Goal: Task Accomplishment & Management: Use online tool/utility

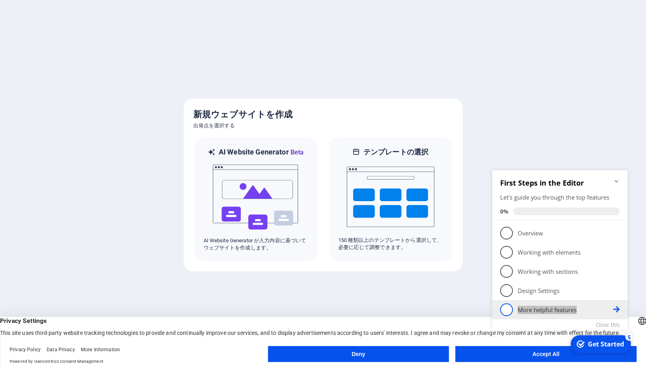
drag, startPoint x: 499, startPoint y: 181, endPoint x: 604, endPoint y: 317, distance: 171.7
click at [604, 317] on div "First Steps in the Editor Let's guide you through the top features 0% 1 Overvie…" at bounding box center [560, 249] width 136 height 158
copy link "5 More helpful features"
click at [593, 133] on div at bounding box center [323, 185] width 646 height 370
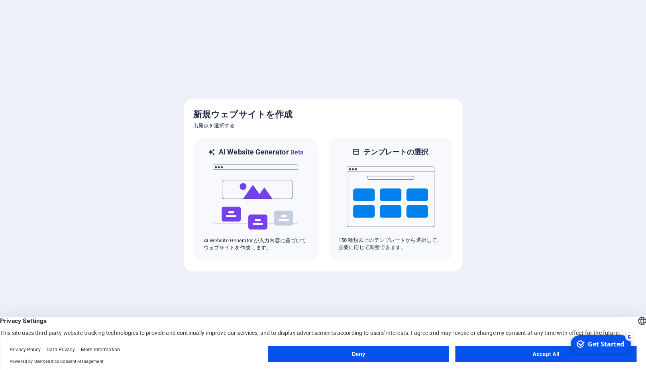
click at [500, 207] on div at bounding box center [323, 185] width 646 height 370
drag, startPoint x: 156, startPoint y: 366, endPoint x: -2, endPoint y: 292, distance: 175.0
click at [0, 317] on div "English Deutsch English Deutsch Privacy Settings This site uses third-party web…" at bounding box center [323, 343] width 646 height 53
drag, startPoint x: 111, startPoint y: 359, endPoint x: 18, endPoint y: 296, distance: 112.0
click at [18, 317] on div "English Deutsch English Deutsch Privacy Settings This site uses third-party web…" at bounding box center [323, 343] width 646 height 53
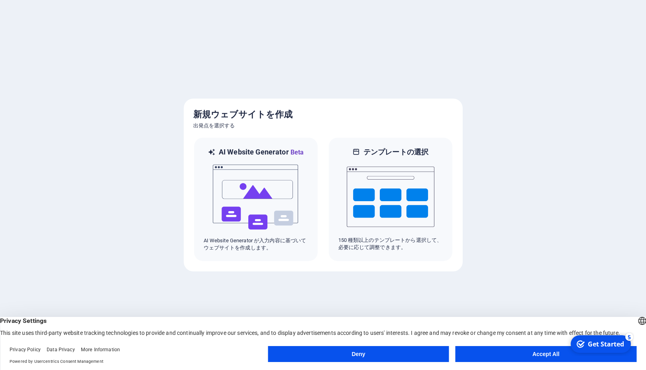
drag, startPoint x: 127, startPoint y: 356, endPoint x: 126, endPoint y: 361, distance: 4.5
click at [126, 357] on div "Privacy Policy Data Privacy More Information Powered by Usercentrics Consent Ma…" at bounding box center [139, 355] width 258 height 19
drag, startPoint x: 116, startPoint y: 368, endPoint x: 118, endPoint y: 362, distance: 5.4
click at [118, 362] on footer "Privacy Policy Data Privacy More Information Powered by Usercentrics Consent Ma…" at bounding box center [323, 355] width 646 height 29
drag, startPoint x: 118, startPoint y: 362, endPoint x: 2, endPoint y: 309, distance: 127.6
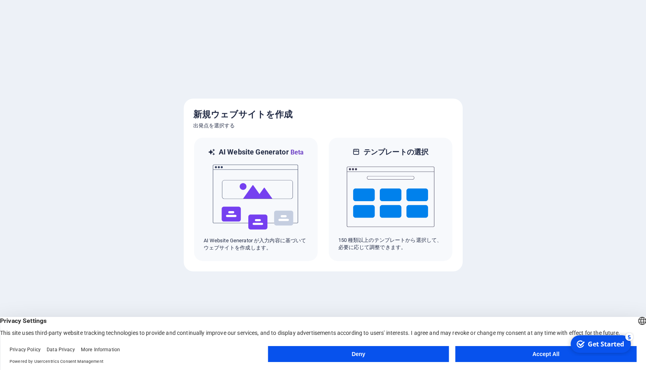
click at [2, 317] on div "English Deutsch English Deutsch Privacy Settings This site uses third-party web…" at bounding box center [323, 343] width 646 height 53
drag, startPoint x: 142, startPoint y: 360, endPoint x: 136, endPoint y: 365, distance: 7.9
click at [138, 362] on span "Powered by Usercentrics Consent Management" at bounding box center [139, 361] width 258 height 7
click at [277, 193] on img at bounding box center [256, 197] width 88 height 80
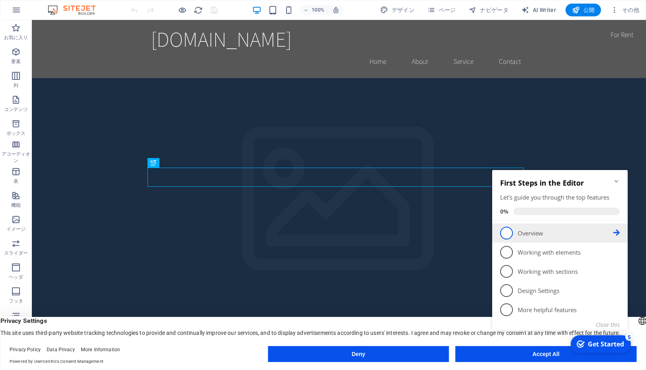
click at [512, 234] on span "1" at bounding box center [506, 232] width 13 height 13
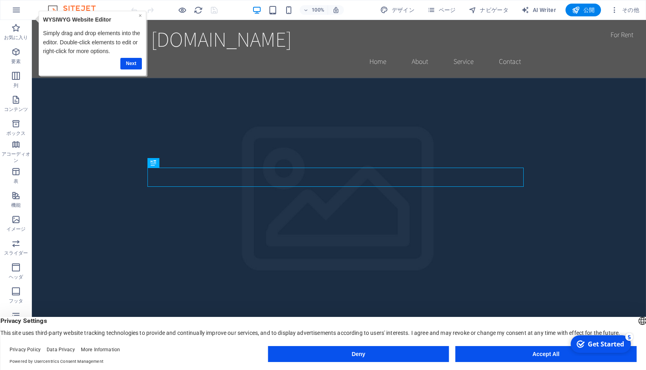
click at [139, 16] on link "×" at bounding box center [139, 15] width 3 height 6
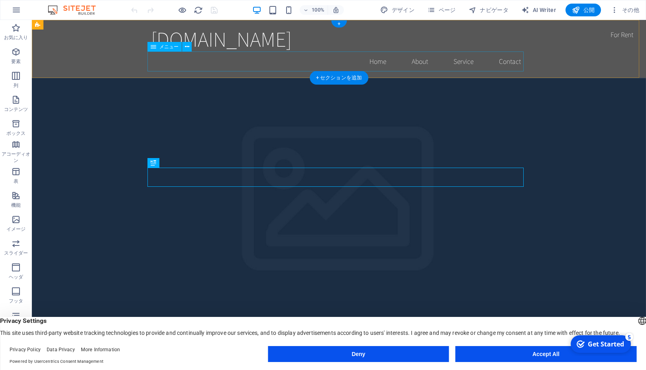
click at [251, 67] on nav "Home About Service Contact" at bounding box center [339, 61] width 376 height 20
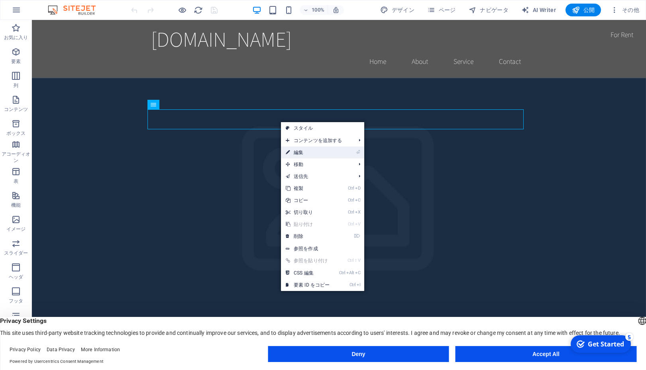
click at [302, 151] on link "⏎ 編集" at bounding box center [307, 152] width 53 height 12
select select
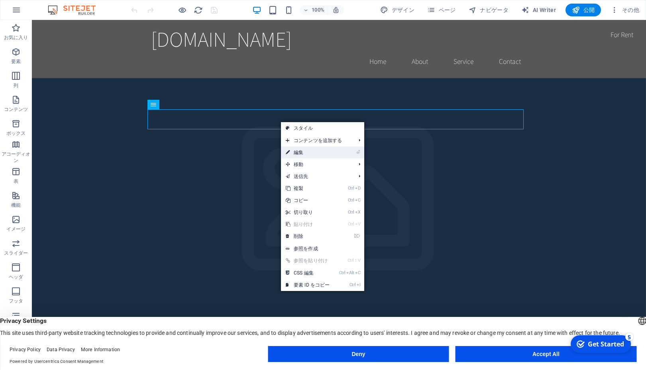
select select
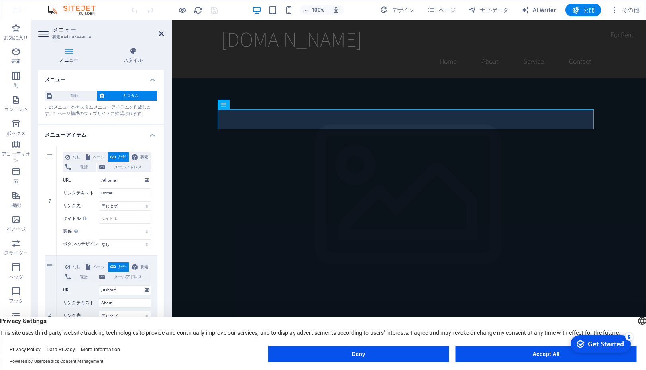
click at [161, 32] on icon at bounding box center [161, 33] width 5 height 6
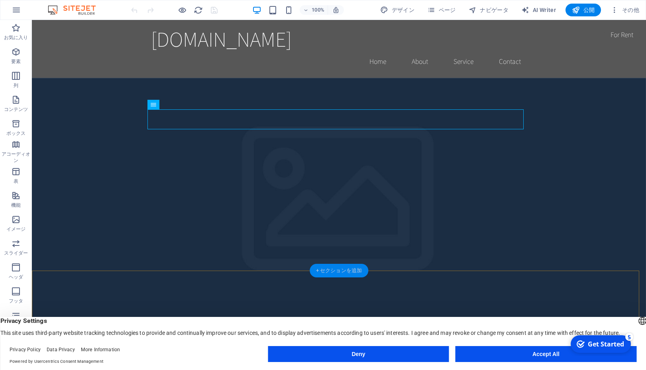
click at [321, 270] on div "+ セクションを追加" at bounding box center [339, 271] width 59 height 14
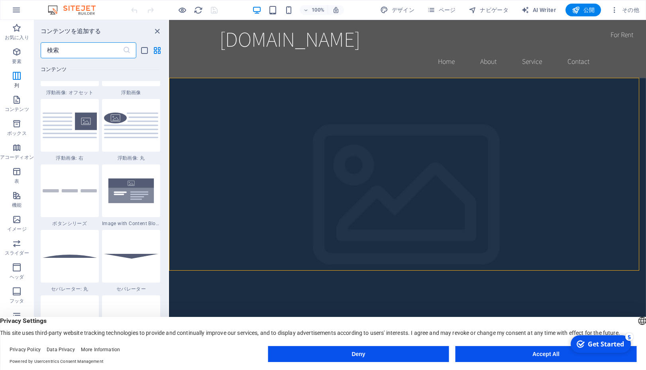
scroll to position [1662, 0]
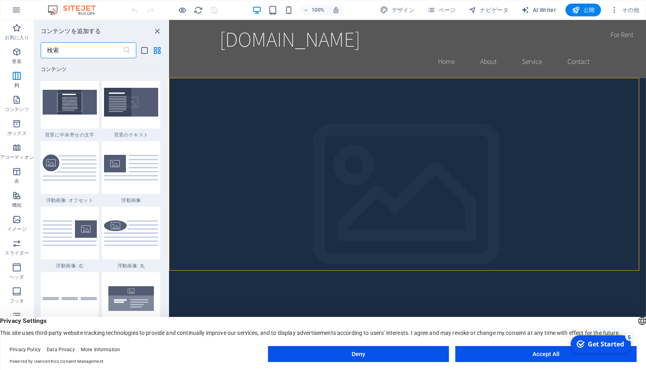
click at [164, 39] on div "コンテンツを追加する ​ お気に入り 1 Star 見出し 1 Star コンテナ 要素 1 Star 見出し 1 Star テキスト 1 Star 画像 1…" at bounding box center [101, 188] width 134 height 337
click at [158, 30] on icon "close panel" at bounding box center [157, 31] width 9 height 9
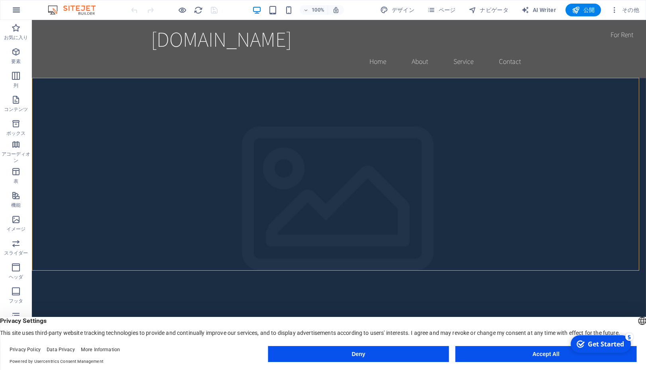
click at [19, 14] on icon "button" at bounding box center [17, 10] width 10 height 10
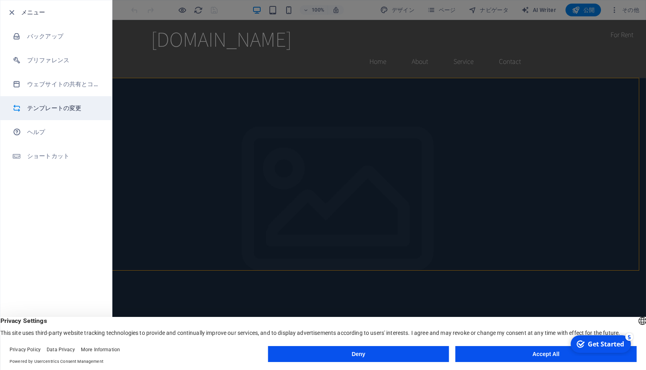
click at [53, 109] on h6 "テンプレートの変更" at bounding box center [64, 108] width 74 height 10
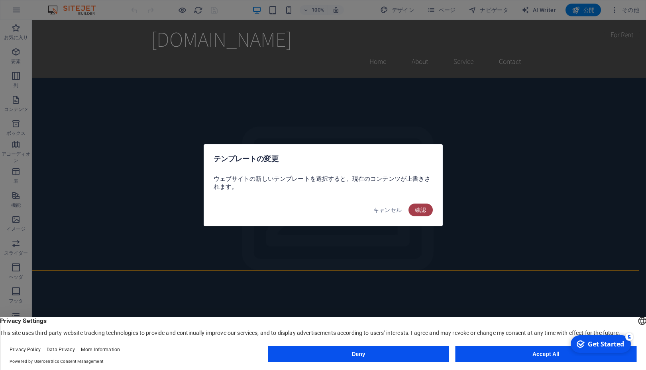
click at [423, 213] on span "確認" at bounding box center [421, 210] width 12 height 6
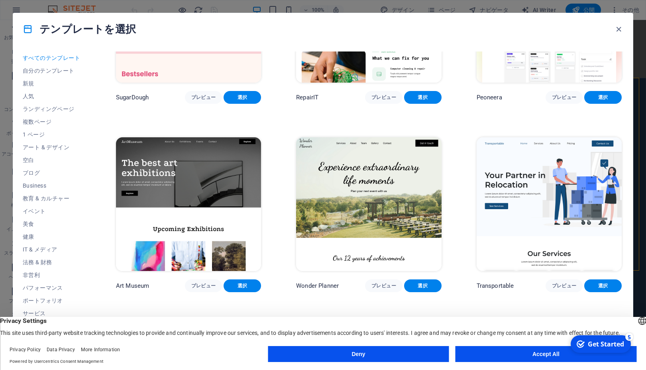
scroll to position [108, 0]
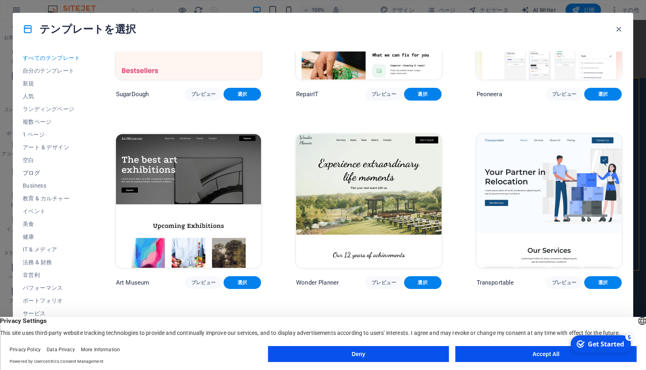
click at [41, 171] on span "ブログ" at bounding box center [52, 172] width 58 height 6
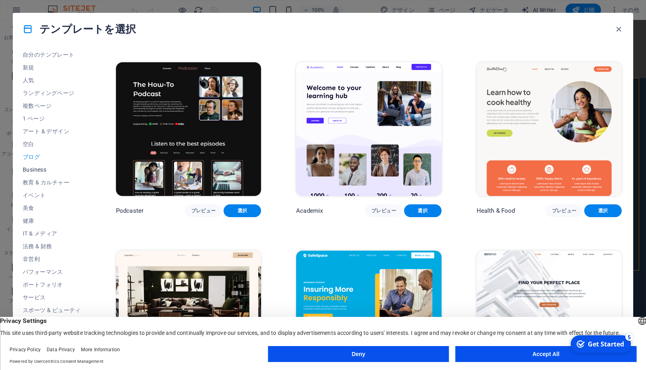
scroll to position [24, 0]
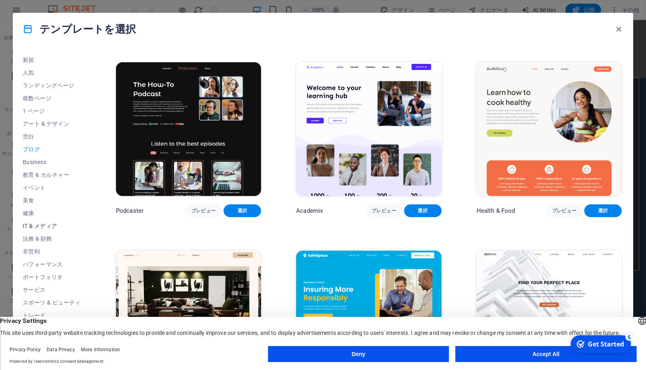
drag, startPoint x: 48, startPoint y: 226, endPoint x: 53, endPoint y: 224, distance: 5.6
click at [53, 224] on span "IT & メディア" at bounding box center [52, 226] width 58 height 6
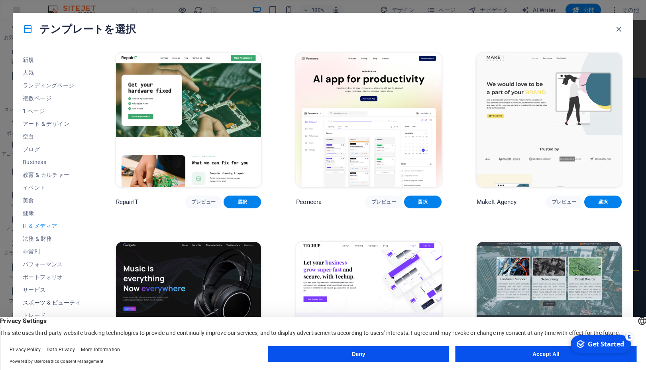
click at [62, 300] on span "スポーツ & ビューティ" at bounding box center [52, 302] width 58 height 6
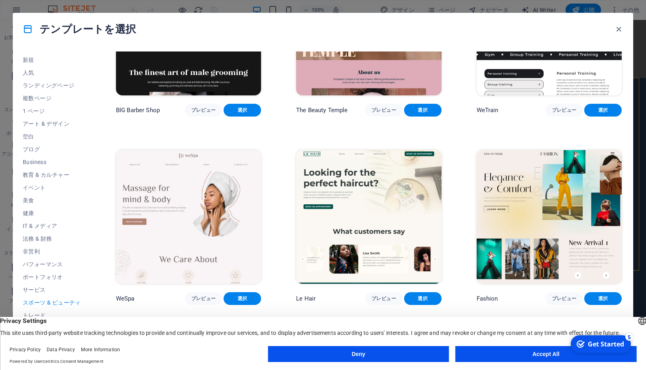
scroll to position [0, 0]
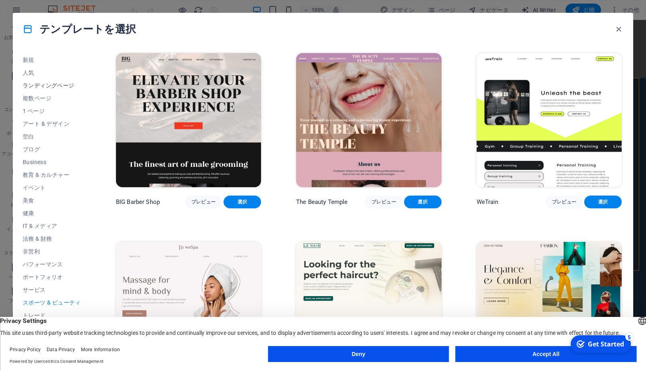
click at [67, 85] on span "ランディングページ" at bounding box center [52, 85] width 58 height 6
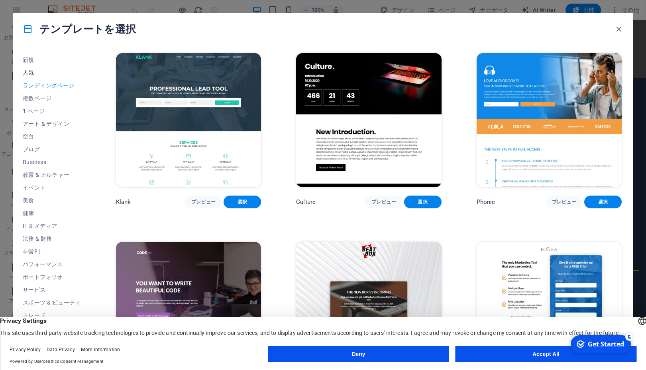
click at [36, 72] on span "人気" at bounding box center [52, 72] width 58 height 6
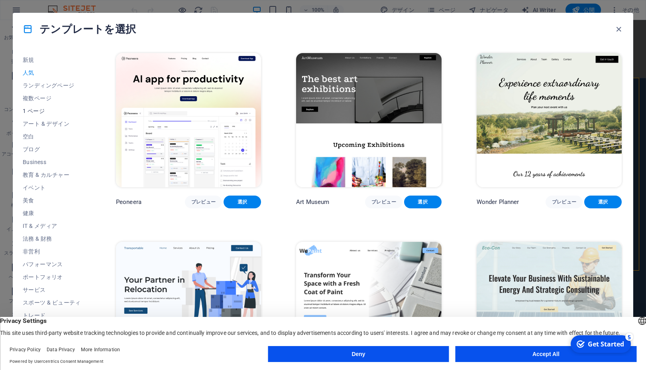
click at [38, 112] on span "1 ページ" at bounding box center [52, 111] width 58 height 6
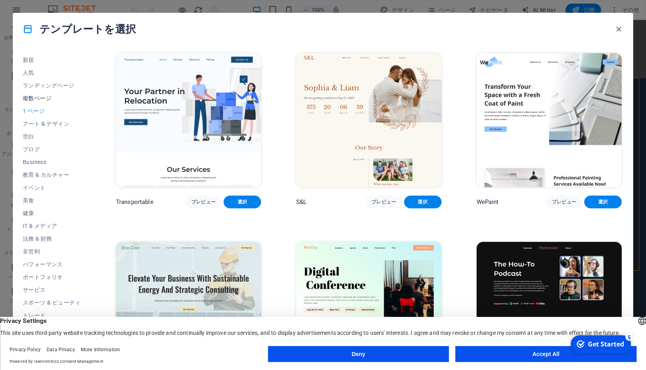
click at [28, 101] on span "複数ページ" at bounding box center [52, 98] width 58 height 6
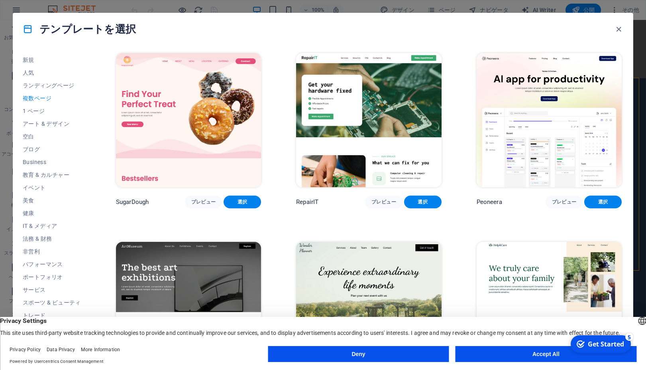
click at [503, 145] on img at bounding box center [549, 120] width 145 height 134
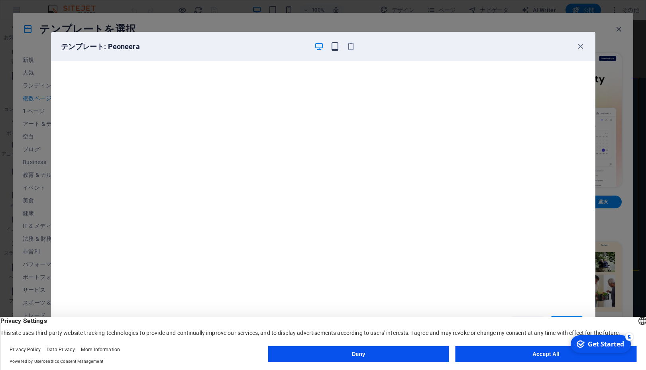
click at [335, 47] on icon "button" at bounding box center [335, 46] width 9 height 9
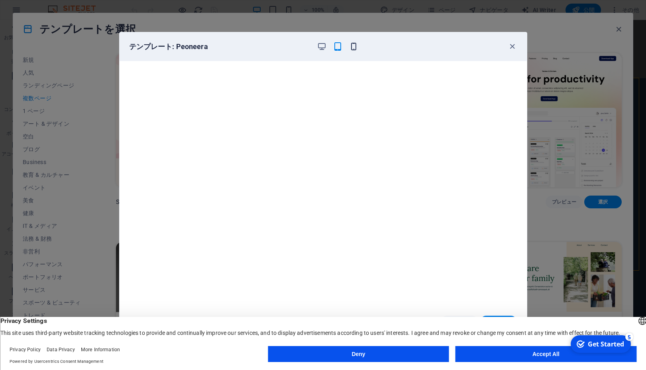
click at [356, 47] on icon "button" at bounding box center [353, 46] width 9 height 9
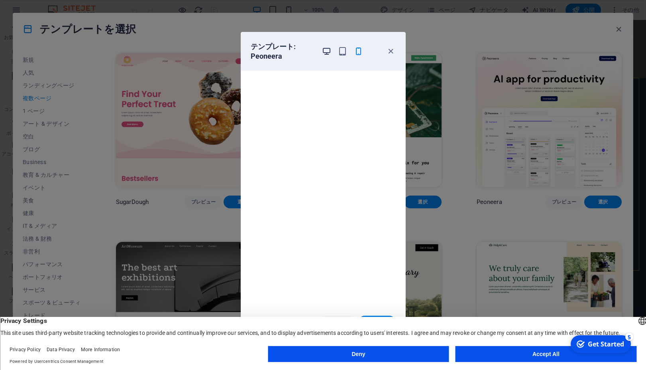
click at [326, 52] on icon "button" at bounding box center [326, 51] width 9 height 9
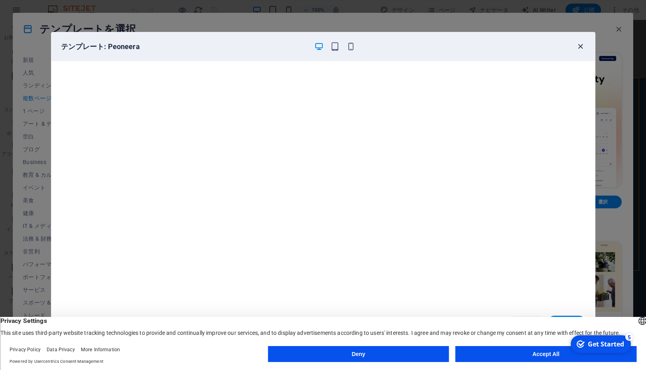
click at [577, 46] on icon "button" at bounding box center [580, 46] width 9 height 9
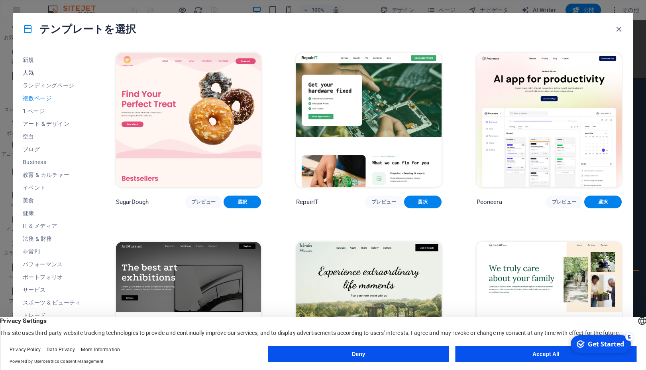
click at [30, 71] on span "人気" at bounding box center [52, 72] width 58 height 6
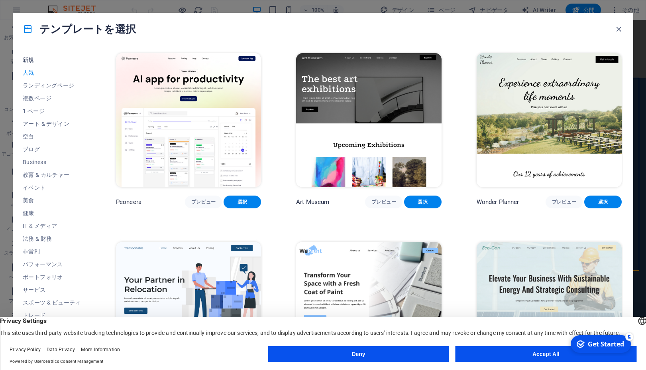
click at [31, 62] on span "新規" at bounding box center [52, 60] width 58 height 6
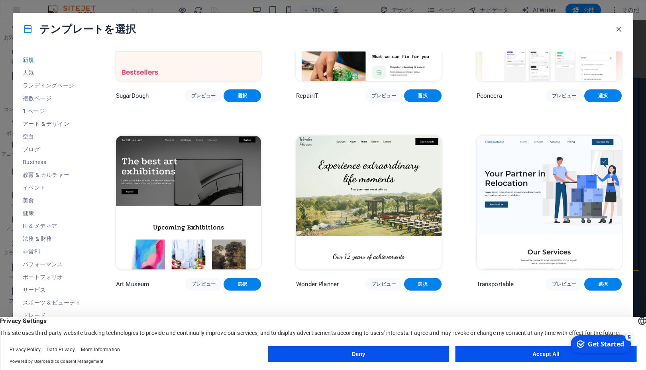
scroll to position [108, 0]
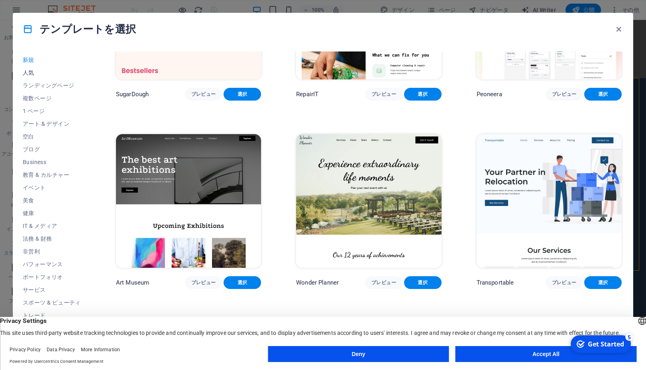
click at [28, 74] on span "人気" at bounding box center [52, 72] width 58 height 6
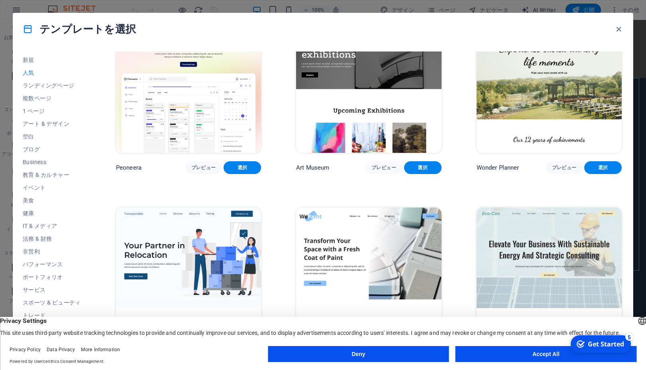
scroll to position [0, 0]
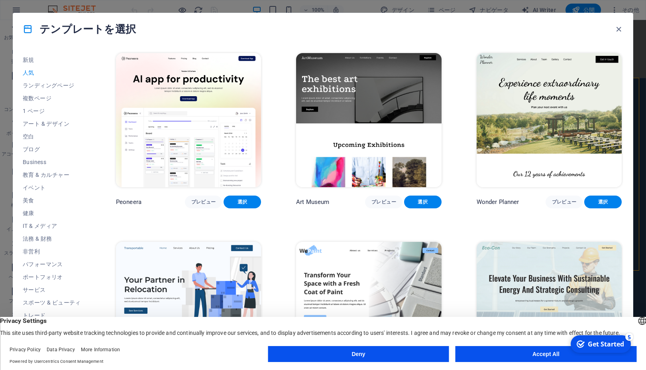
click at [411, 134] on img at bounding box center [368, 120] width 145 height 134
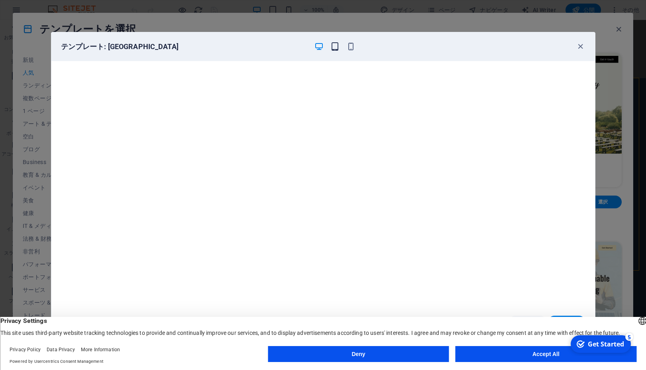
click at [334, 44] on icon "button" at bounding box center [335, 46] width 9 height 9
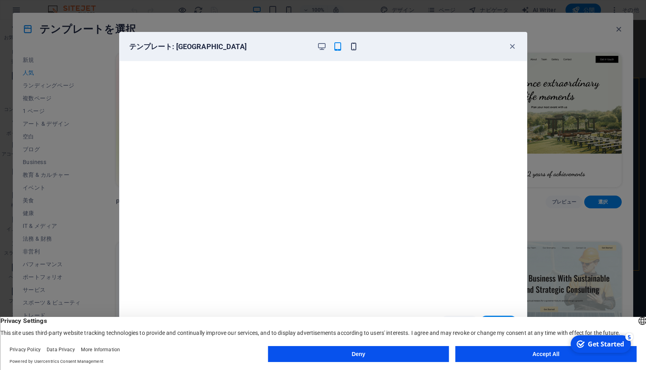
click at [355, 47] on icon "button" at bounding box center [353, 46] width 9 height 9
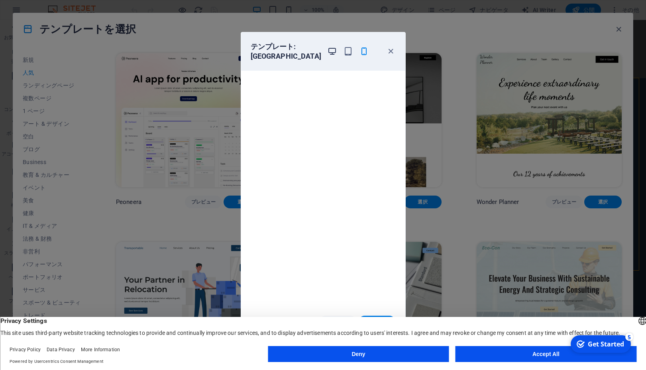
click at [331, 49] on icon "button" at bounding box center [332, 51] width 9 height 9
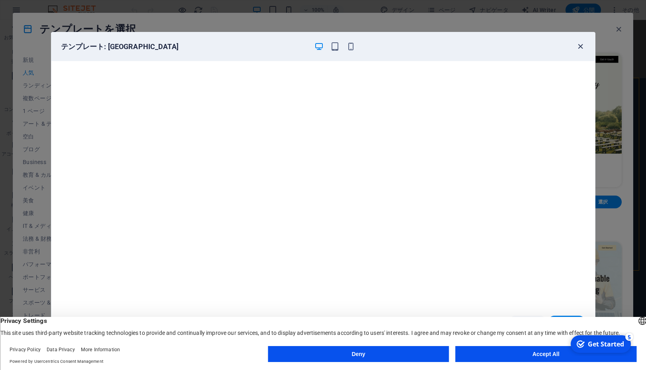
click at [583, 45] on icon "button" at bounding box center [580, 46] width 9 height 9
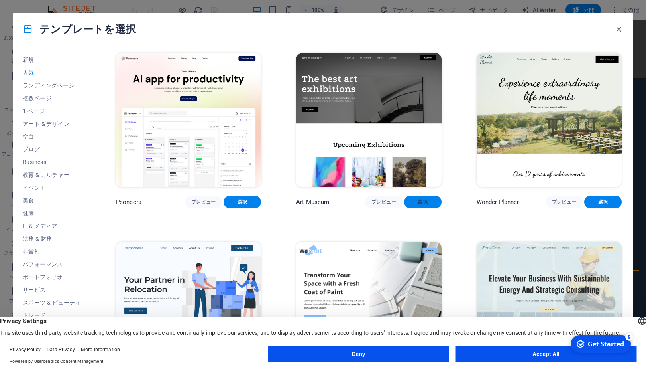
click at [421, 199] on span "選択" at bounding box center [423, 202] width 25 height 6
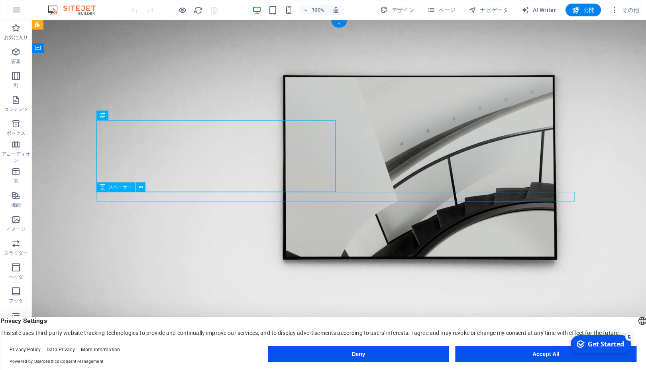
click at [107, 116] on div "H1" at bounding box center [106, 115] width 21 height 10
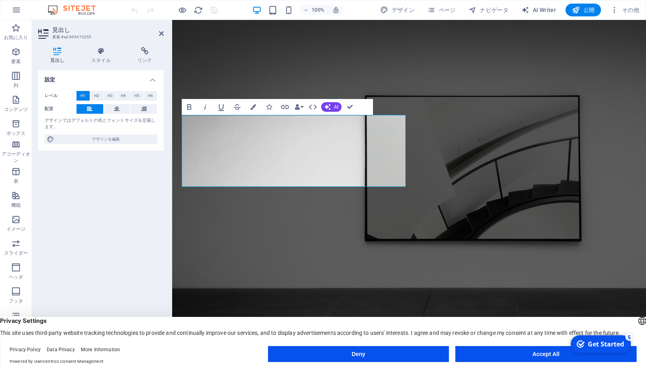
click at [61, 53] on icon at bounding box center [57, 51] width 38 height 8
click at [187, 108] on icon "button" at bounding box center [189, 107] width 4 height 6
drag, startPoint x: 371, startPoint y: 170, endPoint x: 174, endPoint y: 133, distance: 200.9
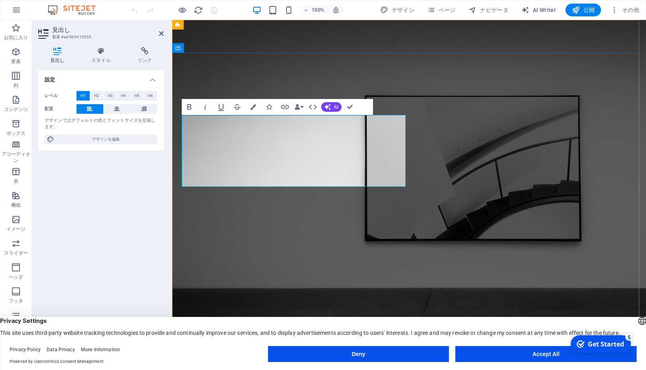
drag, startPoint x: 297, startPoint y: 177, endPoint x: 179, endPoint y: 128, distance: 128.0
click at [192, 107] on icon "button" at bounding box center [190, 107] width 10 height 10
click at [142, 183] on div "設定 レベル H1 H2 H3 H4 H5 H6 配置 デザインではデフォルトの色とフォントサイズを定義します。 デザインを編集" at bounding box center [101, 210] width 126 height 280
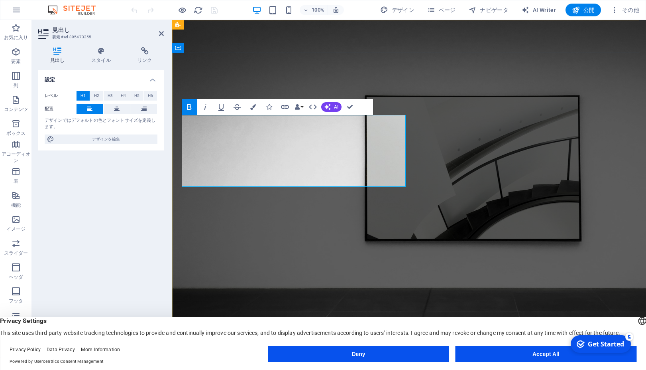
drag, startPoint x: 292, startPoint y: 169, endPoint x: 195, endPoint y: 125, distance: 106.2
click at [284, 106] on icon "button" at bounding box center [285, 107] width 10 height 10
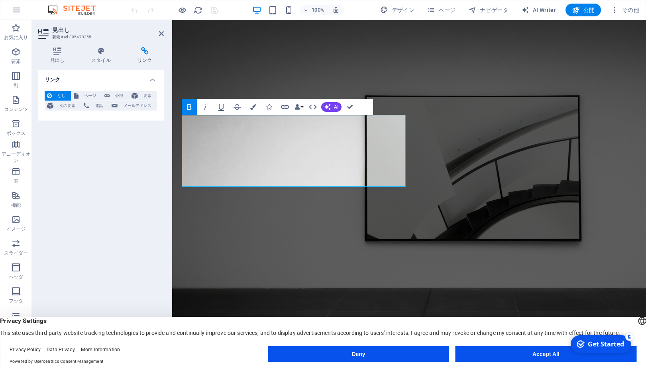
click at [120, 79] on h4 "リンク" at bounding box center [101, 77] width 126 height 14
click at [120, 79] on h4 "リンク" at bounding box center [101, 79] width 126 height 19
click at [87, 96] on span "ページ" at bounding box center [90, 96] width 18 height 10
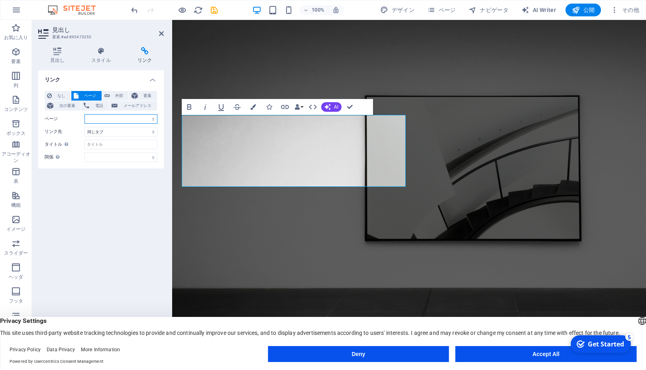
select select "0"
click option "Home" at bounding box center [0, 0] width 0 height 0
click at [85, 127] on select "新規タブ 同じタブ オーバーレイ" at bounding box center [121, 132] width 73 height 10
click option "同じタブ" at bounding box center [0, 0] width 0 height 0
click at [114, 142] on input "タイトル 追加リンクの説明。リンクテキストと同じにしないでください。タイトルは、要素の上にカーソルを動かしたときにヒントのテキストとしてよく表示されます。よく…" at bounding box center [121, 145] width 73 height 10
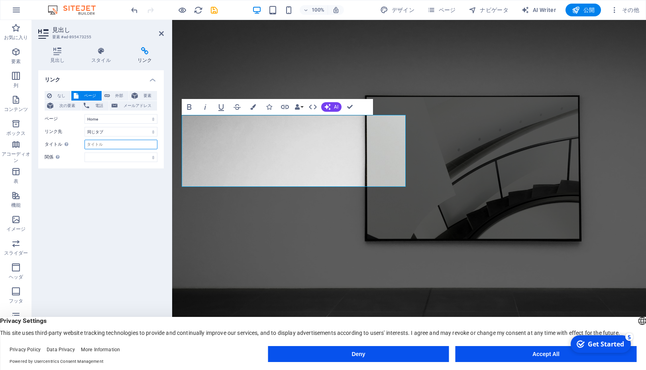
click at [114, 142] on input "タイトル 追加リンクの説明。リンクテキストと同じにしないでください。タイトルは、要素の上にカーソルを動かしたときにヒントのテキストとしてよく表示されます。よく…" at bounding box center [121, 145] width 73 height 10
click at [85, 152] on select "alternate 作成者 bookmark 外部 ヘルプ ライセンス 次へ nofollow noreferrer noopener 前へ 検索 タグ" at bounding box center [121, 157] width 73 height 10
drag, startPoint x: 113, startPoint y: 158, endPoint x: 69, endPoint y: 189, distance: 54.1
click at [69, 189] on div "リンク なし ページ 外部 要素 次の要素 電話 メールアドレス ページ Home About Us Exhibitions Events Contact P…" at bounding box center [101, 210] width 126 height 280
click at [12, 56] on icon "button" at bounding box center [16, 52] width 10 height 10
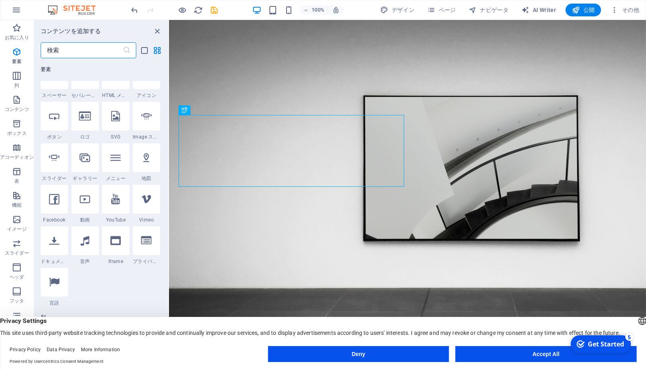
scroll to position [150, 0]
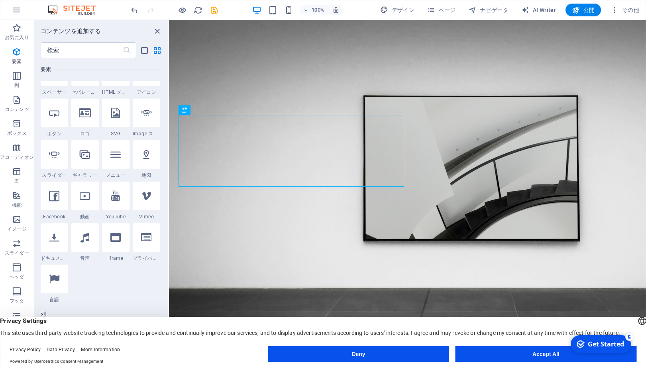
click at [90, 44] on div at bounding box center [85, 30] width 28 height 29
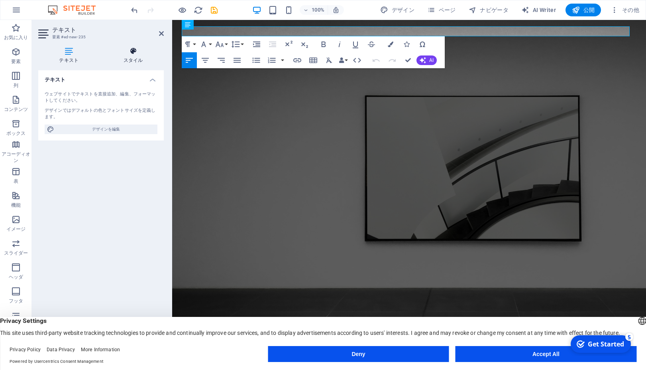
click at [130, 55] on h4 "スタイル" at bounding box center [133, 55] width 61 height 17
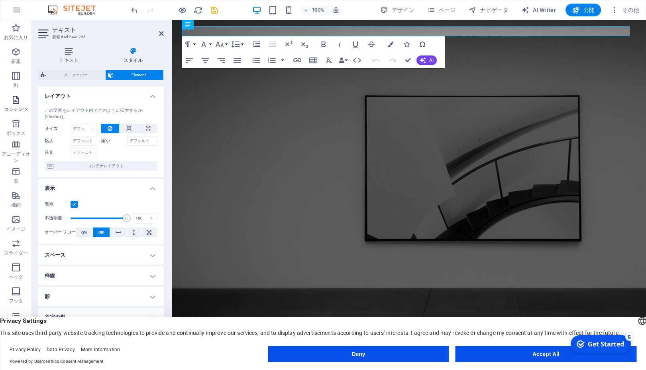
click at [23, 99] on span "コンテンツ" at bounding box center [16, 104] width 32 height 19
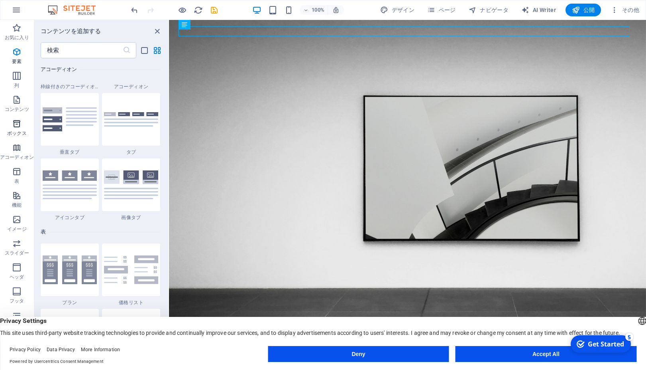
click at [19, 122] on icon "button" at bounding box center [17, 124] width 10 height 10
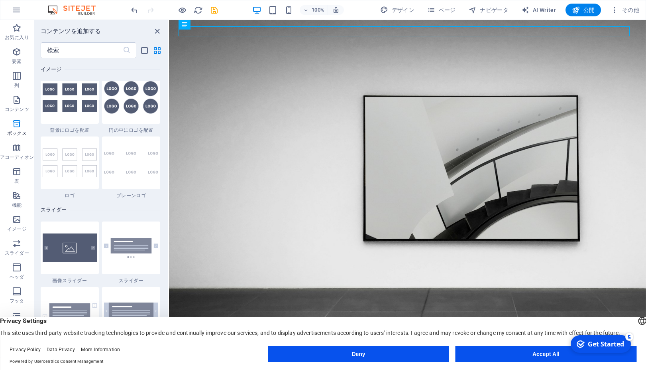
scroll to position [4423, 0]
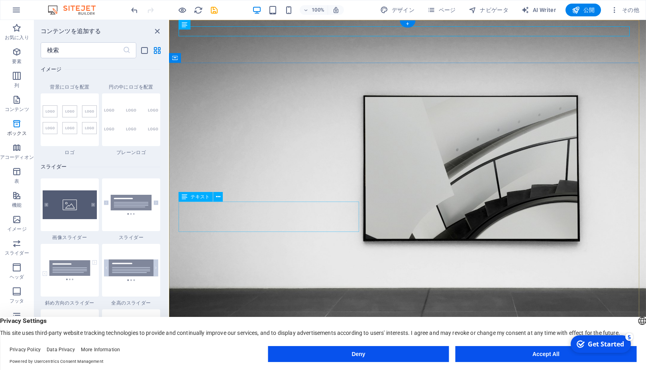
click at [17, 53] on icon "button" at bounding box center [17, 52] width 10 height 10
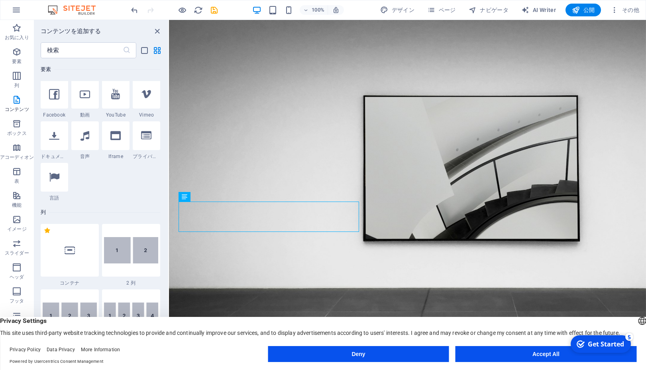
scroll to position [150, 0]
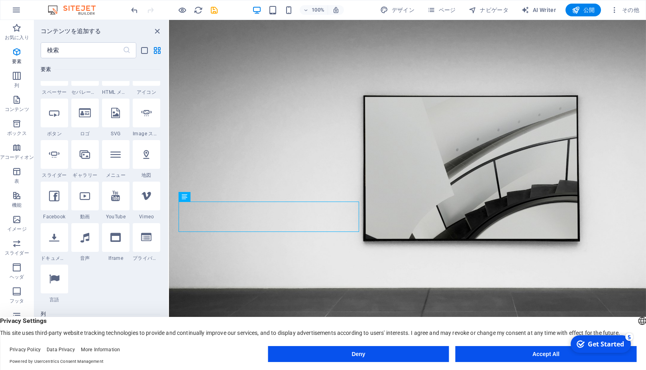
click at [117, 35] on icon at bounding box center [115, 30] width 10 height 10
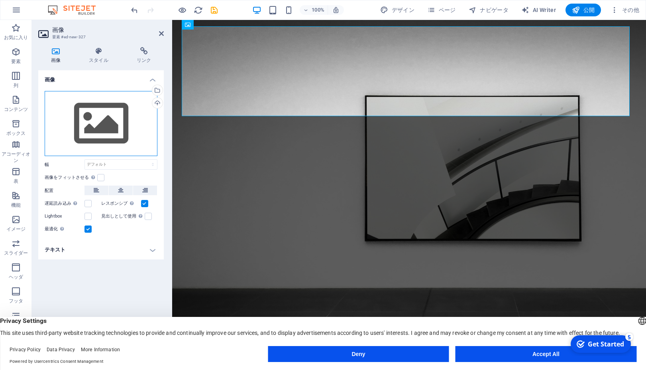
click at [85, 128] on div "ここにファイルをドラッグするか、クリックしてファイルを選択するか、 ［ファイル］または無料のストック写真・動画からファイルを選択 してください。" at bounding box center [101, 123] width 113 height 65
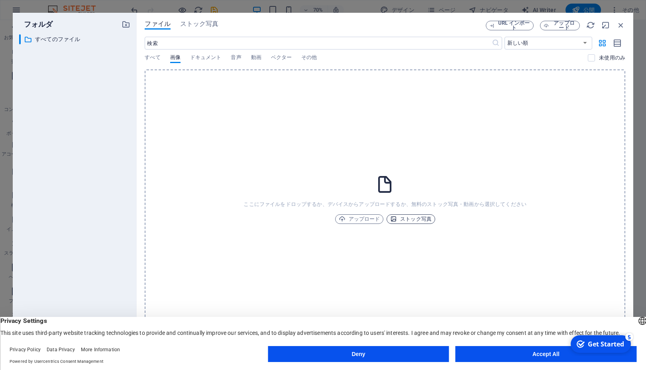
click at [419, 217] on span "ストック写真" at bounding box center [410, 219] width 41 height 10
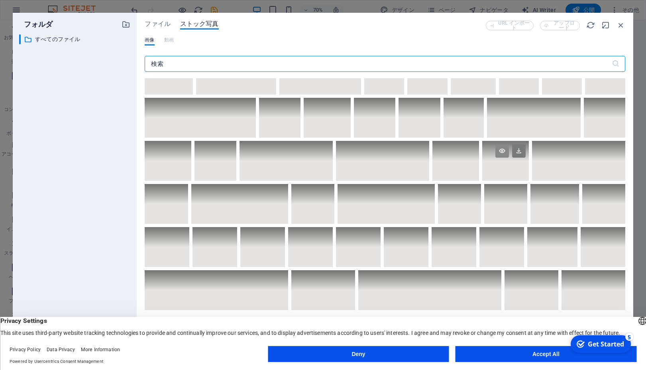
scroll to position [3840, 0]
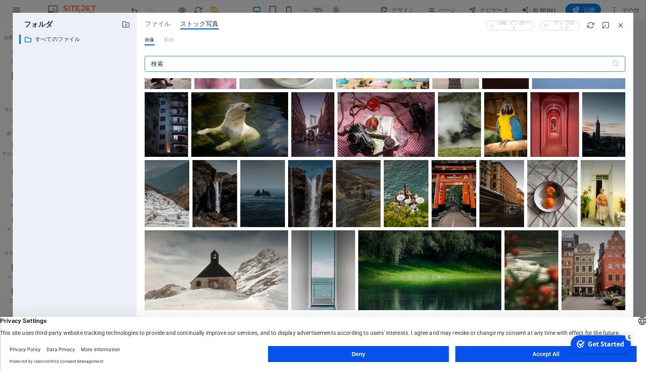
click at [336, 89] on div at bounding box center [382, 57] width 93 height 62
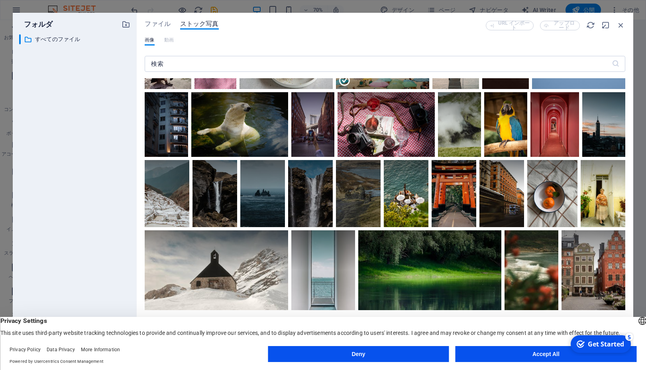
click at [611, 345] on div "Get Started" at bounding box center [606, 343] width 36 height 9
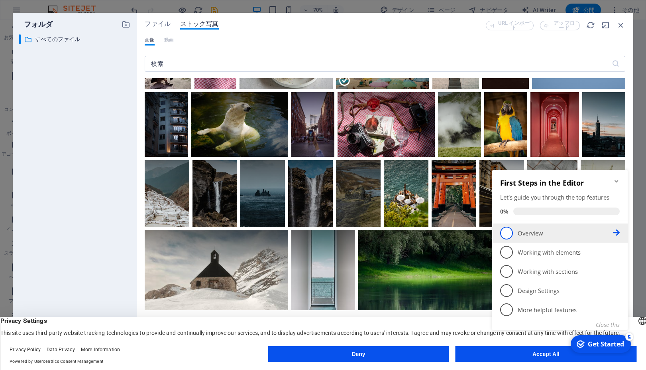
click at [510, 234] on span "1" at bounding box center [506, 232] width 13 height 13
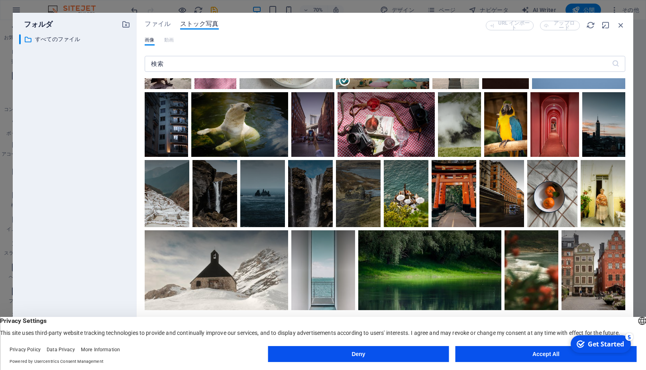
scroll to position [0, 0]
click at [412, 43] on icon at bounding box center [419, 37] width 14 height 14
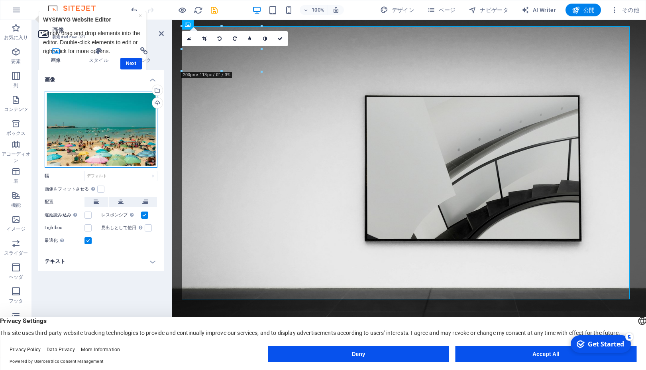
click at [105, 116] on div "ここにファイルをドラッグするか、クリックしてファイルを選択するか、 ［ファイル］または無料のストック写真・動画からファイルを選択 してください。" at bounding box center [101, 129] width 113 height 77
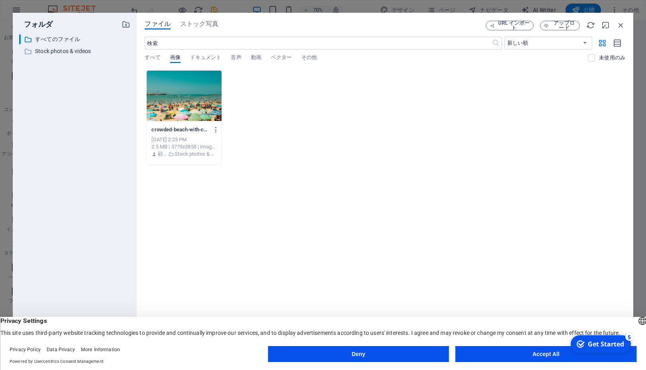
click at [205, 104] on div at bounding box center [184, 96] width 75 height 52
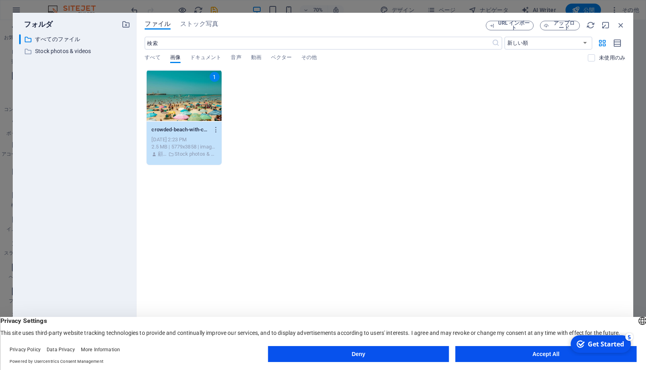
click at [189, 111] on div "1" at bounding box center [184, 96] width 75 height 52
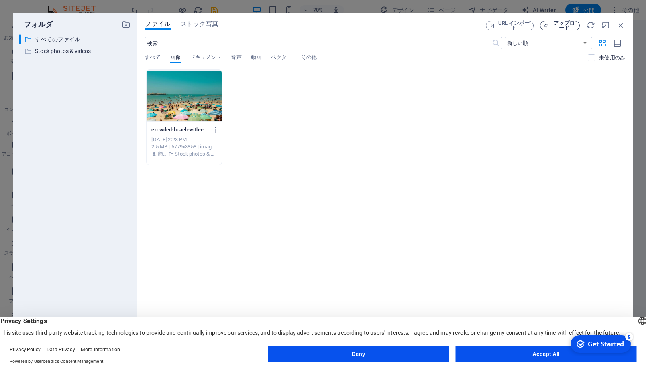
click at [562, 28] on span "アップロード" at bounding box center [564, 26] width 24 height 10
click at [193, 93] on div at bounding box center [184, 96] width 75 height 52
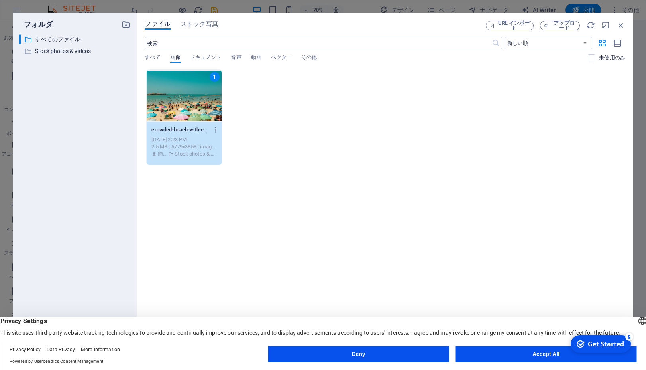
click at [510, 354] on button "Accept All" at bounding box center [546, 354] width 181 height 16
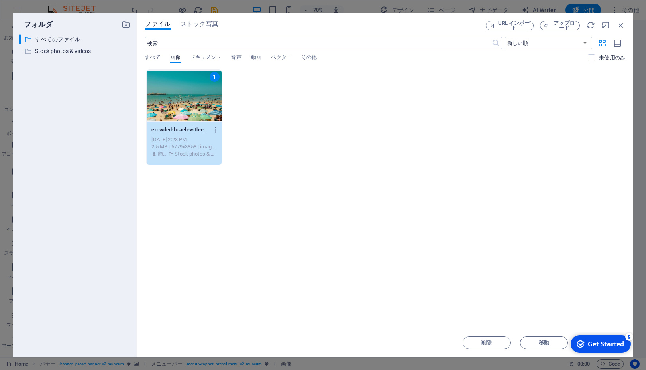
click at [611, 347] on div "Get Started" at bounding box center [606, 343] width 36 height 9
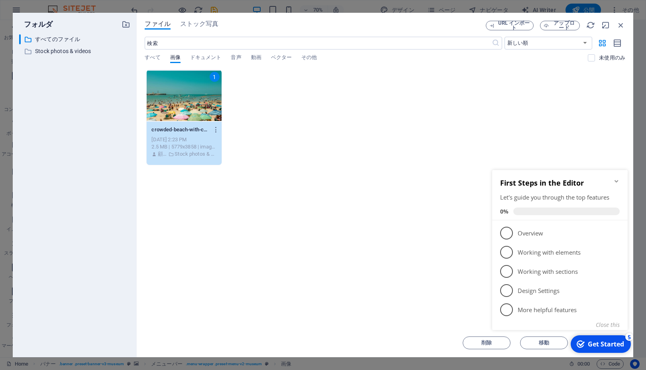
click at [611, 347] on div "Get Started" at bounding box center [606, 343] width 36 height 9
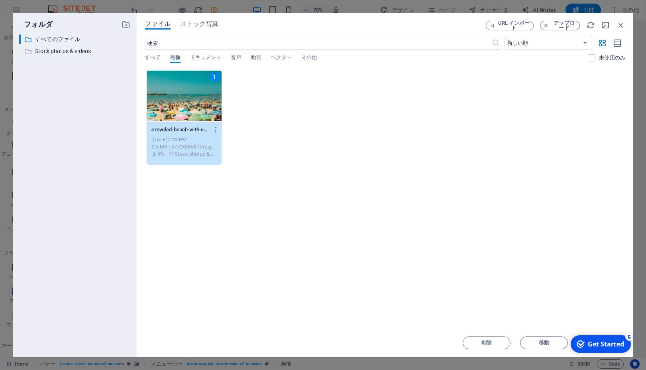
click at [624, 348] on div "Get Started" at bounding box center [606, 343] width 36 height 9
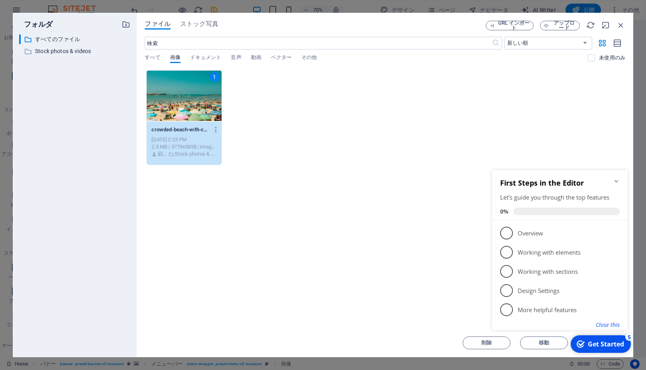
click at [599, 327] on button "Close this" at bounding box center [608, 325] width 24 height 8
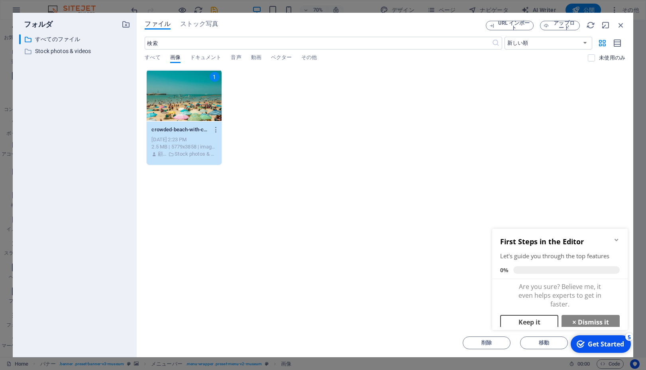
click at [540, 321] on link "Keep it" at bounding box center [529, 322] width 58 height 14
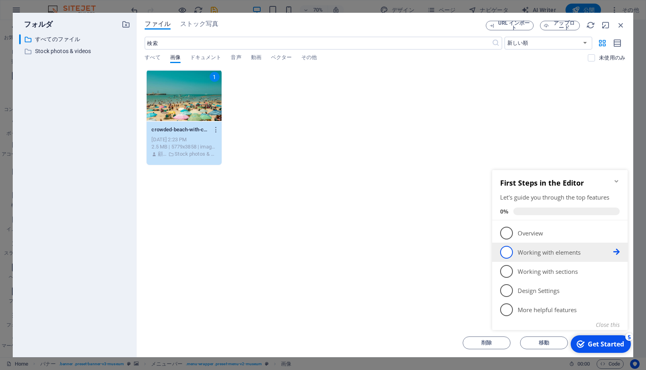
click at [514, 250] on link "2 Working with elements - incomplete" at bounding box center [560, 252] width 120 height 13
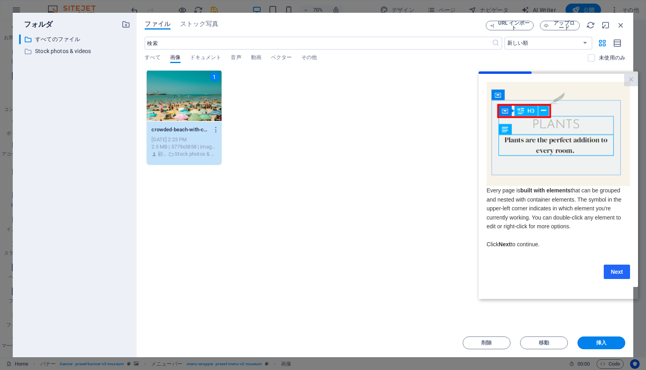
click at [616, 278] on link "Next" at bounding box center [617, 271] width 26 height 14
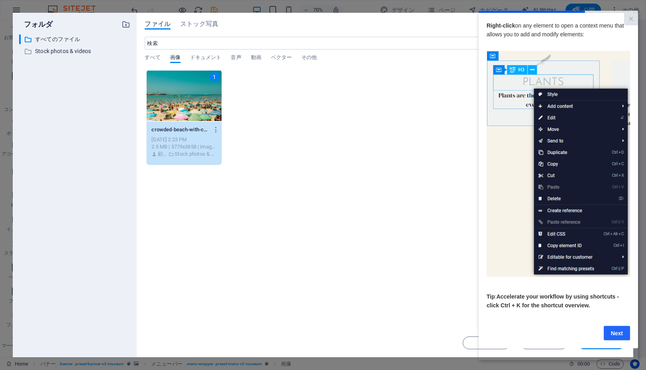
click at [609, 340] on link "Next" at bounding box center [617, 332] width 26 height 14
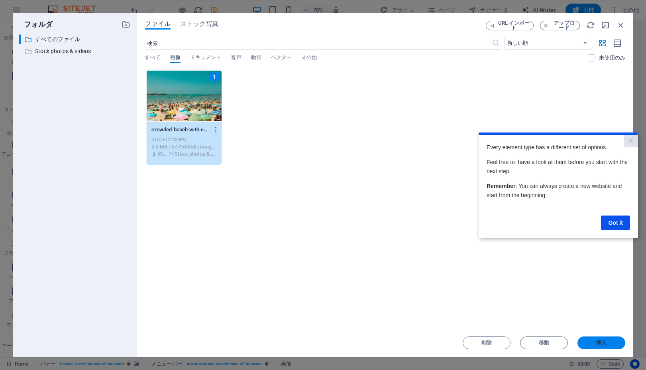
click at [608, 344] on span "挿入" at bounding box center [601, 342] width 41 height 5
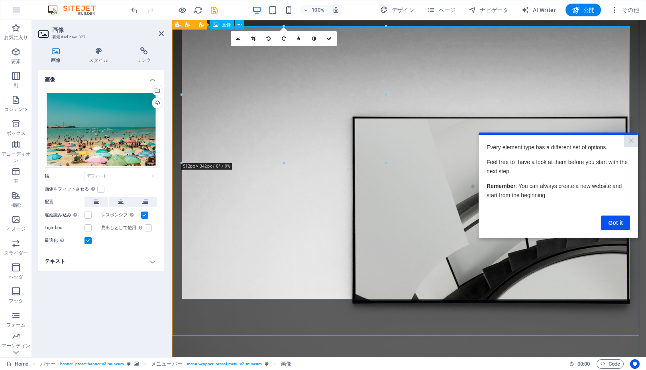
click at [631, 142] on link "×" at bounding box center [631, 140] width 14 height 12
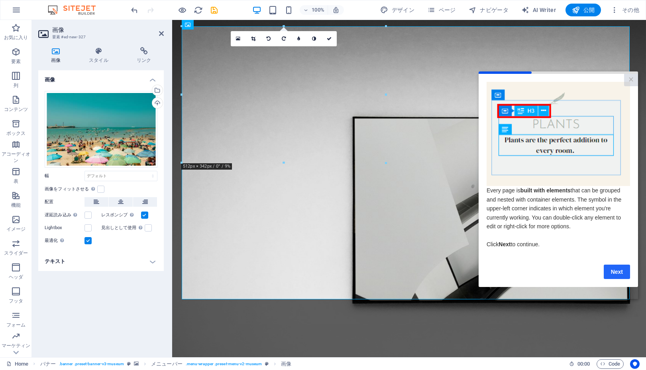
click at [615, 278] on link "Next" at bounding box center [617, 271] width 26 height 14
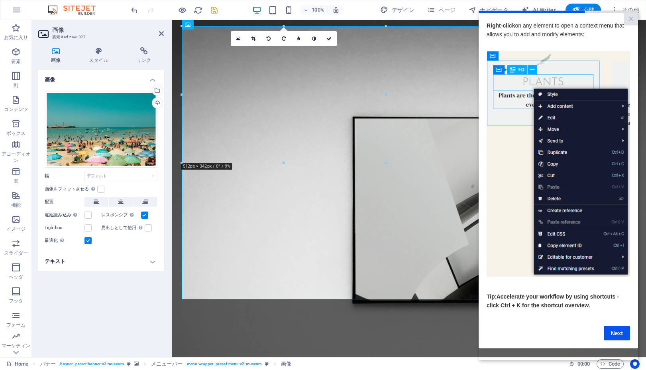
click at [615, 348] on cue "Right-click on any element to open a context menu that allows you to add and mo…" at bounding box center [558, 180] width 159 height 335
click at [615, 340] on link "Next" at bounding box center [617, 332] width 26 height 14
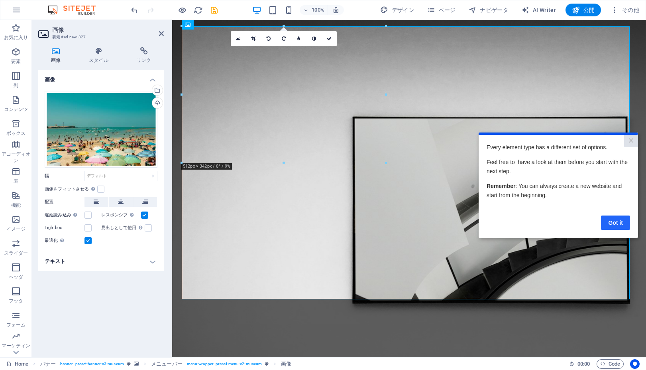
click at [620, 219] on link "Got it" at bounding box center [615, 222] width 29 height 14
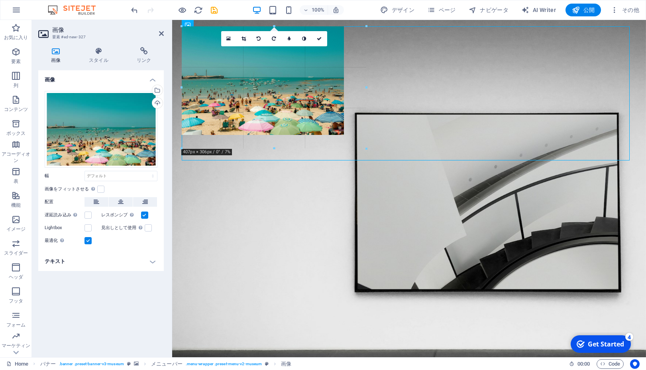
drag, startPoint x: 181, startPoint y: 164, endPoint x: 362, endPoint y: 167, distance: 181.1
click at [362, 167] on div "既存のコンテンツを置き換えるには、ここにドラッグします。新しい要素を作成する場合は、「Ctrl」キーを押します。 H1 バナー コンテナ スペーサー テキスト…" at bounding box center [409, 188] width 474 height 337
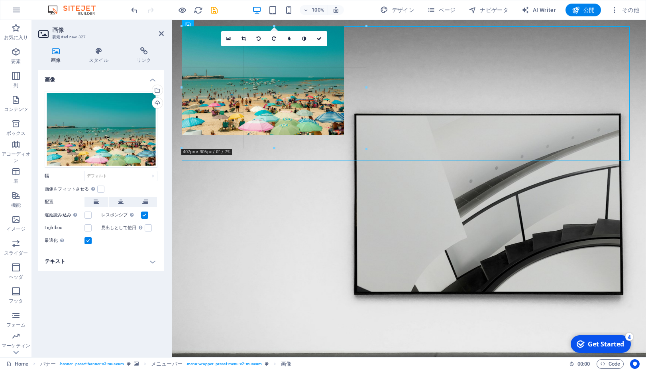
type input "416"
select select "px"
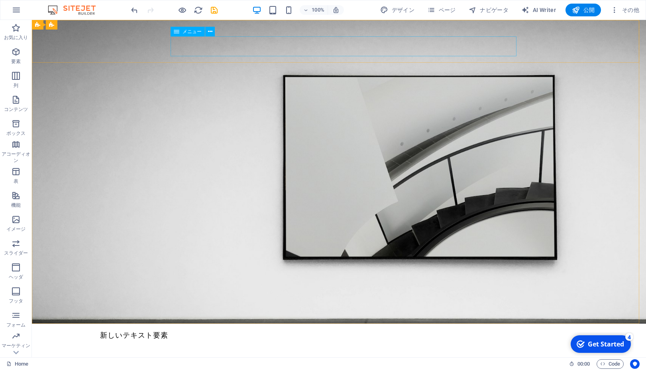
click at [188, 33] on span "メニュー" at bounding box center [192, 31] width 19 height 5
click at [189, 31] on span "メニュー" at bounding box center [192, 31] width 19 height 5
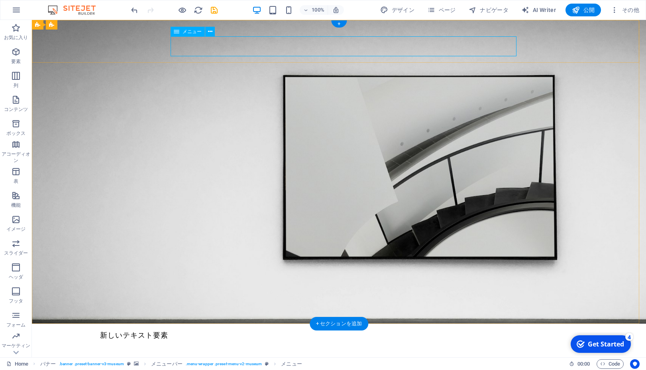
click at [284, 350] on nav "About Us Exhibitions Events Contact" at bounding box center [339, 360] width 478 height 20
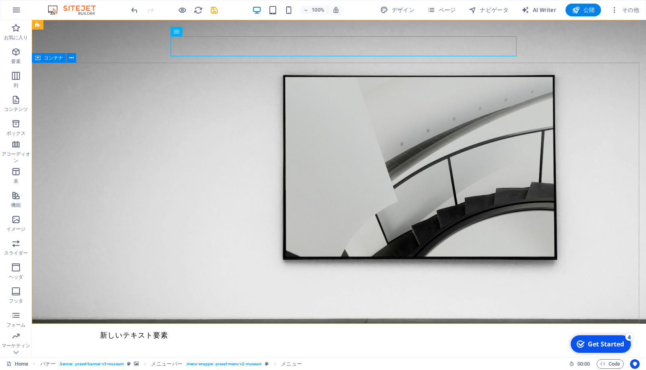
click at [48, 59] on span "コンテナ" at bounding box center [53, 57] width 19 height 5
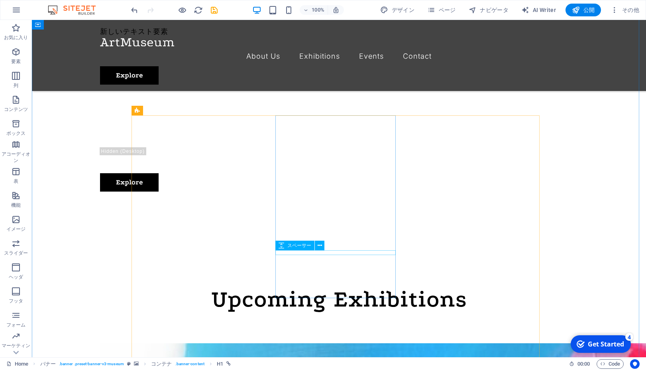
scroll to position [345, 0]
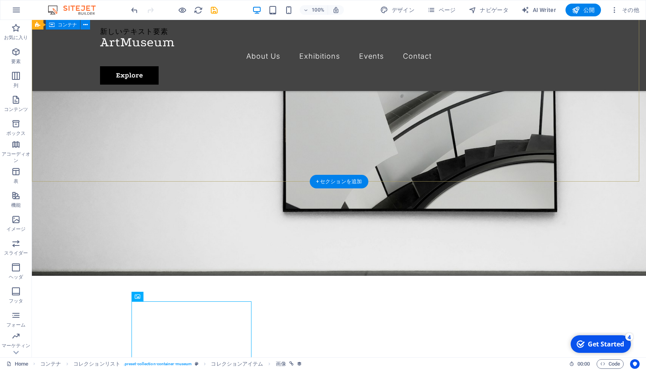
scroll to position [0, 0]
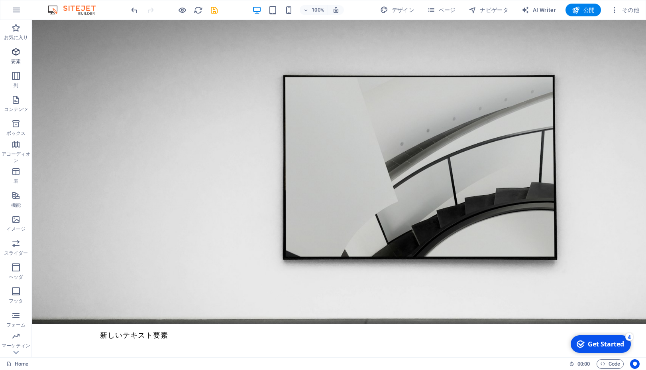
click at [19, 53] on icon "button" at bounding box center [16, 52] width 10 height 10
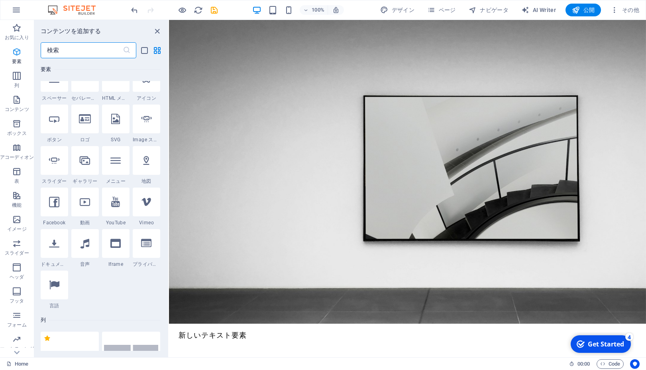
scroll to position [150, 0]
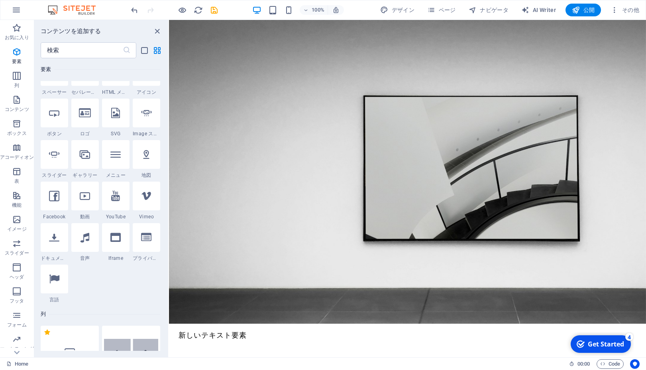
click at [82, 44] on div at bounding box center [85, 30] width 28 height 29
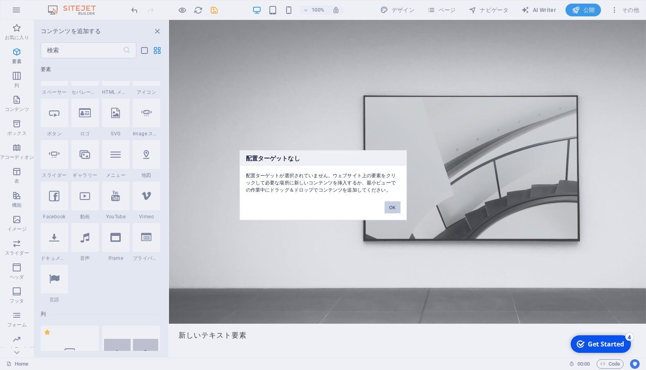
click at [396, 205] on button "OK" at bounding box center [393, 207] width 16 height 12
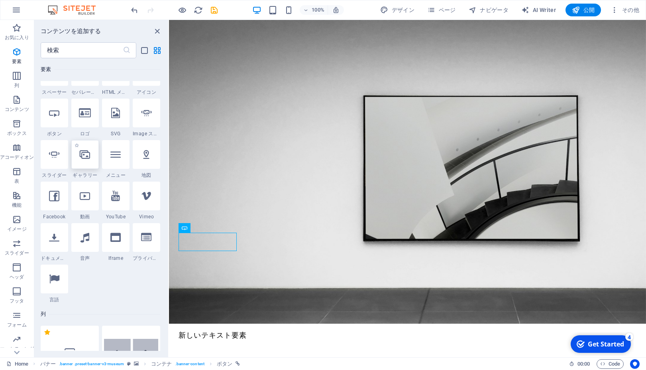
click at [88, 159] on icon at bounding box center [85, 154] width 10 height 10
select select "4"
select select "%"
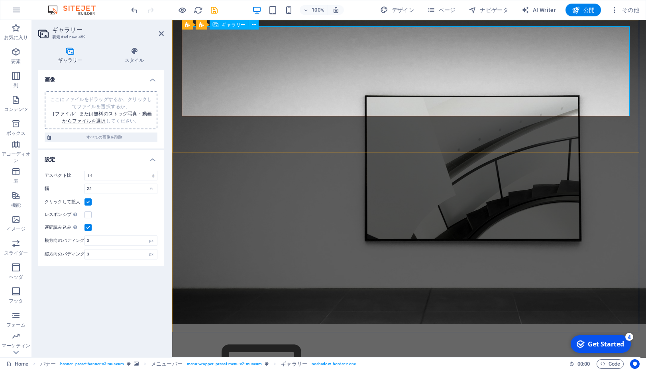
click at [228, 330] on img at bounding box center [261, 375] width 159 height 90
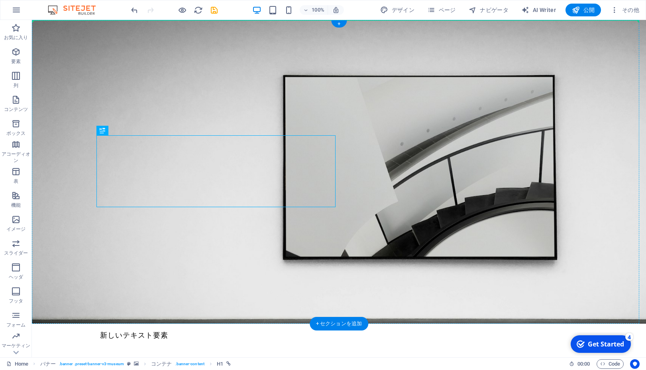
drag, startPoint x: 134, startPoint y: 156, endPoint x: 72, endPoint y: 93, distance: 88.8
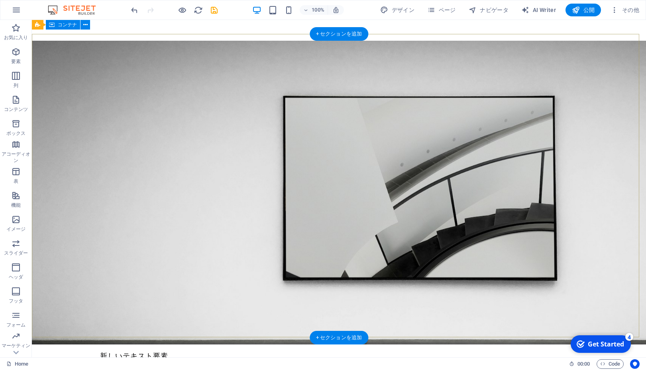
scroll to position [0, 0]
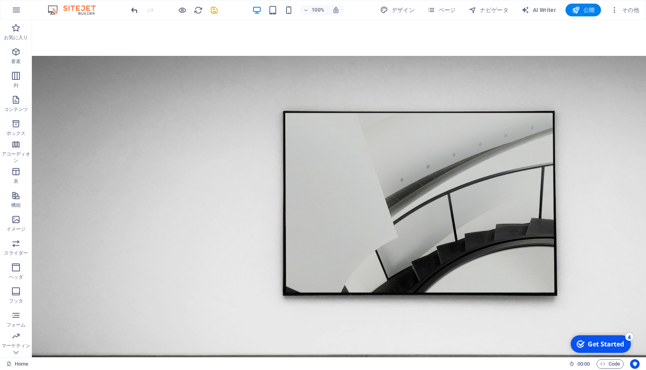
click at [132, 11] on icon "undo" at bounding box center [134, 10] width 9 height 9
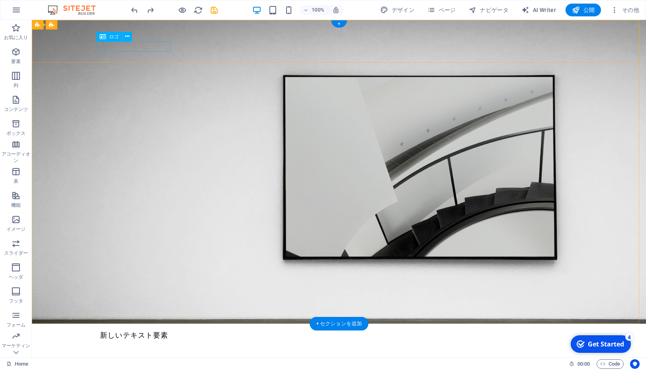
click at [152, 340] on div at bounding box center [339, 345] width 478 height 10
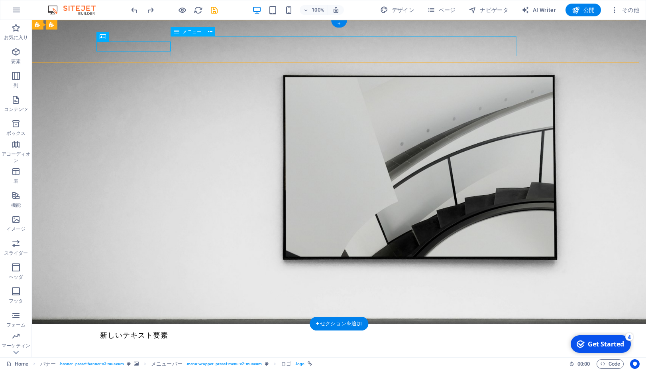
click at [273, 350] on nav "About Us Exhibitions Events Contact" at bounding box center [339, 360] width 478 height 20
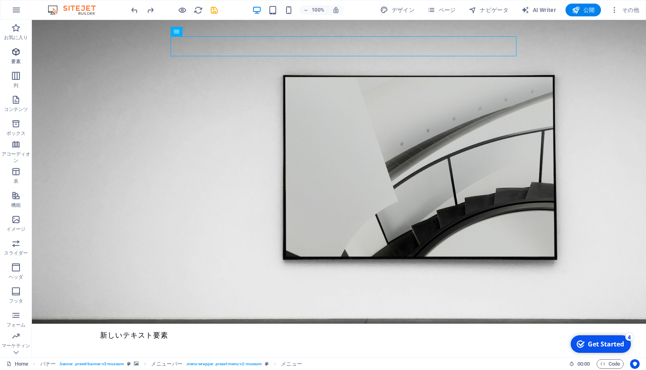
click at [19, 56] on icon "button" at bounding box center [16, 52] width 10 height 10
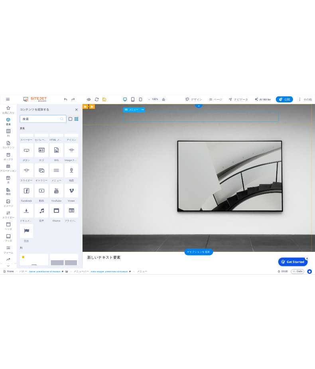
scroll to position [150, 0]
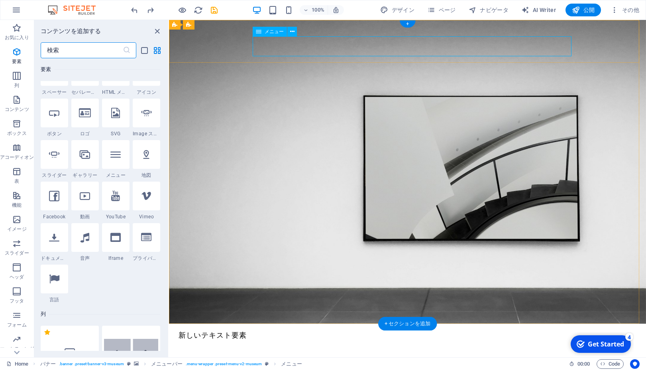
click at [331, 350] on nav "About Us Exhibitions Events Contact" at bounding box center [408, 360] width 458 height 20
click at [271, 33] on span "メニュー" at bounding box center [274, 31] width 19 height 5
click at [294, 32] on icon at bounding box center [292, 32] width 4 height 8
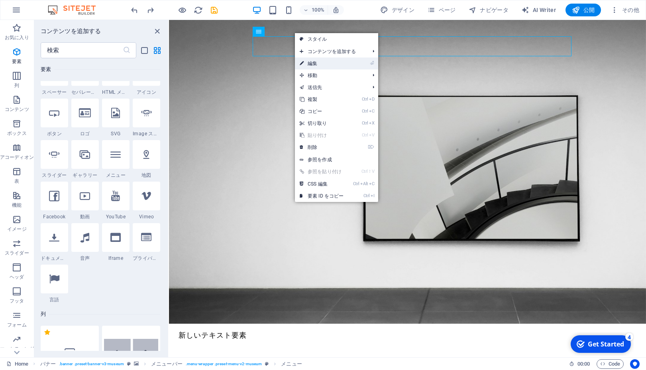
click at [329, 62] on link "⏎ 編集" at bounding box center [321, 63] width 53 height 12
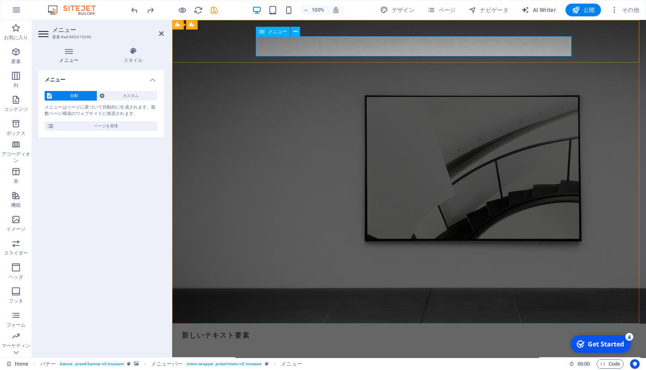
click at [351, 350] on nav "About Us Exhibitions Events Contact" at bounding box center [409, 360] width 455 height 20
click at [389, 350] on nav "About Us Exhibitions Events Contact" at bounding box center [409, 360] width 455 height 20
click at [489, 350] on nav "About Us Exhibitions Events Contact" at bounding box center [409, 360] width 455 height 20
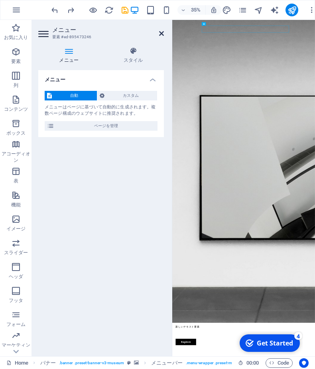
click at [163, 34] on icon at bounding box center [161, 33] width 5 height 6
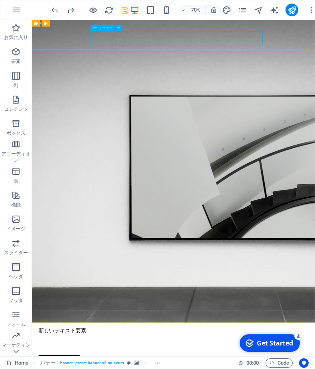
click at [109, 28] on span "メニュー" at bounding box center [106, 27] width 14 height 3
click at [120, 27] on icon at bounding box center [117, 28] width 3 height 6
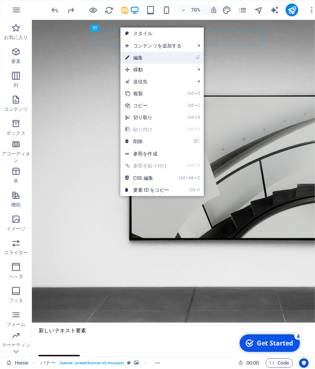
click at [138, 57] on link "⏎ 編集" at bounding box center [146, 58] width 53 height 12
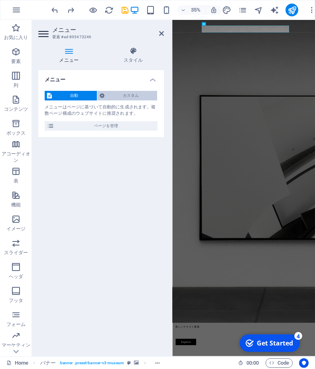
click at [119, 95] on span "カスタム" at bounding box center [131, 96] width 48 height 10
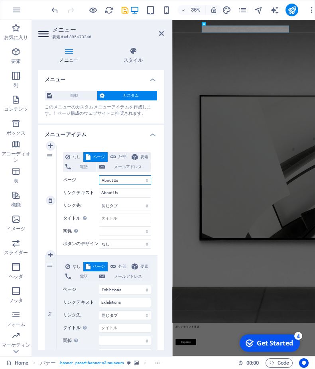
click at [99, 175] on select "Home About Us Exhibitions Events Contact Privacy Legal Notice" at bounding box center [125, 180] width 52 height 10
select select "0"
click option "Home" at bounding box center [0, 0] width 0 height 0
type input "Home"
select select
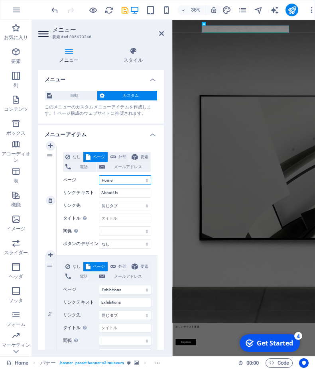
select select
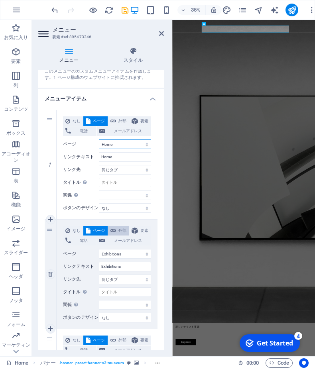
scroll to position [108, 0]
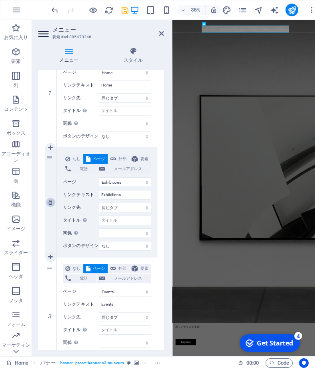
click at [52, 205] on icon at bounding box center [50, 203] width 4 height 6
select select
select select "3"
type input "Events"
select select
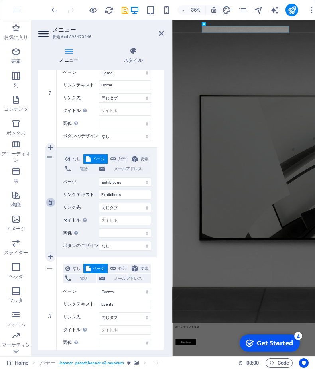
select select "4"
type input "Contact"
select select
click at [55, 207] on link at bounding box center [51, 203] width 10 height 10
select select
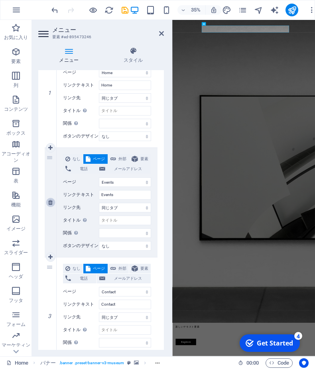
select select "4"
type input "Contact"
select select
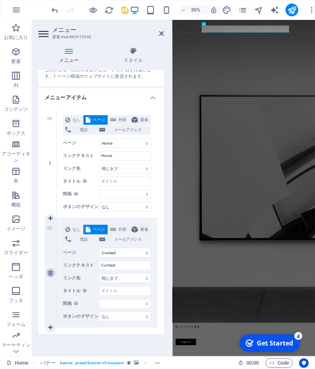
scroll to position [57, 0]
click at [51, 268] on link at bounding box center [51, 273] width 10 height 10
select select
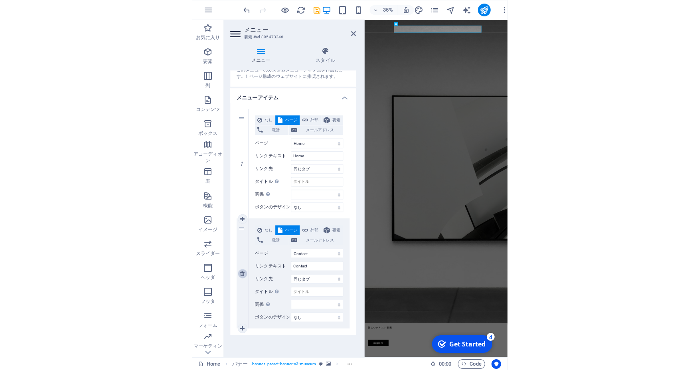
scroll to position [0, 0]
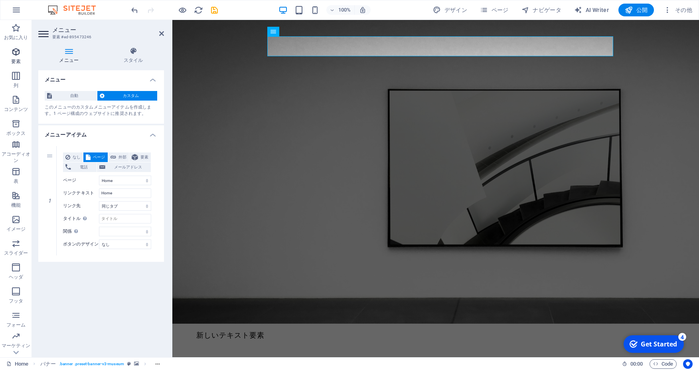
click at [12, 55] on icon "button" at bounding box center [16, 52] width 10 height 10
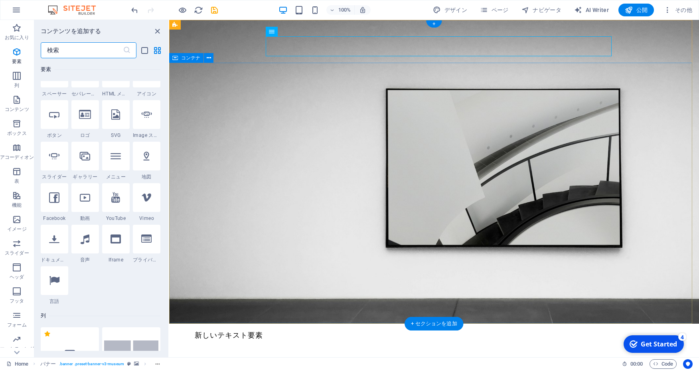
scroll to position [150, 0]
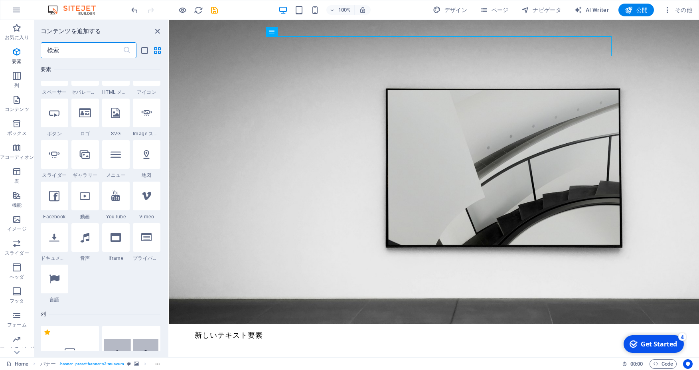
click at [143, 44] on div at bounding box center [147, 30] width 28 height 29
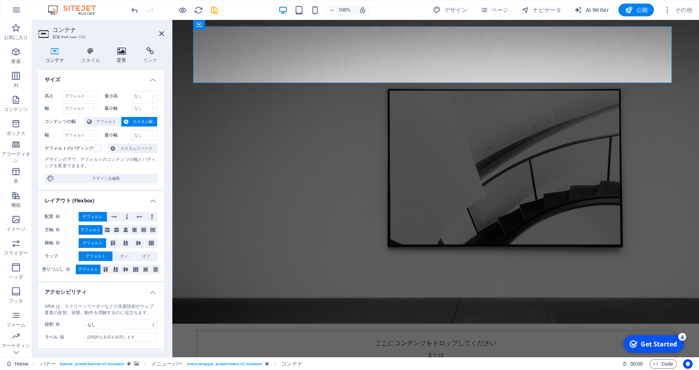
click at [122, 56] on h4 "背景" at bounding box center [123, 55] width 26 height 17
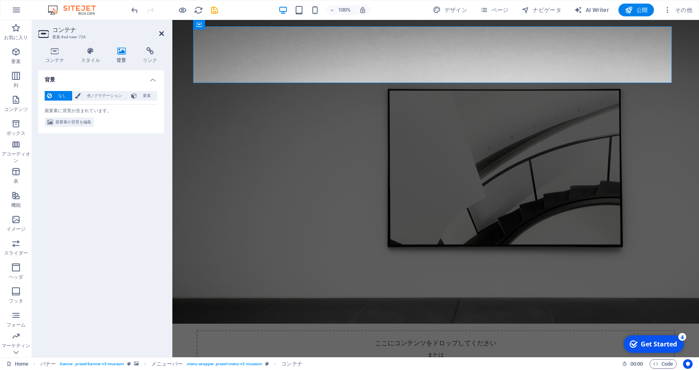
click at [162, 32] on icon at bounding box center [161, 33] width 5 height 6
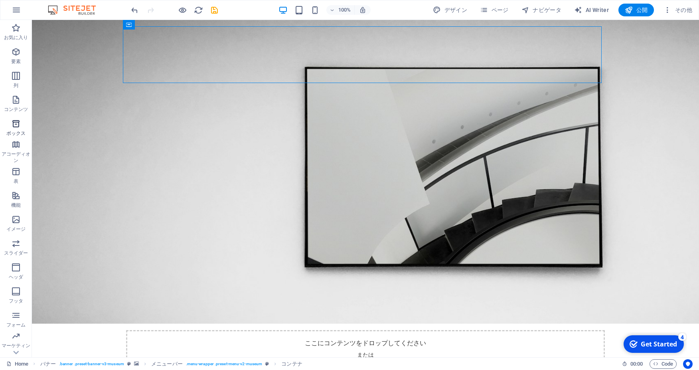
click at [14, 126] on icon "button" at bounding box center [16, 124] width 10 height 10
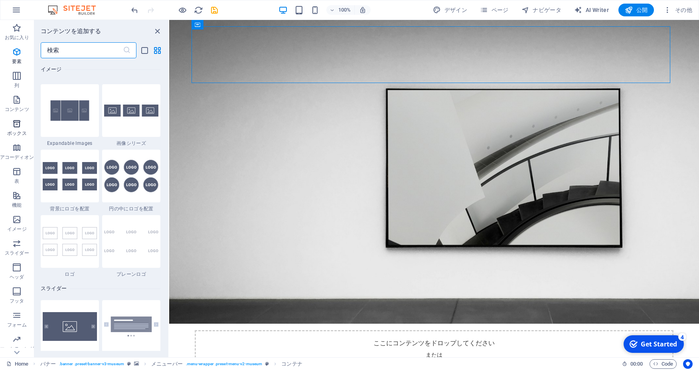
scroll to position [4302, 0]
drag, startPoint x: 108, startPoint y: 97, endPoint x: 104, endPoint y: 137, distance: 40.0
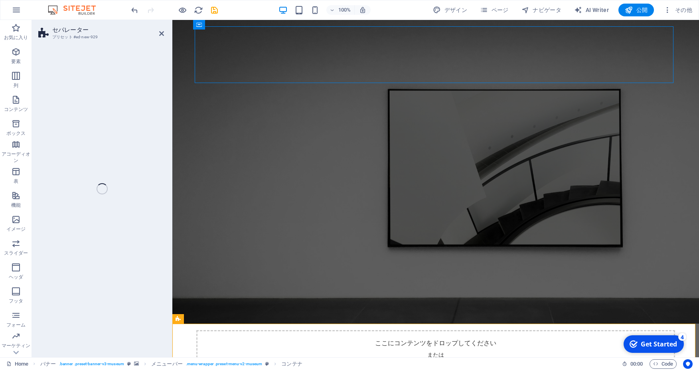
click at [104, 137] on div "セパレーター プリセット #ed-new-929 既存のコンテンツを置き換えるには、ここにドラッグします。新しい要素を作成する場合は、「Ctrl」キーを押しま…" at bounding box center [365, 188] width 667 height 337
select select "square"
select select "rem"
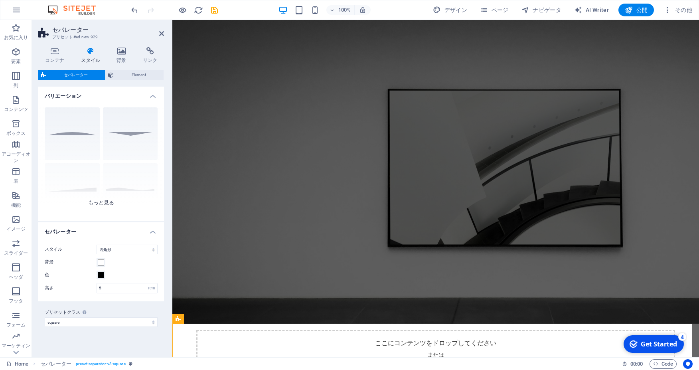
click at [71, 136] on div "円 デフォルト 斜め方向 多角形 1 多角形 2 四角形 ジグザグ" at bounding box center [101, 161] width 126 height 120
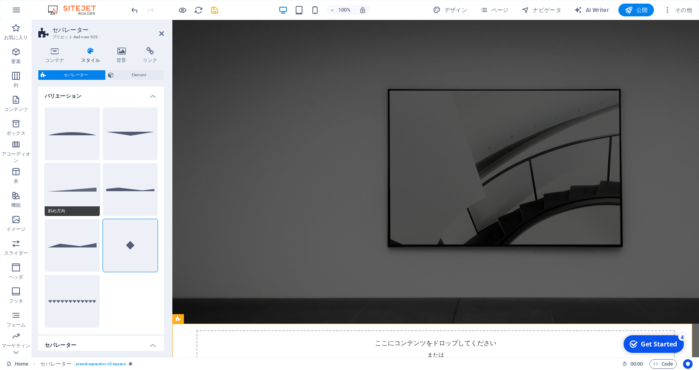
click at [78, 183] on button "斜め方向" at bounding box center [72, 189] width 55 height 53
click at [131, 186] on button "多角形 1" at bounding box center [130, 189] width 55 height 53
select select "polygon1"
click at [60, 57] on h4 "コンテナ" at bounding box center [56, 55] width 36 height 17
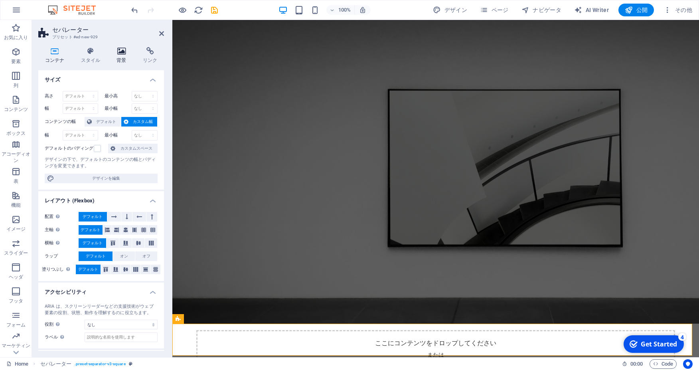
click at [124, 51] on icon at bounding box center [121, 51] width 23 height 8
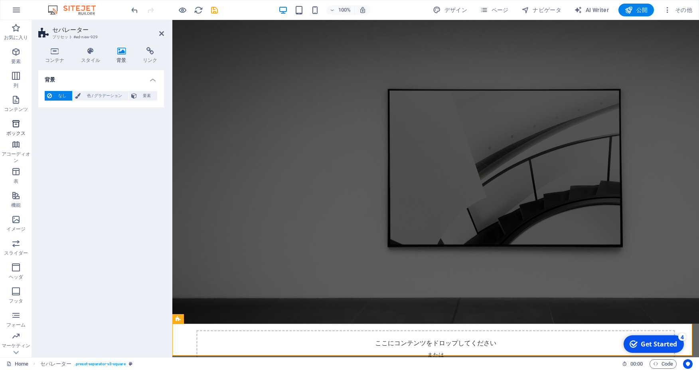
click at [14, 126] on icon "button" at bounding box center [16, 124] width 10 height 10
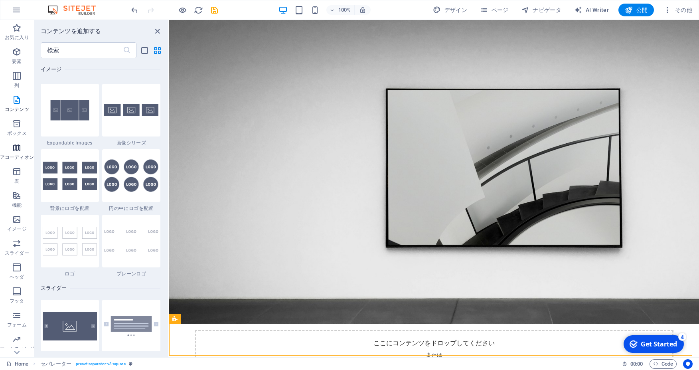
click at [15, 148] on icon "button" at bounding box center [17, 148] width 10 height 10
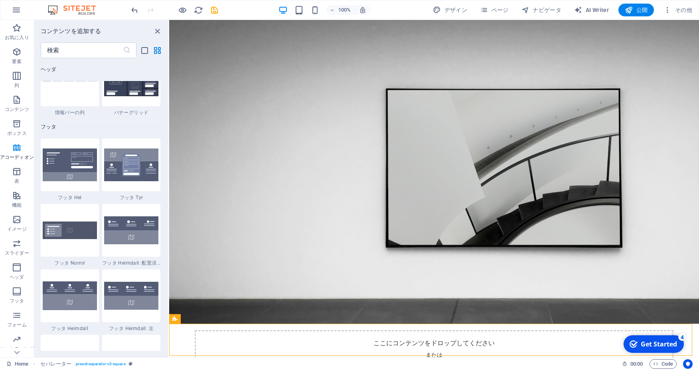
scroll to position [5224, 0]
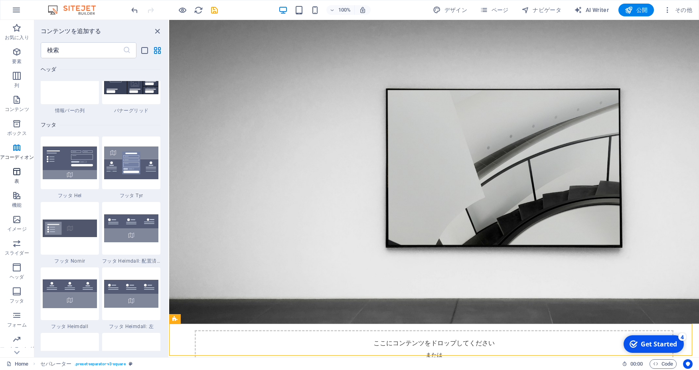
click at [16, 173] on icon "button" at bounding box center [17, 172] width 10 height 10
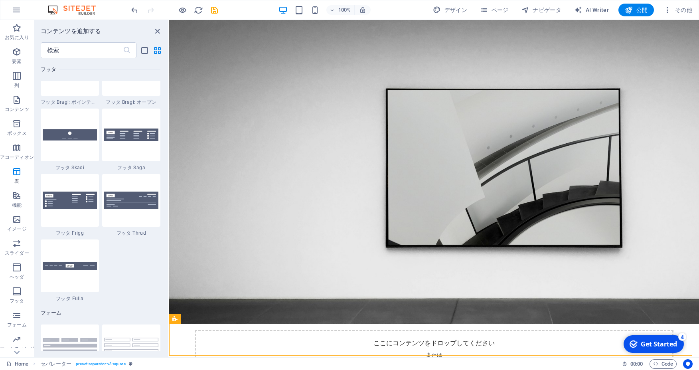
scroll to position [5631, 0]
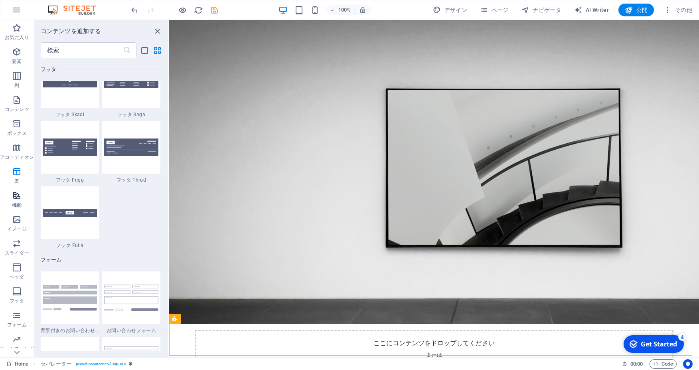
click at [16, 196] on icon "button" at bounding box center [17, 196] width 10 height 10
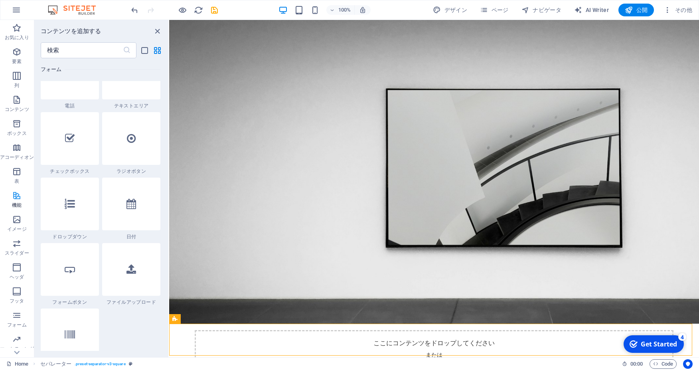
scroll to position [6206, 0]
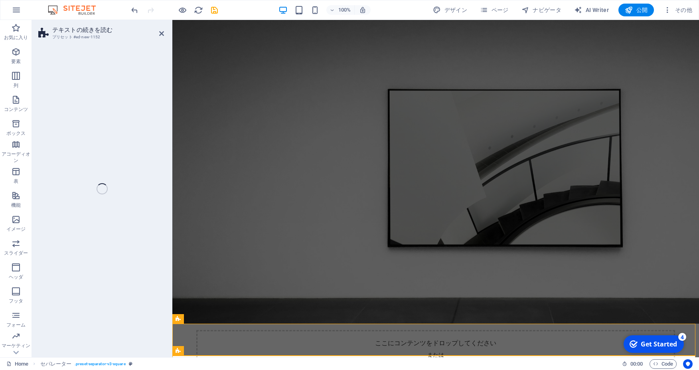
scroll to position [239, 0]
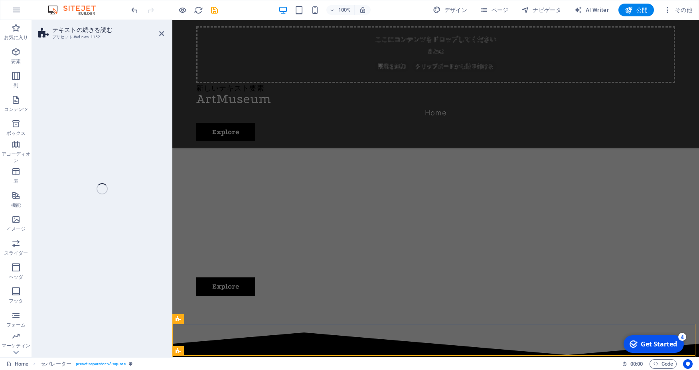
select select "px"
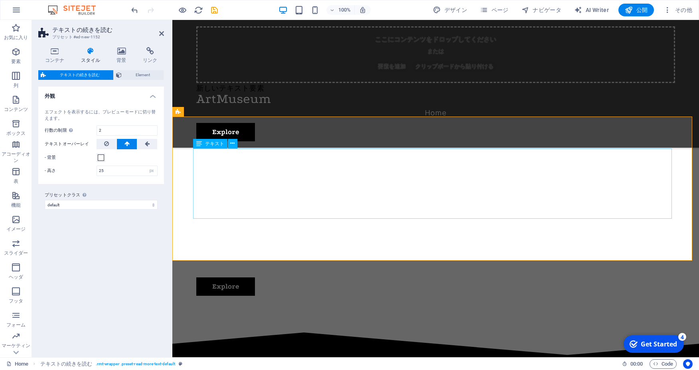
click at [51, 55] on icon at bounding box center [54, 51] width 33 height 8
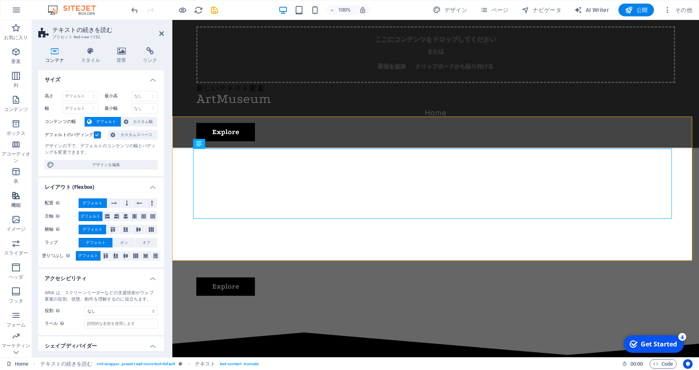
click at [18, 194] on icon "button" at bounding box center [16, 196] width 10 height 10
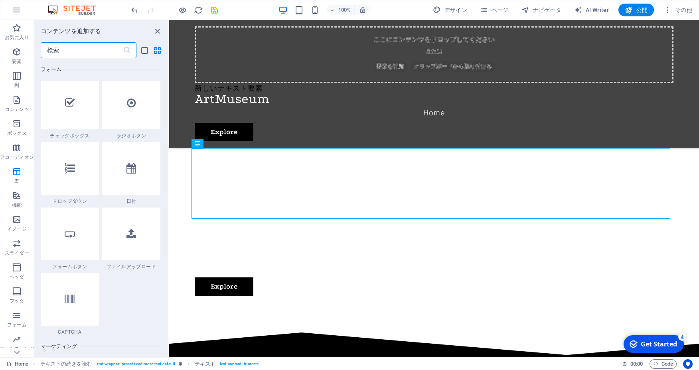
scroll to position [6285, 0]
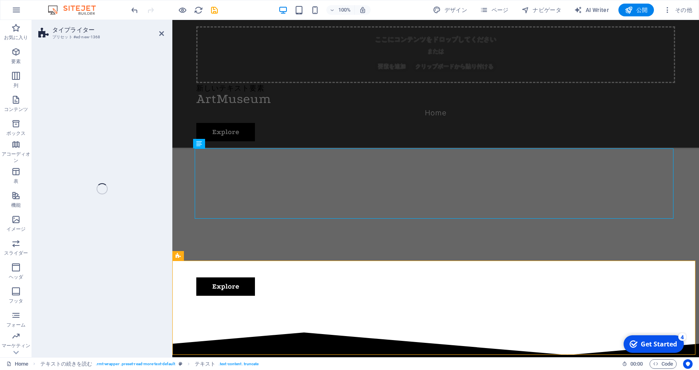
select select "ms"
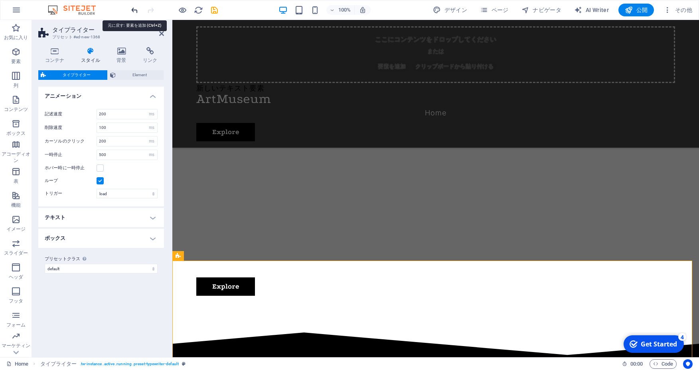
click at [137, 13] on icon "undo" at bounding box center [134, 10] width 9 height 9
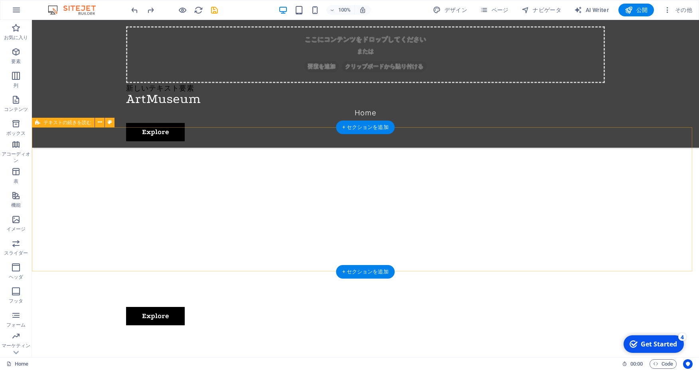
scroll to position [239, 0]
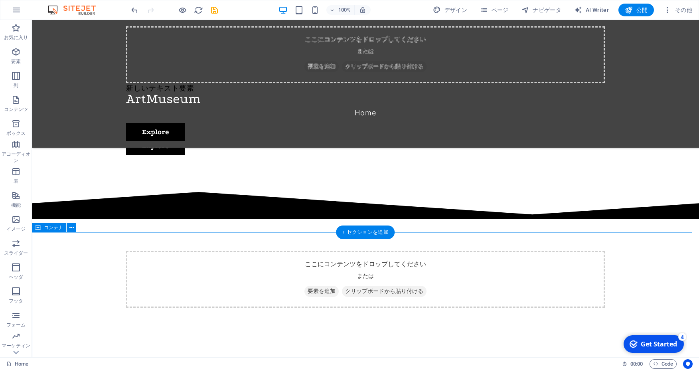
scroll to position [411, 0]
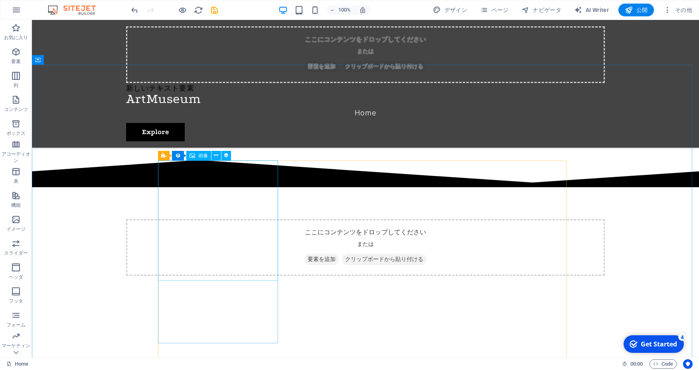
click at [203, 156] on span "画像" at bounding box center [203, 155] width 10 height 5
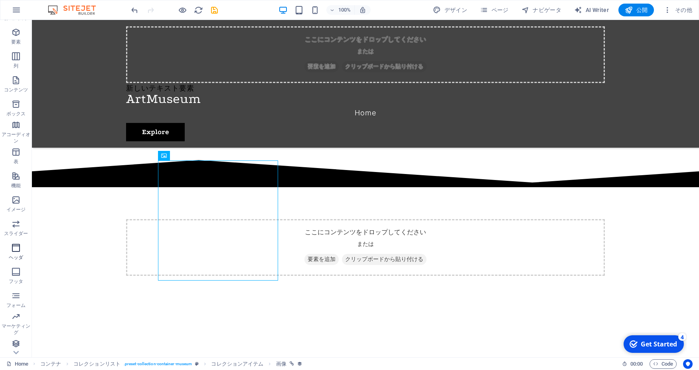
scroll to position [22, 0]
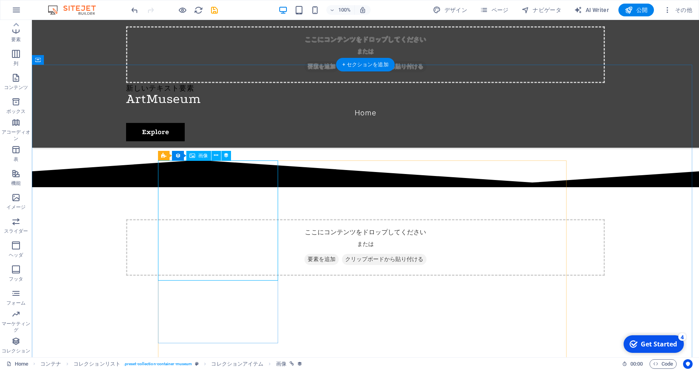
click at [190, 152] on div "コレクションリスト" at bounding box center [187, 156] width 58 height 10
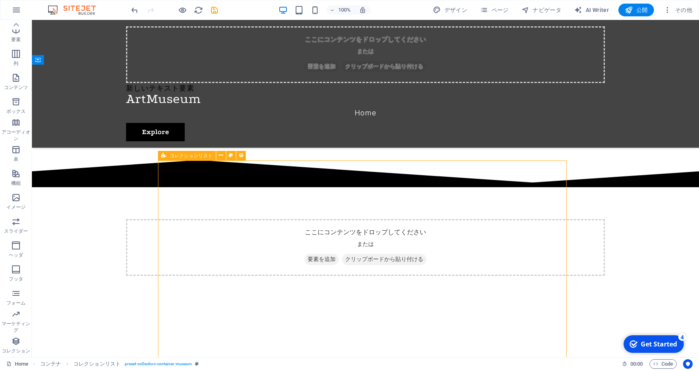
click at [190, 153] on span "コレクションリスト" at bounding box center [190, 155] width 43 height 5
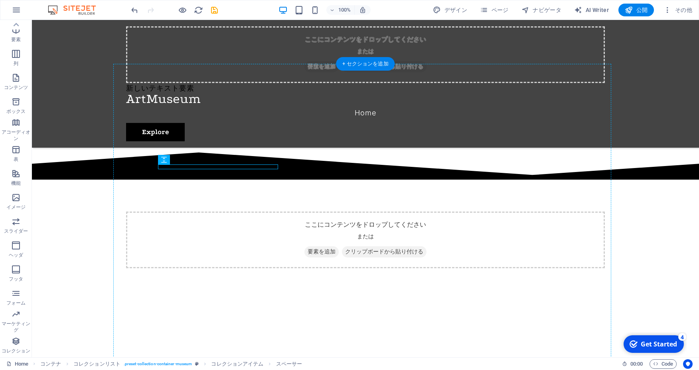
drag, startPoint x: 243, startPoint y: 167, endPoint x: 351, endPoint y: 312, distance: 180.9
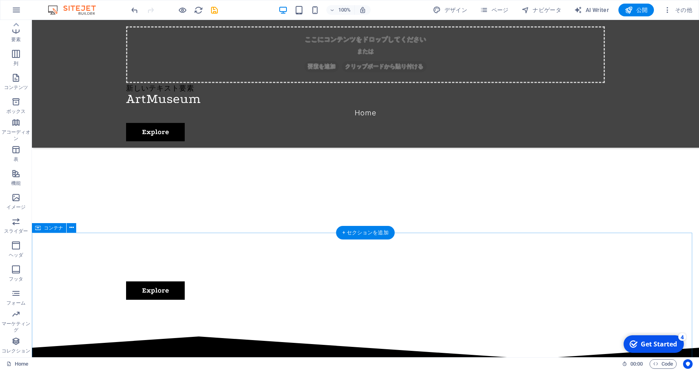
scroll to position [244, 0]
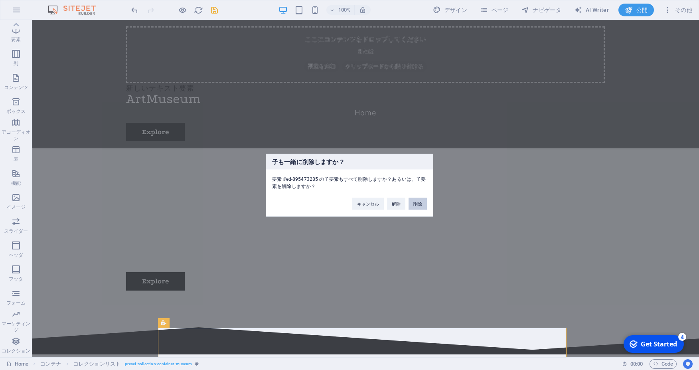
click at [414, 204] on button "削除" at bounding box center [417, 203] width 18 height 12
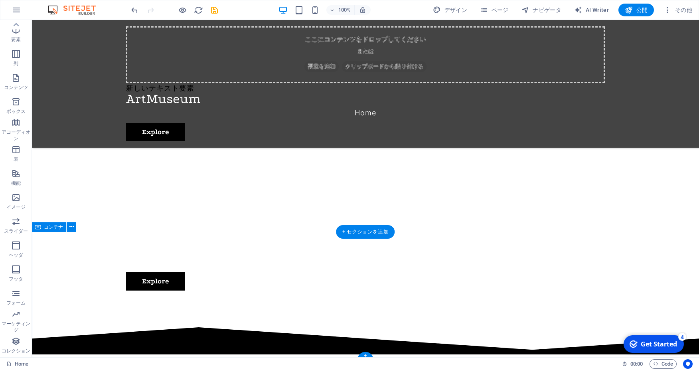
scroll to position [474, 0]
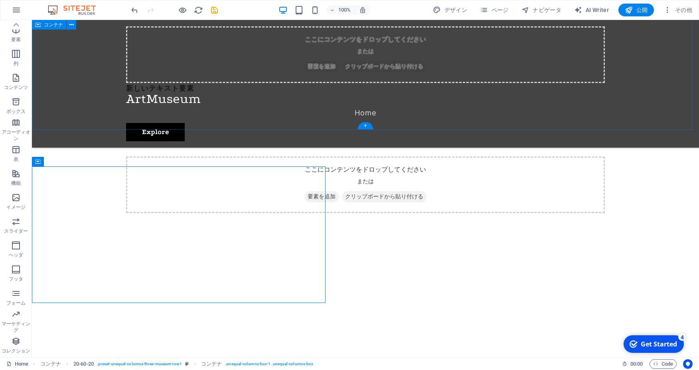
click at [59, 245] on div at bounding box center [365, 309] width 667 height 128
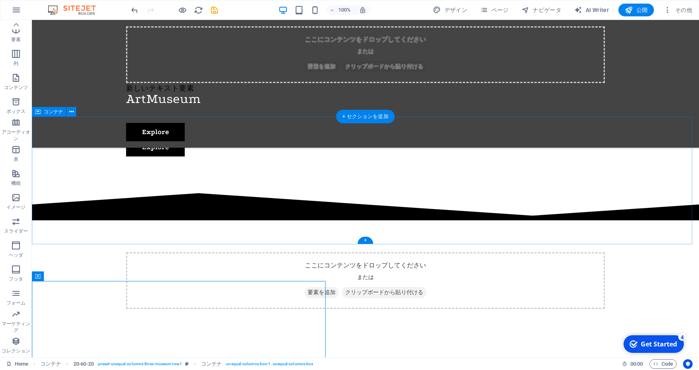
scroll to position [359, 0]
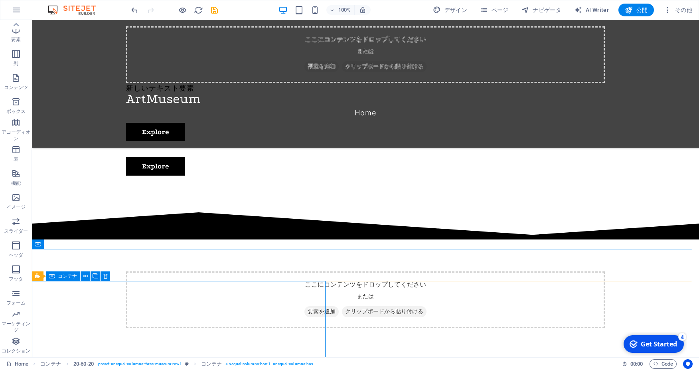
click at [57, 277] on div "コンテナ" at bounding box center [63, 276] width 34 height 10
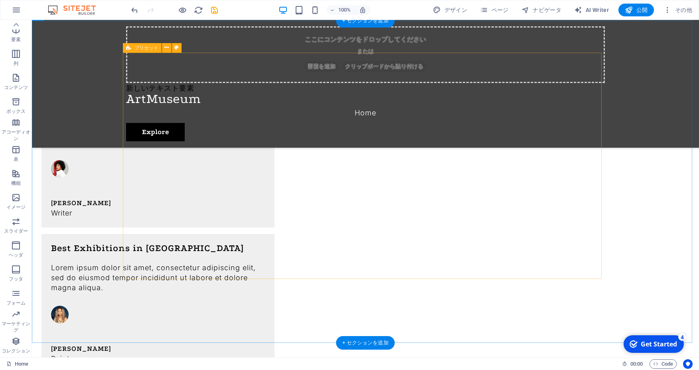
scroll to position [1622, 0]
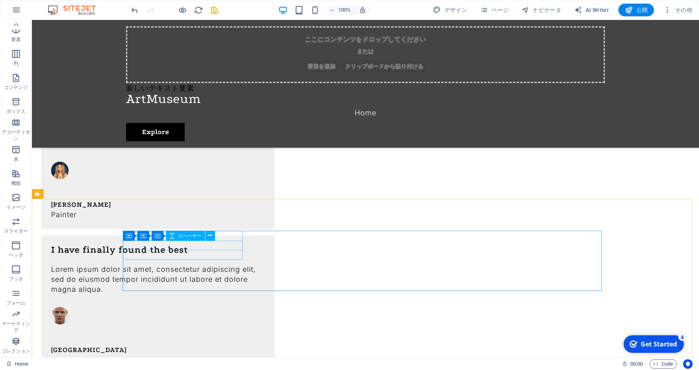
click at [175, 240] on div "コンテナ コンテナ コンテナ スペーサー" at bounding box center [171, 236] width 97 height 10
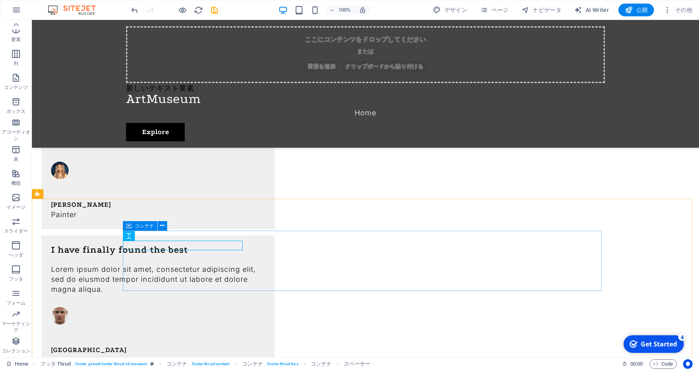
click at [130, 237] on icon at bounding box center [129, 236] width 6 height 10
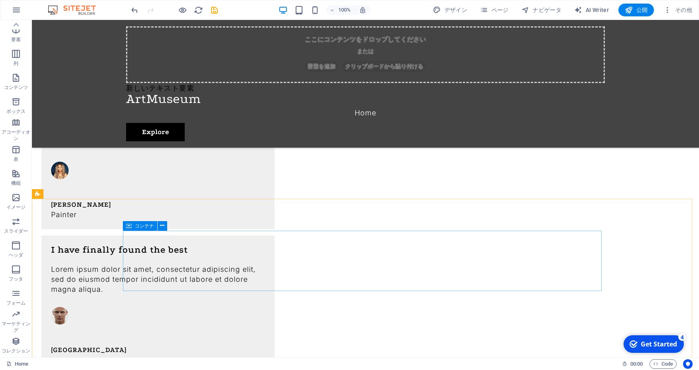
click at [130, 226] on icon at bounding box center [129, 226] width 6 height 10
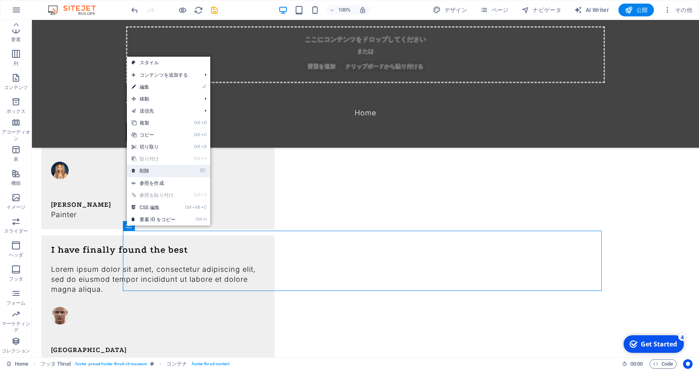
click at [141, 169] on link "⌦ 削除" at bounding box center [153, 171] width 53 height 12
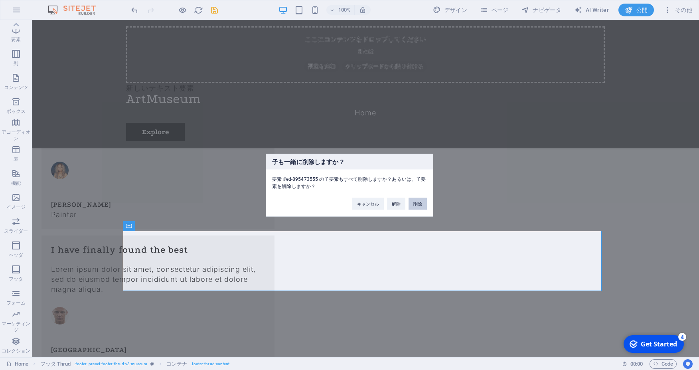
click at [423, 202] on button "削除" at bounding box center [417, 203] width 18 height 12
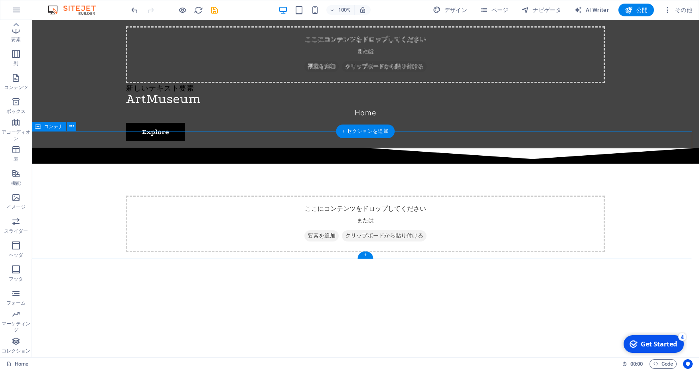
scroll to position [345, 0]
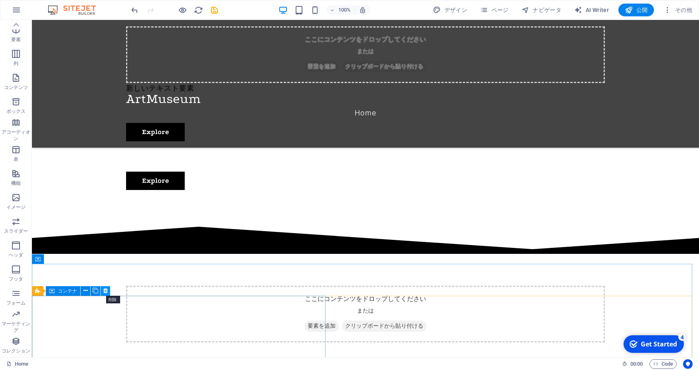
click at [106, 290] on icon at bounding box center [105, 290] width 4 height 8
click at [71, 259] on icon at bounding box center [71, 258] width 4 height 8
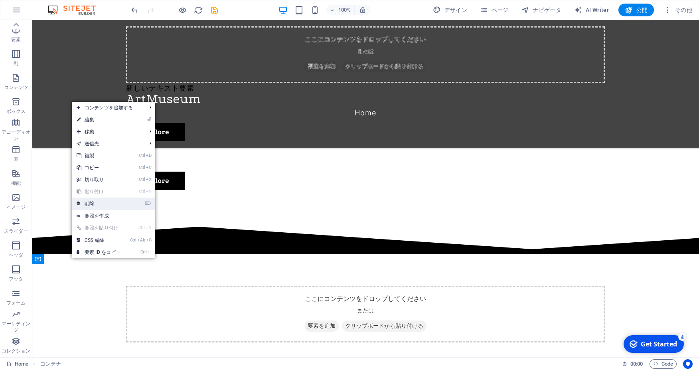
click at [90, 199] on link "⌦ 削除" at bounding box center [98, 203] width 53 height 12
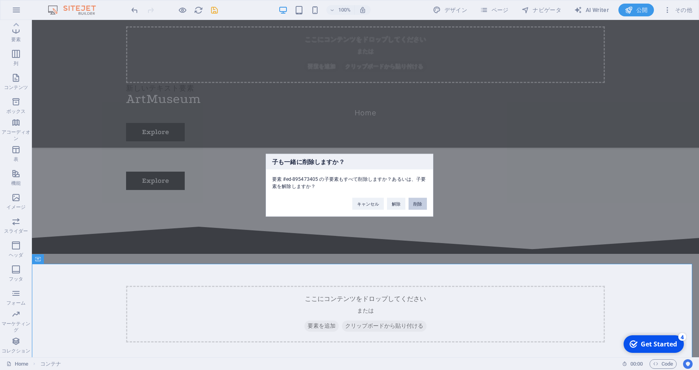
click at [422, 205] on button "削除" at bounding box center [417, 203] width 18 height 12
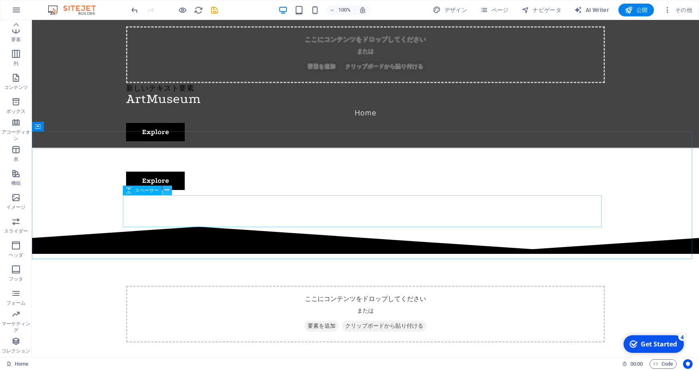
click at [169, 190] on button at bounding box center [167, 190] width 10 height 10
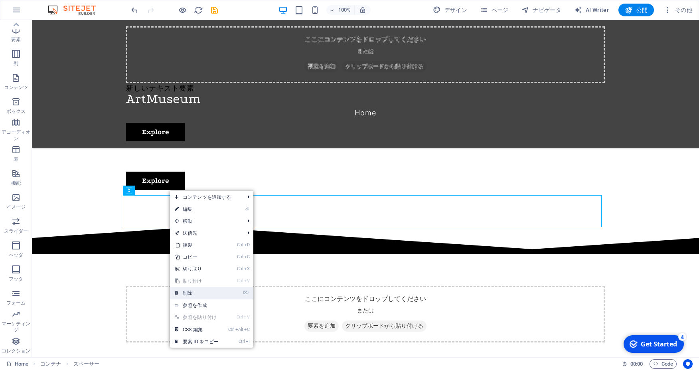
click at [209, 291] on link "⌦ 削除" at bounding box center [196, 293] width 53 height 12
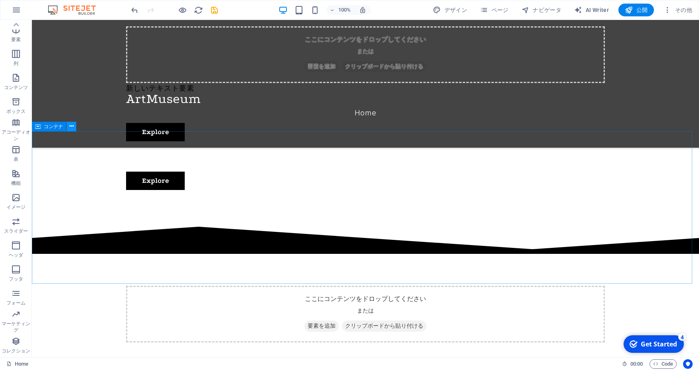
click at [73, 126] on icon at bounding box center [71, 126] width 4 height 8
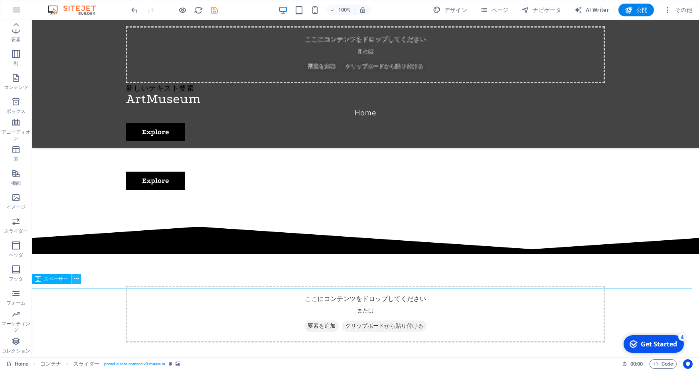
click at [74, 279] on icon at bounding box center [76, 278] width 4 height 8
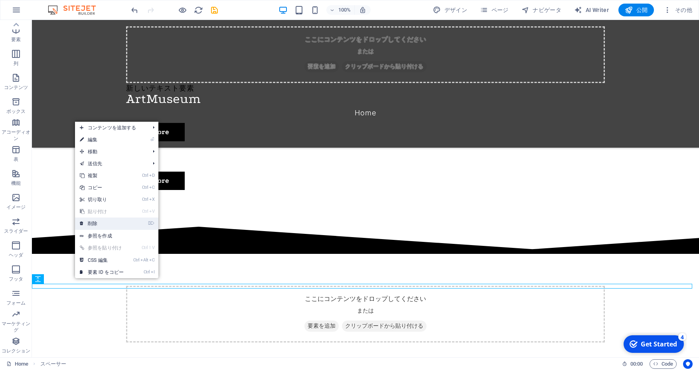
click at [107, 223] on link "⌦ 削除" at bounding box center [101, 223] width 53 height 12
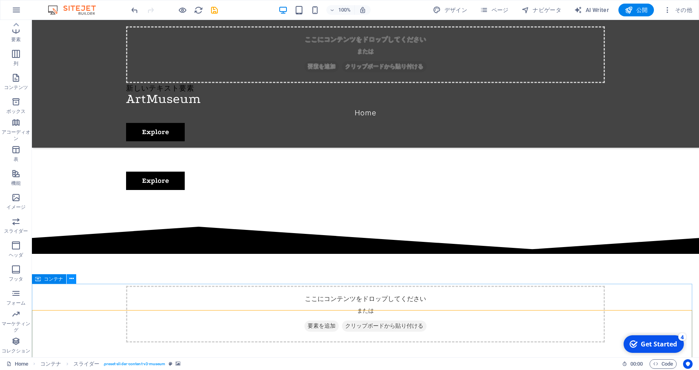
click at [73, 277] on icon at bounding box center [71, 278] width 4 height 8
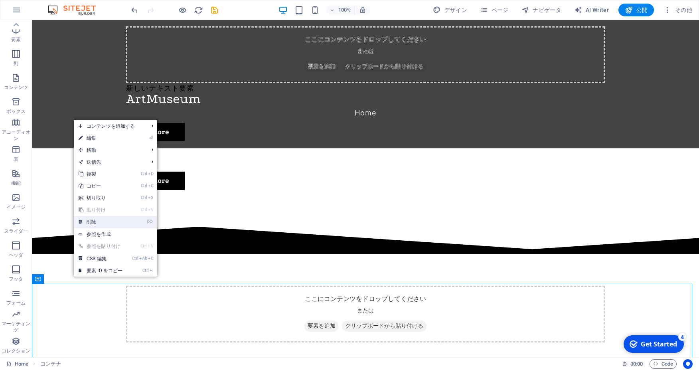
click at [93, 222] on link "⌦ 削除" at bounding box center [100, 222] width 53 height 12
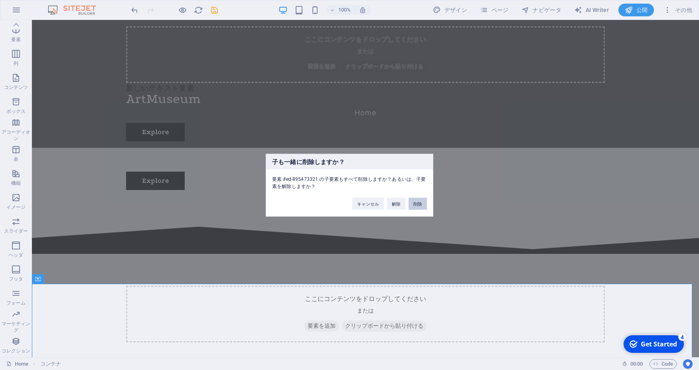
click at [417, 207] on button "削除" at bounding box center [417, 203] width 18 height 12
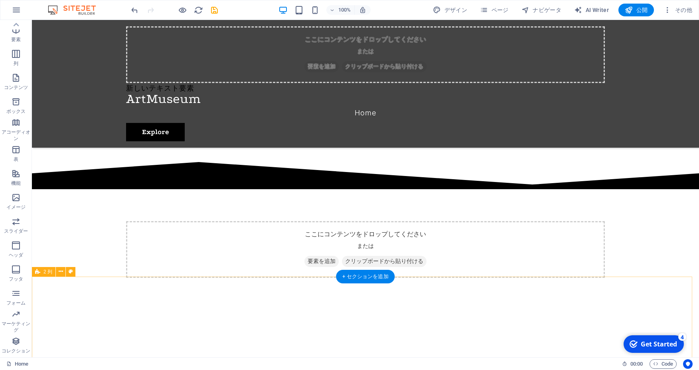
scroll to position [459, 0]
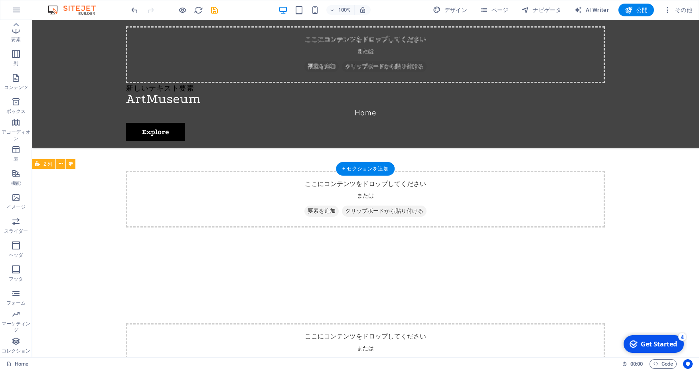
click at [61, 163] on icon at bounding box center [61, 163] width 4 height 8
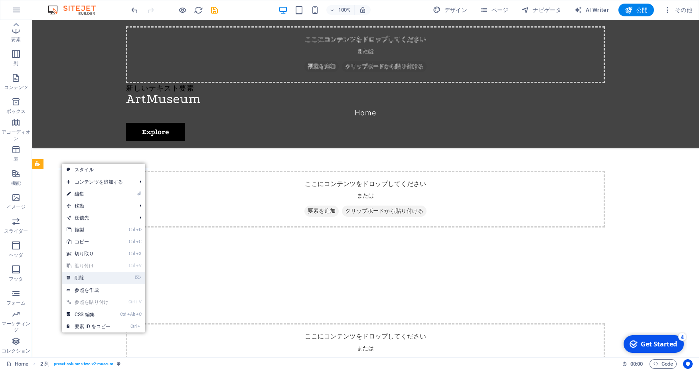
click at [103, 280] on link "⌦ 削除" at bounding box center [88, 278] width 53 height 12
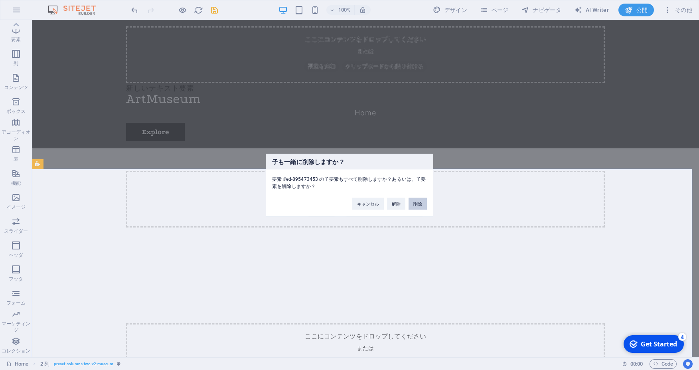
click at [413, 204] on button "削除" at bounding box center [417, 203] width 18 height 12
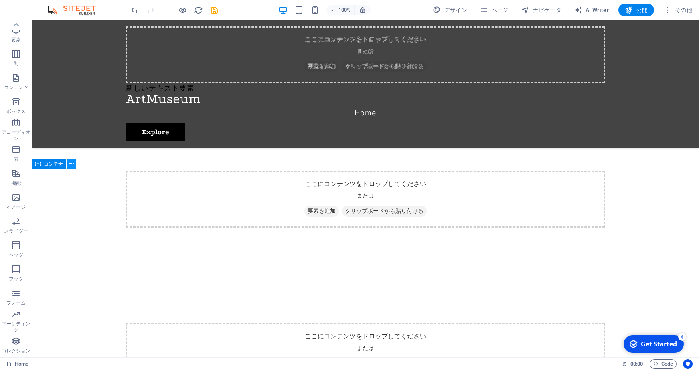
click at [71, 164] on icon at bounding box center [71, 163] width 4 height 8
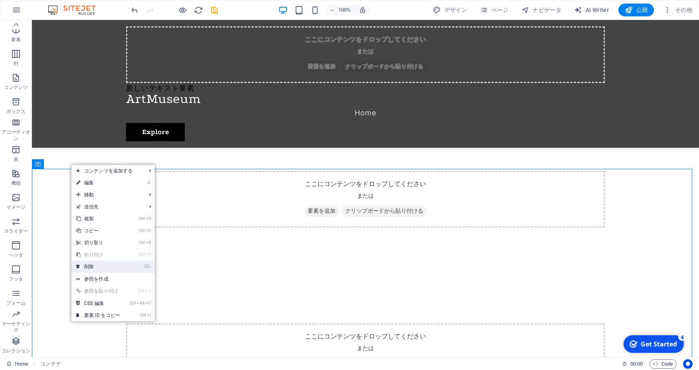
click at [102, 270] on link "⌦ 削除" at bounding box center [97, 266] width 53 height 12
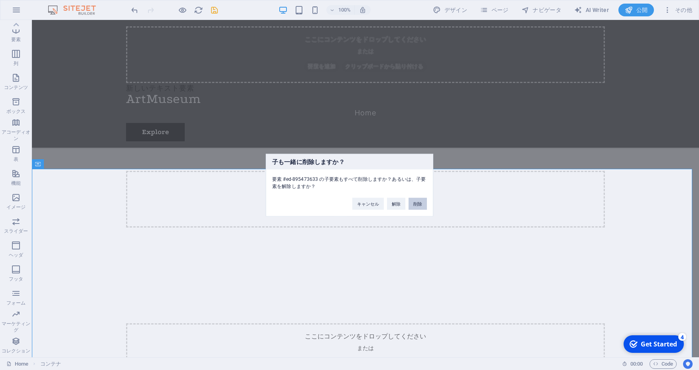
click at [419, 202] on button "削除" at bounding box center [417, 203] width 18 height 12
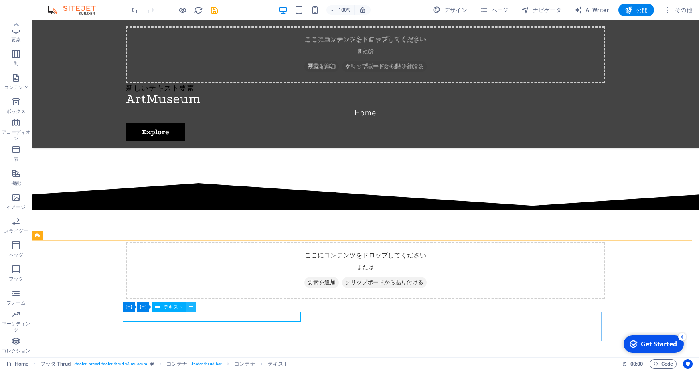
click at [194, 308] on button at bounding box center [191, 307] width 10 height 10
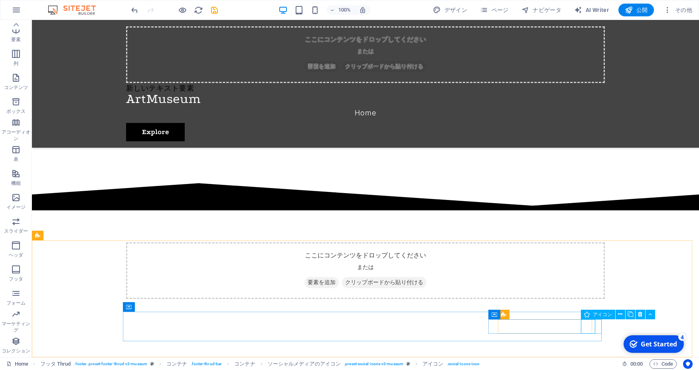
click at [603, 317] on span "アイコン" at bounding box center [602, 314] width 19 height 5
click at [618, 316] on icon at bounding box center [620, 314] width 4 height 8
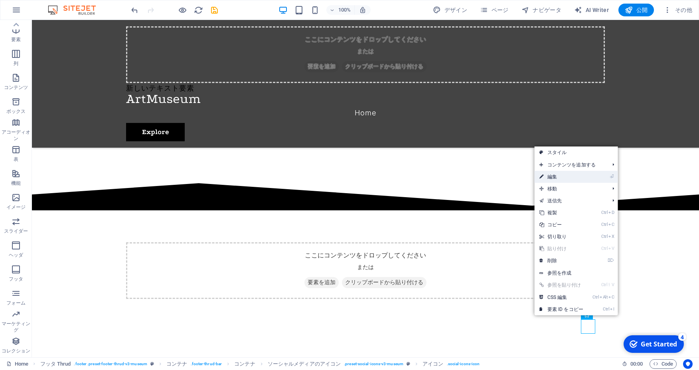
click at [566, 177] on link "⏎ 編集" at bounding box center [560, 177] width 53 height 12
select select "xMidYMid"
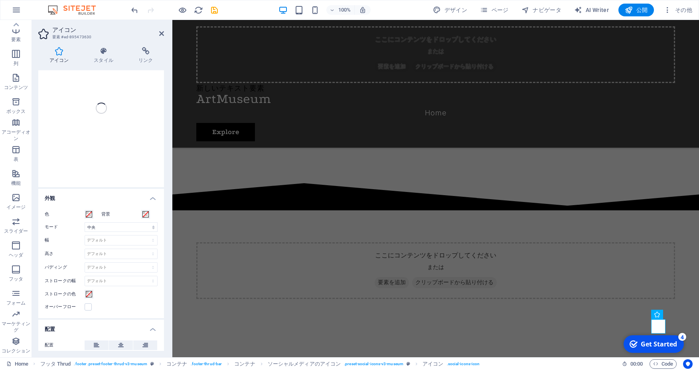
scroll to position [0, 0]
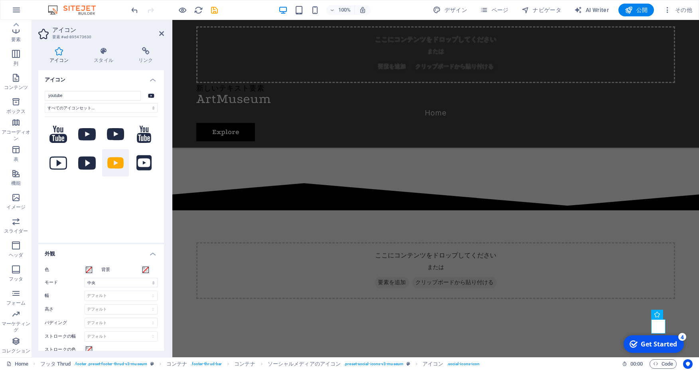
click at [148, 81] on h4 "アイコン" at bounding box center [101, 77] width 126 height 14
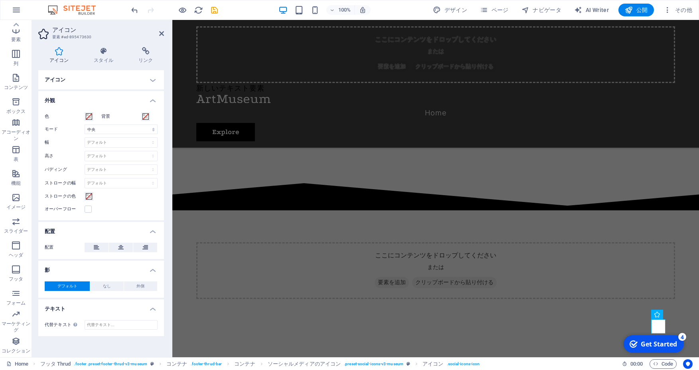
click at [164, 31] on aside "アイコン 要素 #ed-895473630 アイコン スタイル リンク アイコン youtube すべてのアイコンセット... IcoFont Ionicon…" at bounding box center [102, 188] width 140 height 337
click at [159, 32] on icon at bounding box center [161, 33] width 5 height 6
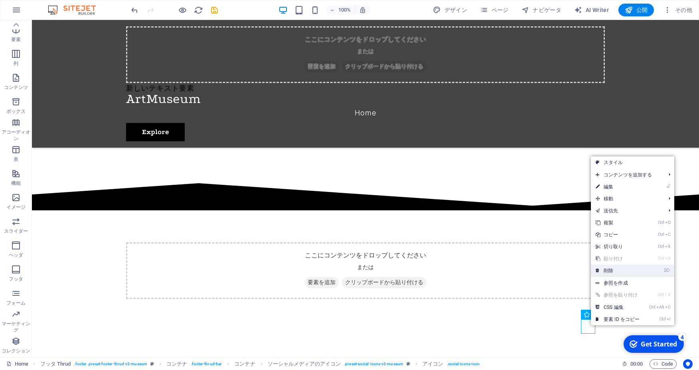
click at [624, 270] on link "⌦ 削除" at bounding box center [617, 270] width 53 height 12
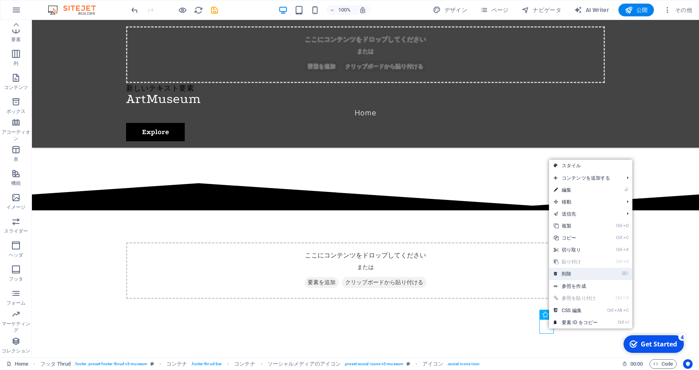
click at [579, 272] on link "⌦ 削除" at bounding box center [575, 274] width 53 height 12
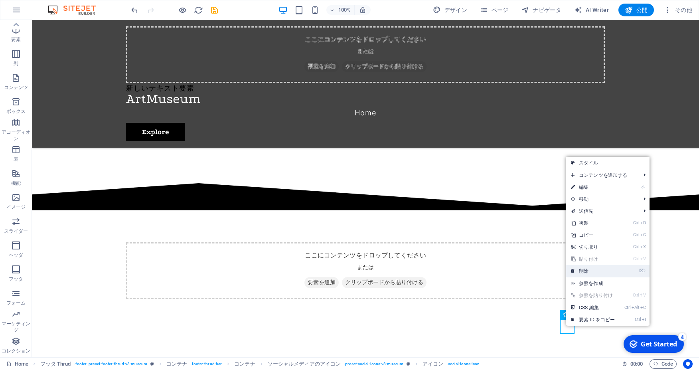
click at [600, 269] on link "⌦ 削除" at bounding box center [592, 271] width 53 height 12
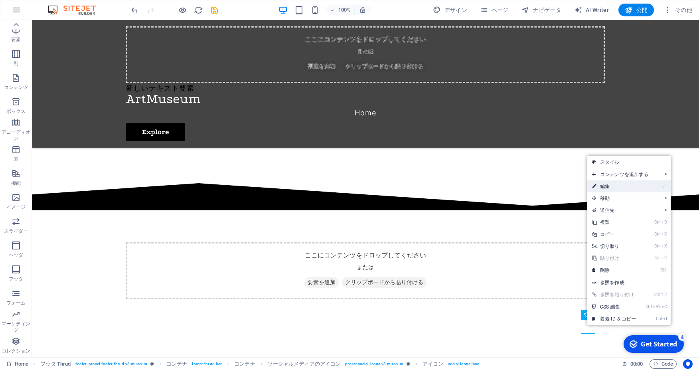
click at [619, 185] on link "⏎ 編集" at bounding box center [613, 186] width 53 height 12
select select "xMidYMid"
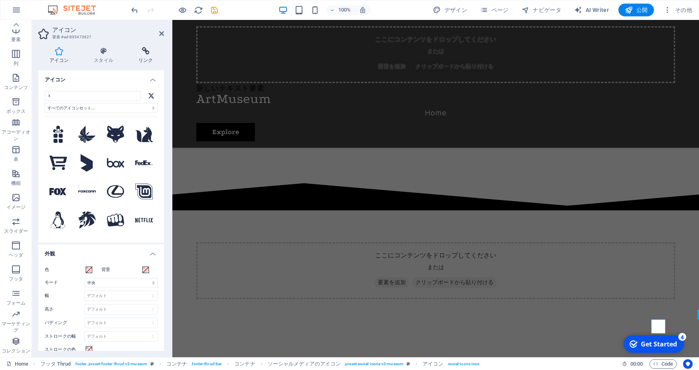
click at [147, 56] on h4 "リンク" at bounding box center [145, 55] width 37 height 17
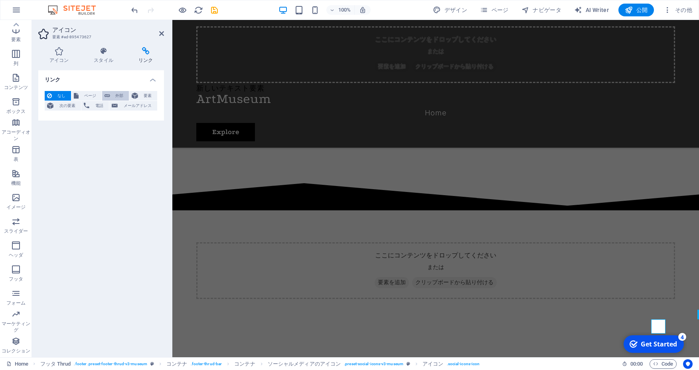
click at [117, 95] on span "外部" at bounding box center [119, 96] width 14 height 10
select select "blank"
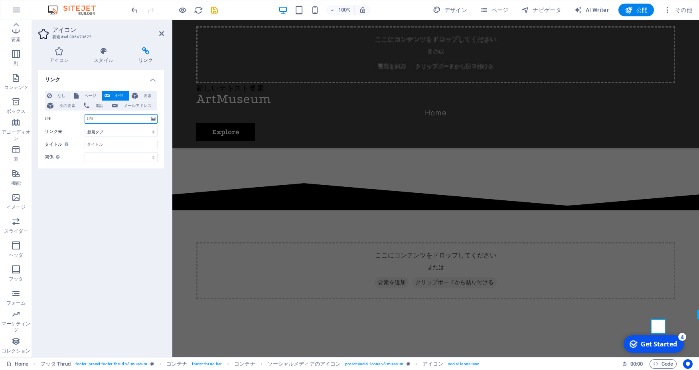
click at [108, 121] on input "URL" at bounding box center [121, 119] width 73 height 10
paste input "https://x.com/netoasosi555"
type input "https://x.com/netoasosi555"
click at [97, 55] on h4 "スタイル" at bounding box center [105, 55] width 45 height 17
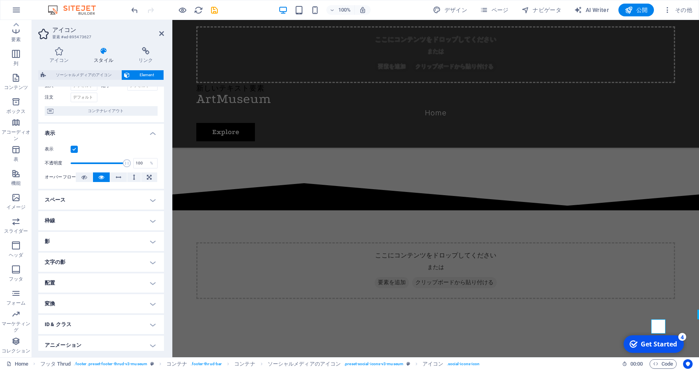
scroll to position [80, 0]
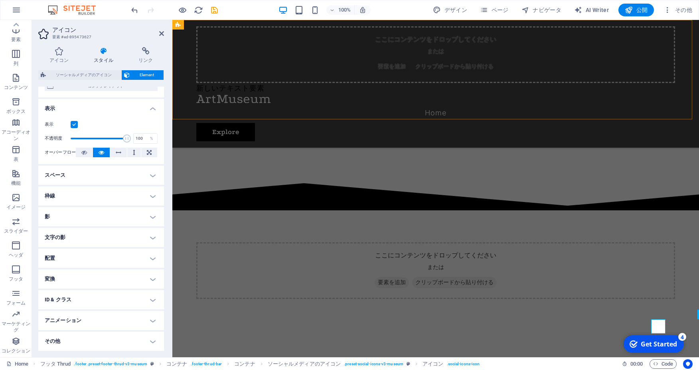
click at [174, 33] on div "ここにコンテンツをドロップしてください または 要素を追加 クリップボードから貼り付ける 新しいテキスト要素 Home Explore" at bounding box center [435, 84] width 526 height 128
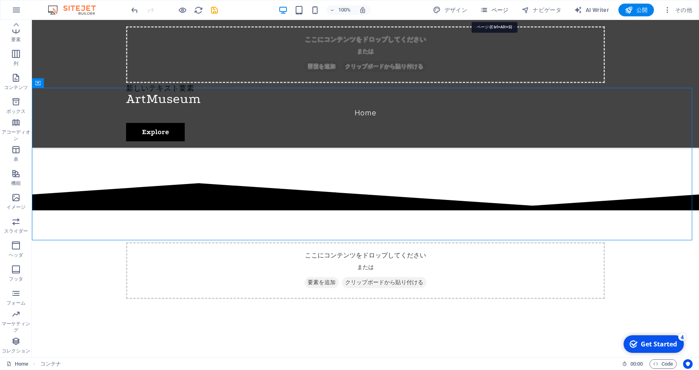
click at [489, 12] on span "ページ" at bounding box center [494, 10] width 29 height 8
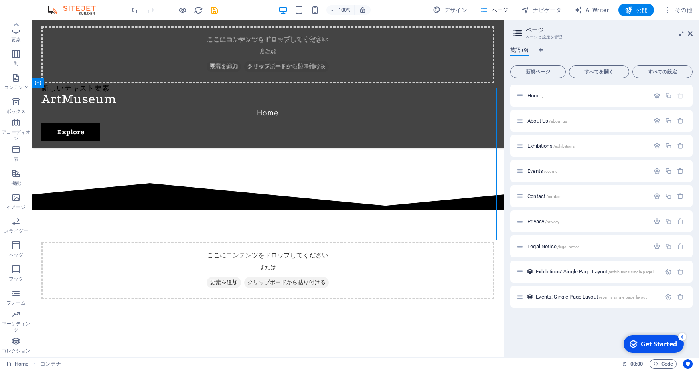
click at [522, 51] on span "英語 (9)" at bounding box center [519, 50] width 19 height 11
click at [502, 12] on span "ページ" at bounding box center [494, 10] width 29 height 8
drag, startPoint x: 454, startPoint y: 14, endPoint x: 450, endPoint y: 5, distance: 9.6
click at [454, 12] on span "デザイン" at bounding box center [450, 10] width 34 height 8
select select "px"
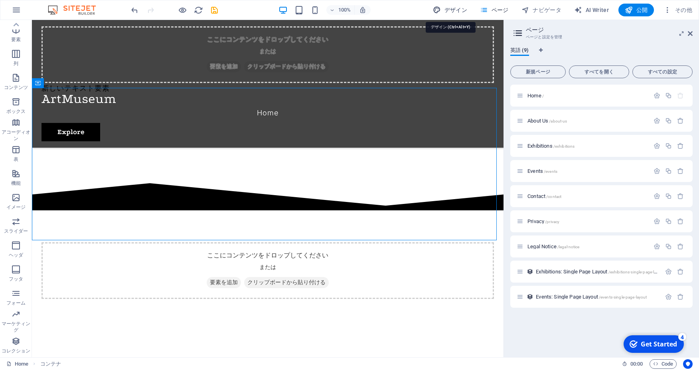
select select "300"
select select "px"
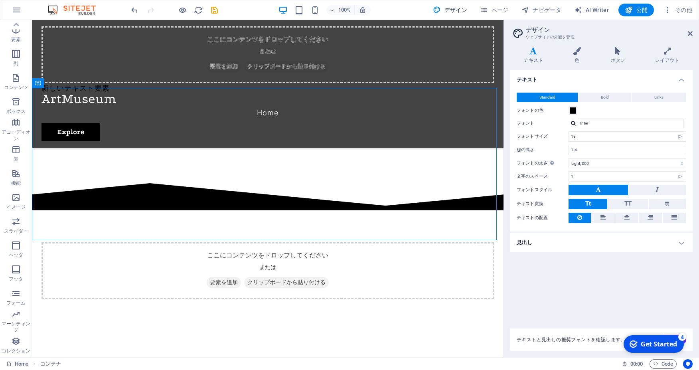
click at [596, 110] on div "フォントの色" at bounding box center [600, 111] width 169 height 10
click at [576, 53] on icon at bounding box center [576, 51] width 35 height 8
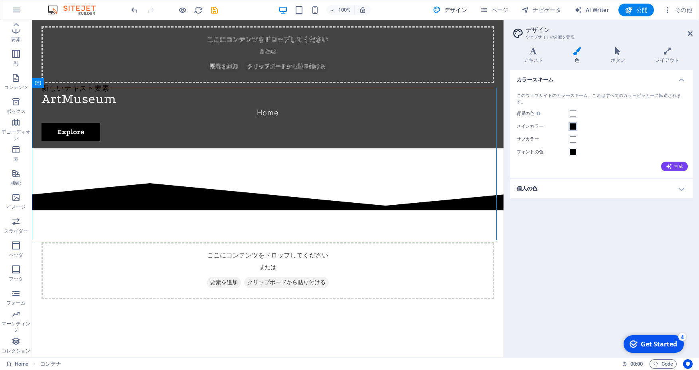
click at [574, 127] on span at bounding box center [572, 126] width 6 height 6
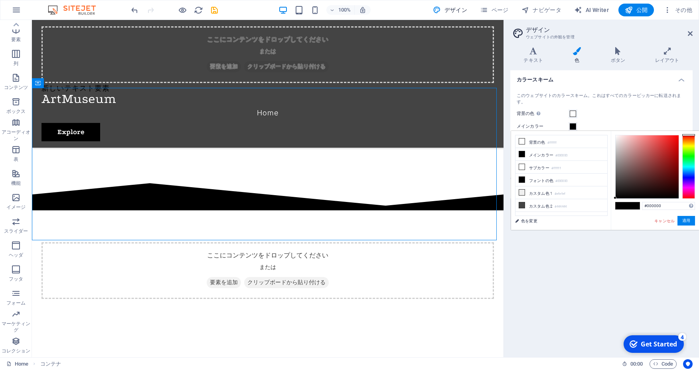
click at [574, 126] on span at bounding box center [572, 126] width 6 height 6
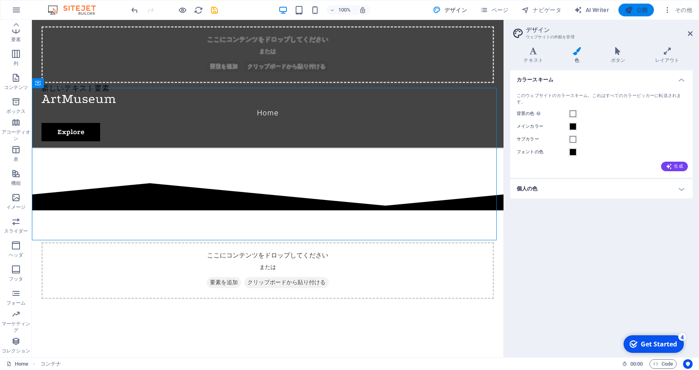
click at [636, 10] on span "公開" at bounding box center [635, 10] width 23 height 8
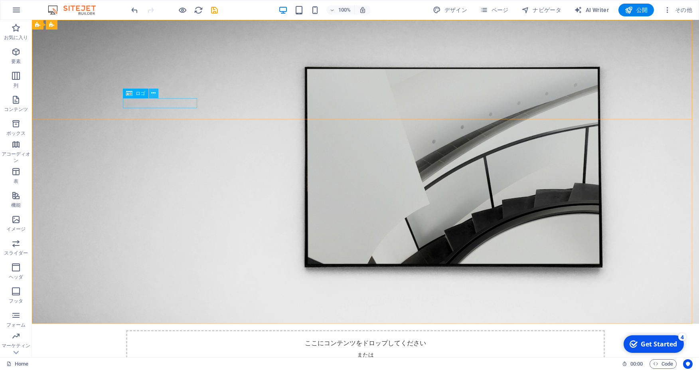
click at [157, 89] on button at bounding box center [154, 94] width 10 height 10
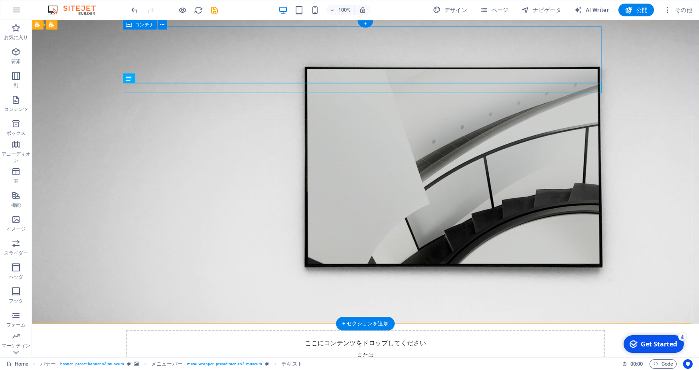
click at [303, 330] on div "ここにコンテンツをドロップしてください または 要素を追加 クリップボードから貼り付ける" at bounding box center [365, 358] width 478 height 57
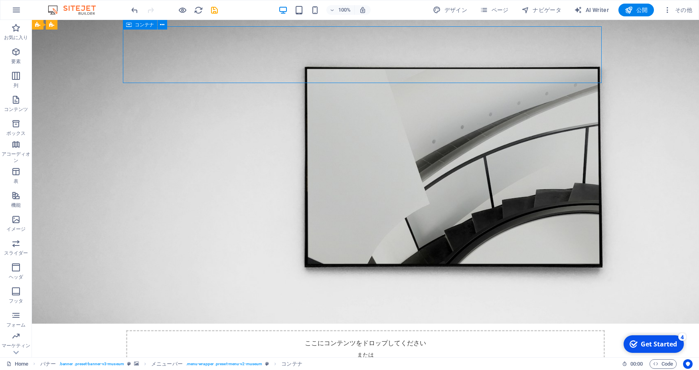
click at [142, 26] on span "コンテナ" at bounding box center [144, 24] width 19 height 5
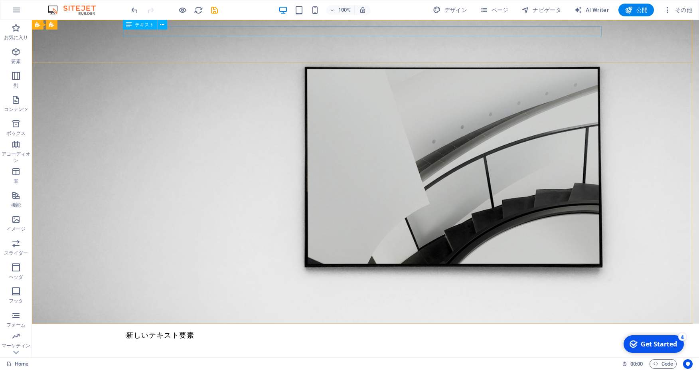
click at [150, 28] on div "テキスト" at bounding box center [140, 25] width 34 height 10
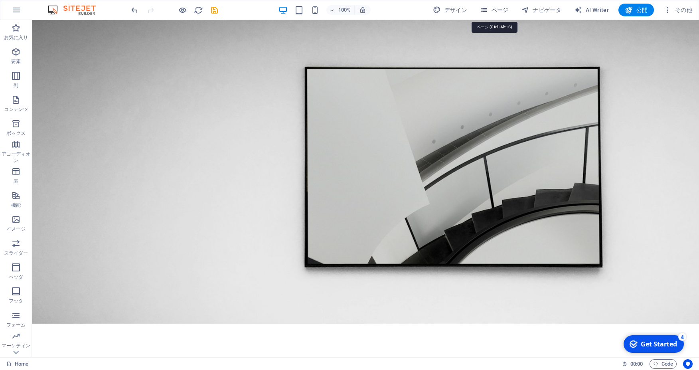
click at [504, 14] on span "ページ" at bounding box center [494, 10] width 29 height 8
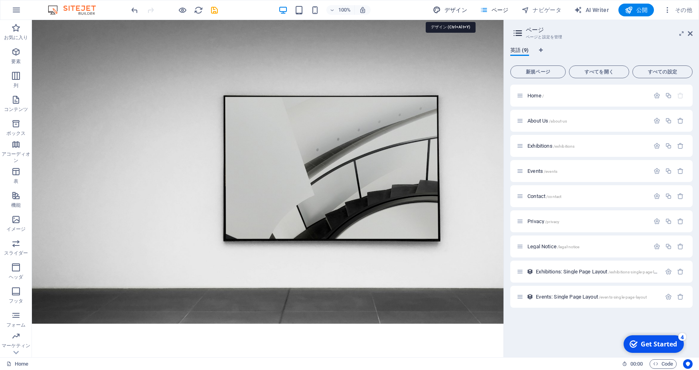
click at [457, 12] on span "デザイン" at bounding box center [450, 10] width 34 height 8
select select "px"
select select "300"
select select "px"
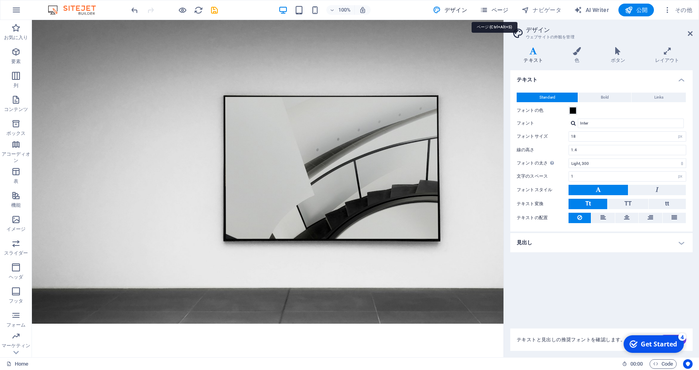
click at [492, 13] on span "ページ" at bounding box center [494, 10] width 29 height 8
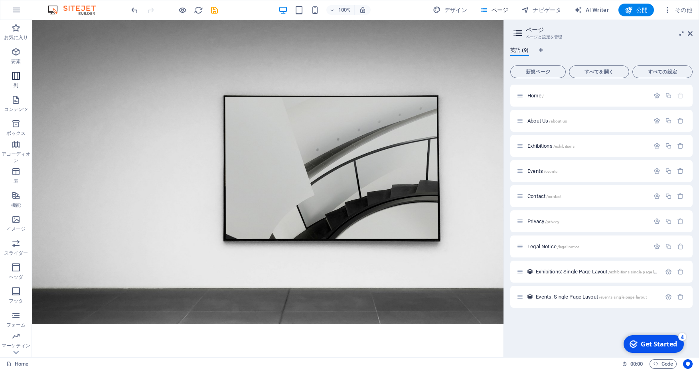
click at [18, 80] on icon "button" at bounding box center [16, 76] width 10 height 10
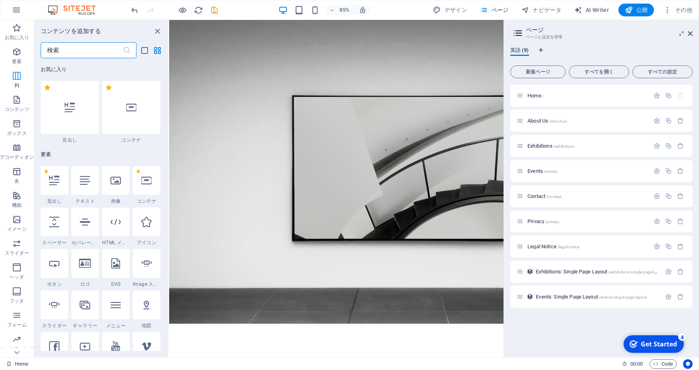
scroll to position [460, 0]
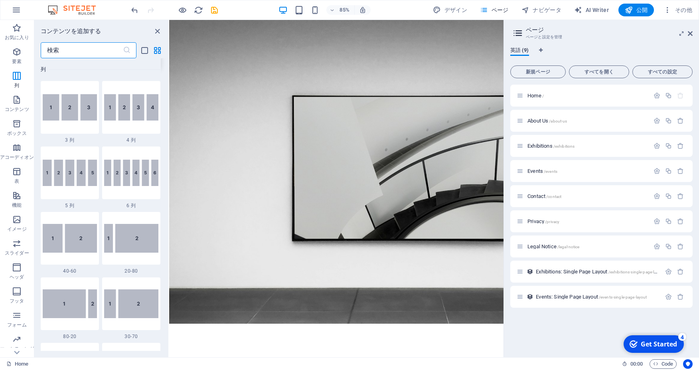
click at [104, 55] on img at bounding box center [131, 42] width 54 height 27
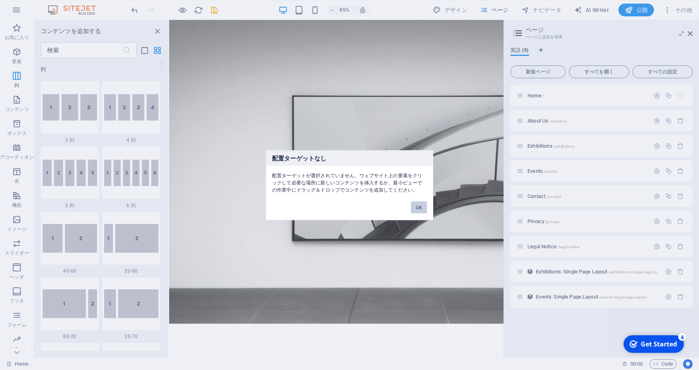
click at [419, 205] on button "OK" at bounding box center [419, 207] width 16 height 12
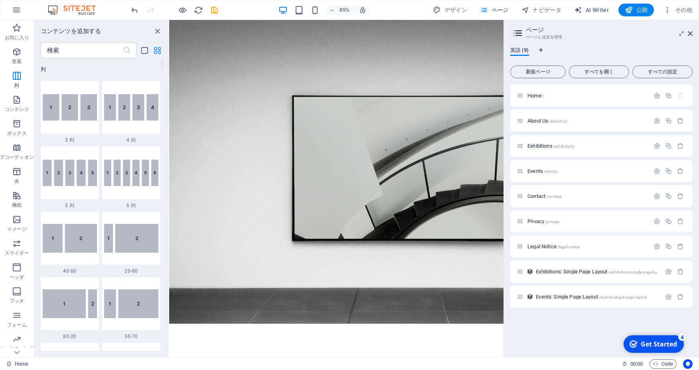
click at [159, 49] on icon "grid-view" at bounding box center [157, 50] width 9 height 9
click at [143, 52] on icon "list-view" at bounding box center [144, 50] width 9 height 9
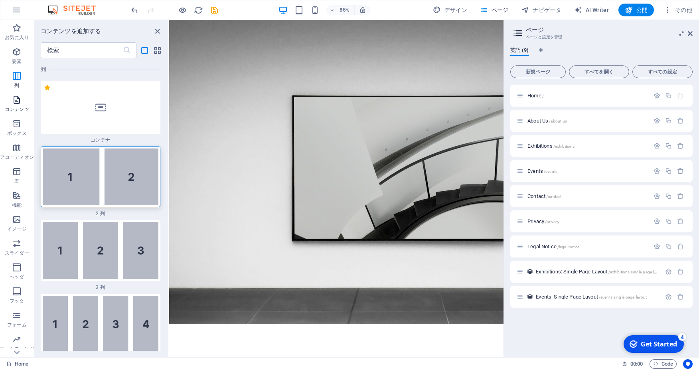
click at [20, 98] on icon "button" at bounding box center [17, 100] width 10 height 10
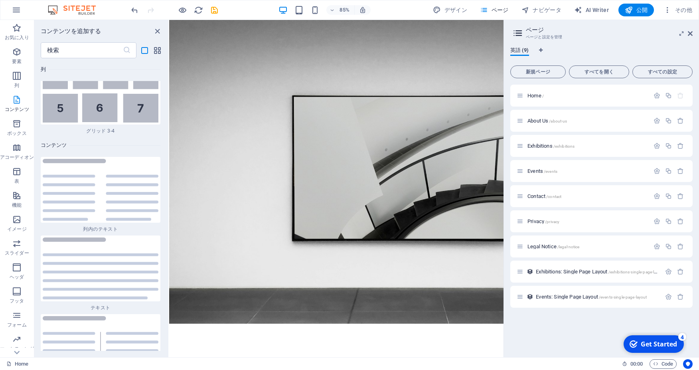
scroll to position [4068, 0]
click at [98, 157] on img at bounding box center [101, 188] width 116 height 62
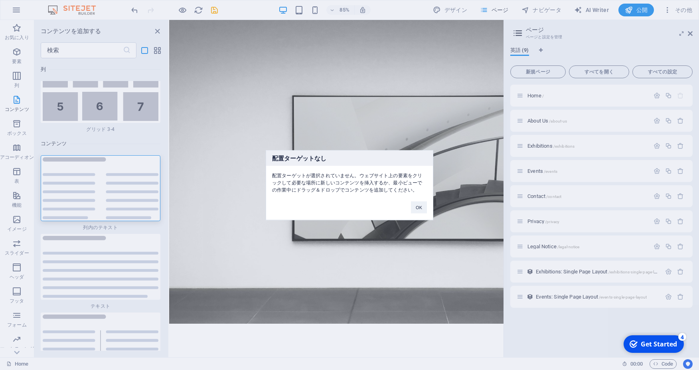
click at [98, 118] on div "配置ターゲットなし 配置ターゲットが選択されていません。ウェブサイト上の要素をクリックして必要な場所に新しいコンテンツを挿入するか、最小ビューでの作業中にドラ…" at bounding box center [349, 185] width 699 height 370
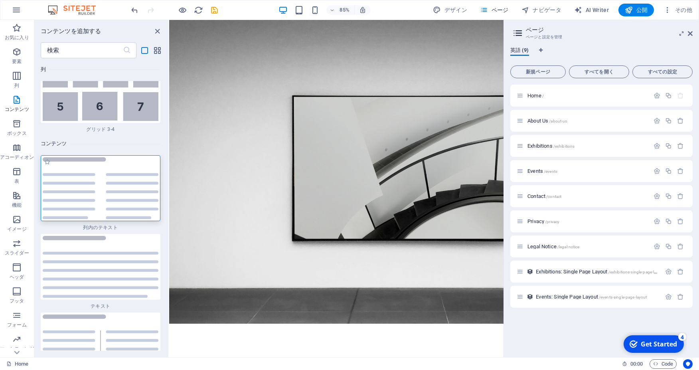
click at [96, 157] on img at bounding box center [101, 188] width 116 height 62
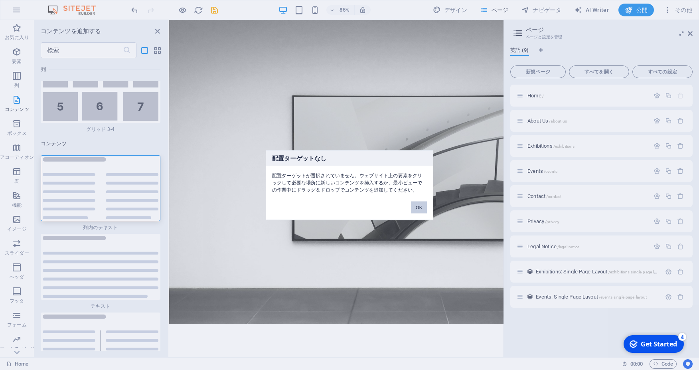
click at [419, 206] on button "OK" at bounding box center [419, 207] width 16 height 12
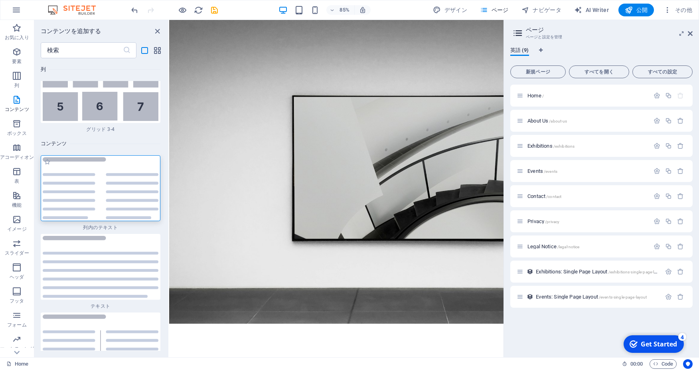
click at [118, 157] on img at bounding box center [101, 188] width 116 height 62
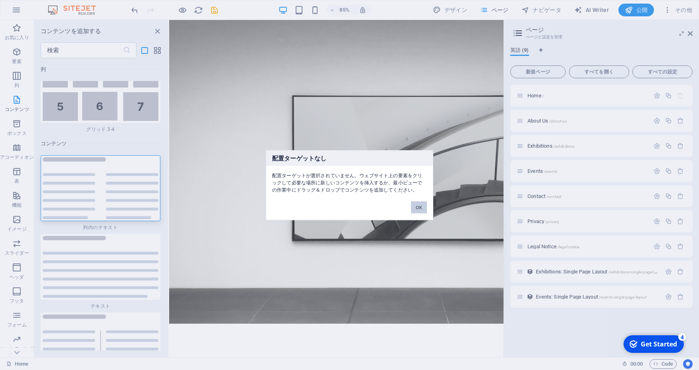
click at [417, 207] on button "OK" at bounding box center [419, 207] width 16 height 12
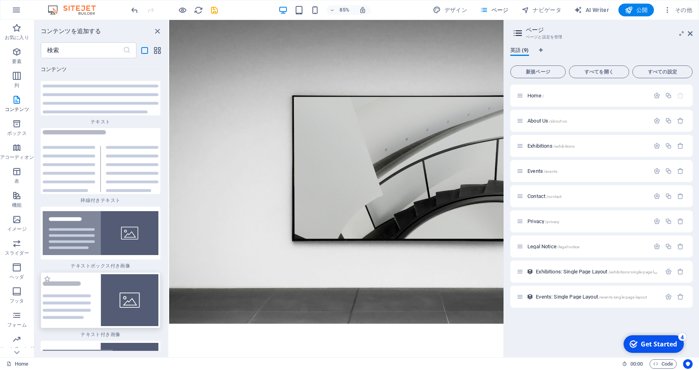
scroll to position [4284, 0]
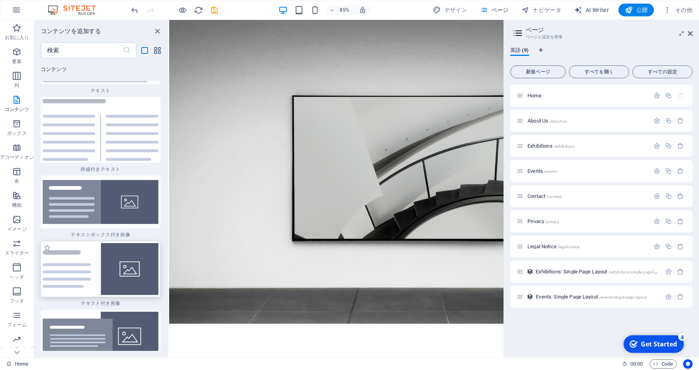
click at [79, 243] on img at bounding box center [101, 269] width 116 height 52
click at [85, 243] on img at bounding box center [101, 269] width 116 height 52
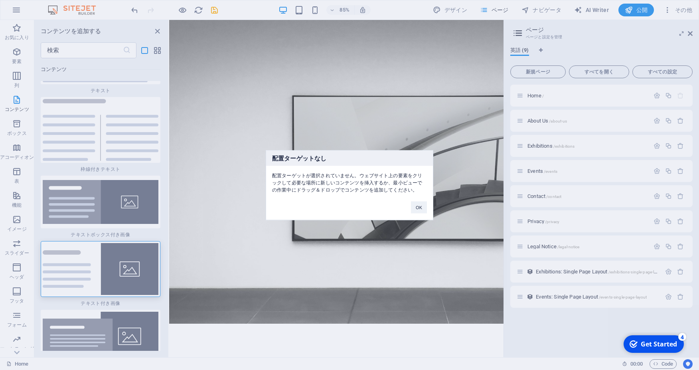
click at [690, 36] on div "配置ターゲットなし 配置ターゲットが選択されていません。ウェブサイト上の要素をクリックして必要な場所に新しいコンテンツを挿入するか、最小ビューでの作業中にドラ…" at bounding box center [349, 185] width 699 height 370
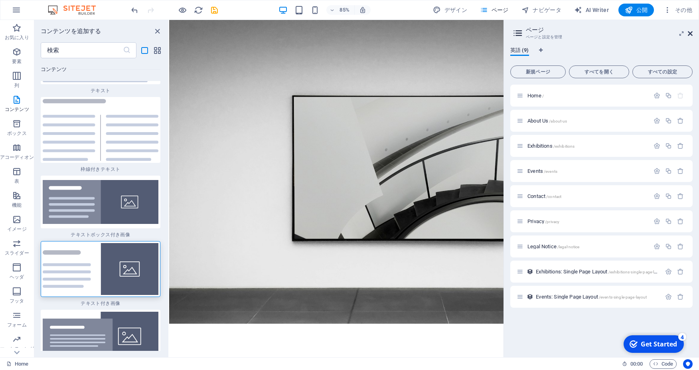
click at [690, 34] on icon at bounding box center [689, 33] width 5 height 6
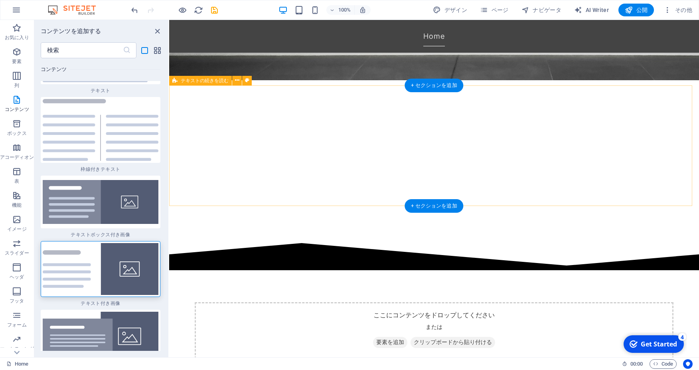
scroll to position [287, 0]
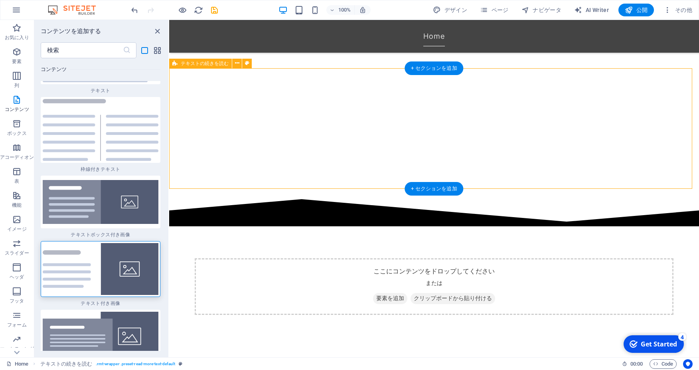
click at [441, 293] on span "クリップボードから貼り付ける" at bounding box center [452, 298] width 85 height 11
click at [470, 293] on span "クリップボードから貼り付ける" at bounding box center [452, 298] width 85 height 11
click at [351, 258] on div "ここにコンテンツをドロップしてください または 要素を追加 クリップボードから貼り付ける" at bounding box center [434, 286] width 478 height 57
click at [394, 293] on span "要素を追加" at bounding box center [390, 298] width 34 height 11
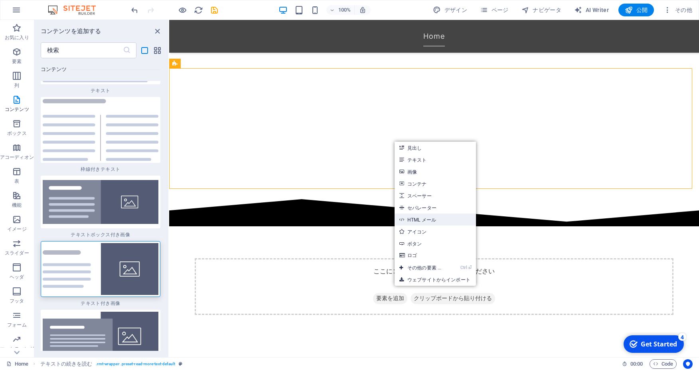
click at [434, 220] on link "HTML メール" at bounding box center [434, 219] width 81 height 12
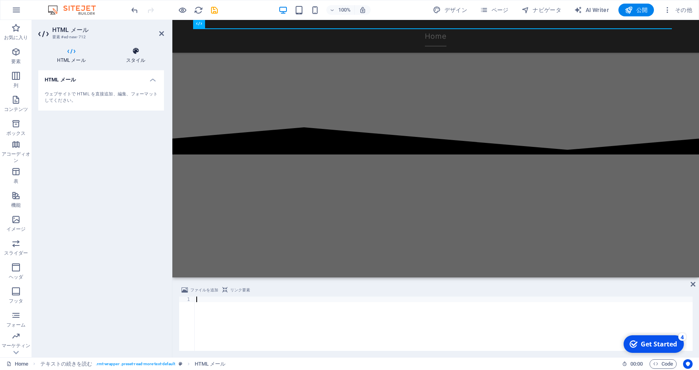
click at [135, 57] on h4 "スタイル" at bounding box center [135, 55] width 57 height 17
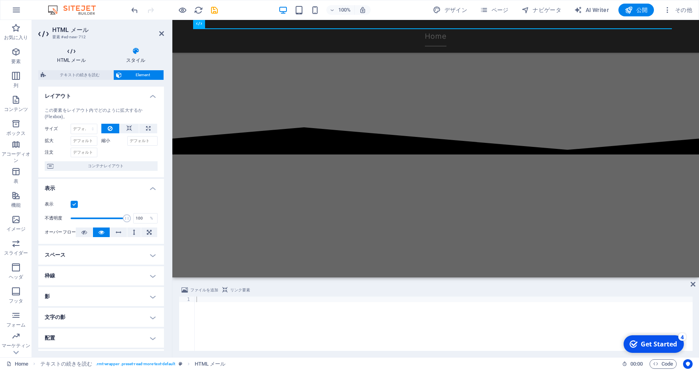
click at [69, 51] on icon at bounding box center [71, 51] width 66 height 8
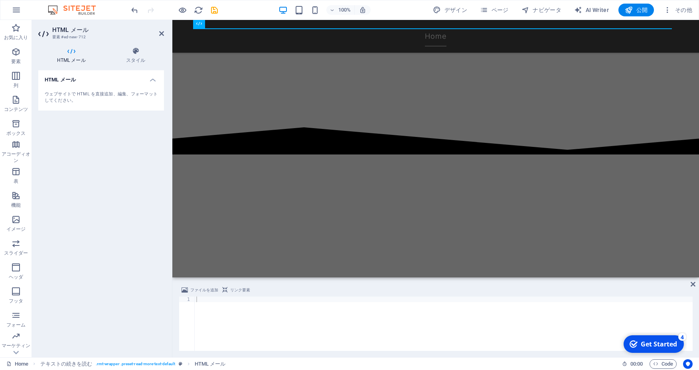
click at [89, 78] on h4 "HTML メール" at bounding box center [101, 77] width 126 height 14
click at [89, 82] on h4 "HTML メール" at bounding box center [101, 79] width 126 height 19
click at [89, 97] on div "ウェブサイトで HTML を直接追加、編集、フォーマットしてください。" at bounding box center [101, 97] width 113 height 13
click at [98, 101] on div "ウェブサイトで HTML を直接追加、編集、フォーマットしてください。" at bounding box center [101, 97] width 113 height 13
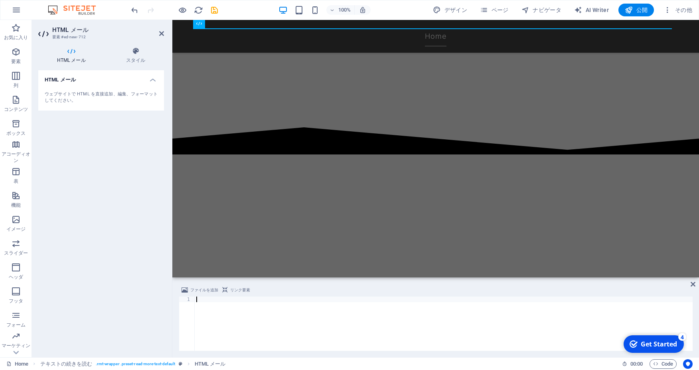
click at [306, 320] on div at bounding box center [444, 328] width 498 height 65
paste textarea "<a target="_blank" href="https://gcolle.net/product_info.php/products_id/845370…"
type textarea "<a target="_blank" href="https://gcolle.net/product_info.php/products_id/845370…"
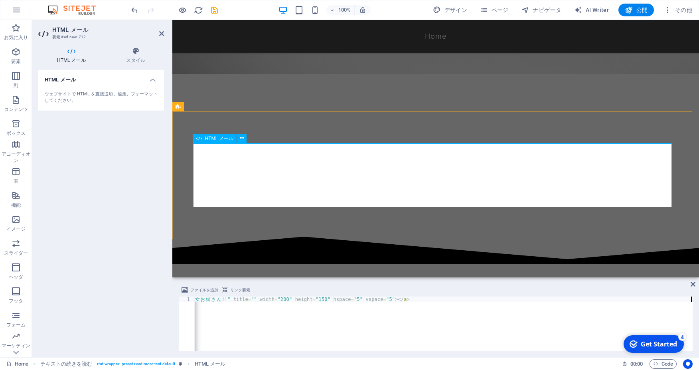
scroll to position [172, 0]
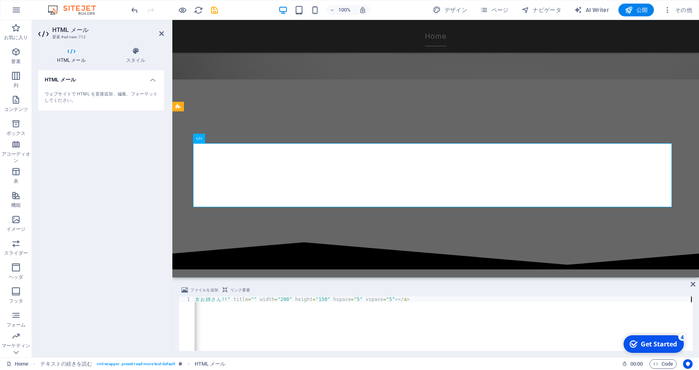
click at [235, 321] on div "< a target = "_blank" href = "https://gcolle.net/product_info.php/products_id/8…" at bounding box center [200, 328] width 983 height 65
paste textarea
click at [139, 54] on icon at bounding box center [135, 51] width 57 height 8
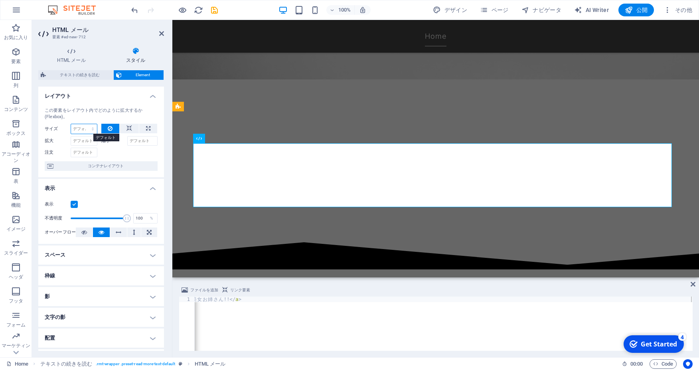
click at [71, 124] on select "デフォルト 自動 px % 1/1 1/2 1/3 1/4 1/5 1/6 1/7 1/8 1/9 1/10" at bounding box center [84, 129] width 26 height 10
click option "自動" at bounding box center [0, 0] width 0 height 0
select select "DISABLED_OPTION_VALUE"
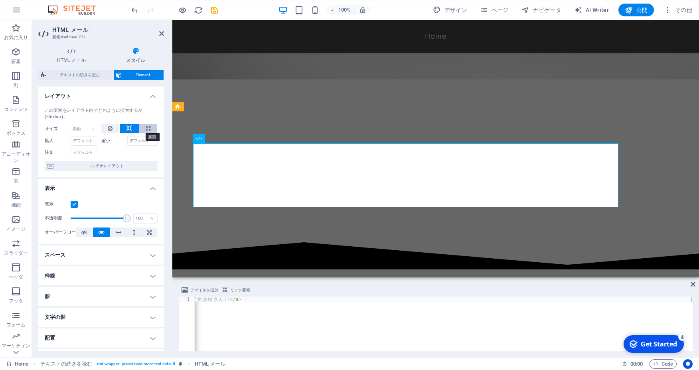
click at [146, 129] on icon at bounding box center [148, 129] width 4 height 10
type input "100"
select select "%"
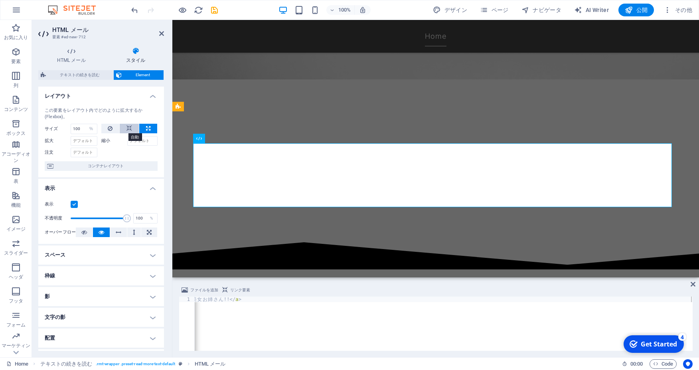
click at [126, 128] on icon at bounding box center [129, 129] width 6 height 10
select select "DISABLED_OPTION_VALUE"
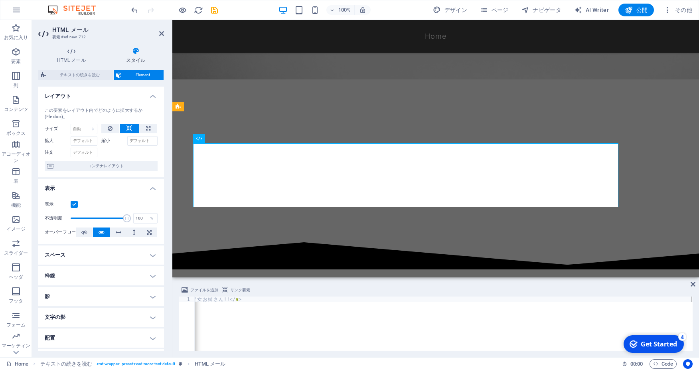
click at [103, 140] on label "縮小" at bounding box center [114, 141] width 26 height 10
click at [127, 140] on input "縮小" at bounding box center [142, 141] width 31 height 10
click at [87, 141] on input "拡大" at bounding box center [84, 141] width 27 height 10
click at [113, 165] on span "コンテナレイアウト" at bounding box center [105, 166] width 99 height 10
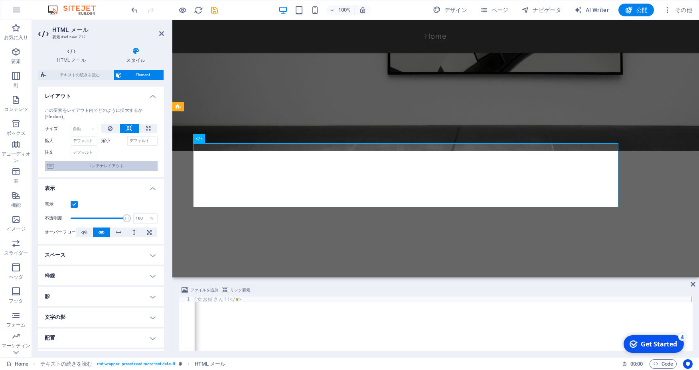
select select "px"
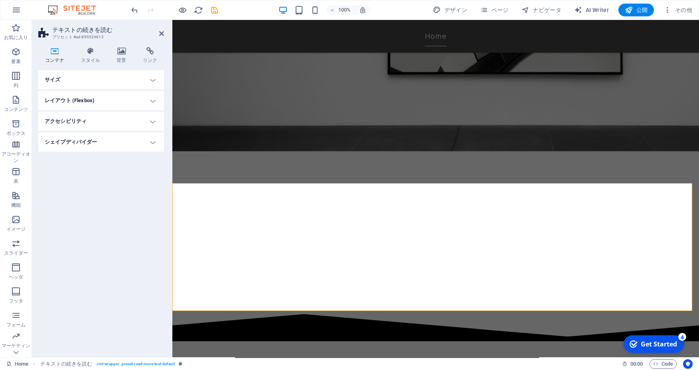
click at [101, 79] on h4 "サイズ" at bounding box center [101, 79] width 126 height 19
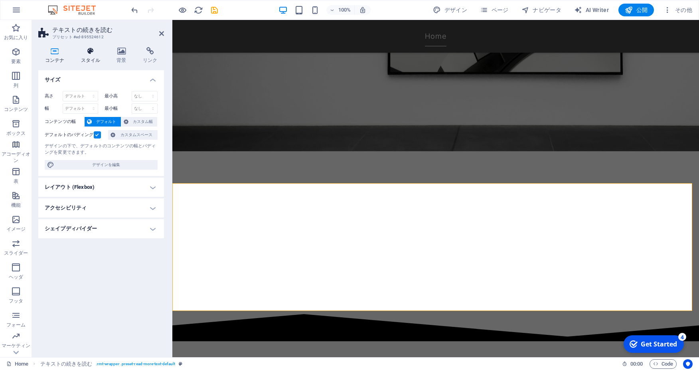
click at [89, 54] on icon at bounding box center [90, 51] width 33 height 8
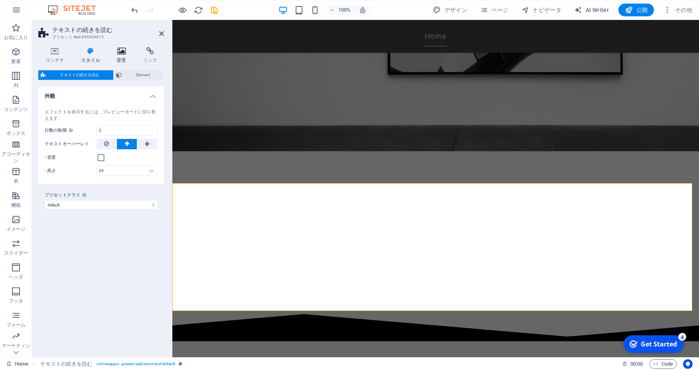
click at [117, 53] on icon at bounding box center [121, 51] width 23 height 8
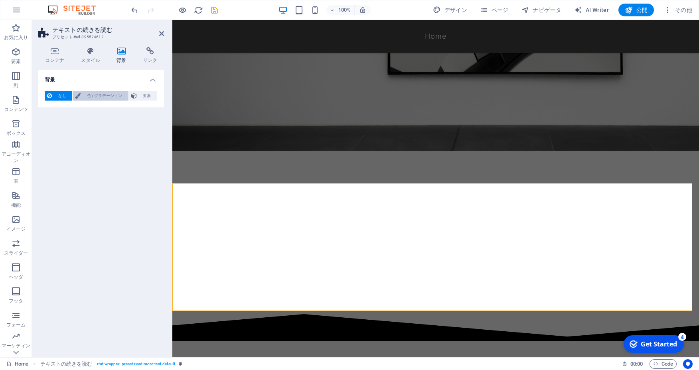
click at [106, 96] on span "色 / グラデーション" at bounding box center [104, 96] width 43 height 10
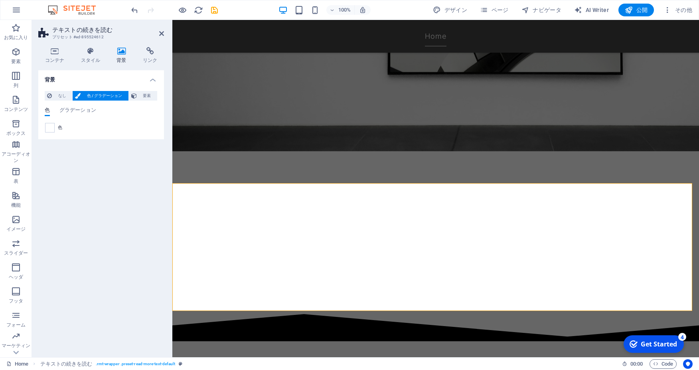
click at [56, 127] on div "色" at bounding box center [101, 128] width 112 height 10
click at [47, 128] on span at bounding box center [49, 127] width 9 height 9
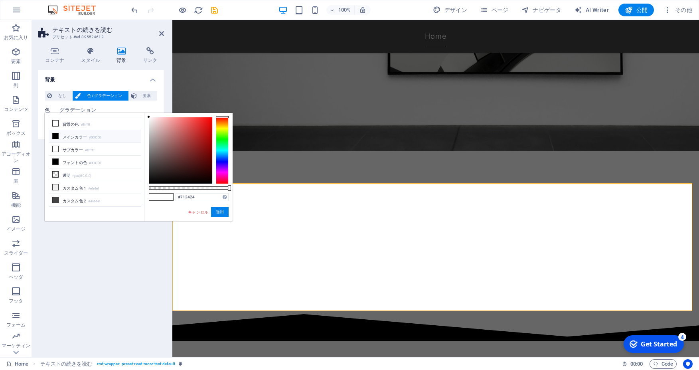
click at [192, 154] on div at bounding box center [180, 150] width 63 height 66
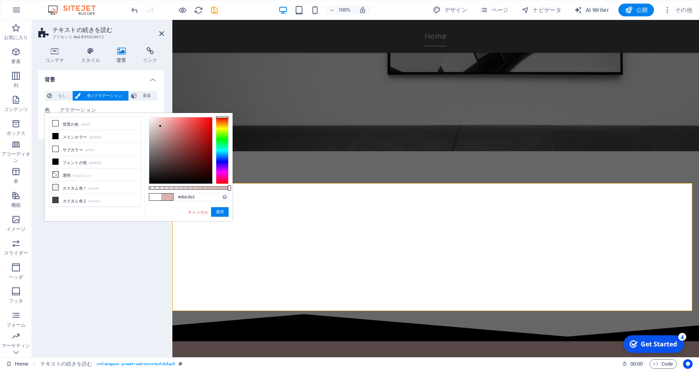
click at [160, 126] on div at bounding box center [180, 150] width 63 height 66
click at [154, 121] on div at bounding box center [180, 150] width 63 height 66
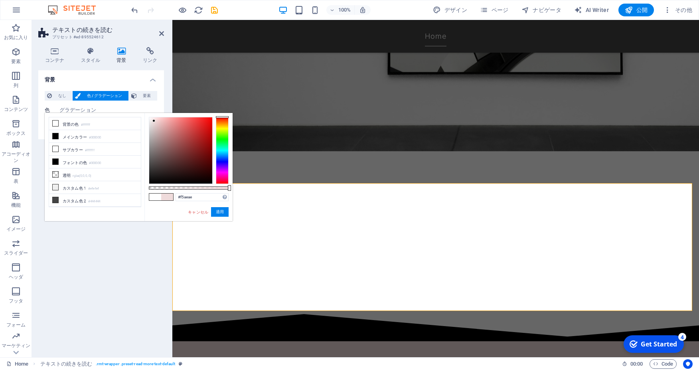
click at [167, 119] on div at bounding box center [180, 150] width 63 height 66
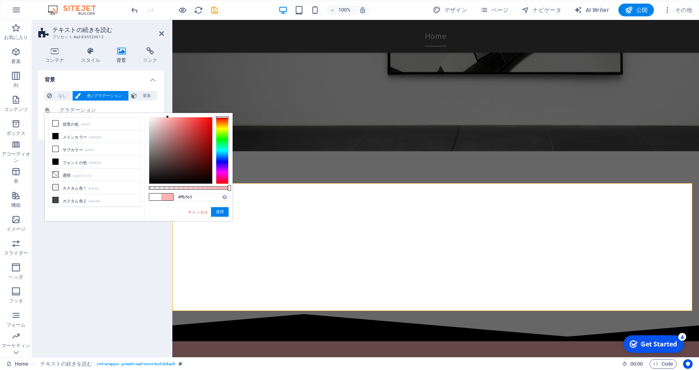
type input "#ffb6b6"
drag, startPoint x: 165, startPoint y: 127, endPoint x: 167, endPoint y: 102, distance: 24.4
click at [167, 102] on body "boobs-boobs-boobs.com Home お気に入り 要素 列 コンテンツ ボックス アコーディオン 表 機能 イメージ スライダー ヘッダ フッ…" at bounding box center [349, 185] width 699 height 370
click at [221, 208] on button "適用" at bounding box center [220, 212] width 18 height 10
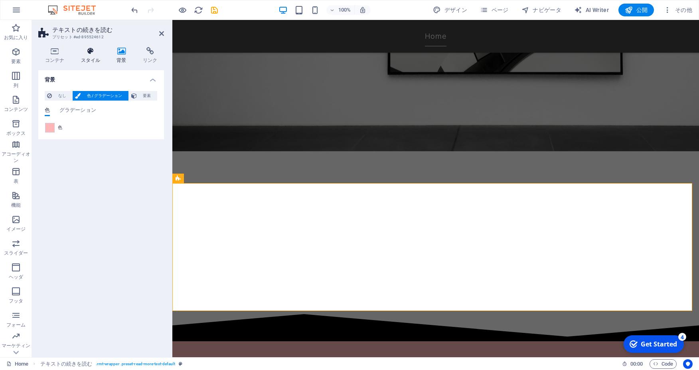
click at [90, 49] on icon at bounding box center [90, 51] width 33 height 8
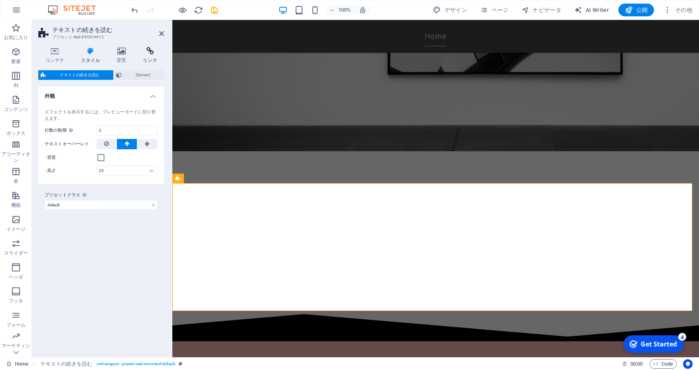
click at [151, 57] on h4 "リンク" at bounding box center [150, 55] width 28 height 17
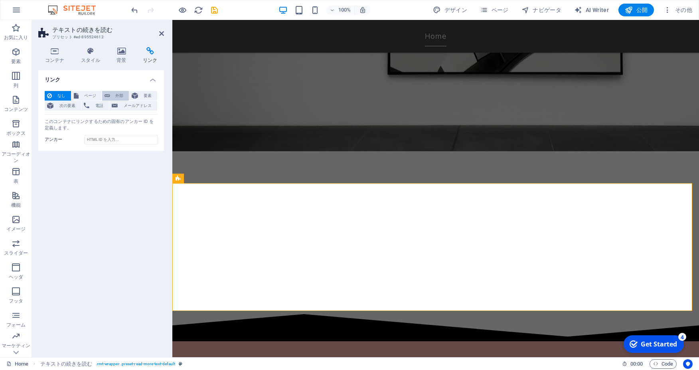
click at [121, 96] on span "外部" at bounding box center [119, 96] width 14 height 10
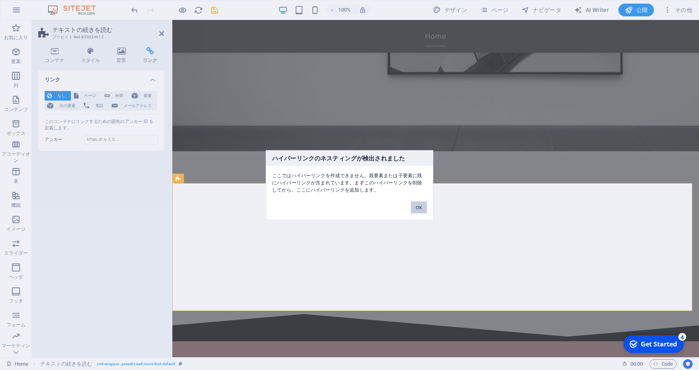
drag, startPoint x: 425, startPoint y: 206, endPoint x: 238, endPoint y: 185, distance: 187.8
click at [425, 206] on button "OK" at bounding box center [419, 207] width 16 height 12
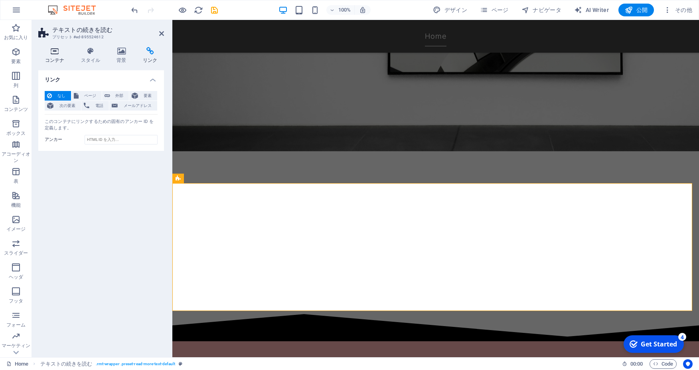
click at [44, 52] on icon at bounding box center [54, 51] width 33 height 8
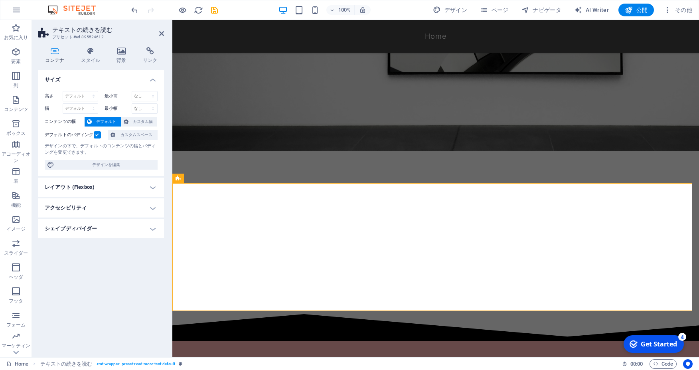
click at [100, 185] on h4 "レイアウト (Flexbox)" at bounding box center [101, 186] width 126 height 19
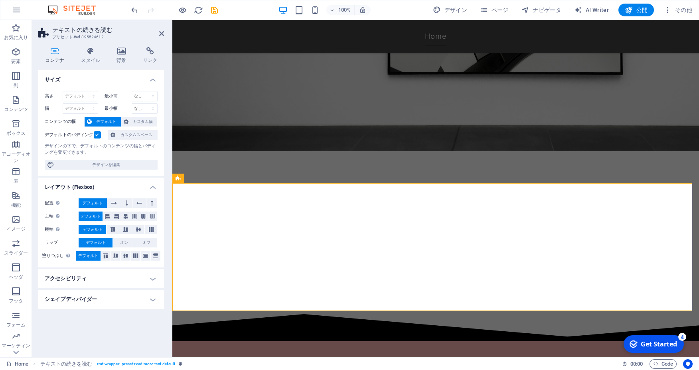
click at [117, 277] on h4 "アクセシビリティ" at bounding box center [101, 278] width 126 height 19
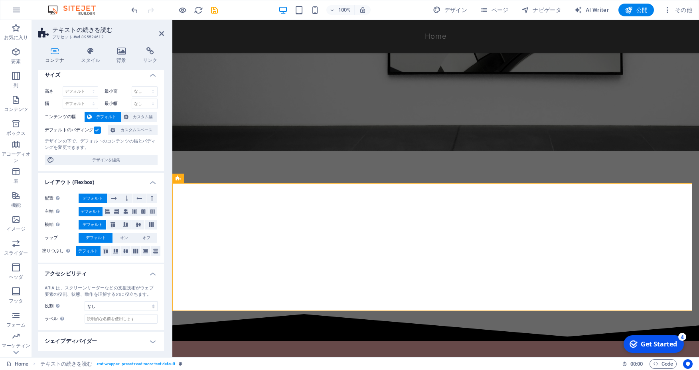
scroll to position [11, 0]
click at [141, 266] on h4 "アクセシビリティ" at bounding box center [101, 271] width 126 height 14
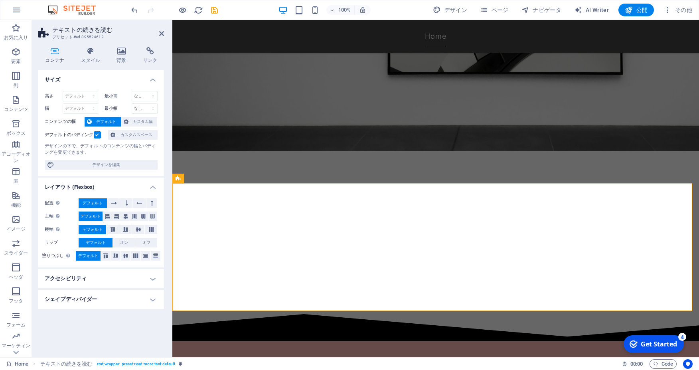
scroll to position [0, 0]
click at [122, 302] on h4 "シェイプディバイダー" at bounding box center [101, 298] width 126 height 19
click at [83, 55] on h4 "スタイル" at bounding box center [92, 55] width 36 height 17
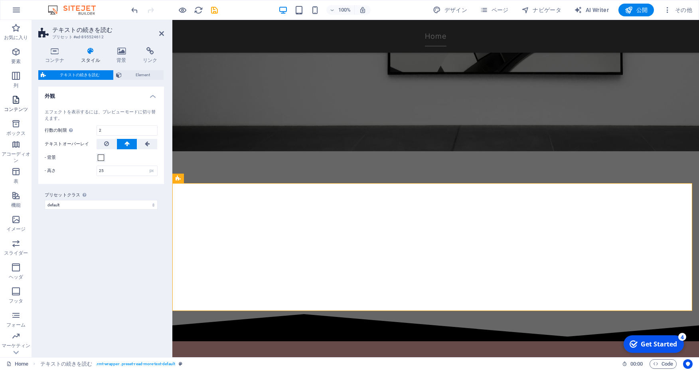
click at [21, 101] on span "コンテンツ" at bounding box center [16, 104] width 32 height 19
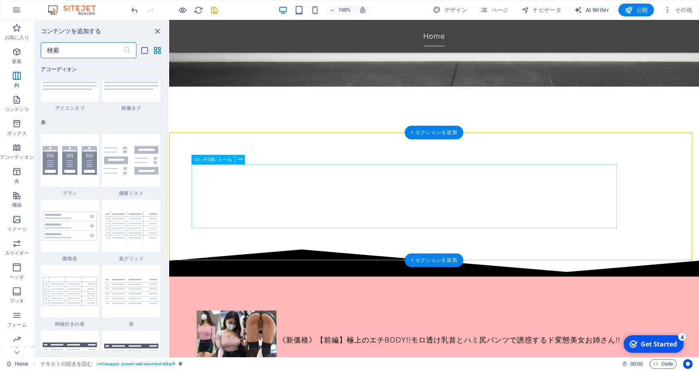
scroll to position [223, 0]
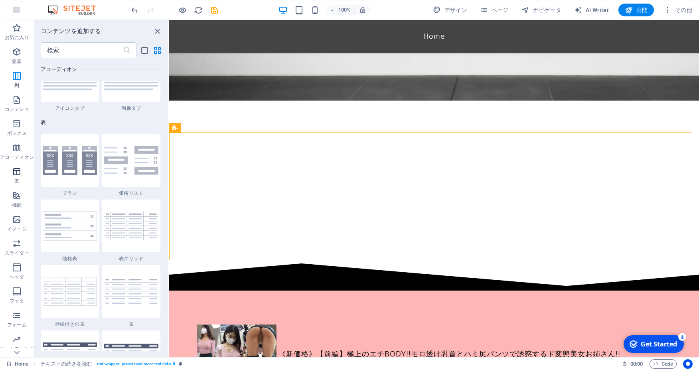
click at [13, 178] on span "表" at bounding box center [17, 176] width 34 height 19
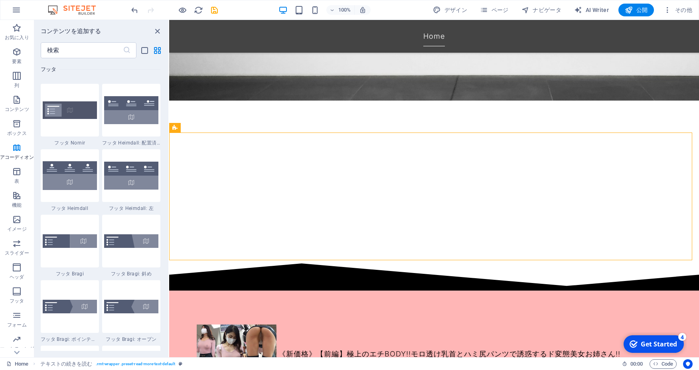
scroll to position [5237, 0]
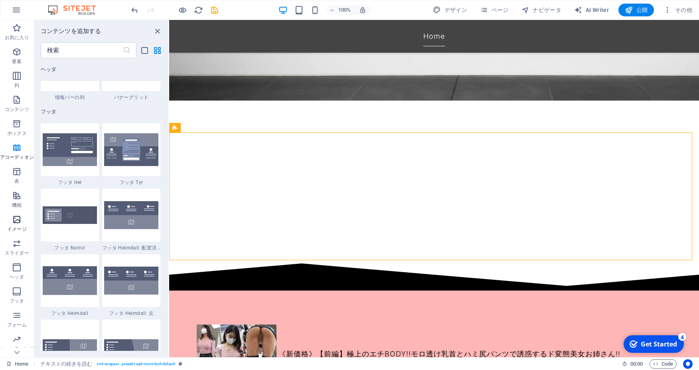
click at [18, 216] on icon "button" at bounding box center [17, 220] width 10 height 10
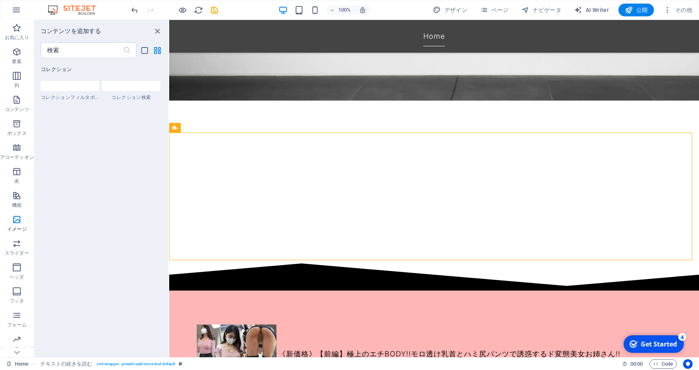
scroll to position [8406, 0]
click at [650, 347] on div "Get Started" at bounding box center [658, 343] width 36 height 9
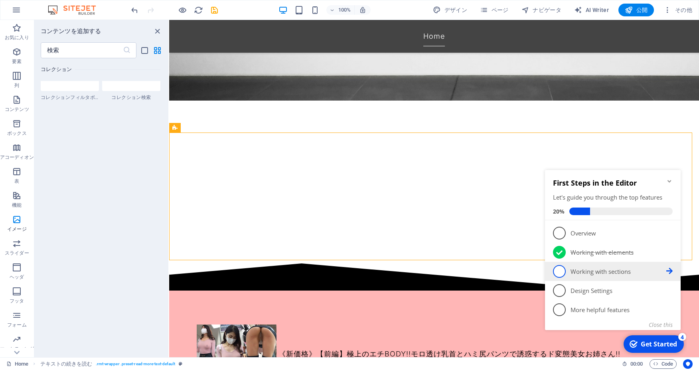
click at [579, 272] on p "Working with sections - incomplete" at bounding box center [618, 271] width 96 height 8
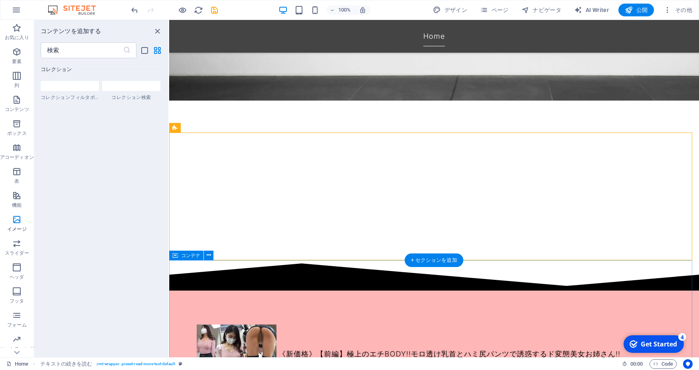
scroll to position [0, 0]
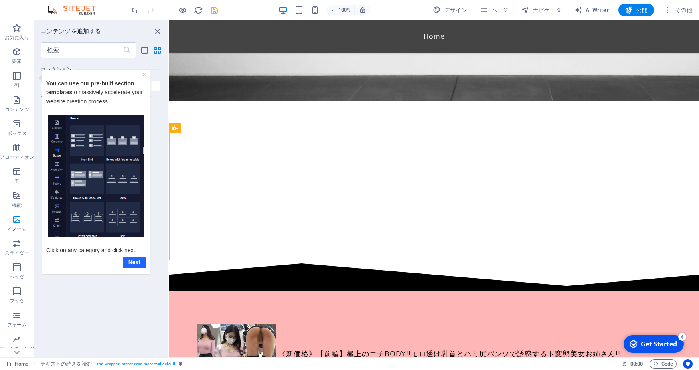
click at [132, 260] on link "Next" at bounding box center [133, 262] width 23 height 12
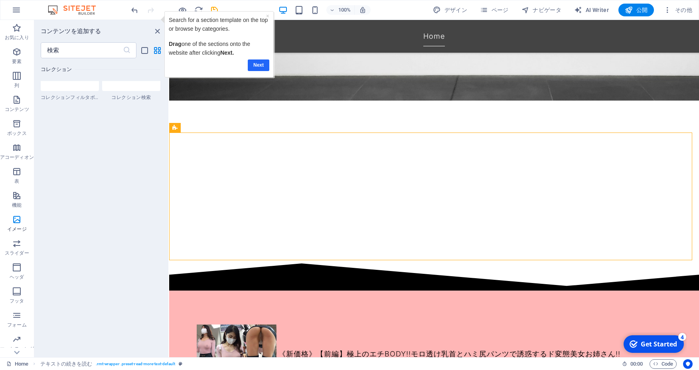
click at [254, 67] on link "Next" at bounding box center [259, 65] width 22 height 12
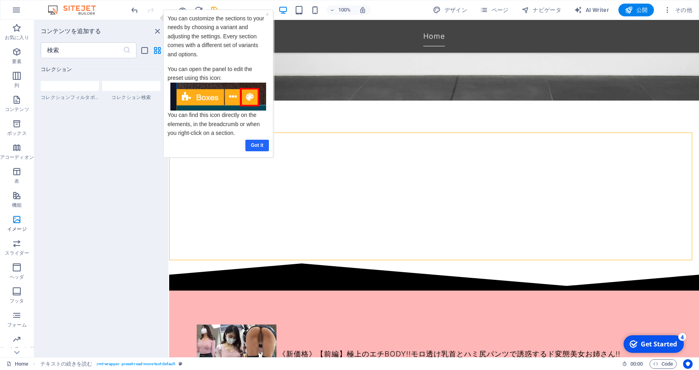
click at [256, 143] on link "Got it" at bounding box center [257, 146] width 24 height 12
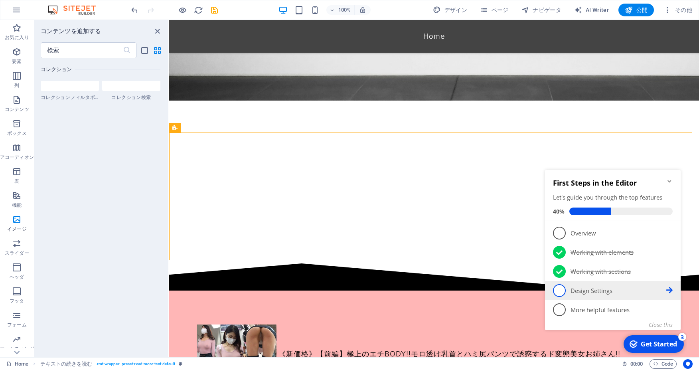
click at [592, 294] on p "Design Settings - incomplete" at bounding box center [618, 290] width 96 height 8
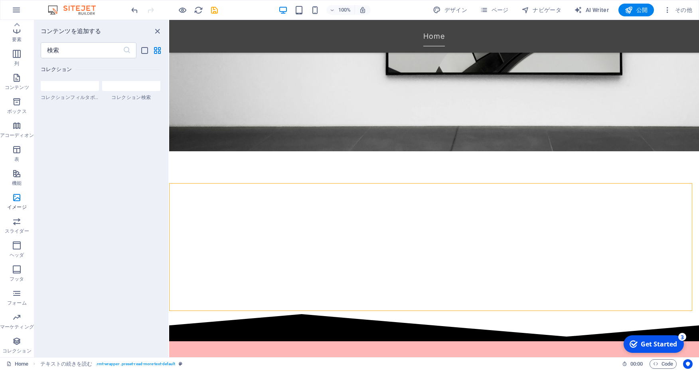
scroll to position [8227, 0]
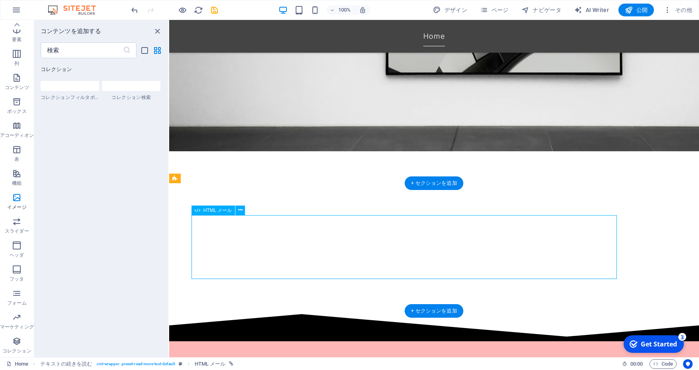
drag, startPoint x: 517, startPoint y: 254, endPoint x: 498, endPoint y: 260, distance: 20.2
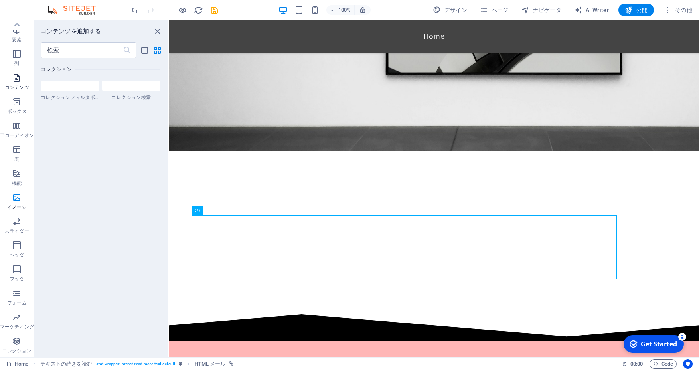
click at [13, 79] on icon "button" at bounding box center [17, 78] width 10 height 10
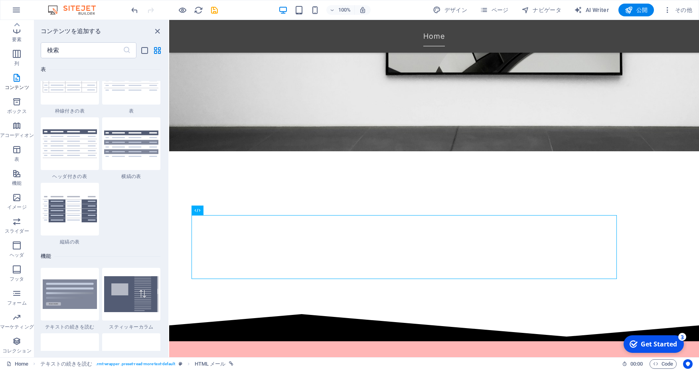
scroll to position [2939, 0]
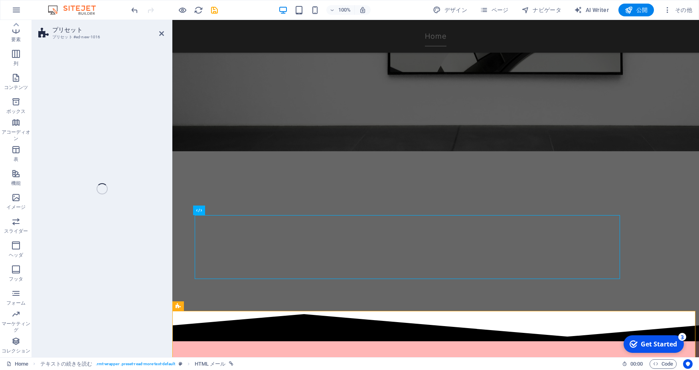
select select "rem"
select select "px"
select select "preset-text-with-image-v4-default"
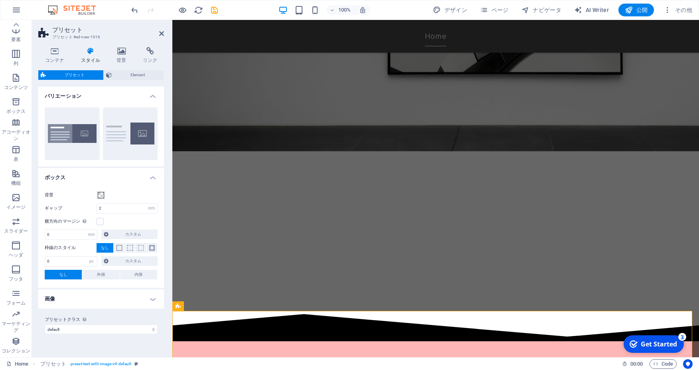
scroll to position [22, 0]
click at [162, 35] on icon at bounding box center [161, 33] width 5 height 6
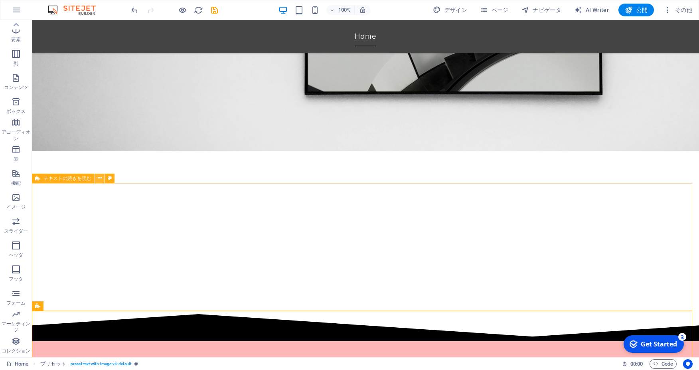
click at [98, 179] on icon at bounding box center [100, 178] width 4 height 8
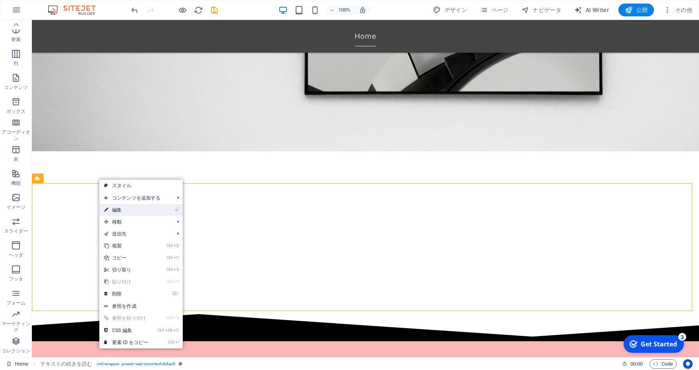
click at [116, 208] on link "⏎ 編集" at bounding box center [125, 210] width 53 height 12
select select "px"
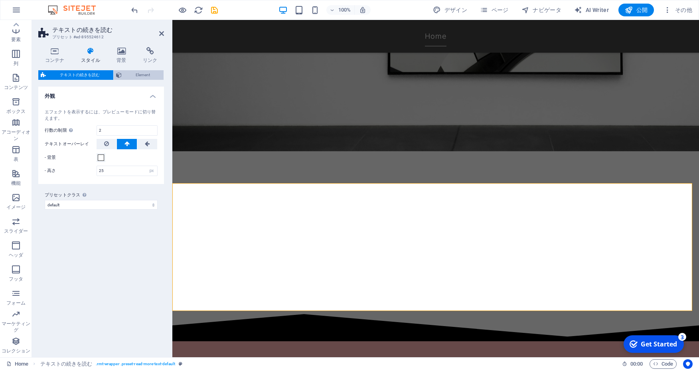
click at [143, 76] on span "Element" at bounding box center [142, 75] width 37 height 10
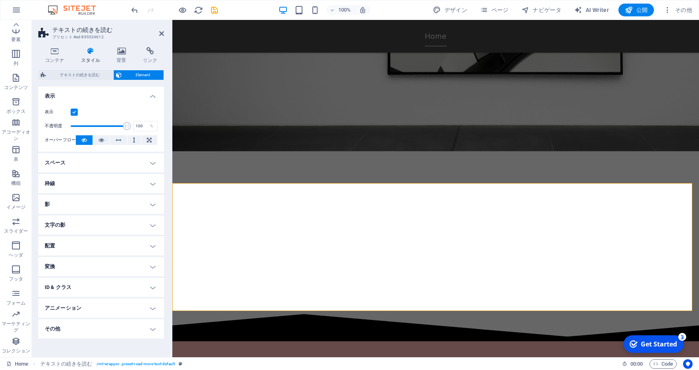
click at [131, 159] on h4 "スペース" at bounding box center [101, 162] width 126 height 19
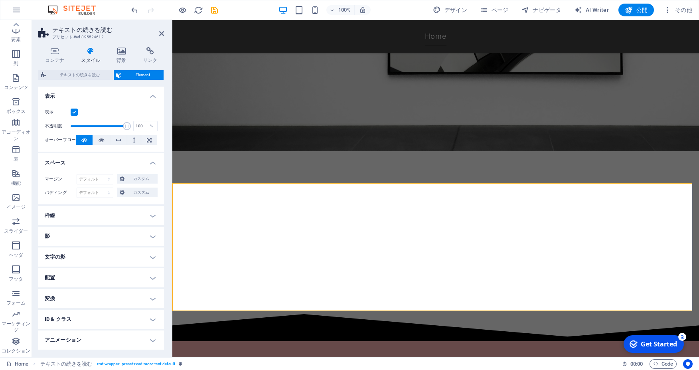
click at [131, 159] on h4 "スペース" at bounding box center [101, 160] width 126 height 14
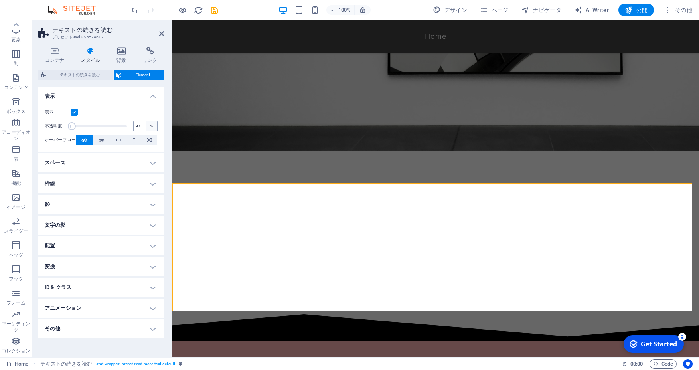
type input "100"
drag, startPoint x: 126, startPoint y: 125, endPoint x: 144, endPoint y: 130, distance: 18.1
click at [155, 126] on div "不透明度 100 %" at bounding box center [101, 126] width 113 height 12
click at [113, 245] on h4 "配置" at bounding box center [101, 245] width 126 height 19
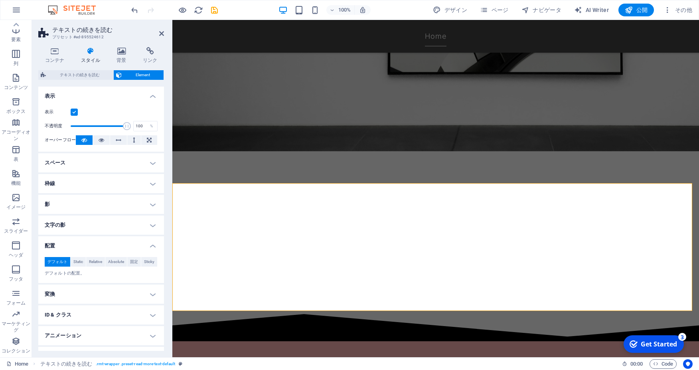
click at [116, 243] on h4 "配置" at bounding box center [101, 243] width 126 height 14
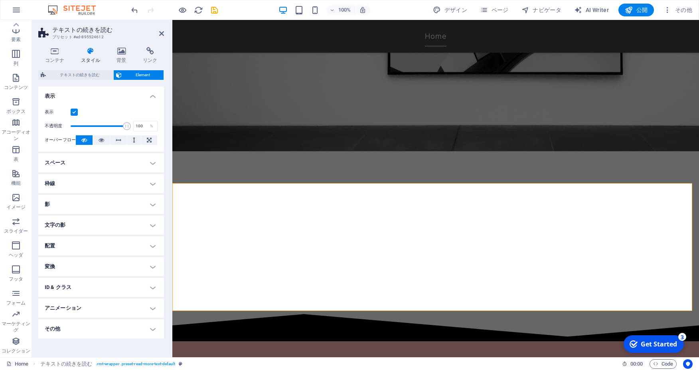
click at [114, 262] on h4 "変換" at bounding box center [101, 266] width 126 height 19
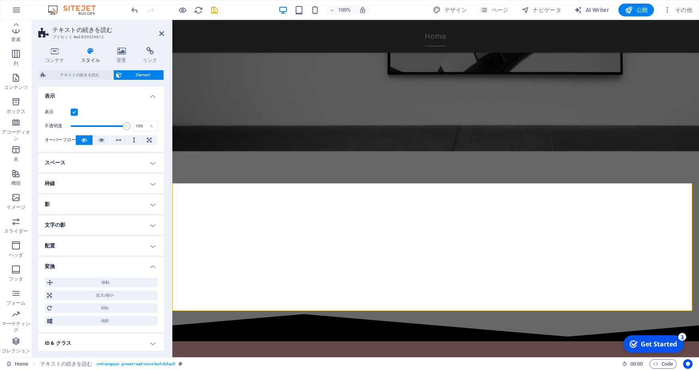
click at [115, 261] on h4 "変換" at bounding box center [101, 264] width 126 height 14
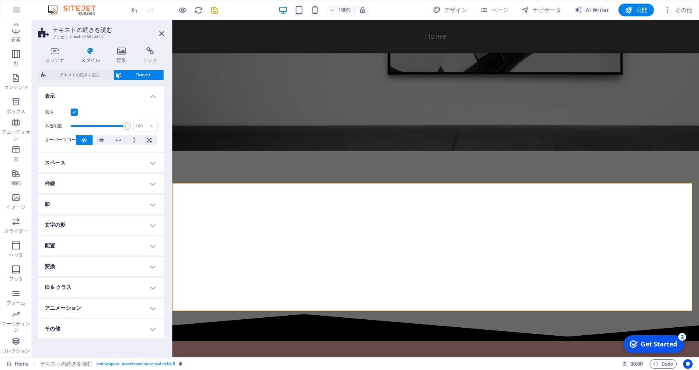
click at [112, 315] on h4 "アニメーション" at bounding box center [101, 307] width 126 height 19
click at [116, 312] on h4 "アニメーション" at bounding box center [101, 305] width 126 height 14
click at [111, 333] on h4 "その他" at bounding box center [101, 328] width 126 height 19
click at [111, 333] on div "最小数 この要素を複製可能にするかどうかを定義します。 1 最大数 この要素を複製可能にするかどうかを定義します。 1 オリジン要素" at bounding box center [101, 360] width 126 height 54
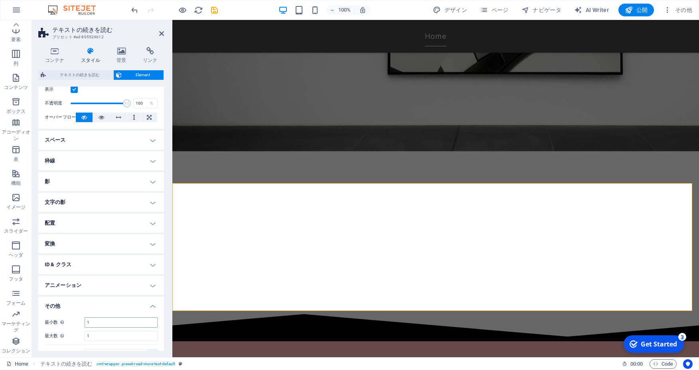
scroll to position [37, 0]
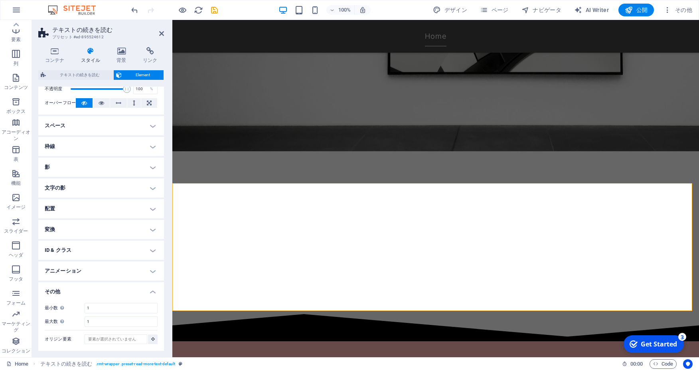
click at [128, 292] on h4 "その他" at bounding box center [101, 289] width 126 height 14
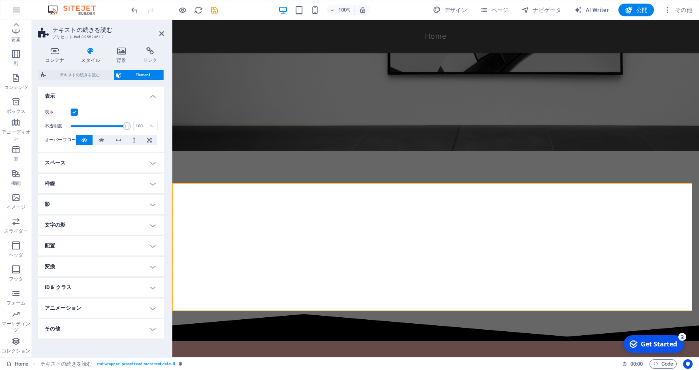
click at [53, 52] on icon at bounding box center [54, 51] width 33 height 8
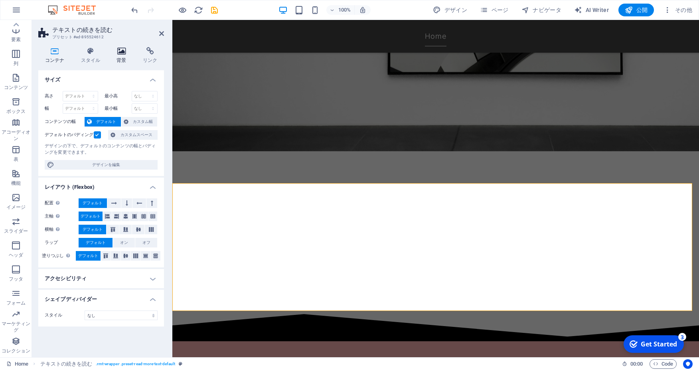
click at [120, 47] on icon at bounding box center [121, 51] width 23 height 8
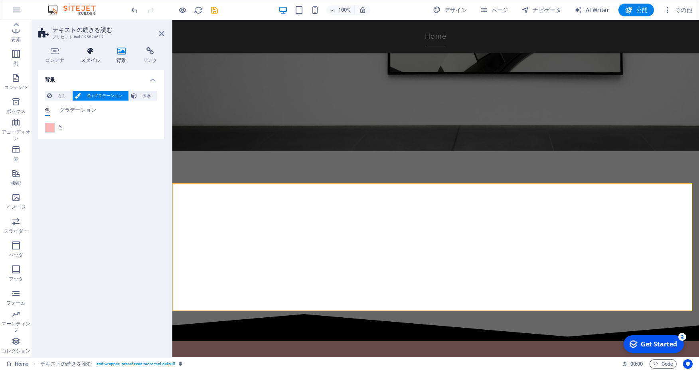
click at [89, 55] on h4 "スタイル" at bounding box center [92, 55] width 36 height 17
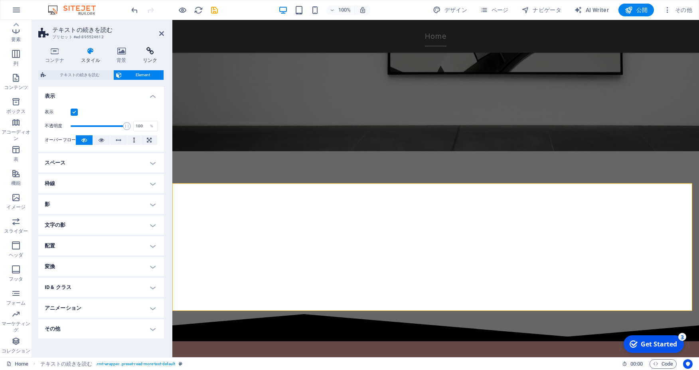
click at [156, 52] on icon at bounding box center [150, 51] width 28 height 8
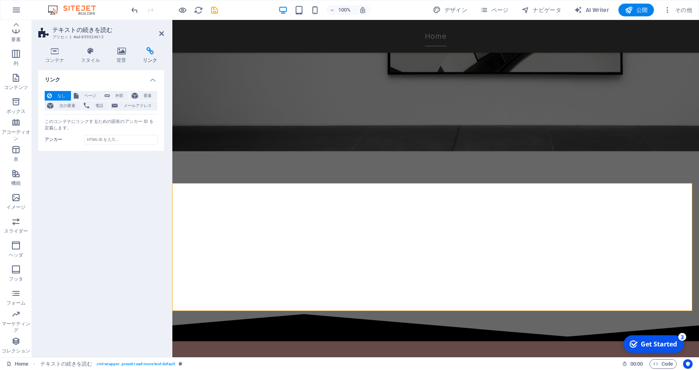
click at [158, 33] on header "テキストの続きを読む プリセット #ed-895524612" at bounding box center [101, 30] width 126 height 21
click at [159, 34] on icon at bounding box center [161, 33] width 5 height 6
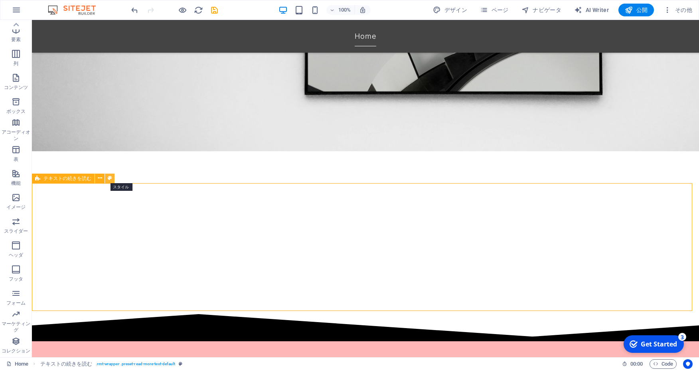
click at [108, 180] on icon at bounding box center [110, 178] width 4 height 8
select select "px"
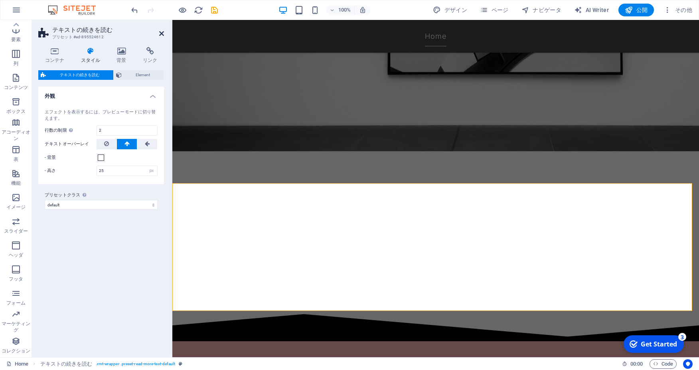
click at [162, 35] on icon at bounding box center [161, 33] width 5 height 6
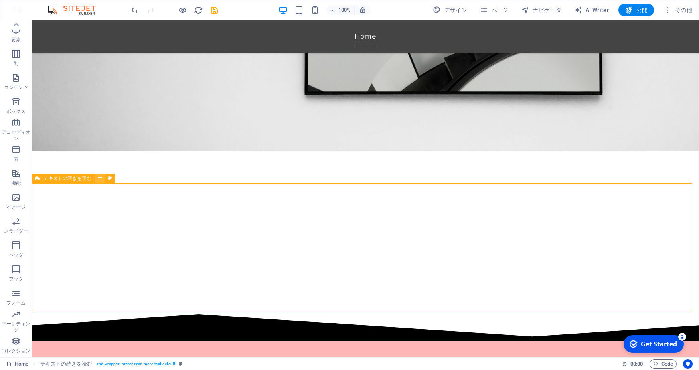
click at [99, 181] on icon at bounding box center [100, 178] width 4 height 8
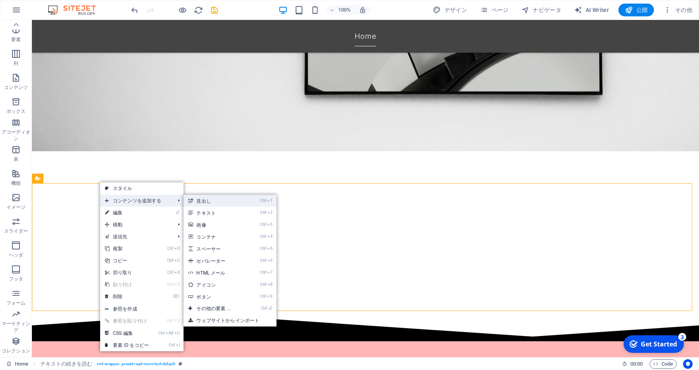
click at [197, 198] on link "Ctrl 1 見出し" at bounding box center [214, 201] width 63 height 12
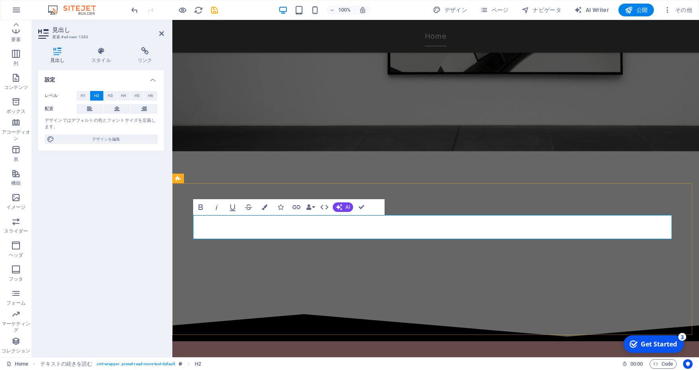
drag, startPoint x: 355, startPoint y: 227, endPoint x: 254, endPoint y: 224, distance: 101.3
drag, startPoint x: 366, startPoint y: 234, endPoint x: 181, endPoint y: 243, distance: 185.3
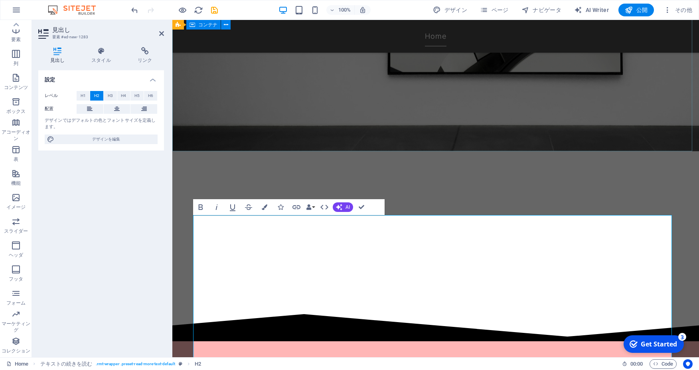
scroll to position [1009, 5]
drag, startPoint x: 463, startPoint y: 294, endPoint x: 143, endPoint y: 215, distance: 329.5
drag, startPoint x: 203, startPoint y: 226, endPoint x: 464, endPoint y: 299, distance: 271.3
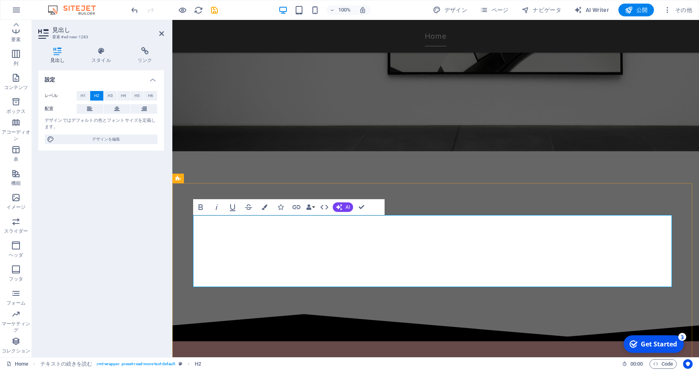
drag, startPoint x: 337, startPoint y: 269, endPoint x: 415, endPoint y: 274, distance: 79.1
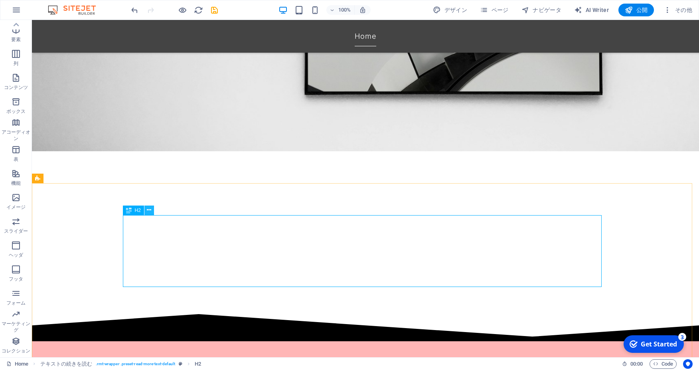
click at [150, 213] on icon at bounding box center [149, 210] width 4 height 8
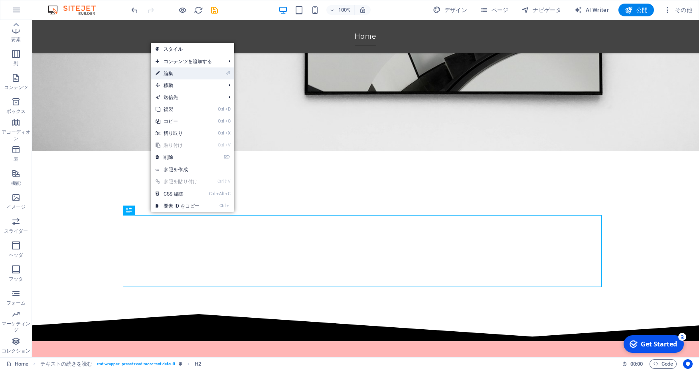
click at [179, 68] on link "⏎ 編集" at bounding box center [177, 73] width 53 height 12
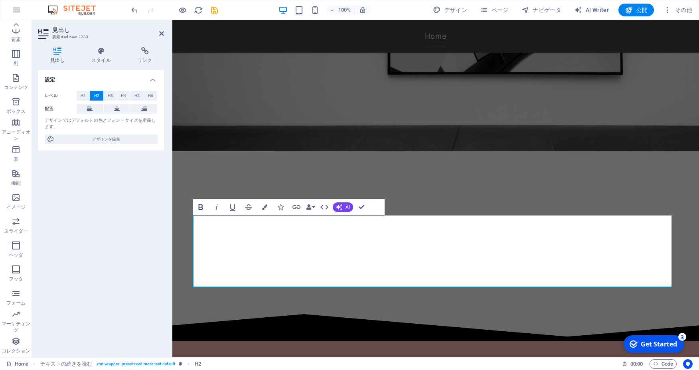
click at [197, 209] on icon "button" at bounding box center [201, 207] width 10 height 10
click at [201, 209] on icon "button" at bounding box center [200, 207] width 4 height 6
drag, startPoint x: 351, startPoint y: 276, endPoint x: 201, endPoint y: 231, distance: 156.6
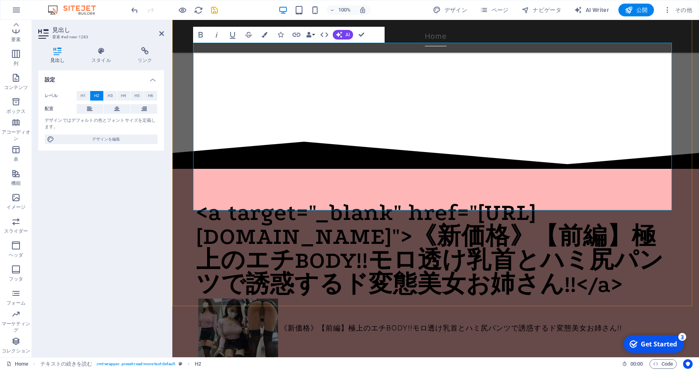
scroll to position [230, 0]
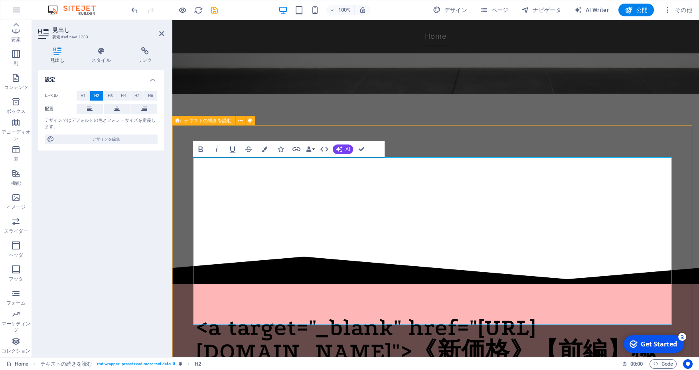
drag, startPoint x: 237, startPoint y: 301, endPoint x: 341, endPoint y: 193, distance: 150.0
drag, startPoint x: 386, startPoint y: 224, endPoint x: 339, endPoint y: 217, distance: 47.5
click at [385, 315] on h2 "<a target="_blank" href="https://gcolle.net/product_info.php/products_id/845370…" at bounding box center [435, 363] width 478 height 96
drag, startPoint x: 127, startPoint y: 10, endPoint x: 135, endPoint y: 13, distance: 8.2
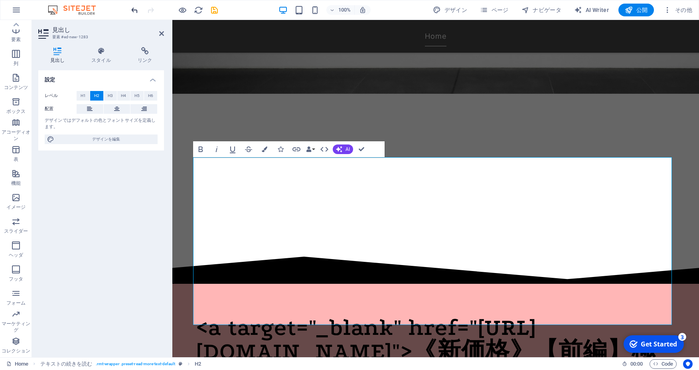
click at [130, 11] on div "100% デザイン ページ ナビゲータ AI Writer 公開 その他" at bounding box center [349, 9] width 698 height 19
click at [145, 9] on div at bounding box center [174, 10] width 89 height 13
click at [135, 10] on icon "undo" at bounding box center [134, 10] width 9 height 9
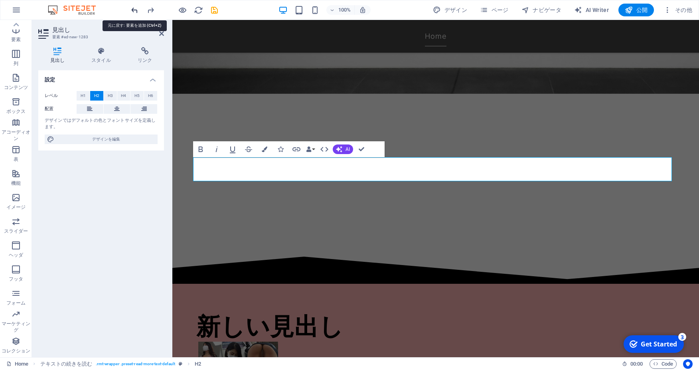
click at [135, 10] on icon "undo" at bounding box center [134, 10] width 9 height 9
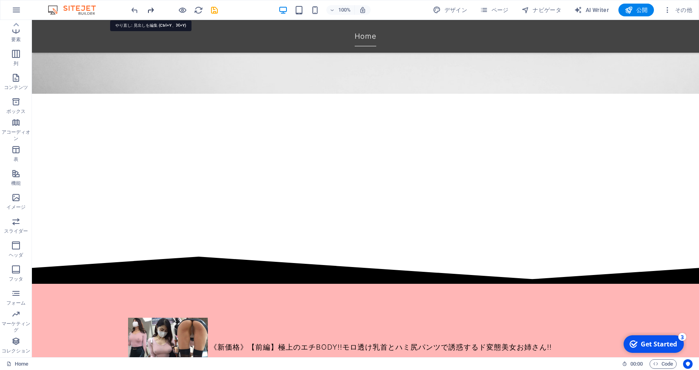
click at [151, 11] on icon "redo" at bounding box center [150, 10] width 9 height 9
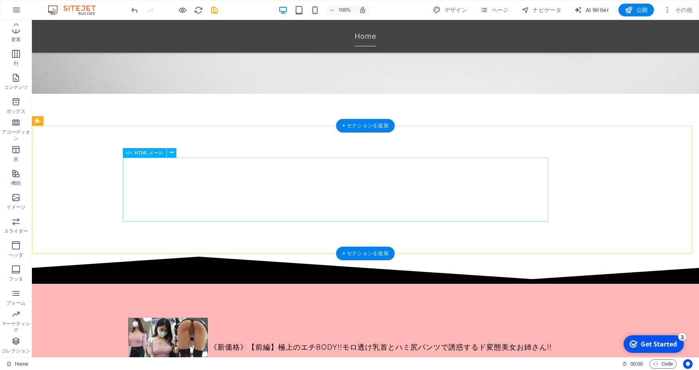
click at [319, 315] on div "《新価格》【前編】極上のエチBODY!!モロ透け乳首とハミ尻パンツで誘惑するド変態美女お姉さん!!" at bounding box center [365, 347] width 478 height 64
click at [299, 315] on div "《新価格》【前編】極上のエチBODY!!モロ透け乳首とハミ尻パンツで誘惑するド変態美女お姉さん!!" at bounding box center [365, 347] width 478 height 64
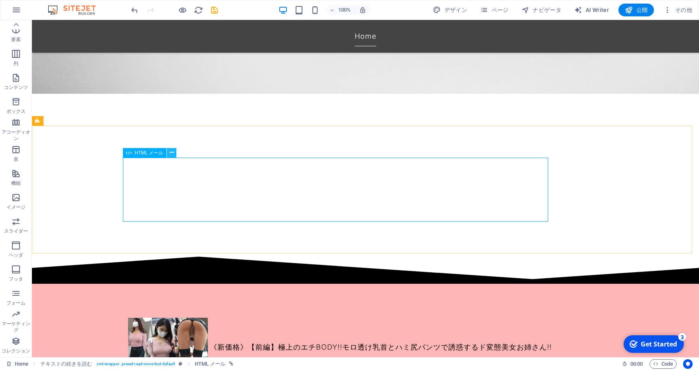
click at [173, 153] on icon at bounding box center [171, 152] width 4 height 8
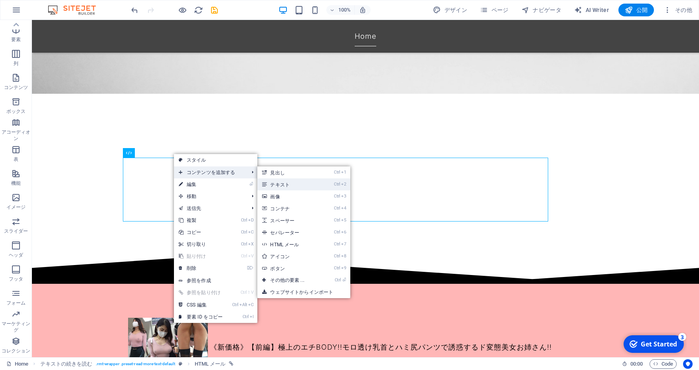
drag, startPoint x: 277, startPoint y: 180, endPoint x: 105, endPoint y: 160, distance: 173.0
click at [277, 180] on link "Ctrl 2 テキスト" at bounding box center [288, 184] width 63 height 12
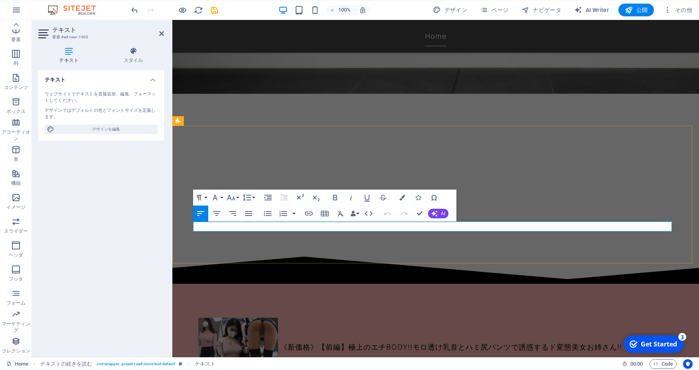
drag, startPoint x: 287, startPoint y: 226, endPoint x: 187, endPoint y: 231, distance: 100.2
click at [185, 284] on div "《新価格》【前編】極上のエチBODY!!モロ透け乳首とハミ尻パンツで誘惑するド変態美女お姉さん!! 新しいテキスト要素" at bounding box center [435, 353] width 526 height 138
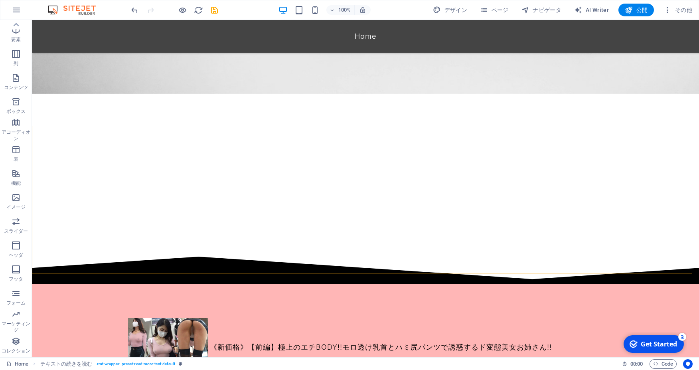
drag, startPoint x: 228, startPoint y: 261, endPoint x: 368, endPoint y: 262, distance: 140.8
click at [369, 284] on div "《新価格》【前編】極上のエチBODY!!モロ透け乳首とハミ尻パンツで誘惑するド変態美女お姉さん!! 本作品は前回大好評だったド変態お姉さんの続編です。 今回も…" at bounding box center [365, 358] width 667 height 148
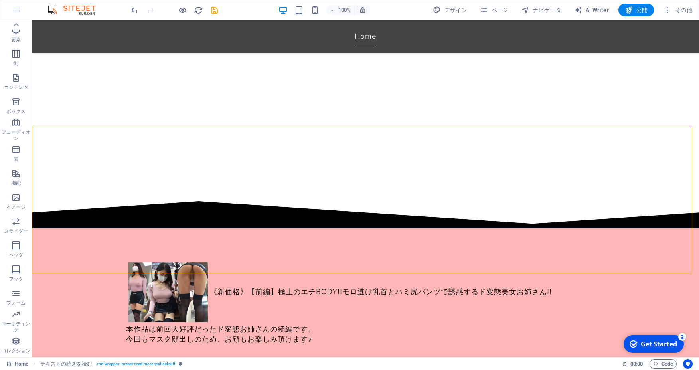
scroll to position [345, 0]
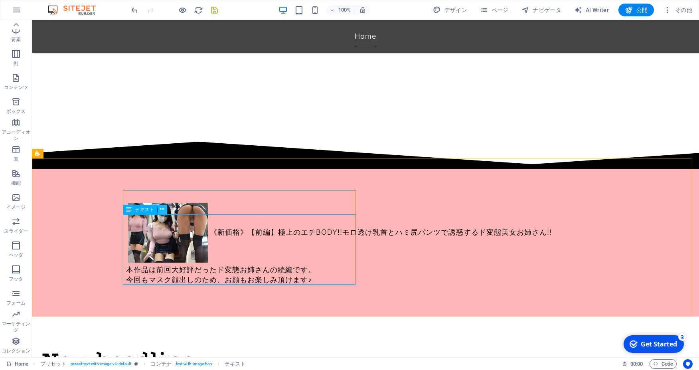
click at [163, 209] on icon at bounding box center [162, 209] width 4 height 8
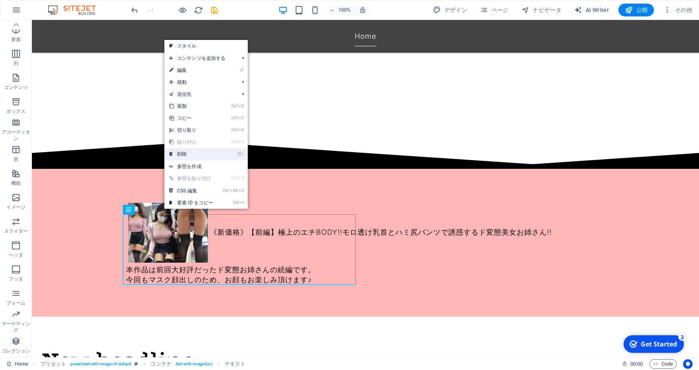
click at [199, 152] on link "⌦ 削除" at bounding box center [190, 154] width 53 height 12
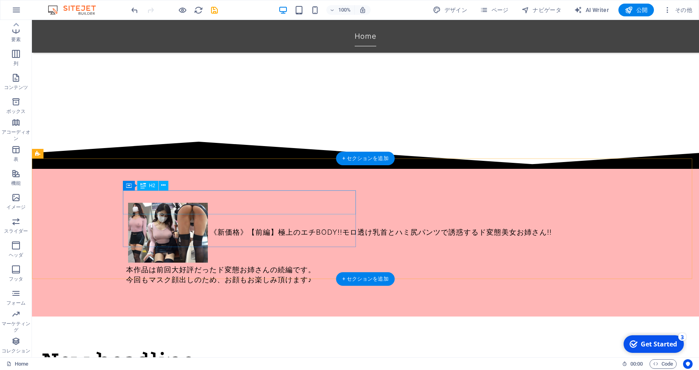
drag, startPoint x: 203, startPoint y: 202, endPoint x: 188, endPoint y: 192, distance: 18.4
click at [203, 348] on div "New headline" at bounding box center [280, 360] width 478 height 24
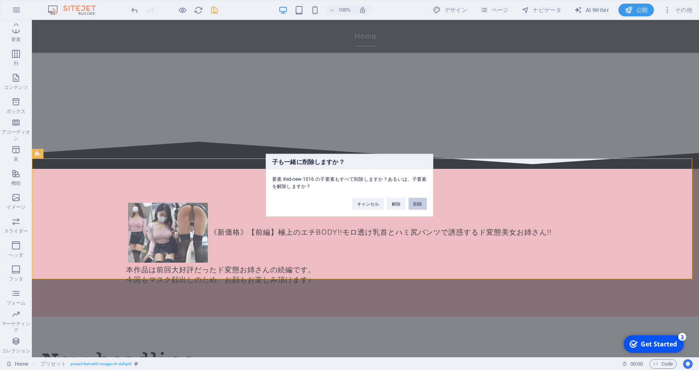
click at [415, 203] on button "削除" at bounding box center [417, 203] width 18 height 12
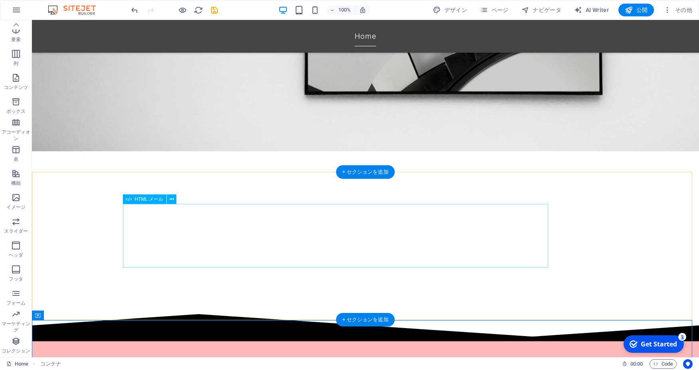
scroll to position [287, 0]
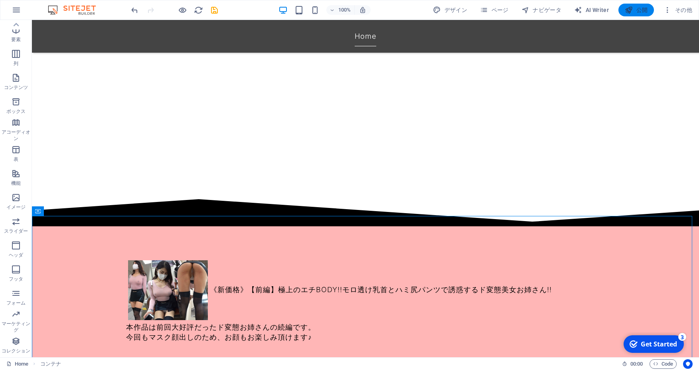
click at [632, 9] on icon "button" at bounding box center [628, 10] width 8 height 8
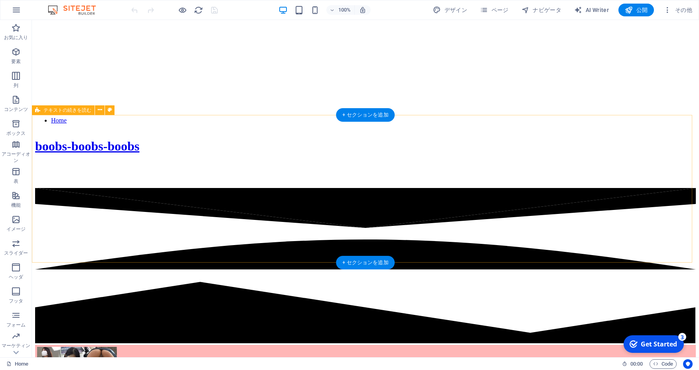
scroll to position [230, 0]
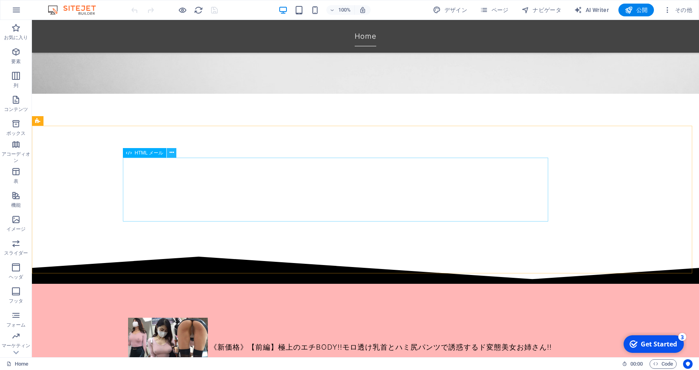
click at [172, 151] on icon at bounding box center [171, 152] width 4 height 8
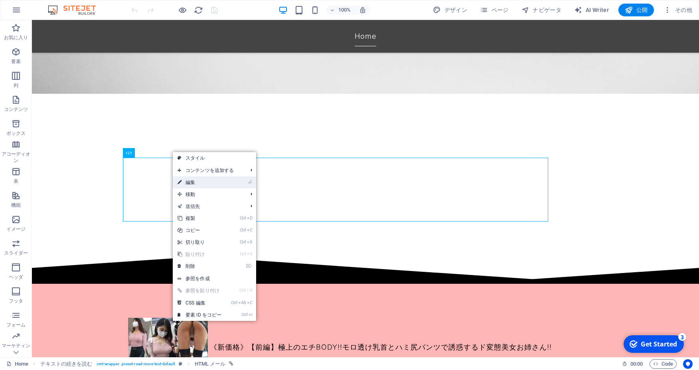
click at [202, 183] on link "⏎ 編集" at bounding box center [199, 182] width 53 height 12
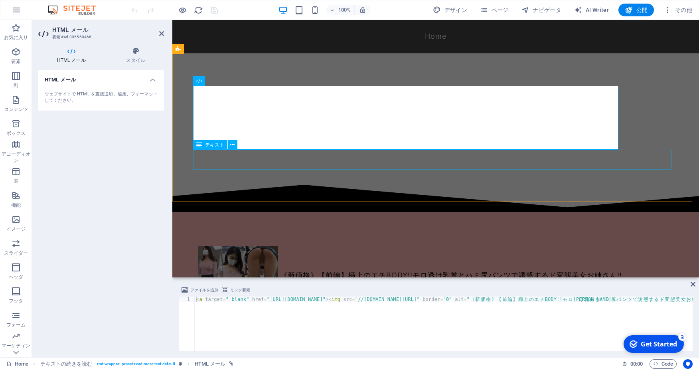
click at [301, 212] on div "《新価格》【前編】極上のエチBODY!!モロ透け乳首とハミ尻パンツで誘惑するド変態美女お姉さん!! 本作品は前回大好評だったド変態お姉さんの続編です。 今回も…" at bounding box center [435, 286] width 526 height 148
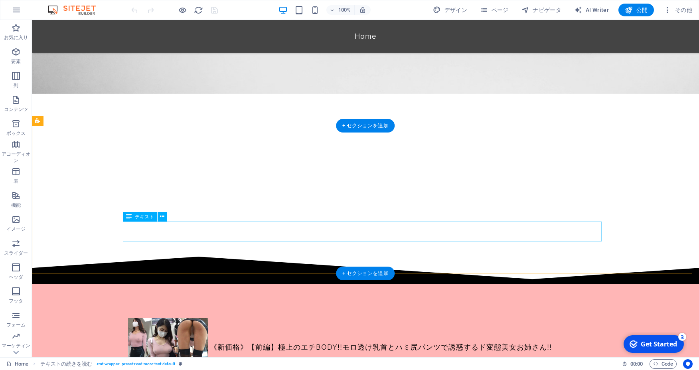
click at [164, 217] on button at bounding box center [163, 217] width 10 height 10
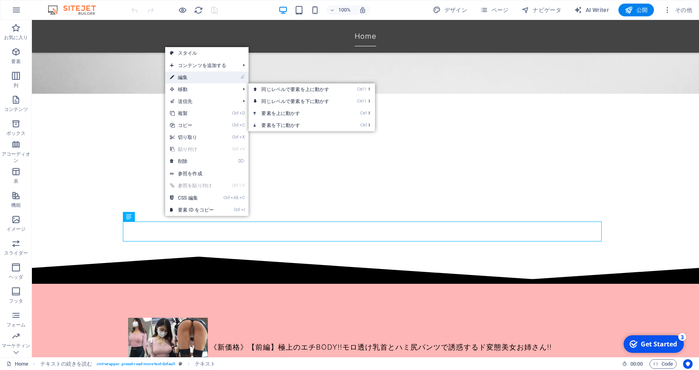
click at [182, 76] on link "⏎ 編集" at bounding box center [191, 77] width 53 height 12
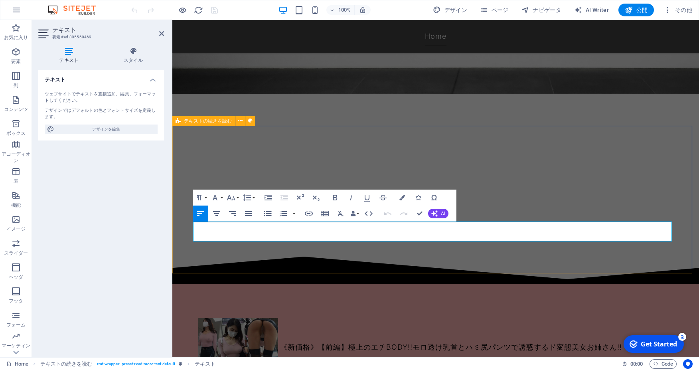
drag, startPoint x: 393, startPoint y: 232, endPoint x: 155, endPoint y: 219, distance: 238.8
click at [172, 284] on div "《新価格》【前編】極上のエチBODY!!モロ透け乳首とハミ尻パンツで誘惑するド変態美女お姉さん!! 本作品は前回大好評だったド変態お姉さんの続編です。 今回も…" at bounding box center [435, 358] width 526 height 148
drag, startPoint x: 410, startPoint y: 228, endPoint x: 404, endPoint y: 236, distance: 9.3
drag, startPoint x: 403, startPoint y: 236, endPoint x: 186, endPoint y: 224, distance: 217.2
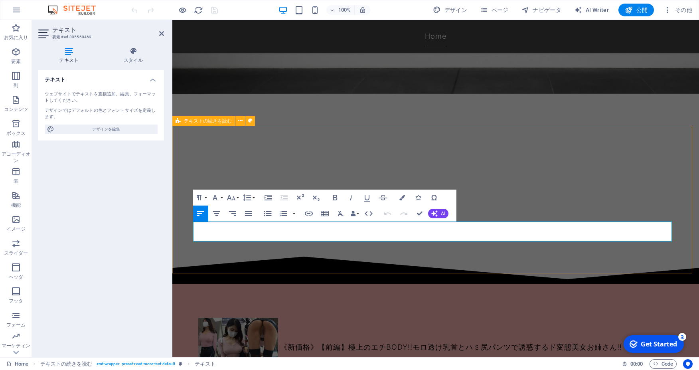
click at [186, 284] on div "《新価格》【前編】極上のエチBODY!!モロ透け乳首とハミ尻パンツで誘惑するド変態美女お姉さん!! 本作品は前回大好評だったド変態お姉さんの続編です。 今回も…" at bounding box center [435, 358] width 526 height 148
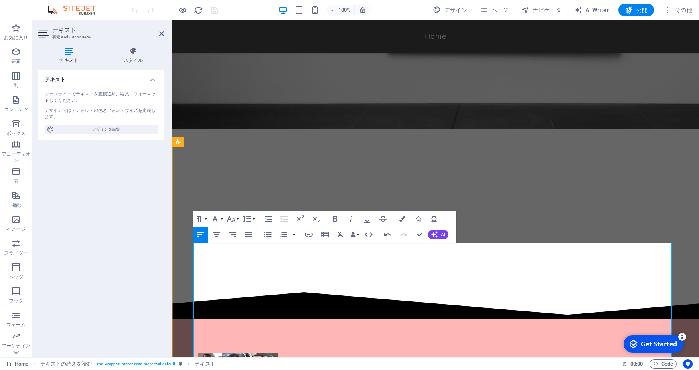
scroll to position [172, 0]
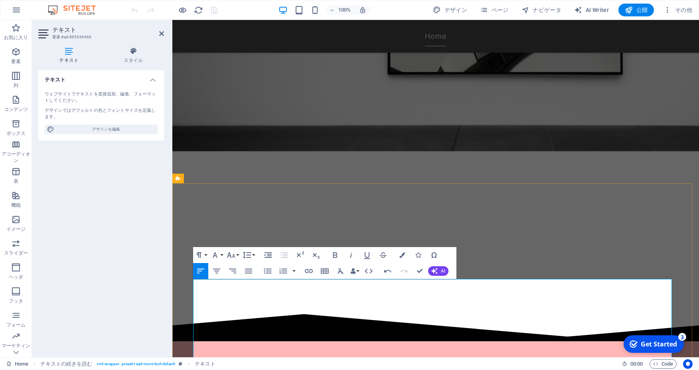
drag, startPoint x: 252, startPoint y: 303, endPoint x: 185, endPoint y: 302, distance: 66.2
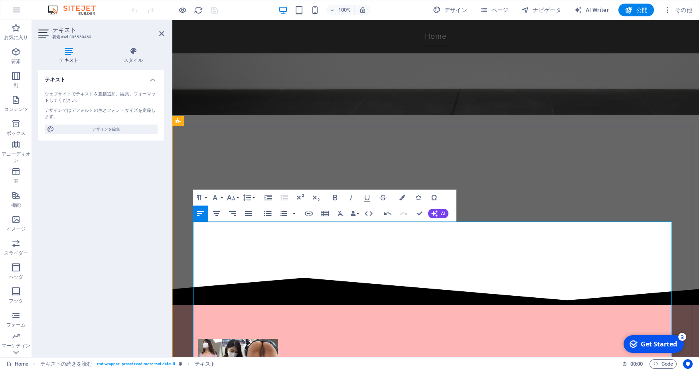
scroll to position [230, 0]
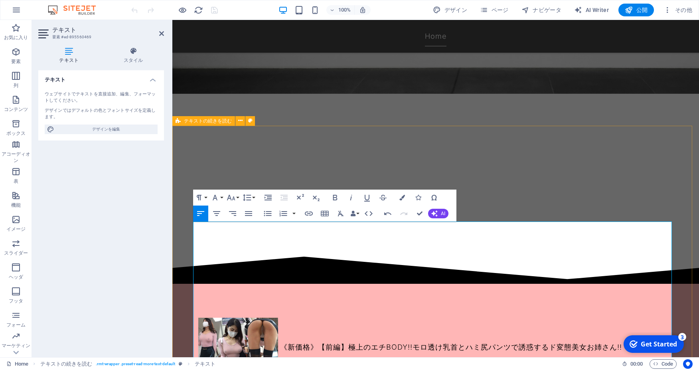
drag, startPoint x: 265, startPoint y: 287, endPoint x: 189, endPoint y: 287, distance: 75.4
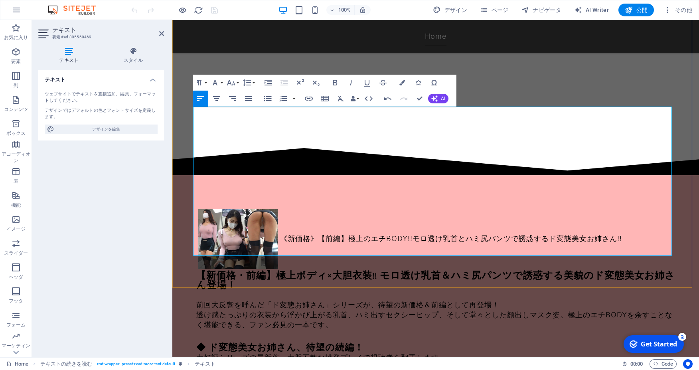
scroll to position [345, 0]
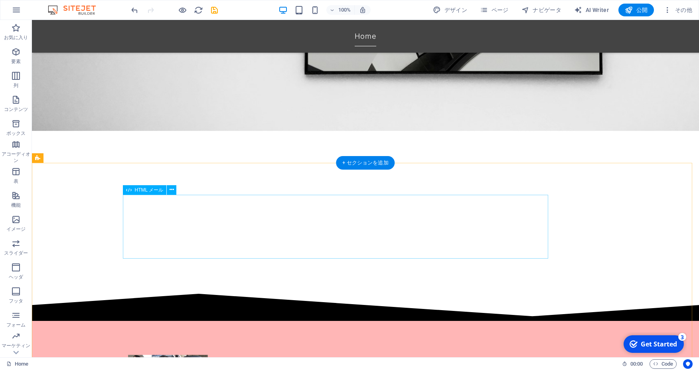
scroll to position [172, 0]
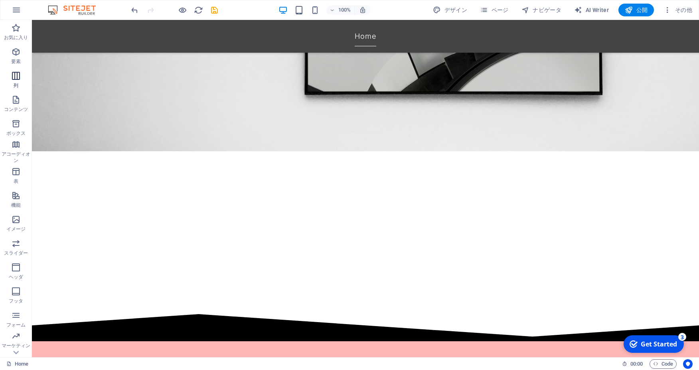
drag, startPoint x: 18, startPoint y: 79, endPoint x: 22, endPoint y: 76, distance: 5.7
click at [22, 76] on span "列" at bounding box center [16, 80] width 32 height 19
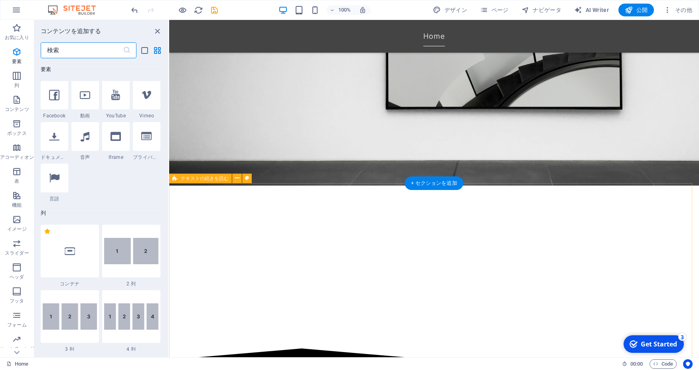
scroll to position [115, 0]
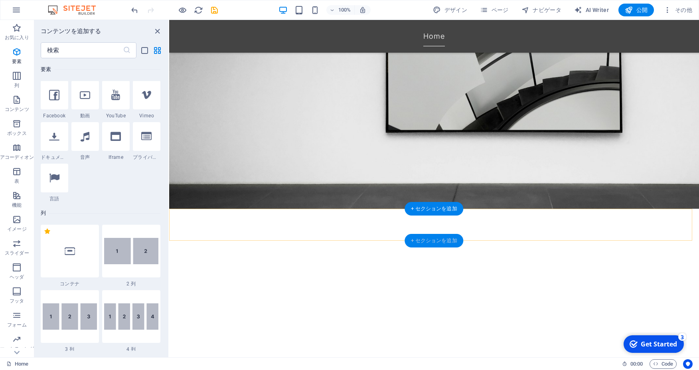
click at [434, 242] on div "+ セクションを追加" at bounding box center [433, 241] width 59 height 14
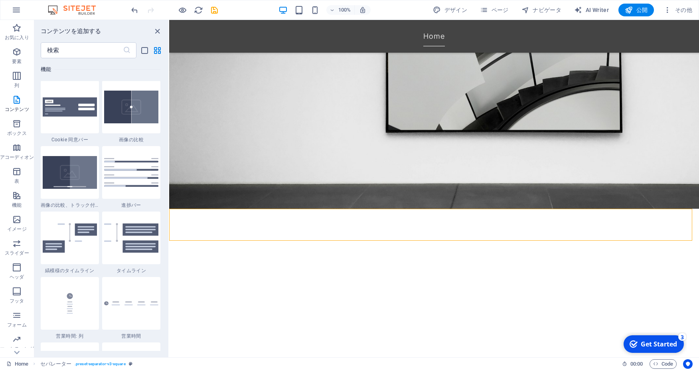
scroll to position [3226, 0]
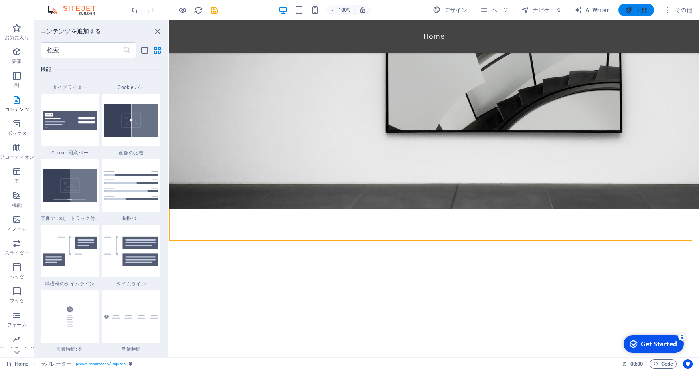
click at [628, 13] on icon "button" at bounding box center [628, 10] width 8 height 8
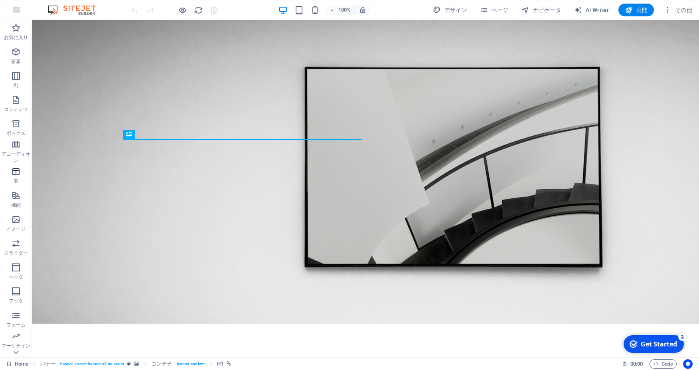
click at [17, 170] on icon "button" at bounding box center [16, 172] width 10 height 10
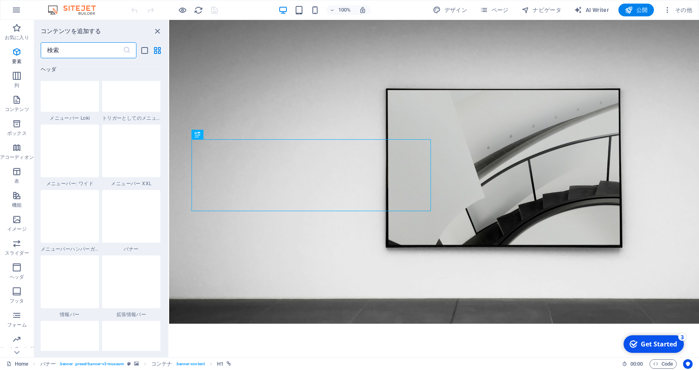
scroll to position [4985, 0]
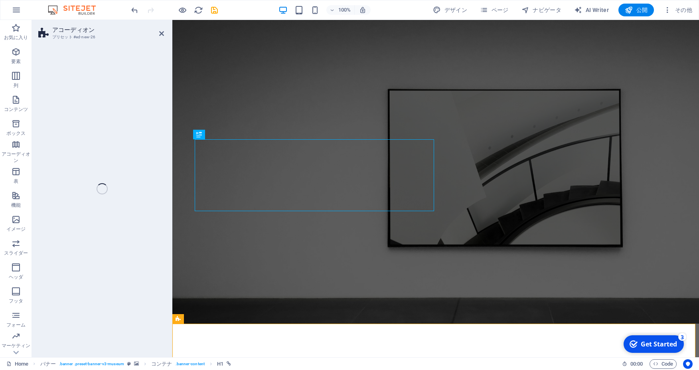
select select "rem"
select select "px"
select select "rem"
select select "px"
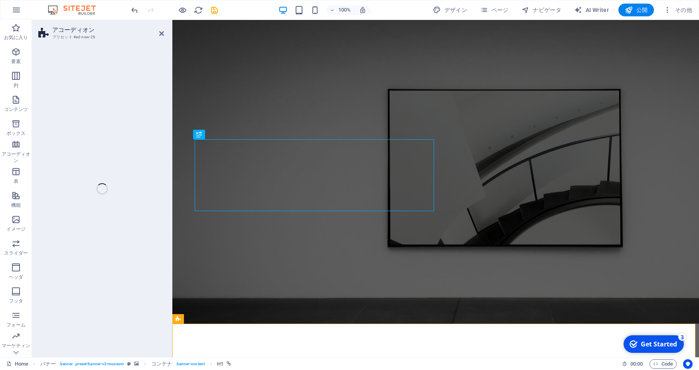
select select "px"
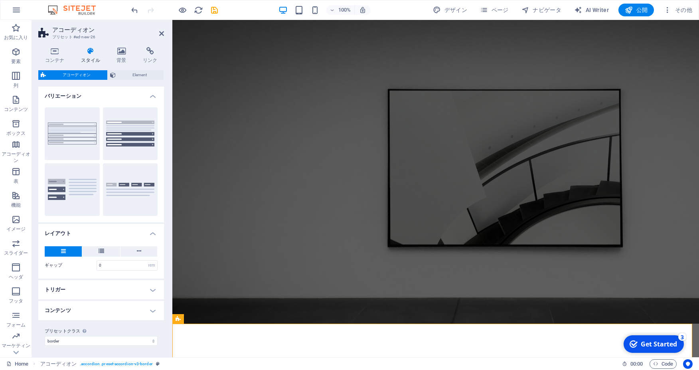
scroll to position [1, 0]
click at [136, 289] on h4 "トリガー" at bounding box center [101, 288] width 126 height 19
click at [137, 287] on h4 "トリガー" at bounding box center [101, 286] width 126 height 14
click at [134, 306] on h4 "コンテンツ" at bounding box center [101, 309] width 126 height 19
click at [138, 302] on h4 "コンテンツ" at bounding box center [101, 307] width 126 height 14
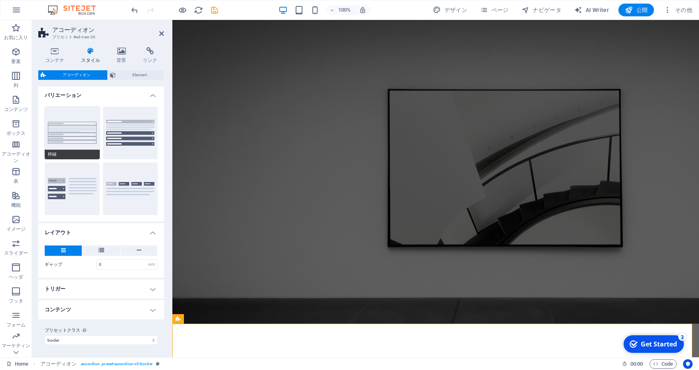
click at [85, 120] on button "枠線" at bounding box center [72, 132] width 55 height 53
type input "0"
click at [57, 51] on icon at bounding box center [54, 51] width 33 height 8
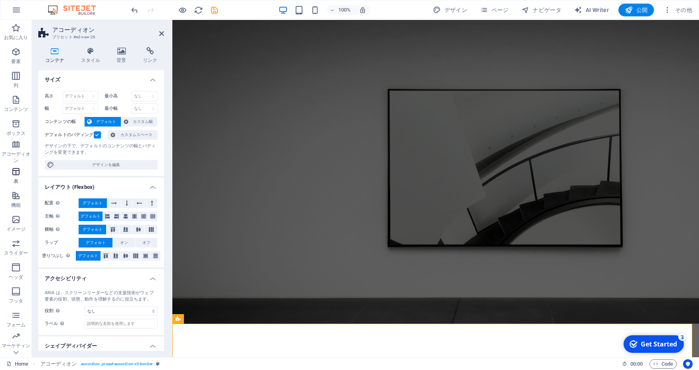
click at [16, 170] on icon "button" at bounding box center [16, 172] width 10 height 10
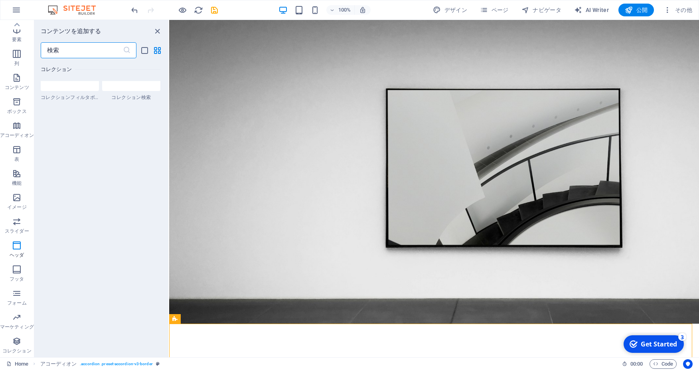
scroll to position [10878, 0]
click at [23, 338] on span "コレクション" at bounding box center [17, 345] width 34 height 19
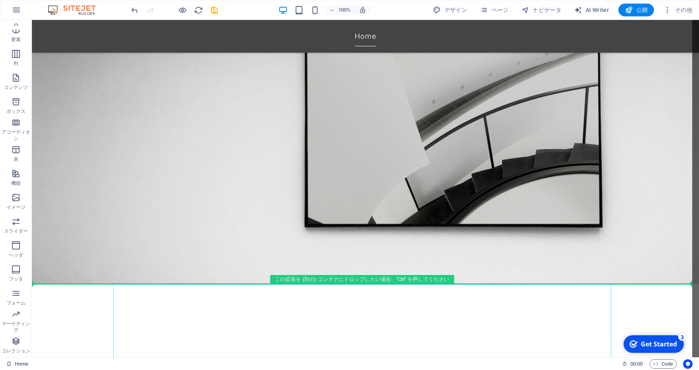
scroll to position [22, 0]
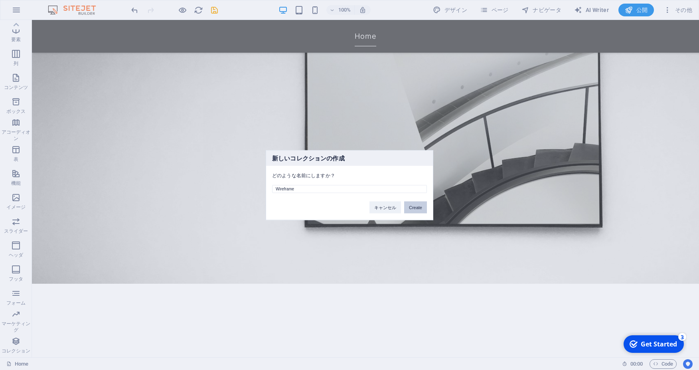
click at [411, 209] on button "Create" at bounding box center [415, 207] width 23 height 12
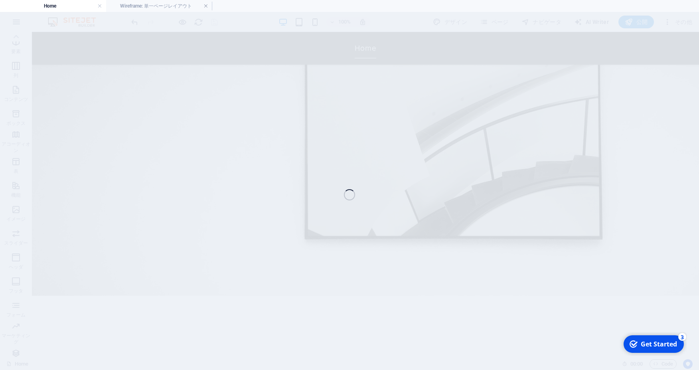
scroll to position [2, 0]
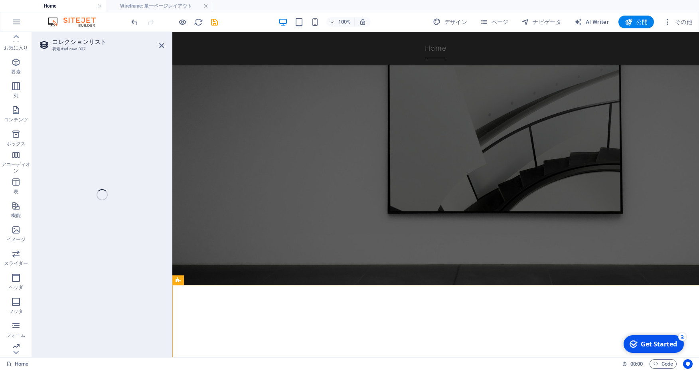
select select "68b59c520fa5f8a25d0d639c"
select select "createdAt_DESC"
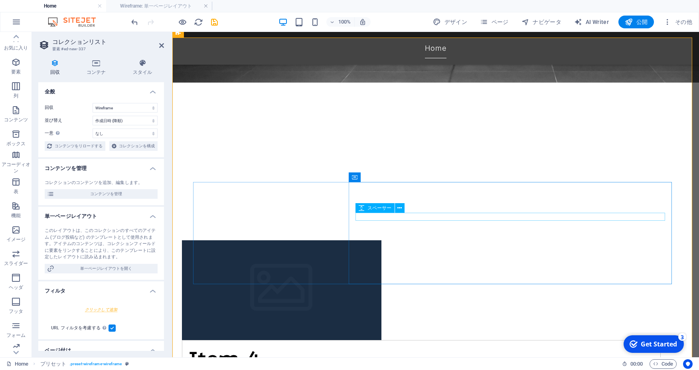
scroll to position [270, 0]
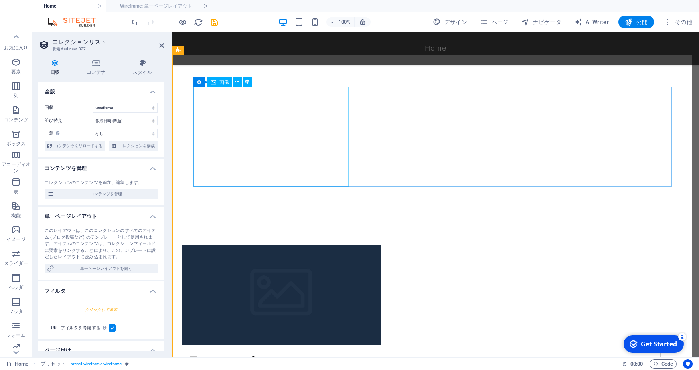
click at [280, 245] on div at bounding box center [421, 295] width 478 height 100
click at [247, 83] on icon at bounding box center [247, 82] width 6 height 8
select select "px"
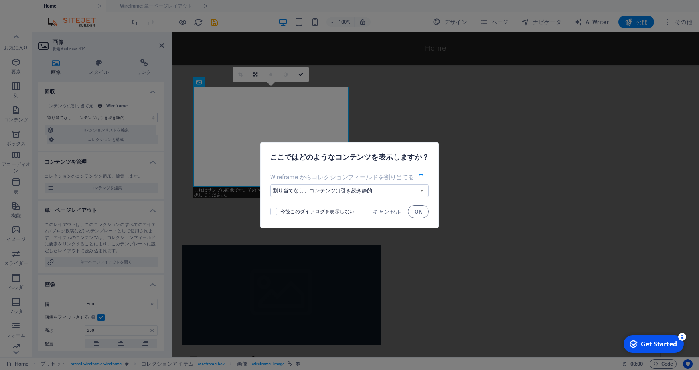
select select "image"
click at [387, 208] on span "キャンセル" at bounding box center [386, 211] width 29 height 6
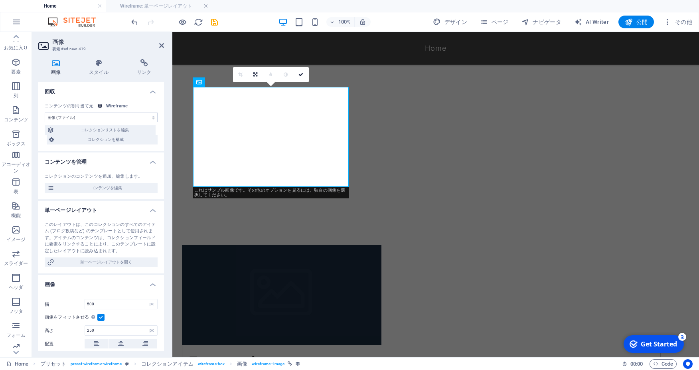
click at [45, 112] on select "割り当てなし、コンテンツは引き続き静的 作成日時 (日付) 更新日時 (日付) Name (プレーンテキスト) Slug (プレーンテキスト) 説明 (リッチ…" at bounding box center [101, 117] width 113 height 10
click at [137, 114] on select "割り当てなし、コンテンツは引き続き静的 作成日時 (日付) 更新日時 (日付) Name (プレーンテキスト) Slug (プレーンテキスト) 説明 (リッチ…" at bounding box center [101, 117] width 113 height 10
click at [145, 58] on div "画像 スタイル リンク 回収 割り当てなし、コンテンツは引き続き静的 作成日時 (日付) 更新日時 (日付) Name (プレーンテキスト) Slug (プレ…" at bounding box center [101, 205] width 138 height 304
click at [144, 66] on icon at bounding box center [144, 63] width 40 height 8
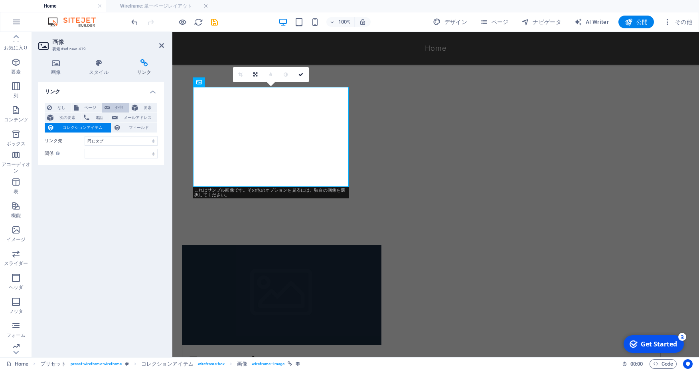
click at [111, 104] on button "外部" at bounding box center [115, 108] width 27 height 10
select select "blank"
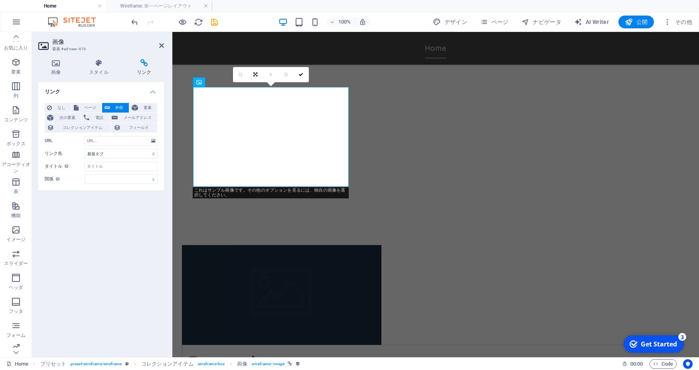
click at [95, 91] on h4 "リンク" at bounding box center [101, 89] width 126 height 14
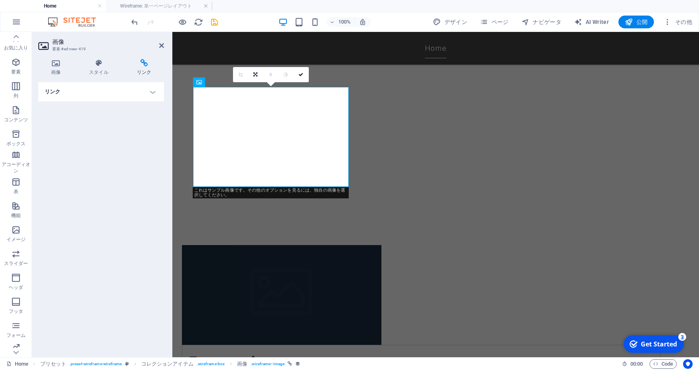
click at [144, 65] on icon at bounding box center [144, 63] width 40 height 8
click at [102, 72] on h4 "スタイル" at bounding box center [101, 67] width 48 height 17
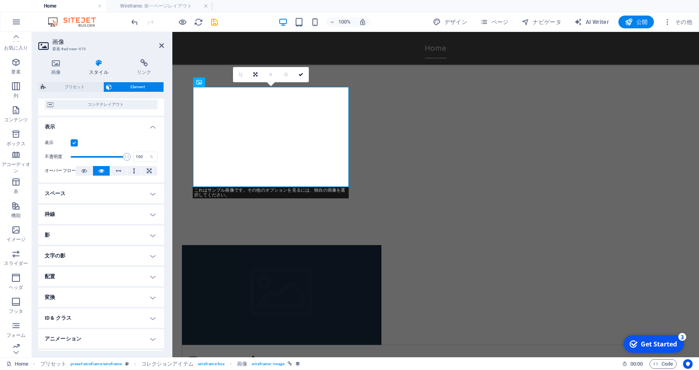
scroll to position [92, 0]
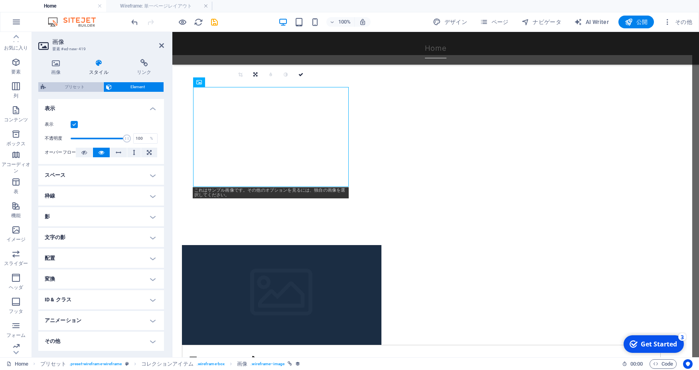
click at [71, 87] on span "プリセット" at bounding box center [74, 87] width 53 height 10
select select "68b59c520fa5f8a25d0d639c"
select select "createdAt_DESC"
select select "rem"
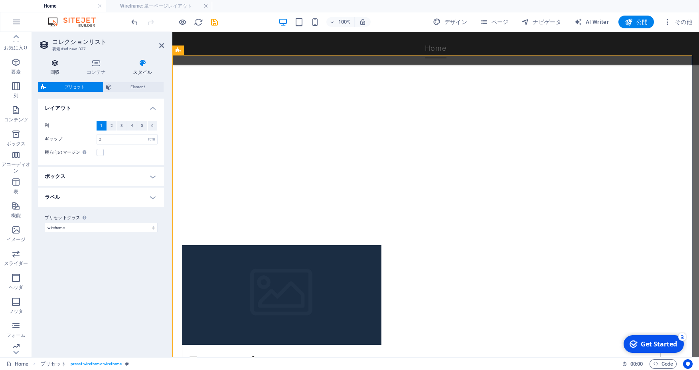
click at [59, 67] on icon at bounding box center [54, 63] width 33 height 8
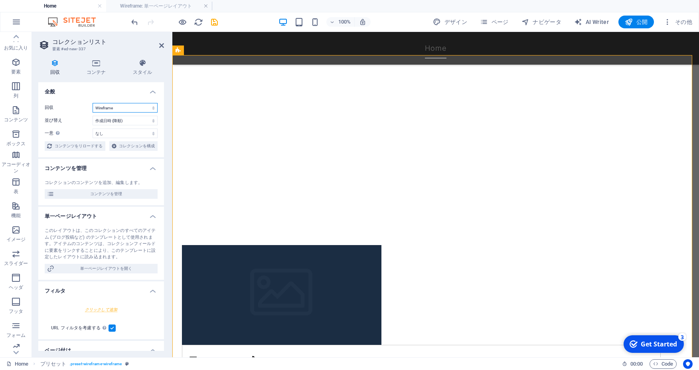
click at [93, 103] on select "Events Exhibitions Wireframe" at bounding box center [125, 108] width 65 height 10
click at [134, 108] on select "Events Exhibitions Wireframe" at bounding box center [125, 108] width 65 height 10
click at [93, 116] on select "作成日時 (昇順) 作成日時 (降順) 更新日時 (昇順) 更新日時 (降順) Name (昇順) Name (降順) Slug (昇順) Slug (降順)…" at bounding box center [125, 121] width 65 height 10
click at [132, 118] on select "作成日時 (昇順) 作成日時 (降順) 更新日時 (昇順) 更新日時 (降順) Name (昇順) Name (降順) Slug (昇順) Slug (降順)…" at bounding box center [125, 121] width 65 height 10
click at [120, 199] on span "コンテンツを管理" at bounding box center [106, 194] width 98 height 10
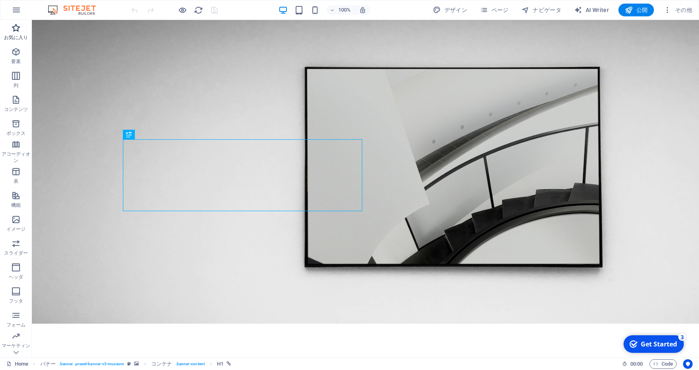
click at [24, 30] on span "お気に入り" at bounding box center [16, 32] width 32 height 19
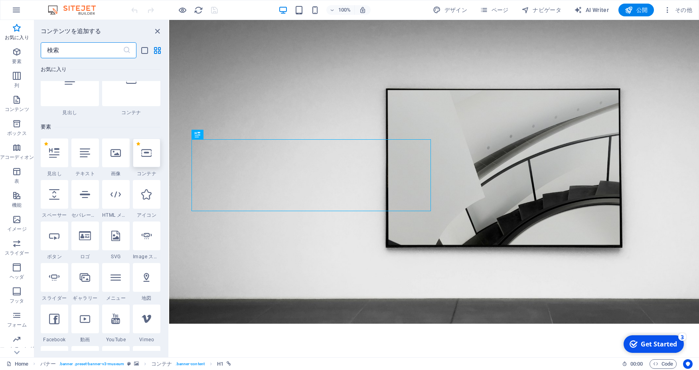
scroll to position [72, 0]
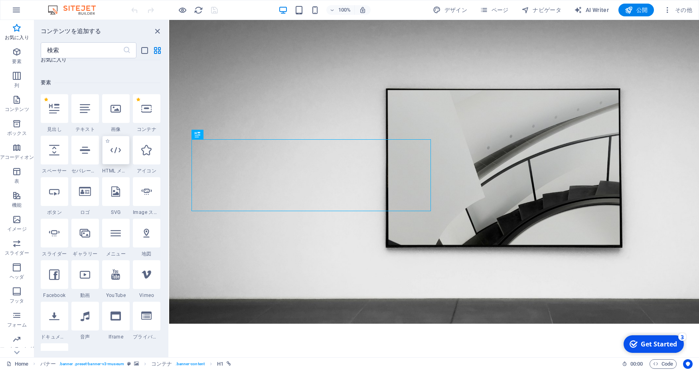
click at [110, 155] on icon at bounding box center [115, 150] width 10 height 10
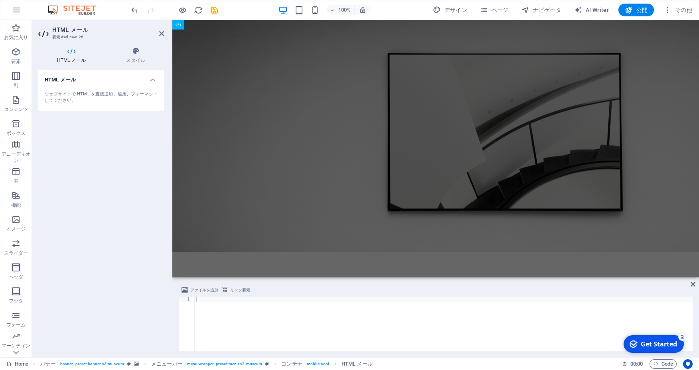
click at [128, 235] on div "HTML メール ウェブサイトで HTML を直接追加、編集、フォーマットしてください。" at bounding box center [101, 210] width 126 height 280
click at [162, 32] on icon at bounding box center [161, 33] width 5 height 6
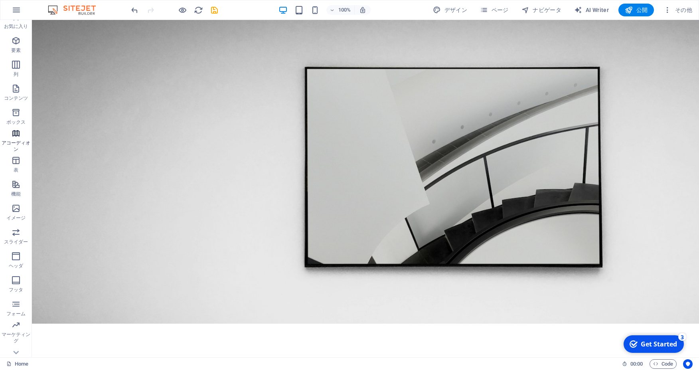
scroll to position [22, 0]
click at [14, 343] on icon "button" at bounding box center [16, 341] width 10 height 10
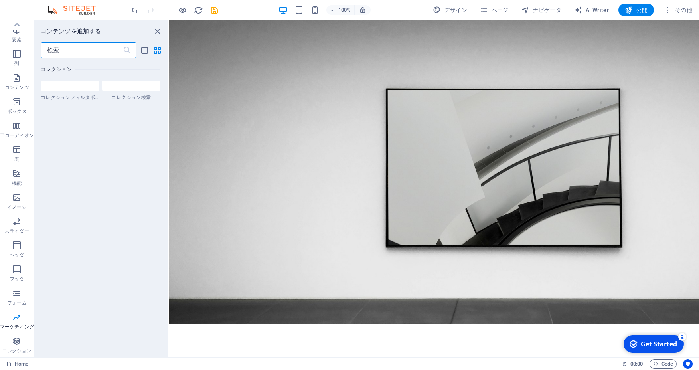
scroll to position [14610, 0]
click at [446, 12] on span "デザイン" at bounding box center [450, 10] width 34 height 8
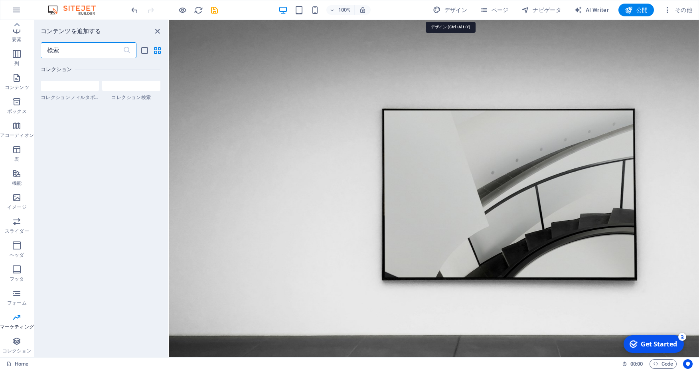
select select "px"
select select "300"
select select "px"
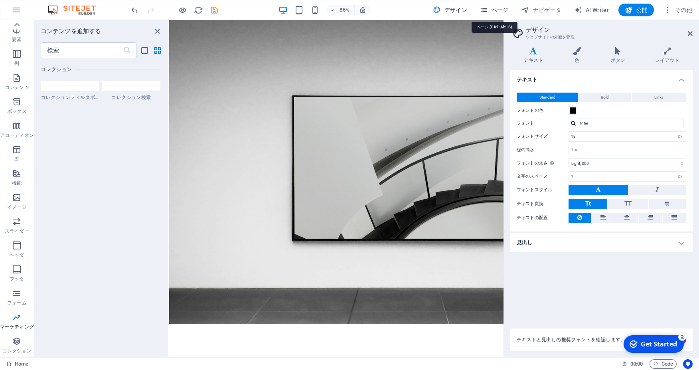
click at [506, 12] on span "ページ" at bounding box center [494, 10] width 29 height 8
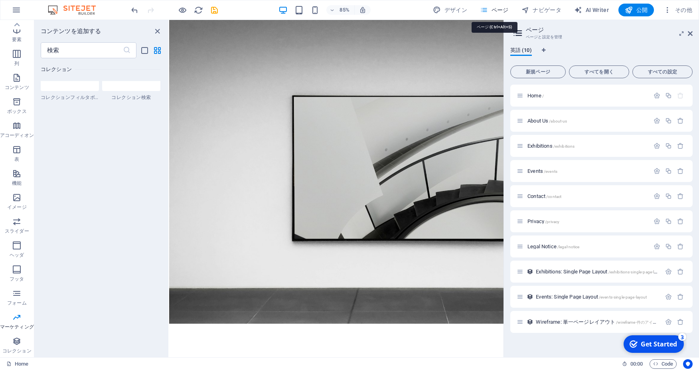
click at [505, 11] on span "ページ" at bounding box center [494, 10] width 29 height 8
click at [459, 14] on button "デザイン" at bounding box center [449, 10] width 41 height 13
select select "px"
select select "300"
select select "px"
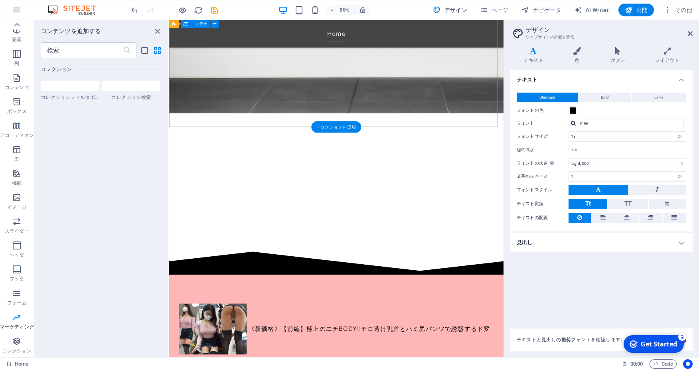
scroll to position [287, 0]
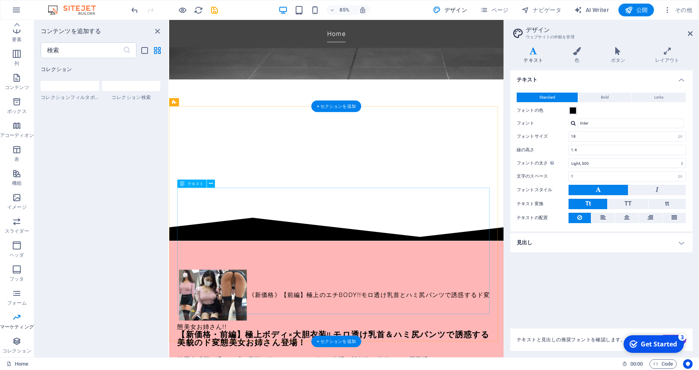
click at [434, 311] on div "《新価格》【前編】極上のエチBODY!!モロ透け乳首とハミ尻パンツで誘惑するド変態美女お姉さん!!" at bounding box center [366, 348] width 374 height 74
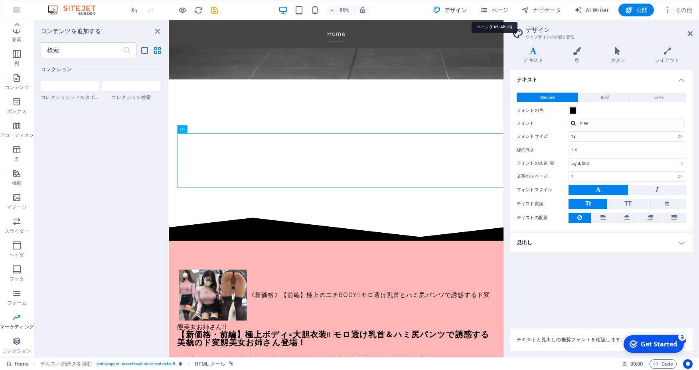
click at [498, 12] on span "ページ" at bounding box center [494, 10] width 29 height 8
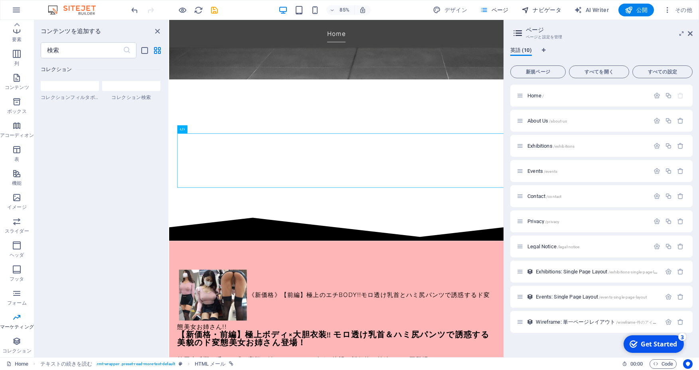
click at [543, 8] on span "ナビゲータ" at bounding box center [541, 10] width 40 height 8
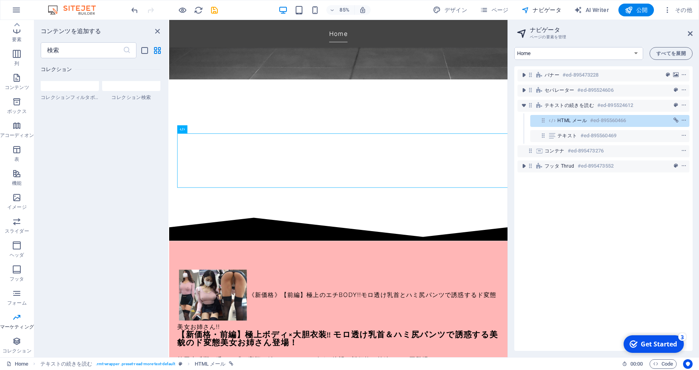
click at [569, 229] on div "バナー #ed-895473228 セパレーター #ed-895524606 テキストの続きを読む #ed-895524612 HTML メール #ed-89…" at bounding box center [603, 208] width 178 height 284
click at [595, 12] on span "AI Writer" at bounding box center [591, 10] width 35 height 8
select select "English"
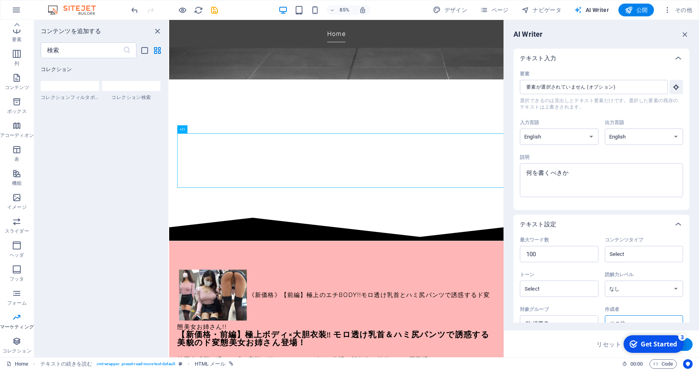
scroll to position [0, 0]
click at [583, 87] on input "要素 ​ 選択できるのは見出しとテキスト要素だけです。選択した要素の既存のテキストは上書きされます。" at bounding box center [591, 87] width 142 height 14
click at [672, 84] on icon "button" at bounding box center [675, 86] width 7 height 7
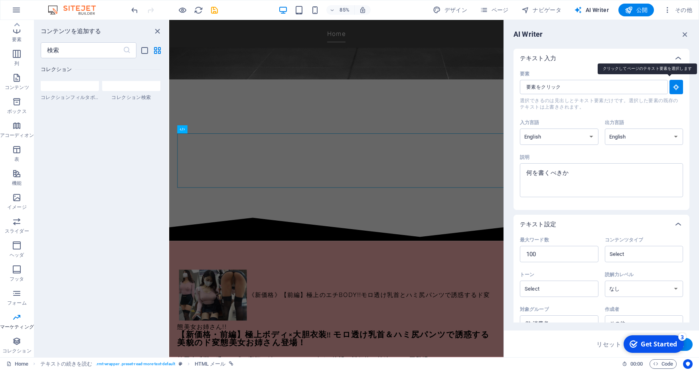
click at [672, 84] on icon "button" at bounding box center [675, 86] width 7 height 7
click at [520, 128] on select "Albanian Arabic Armenian Awadhi Azerbaijani Bashkir Basque Belarusian Bengali B…" at bounding box center [559, 136] width 79 height 16
drag, startPoint x: 562, startPoint y: 135, endPoint x: 567, endPoint y: 116, distance: 19.7
click at [567, 116] on div "要素 ​ 選択できるのは見出しとテキスト要素だけです。選択した要素の既存のテキストは上書きされます。 入力言語 Albanian Arabic Armenia…" at bounding box center [601, 136] width 163 height 136
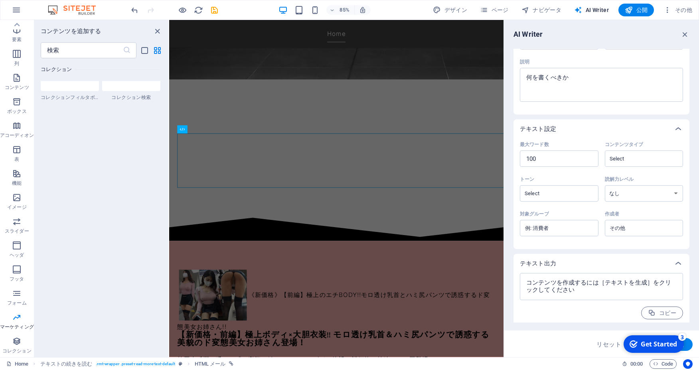
scroll to position [98, 0]
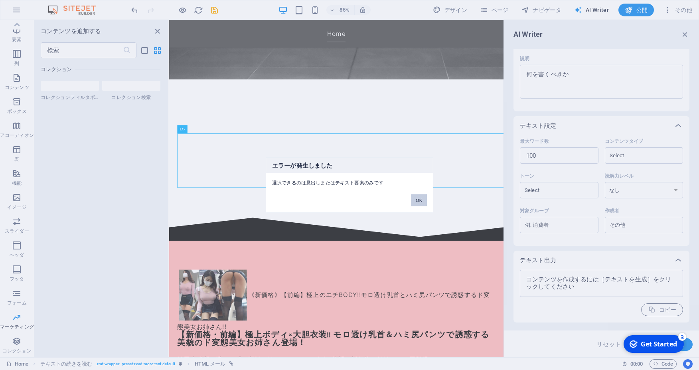
click at [421, 197] on button "OK" at bounding box center [419, 200] width 16 height 12
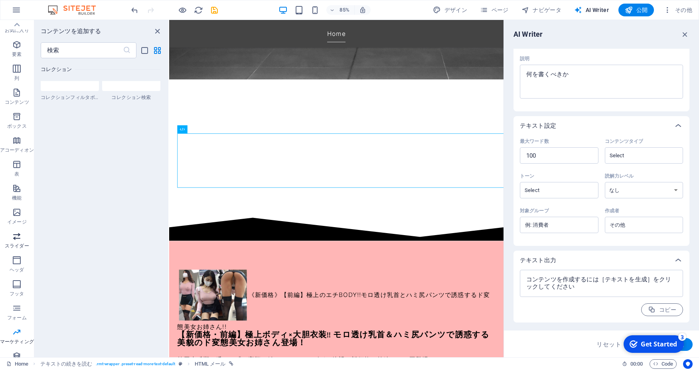
scroll to position [0, 0]
click at [687, 32] on icon "button" at bounding box center [684, 34] width 9 height 9
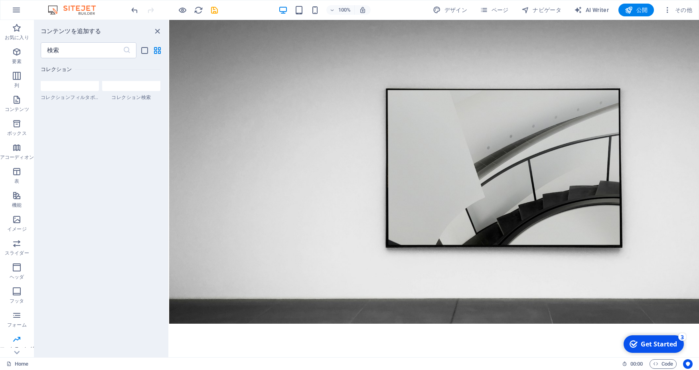
scroll to position [13749, 0]
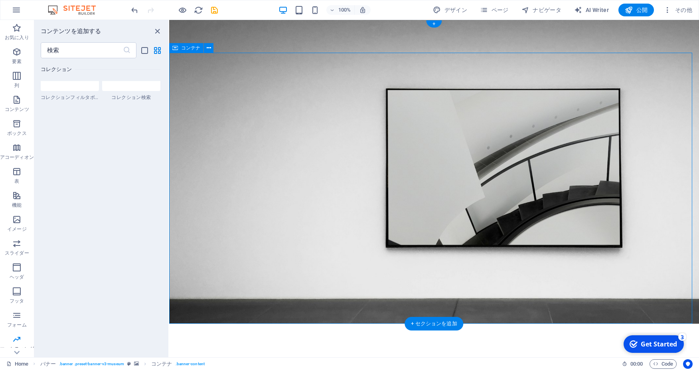
click at [211, 47] on icon at bounding box center [209, 48] width 4 height 8
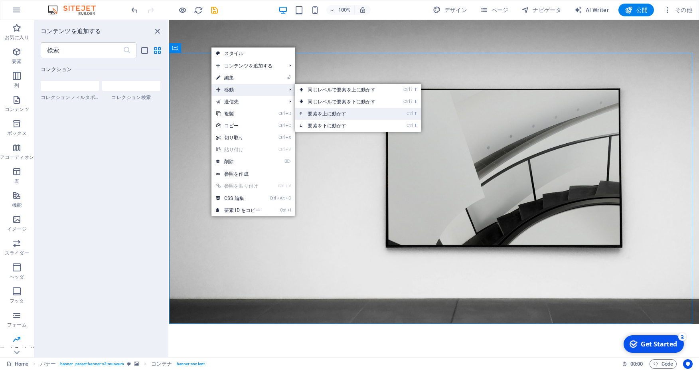
click at [345, 112] on link "Ctrl ⬆ 要素を上に動かす" at bounding box center [343, 114] width 96 height 12
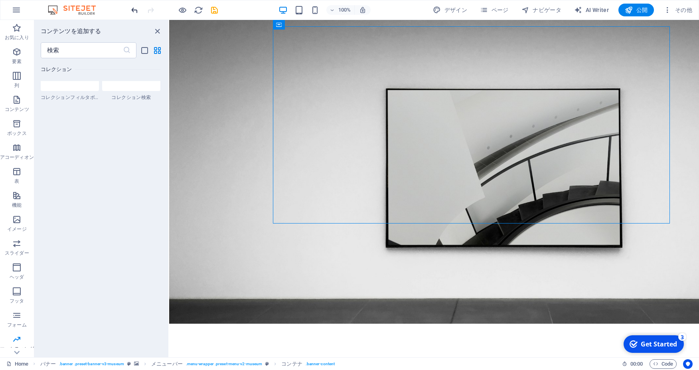
click at [135, 14] on icon "undo" at bounding box center [134, 10] width 9 height 9
click at [207, 48] on icon at bounding box center [209, 48] width 4 height 8
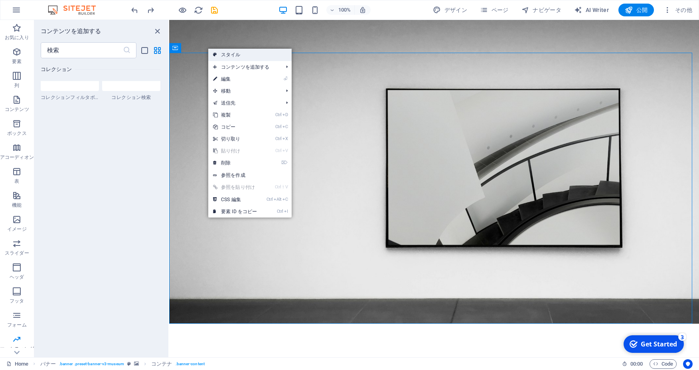
click at [261, 51] on link "スタイル" at bounding box center [249, 55] width 83 height 12
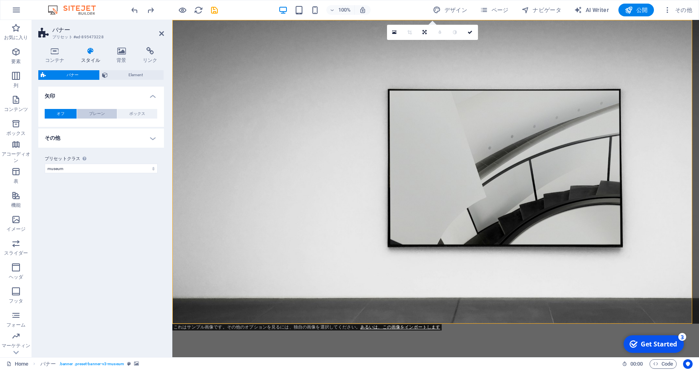
click at [101, 110] on span "プレーン" at bounding box center [97, 114] width 16 height 10
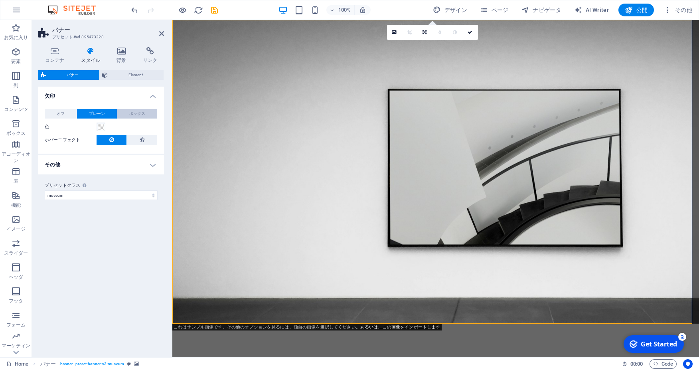
click at [150, 109] on button "ボックス" at bounding box center [137, 114] width 40 height 10
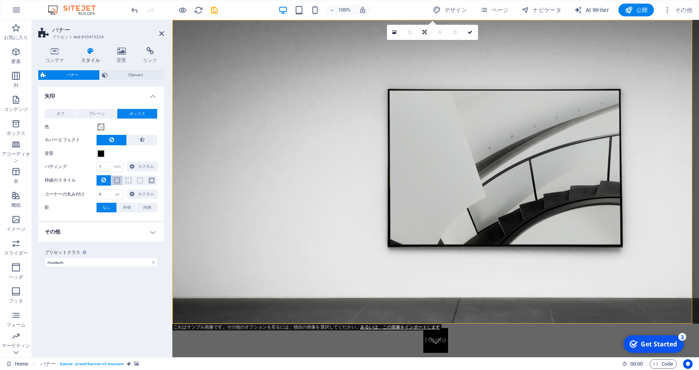
click at [114, 181] on button at bounding box center [116, 180] width 11 height 10
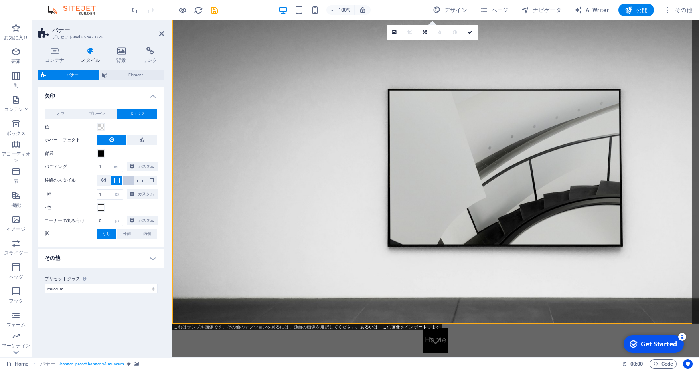
click at [128, 180] on span at bounding box center [129, 180] width 6 height 6
click at [142, 181] on span at bounding box center [140, 180] width 6 height 6
click at [151, 180] on span at bounding box center [152, 180] width 6 height 6
click at [126, 177] on button at bounding box center [128, 180] width 11 height 10
click at [117, 181] on span at bounding box center [117, 180] width 6 height 6
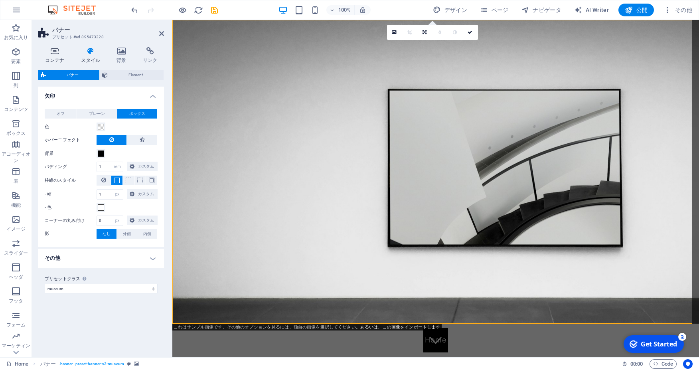
click at [51, 56] on h4 "コンテナ" at bounding box center [56, 55] width 36 height 17
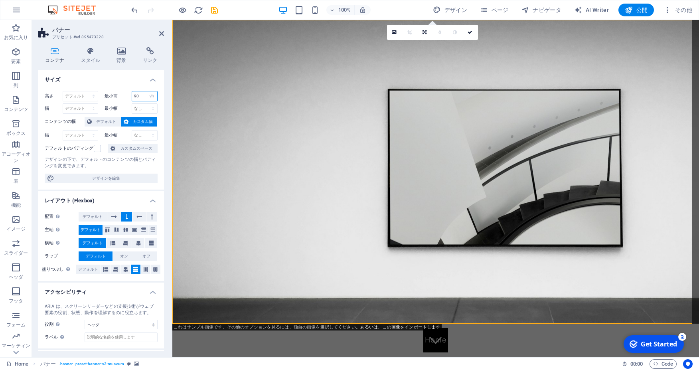
click at [136, 95] on input "90" at bounding box center [145, 96] width 26 height 10
type input "9"
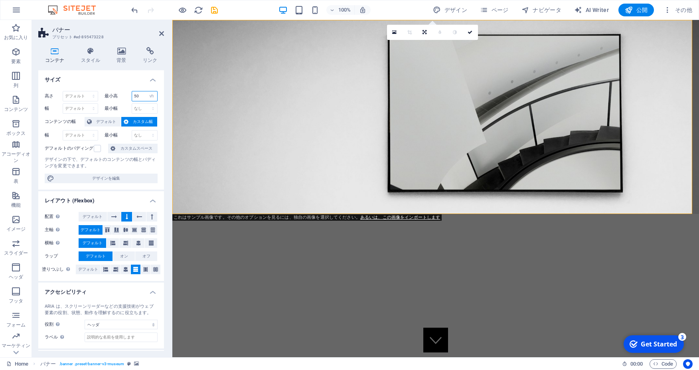
drag, startPoint x: 142, startPoint y: 95, endPoint x: 123, endPoint y: 96, distance: 19.6
click at [132, 96] on input "50" at bounding box center [145, 96] width 26 height 10
type input "20"
click at [122, 84] on h4 "サイズ" at bounding box center [101, 77] width 126 height 14
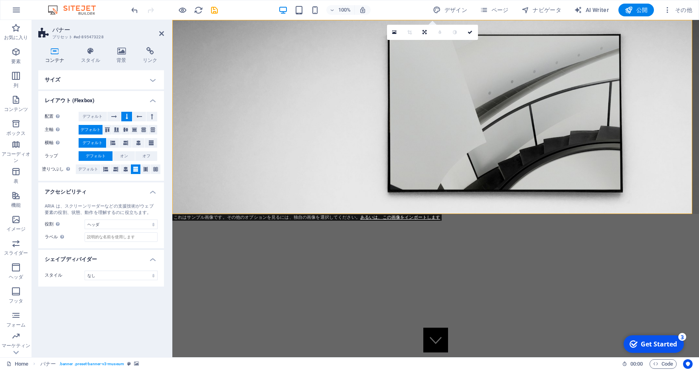
click at [153, 102] on h4 "レイアウト (Flexbox)" at bounding box center [101, 98] width 126 height 14
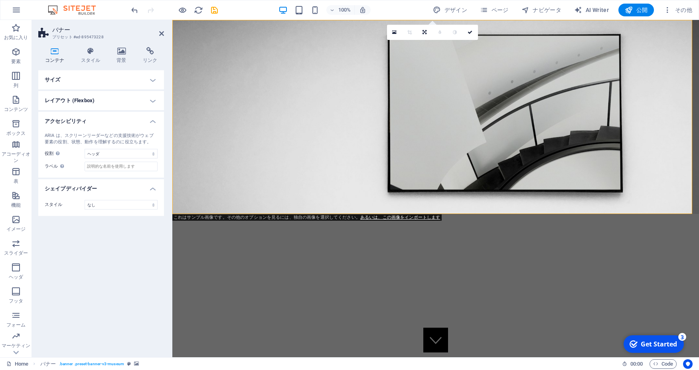
click at [154, 85] on h4 "サイズ" at bounding box center [101, 79] width 126 height 19
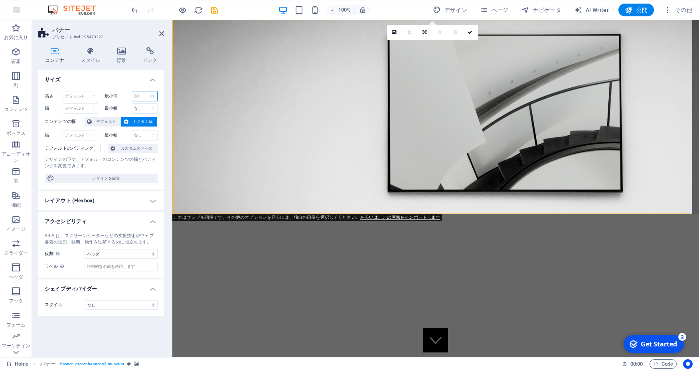
click at [142, 96] on input "20" at bounding box center [145, 96] width 26 height 10
click at [146, 91] on select "なし px rem % vh vw" at bounding box center [151, 96] width 11 height 10
drag, startPoint x: 150, startPoint y: 98, endPoint x: 122, endPoint y: 109, distance: 29.8
click at [122, 109] on label "最小幅" at bounding box center [117, 108] width 27 height 4
click at [119, 108] on label "最小幅" at bounding box center [117, 108] width 27 height 4
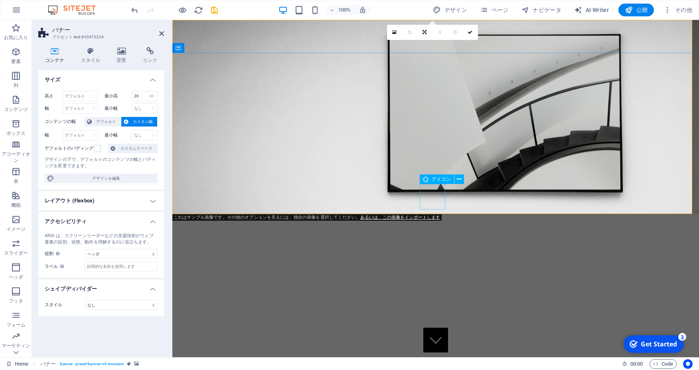
click at [440, 327] on figure at bounding box center [436, 340] width 26 height 26
click at [457, 180] on icon at bounding box center [459, 179] width 4 height 8
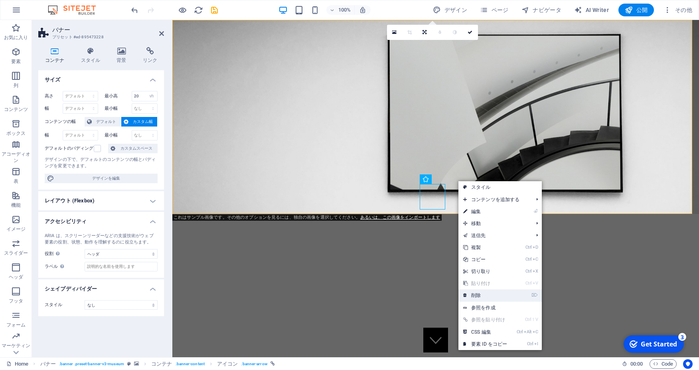
click at [507, 299] on link "⌦ 削除" at bounding box center [484, 295] width 53 height 12
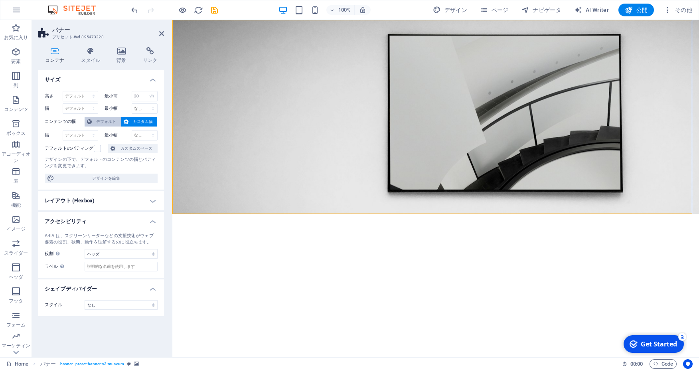
click at [113, 120] on span "デフォルト" at bounding box center [106, 122] width 24 height 10
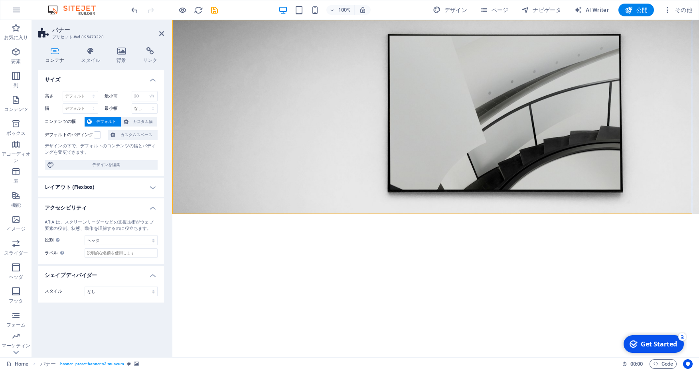
click at [124, 188] on h4 "レイアウト (Flexbox)" at bounding box center [101, 186] width 126 height 19
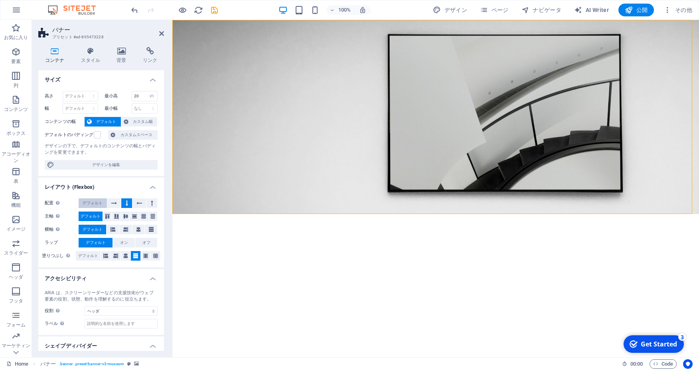
click at [98, 201] on span "デフォルト" at bounding box center [93, 203] width 20 height 10
click at [148, 201] on button at bounding box center [151, 203] width 11 height 10
click at [99, 200] on span "デフォルト" at bounding box center [93, 203] width 20 height 10
click at [85, 255] on span "デフォルト" at bounding box center [88, 256] width 20 height 10
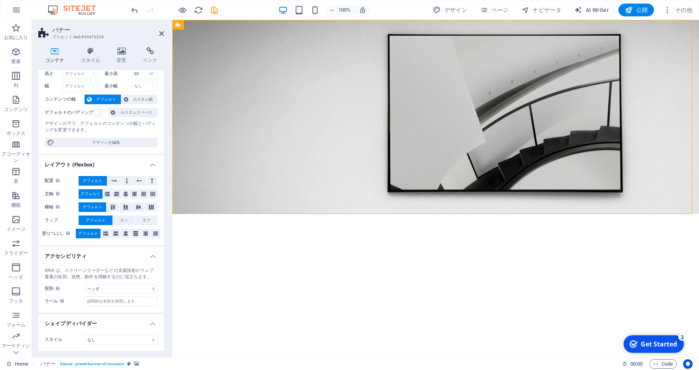
scroll to position [29, 0]
click at [161, 33] on icon at bounding box center [161, 33] width 5 height 6
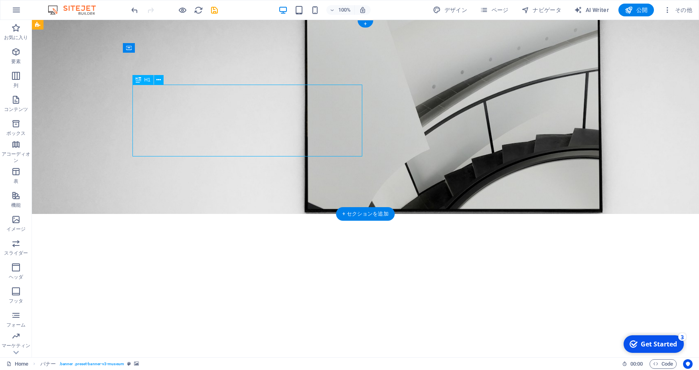
click at [260, 278] on div "boobs-boobs-boobs" at bounding box center [365, 296] width 459 height 36
click at [156, 78] on button at bounding box center [159, 80] width 10 height 10
click at [143, 83] on div "H1" at bounding box center [142, 80] width 21 height 10
click at [268, 278] on div "boobs-boobs-boobs" at bounding box center [365, 296] width 459 height 36
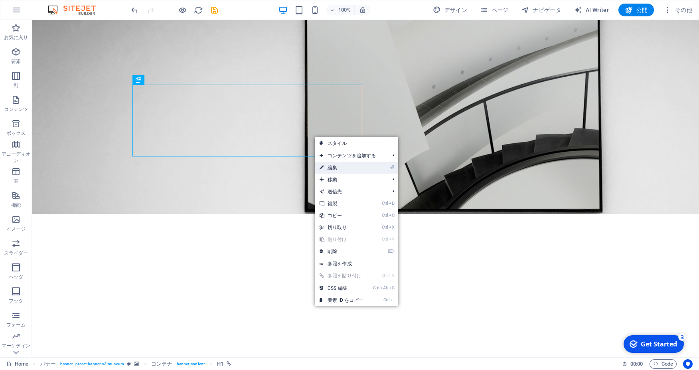
click at [346, 165] on link "⏎ 編集" at bounding box center [341, 167] width 53 height 12
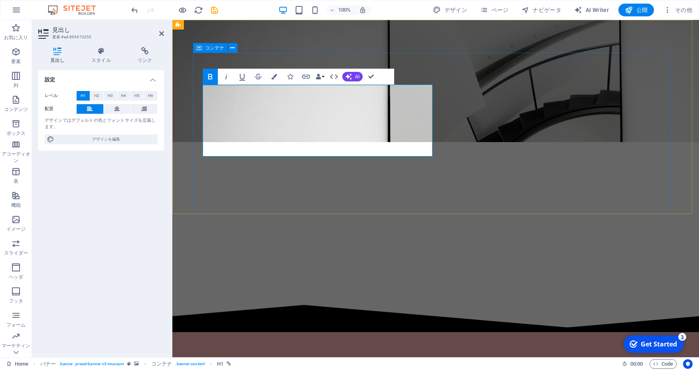
click at [448, 175] on div "boobs-boobs-boobs" at bounding box center [435, 237] width 478 height 125
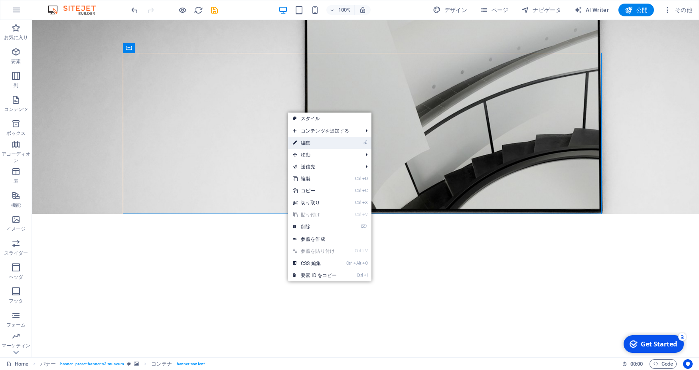
click at [322, 144] on link "⏎ 編集" at bounding box center [314, 143] width 53 height 12
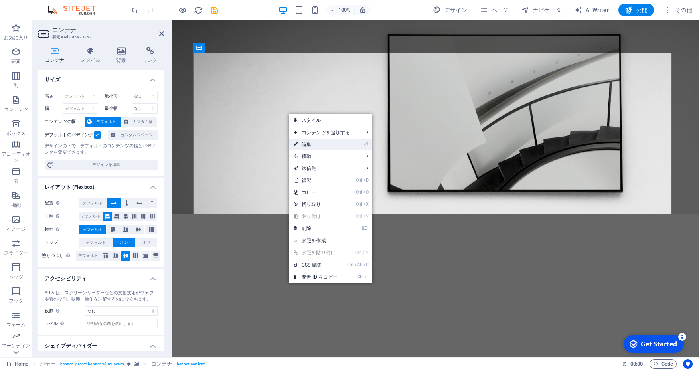
click at [314, 144] on link "⏎ 編集" at bounding box center [315, 144] width 53 height 12
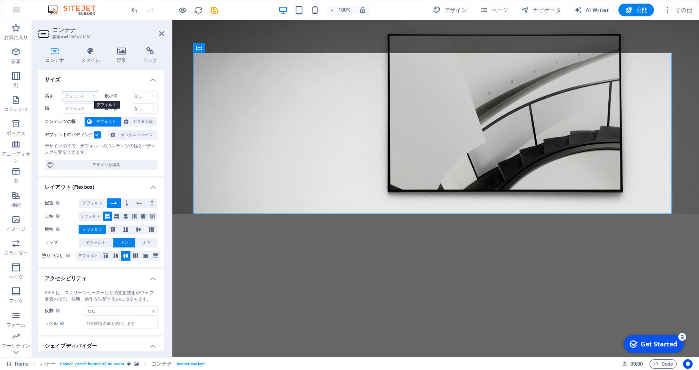
click at [63, 91] on select "デフォルト px rem % vh vw" at bounding box center [80, 96] width 35 height 10
click at [76, 96] on select "デフォルト px rem % vh vw" at bounding box center [80, 96] width 35 height 10
click at [63, 91] on select "デフォルト px rem % vh vw" at bounding box center [80, 96] width 35 height 10
click at [132, 91] on select "なし px rem % vh vw" at bounding box center [145, 96] width 26 height 10
click at [138, 95] on select "なし px rem % vh vw" at bounding box center [145, 96] width 26 height 10
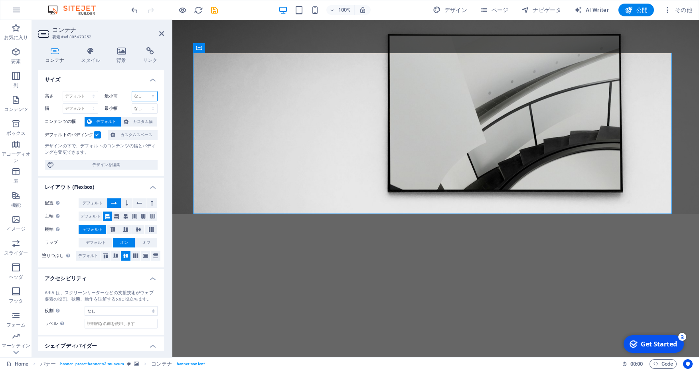
click at [132, 91] on select "なし px rem % vh vw" at bounding box center [145, 96] width 26 height 10
click at [63, 104] on select "デフォルト px rem % em vh vw" at bounding box center [80, 109] width 35 height 10
click at [131, 122] on span "カスタム幅" at bounding box center [143, 122] width 24 height 10
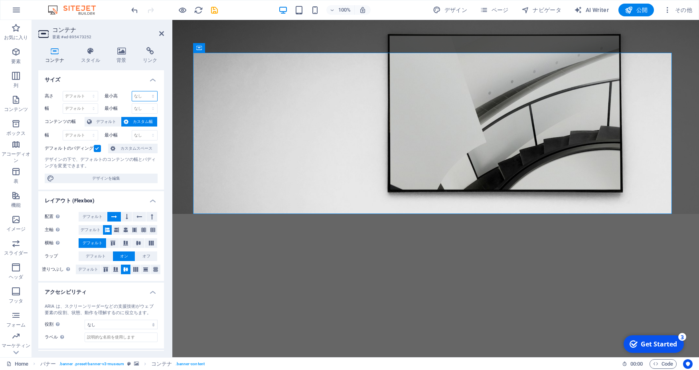
click at [132, 91] on select "なし px rem % vh vw" at bounding box center [145, 96] width 26 height 10
click at [139, 96] on select "なし px rem % vh vw" at bounding box center [145, 96] width 26 height 10
click at [132, 91] on select "なし px rem % vh vw" at bounding box center [145, 96] width 26 height 10
click at [138, 94] on select "なし px rem % vh vw" at bounding box center [145, 96] width 26 height 10
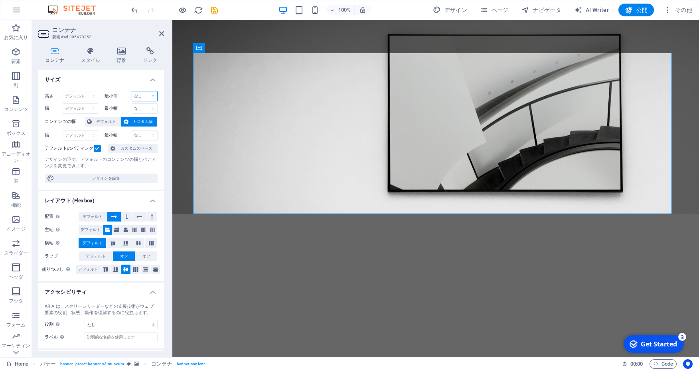
click at [132, 91] on select "なし px rem % vh vw" at bounding box center [145, 96] width 26 height 10
select select "px"
click option "px" at bounding box center [0, 0] width 0 height 0
type input "0"
click at [137, 96] on input "0" at bounding box center [145, 96] width 26 height 10
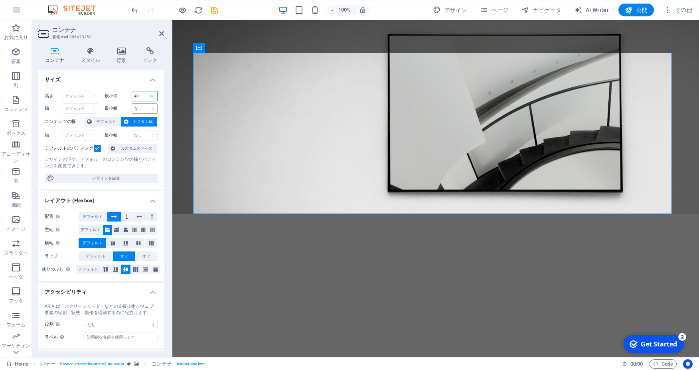
type input "40"
click at [132, 104] on select "なし px rem % vh vw" at bounding box center [145, 109] width 26 height 10
select select "px"
click option "px" at bounding box center [0, 0] width 0 height 0
click at [136, 107] on input "0" at bounding box center [145, 109] width 26 height 10
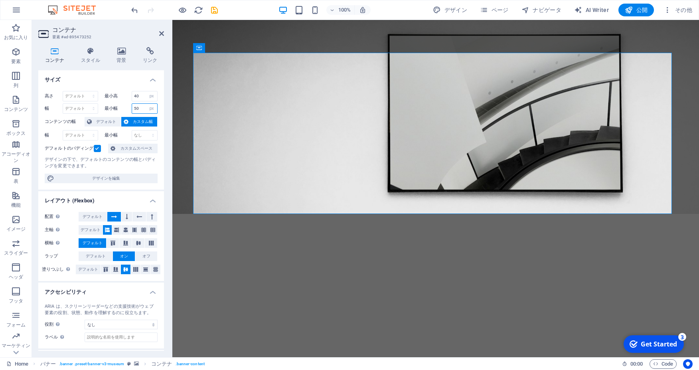
type input "5"
type input "50"
click at [146, 104] on select "なし px rem % vh vw" at bounding box center [151, 109] width 11 height 10
click at [146, 91] on select "なし px rem % vh vw" at bounding box center [151, 96] width 11 height 10
select select "vh"
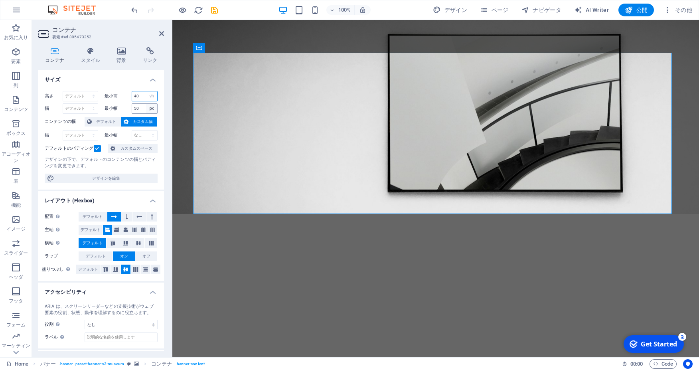
click option "vh" at bounding box center [0, 0] width 0 height 0
click at [146, 104] on select "なし px rem % vh vw" at bounding box center [151, 109] width 11 height 10
select select "vh"
click option "vh" at bounding box center [0, 0] width 0 height 0
click at [146, 165] on div "デザインの下で、デフォルトのコンテンツの幅とパディングを変更できます。" at bounding box center [101, 162] width 113 height 13
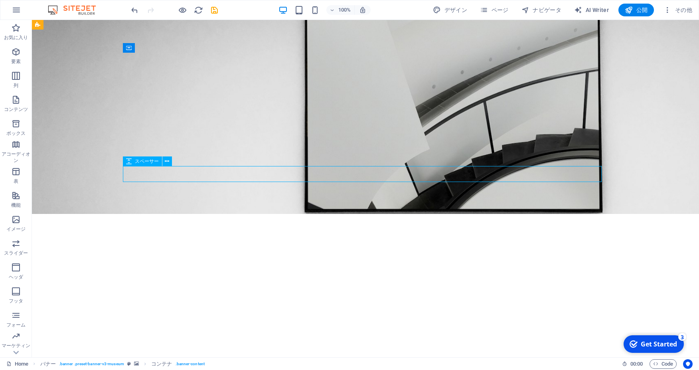
drag, startPoint x: 100, startPoint y: 175, endPoint x: 240, endPoint y: 175, distance: 140.4
click at [240, 324] on div at bounding box center [365, 332] width 478 height 16
click at [239, 324] on div at bounding box center [365, 332] width 478 height 16
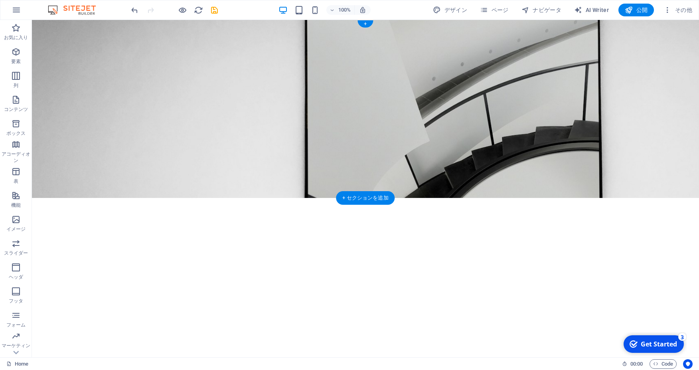
click at [215, 230] on div "boobs-boobs-boobs" at bounding box center [365, 297] width 478 height 135
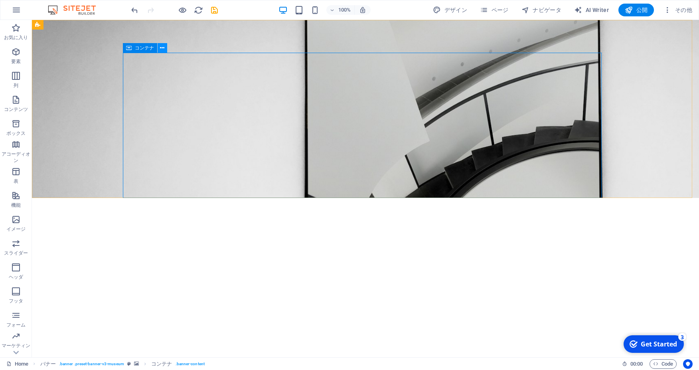
click at [160, 50] on button at bounding box center [163, 48] width 10 height 10
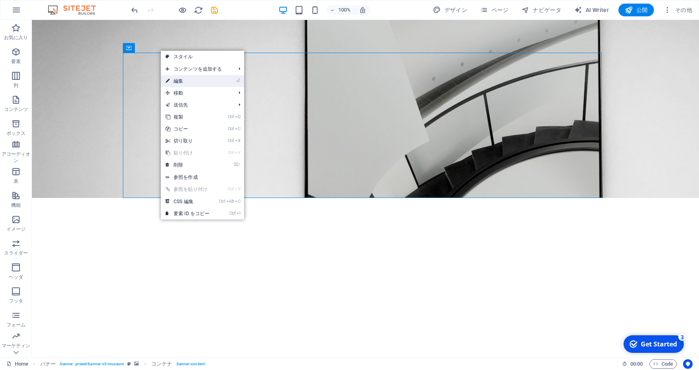
click at [180, 81] on link "⏎ 編集" at bounding box center [187, 81] width 53 height 12
select select "vh"
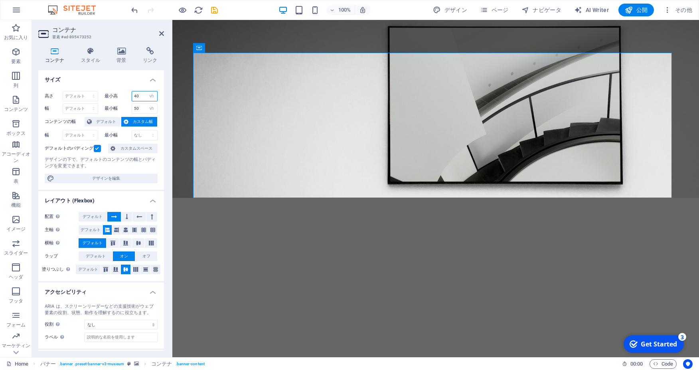
click at [137, 96] on input "40" at bounding box center [145, 96] width 26 height 10
click at [97, 148] on label at bounding box center [97, 148] width 7 height 7
click at [0, 0] on input "デフォルトのパディング" at bounding box center [0, 0] width 0 height 0
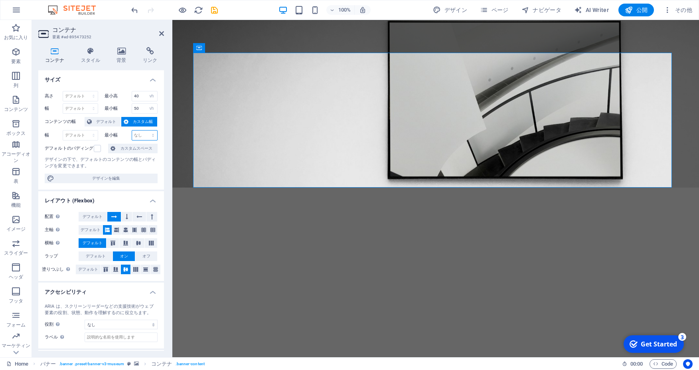
click at [132, 130] on select "なし px rem % vh vw" at bounding box center [145, 135] width 26 height 10
select select "vh"
click option "vh" at bounding box center [0, 0] width 0 height 0
click at [138, 130] on div "0 なし px rem % vh vw" at bounding box center [145, 135] width 26 height 10
click at [134, 134] on input "0" at bounding box center [145, 135] width 26 height 10
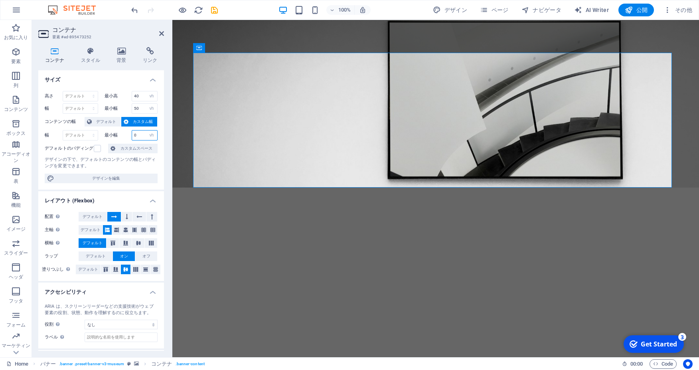
click at [134, 134] on input "0" at bounding box center [145, 135] width 26 height 10
type input "4"
click at [281, 220] on div "boobs-boobs-boobs" at bounding box center [435, 238] width 478 height 36
click at [203, 76] on div "H1" at bounding box center [203, 75] width 21 height 10
click at [431, 220] on div "boobs-boobs-boobs" at bounding box center [435, 238] width 478 height 36
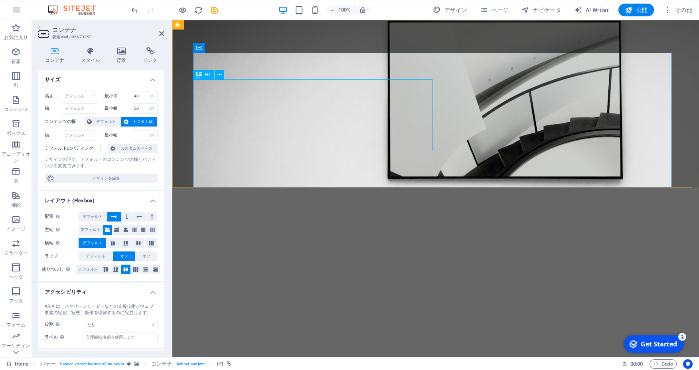
click at [431, 220] on div "boobs-boobs-boobs" at bounding box center [435, 238] width 478 height 36
click at [421, 220] on div "boobs-boobs-boobs" at bounding box center [435, 238] width 478 height 36
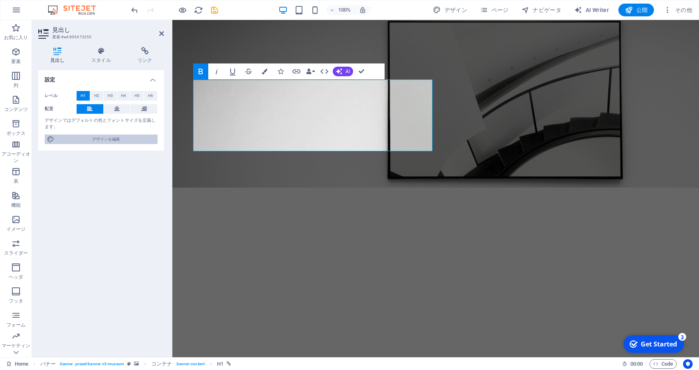
click at [115, 136] on span "デザインを編集" at bounding box center [106, 139] width 98 height 10
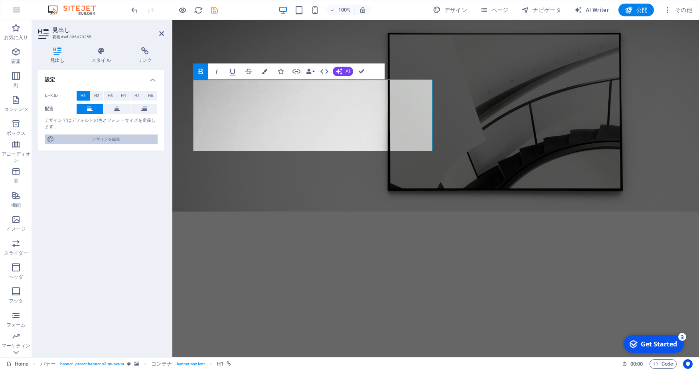
select select "px"
select select "300"
select select "px"
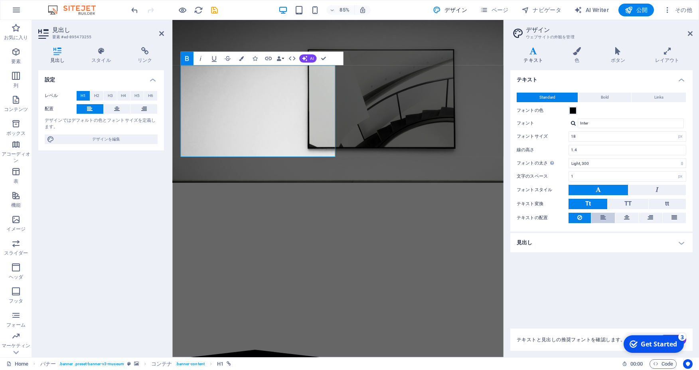
click at [608, 216] on button at bounding box center [602, 218] width 23 height 10
click at [612, 238] on h4 "見出し" at bounding box center [601, 242] width 182 height 19
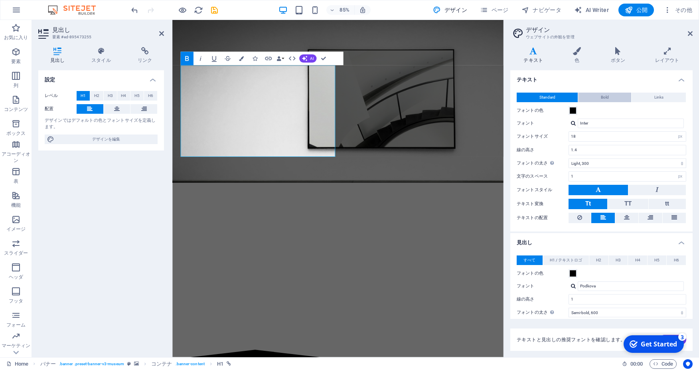
click at [593, 99] on button "Bold" at bounding box center [604, 98] width 53 height 10
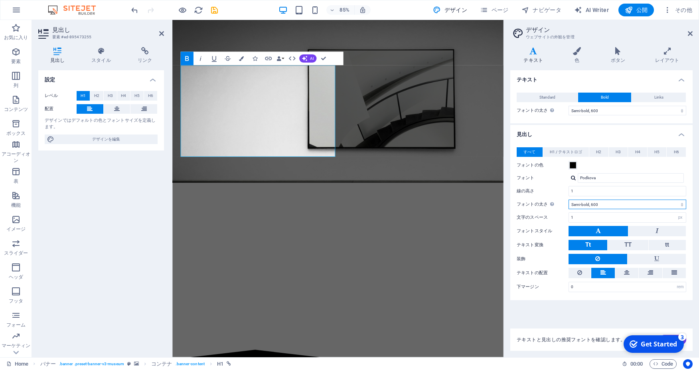
click at [568, 199] on select "Thin, 100 Extra-light, 200 Light, 300 Regular, 400 Medium, 500 Semi-bold, 600 B…" at bounding box center [627, 204] width 118 height 10
select select "300"
click option "Light, 300" at bounding box center [0, 0] width 0 height 0
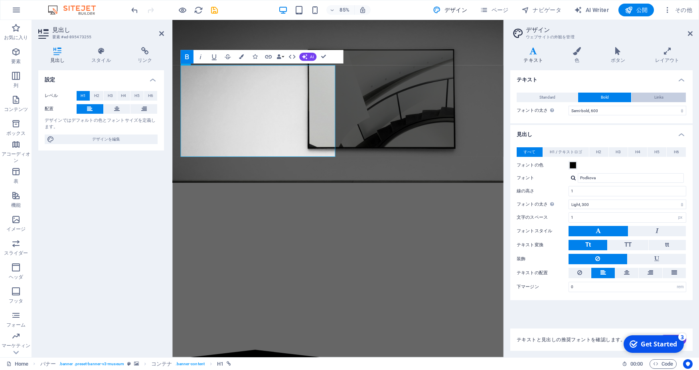
click at [664, 96] on button "Links" at bounding box center [658, 98] width 54 height 10
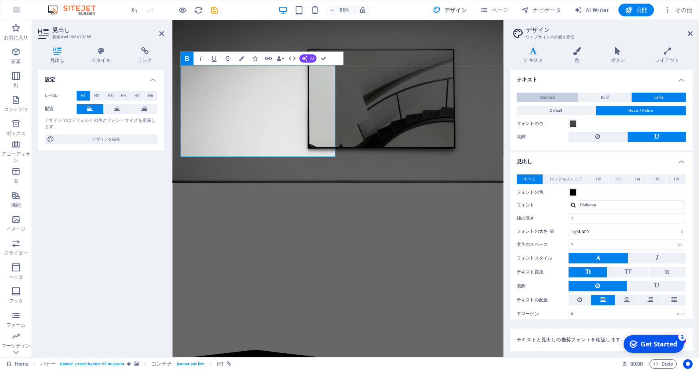
click at [555, 95] on button "Standard" at bounding box center [546, 98] width 61 height 10
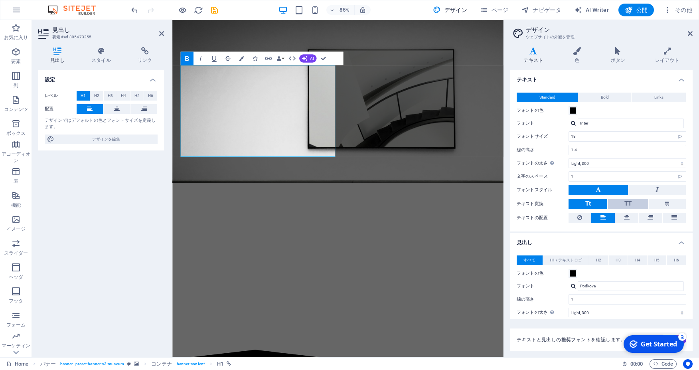
click at [630, 200] on button "TT" at bounding box center [627, 204] width 40 height 10
click at [612, 122] on input "Inter" at bounding box center [630, 123] width 106 height 10
click at [575, 112] on span at bounding box center [572, 110] width 6 height 6
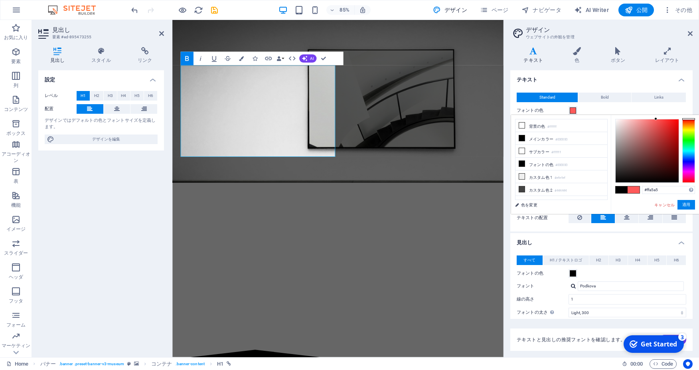
type input "#ffa6a6"
drag, startPoint x: 640, startPoint y: 133, endPoint x: 637, endPoint y: 118, distance: 15.2
click at [637, 119] on div at bounding box center [646, 150] width 63 height 63
click at [684, 205] on button "適用" at bounding box center [686, 205] width 18 height 10
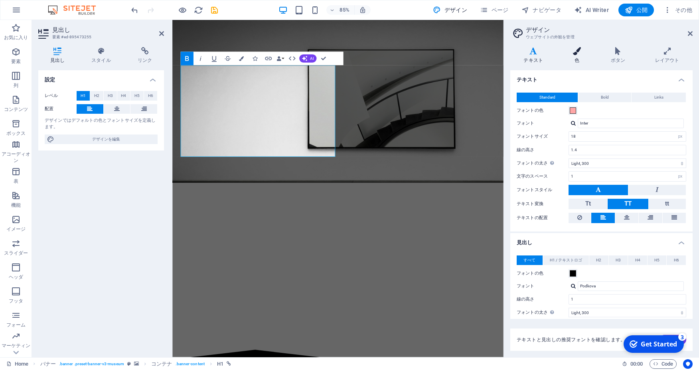
click at [579, 55] on h4 "色" at bounding box center [578, 55] width 38 height 17
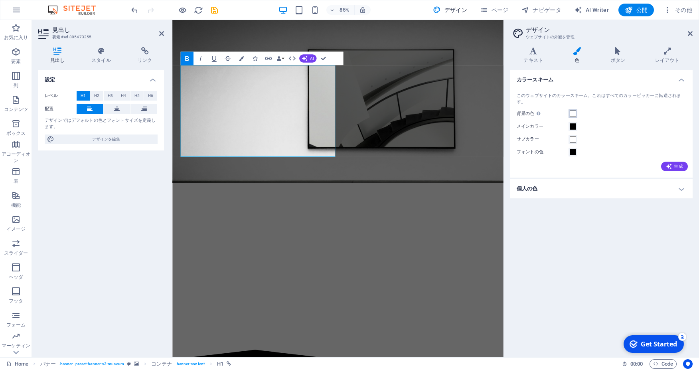
click at [572, 114] on span at bounding box center [572, 113] width 6 height 6
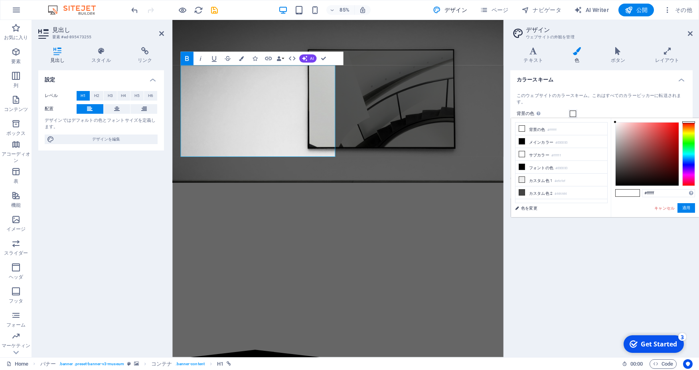
click at [572, 114] on span at bounding box center [572, 113] width 6 height 6
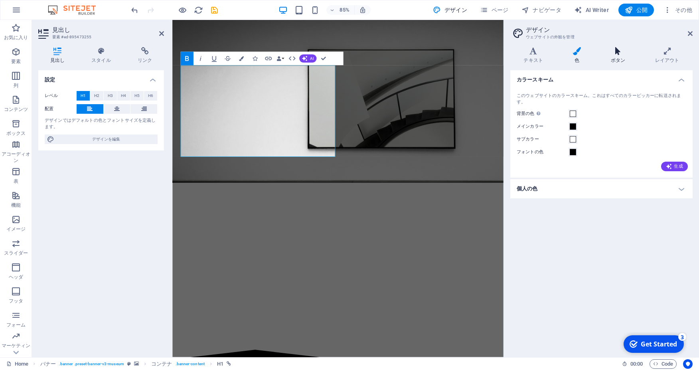
click at [617, 62] on h4 "ボタン" at bounding box center [619, 55] width 44 height 17
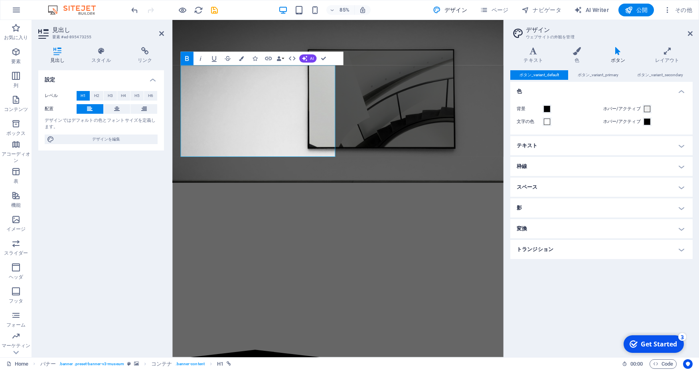
click at [575, 144] on h4 "テキスト" at bounding box center [601, 145] width 182 height 19
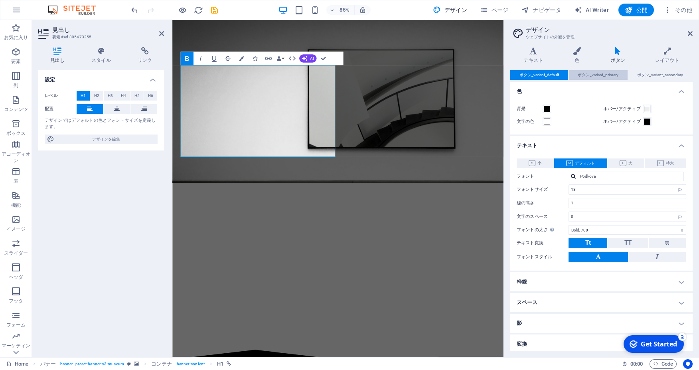
click at [610, 73] on span "ボタン_variant_primary" at bounding box center [597, 75] width 41 height 10
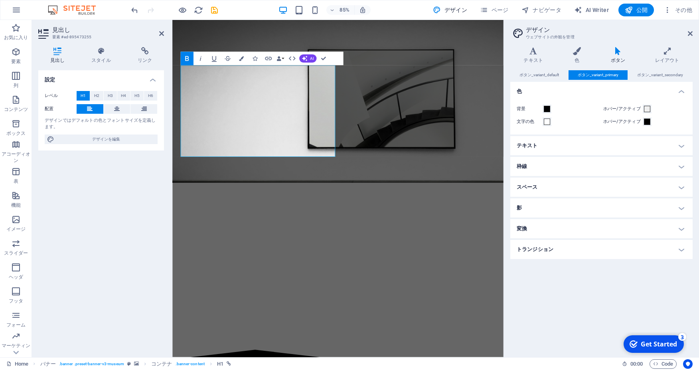
drag, startPoint x: 673, startPoint y: 343, endPoint x: 629, endPoint y: 336, distance: 44.8
click at [629, 336] on div "checkmark Get Started 3" at bounding box center [653, 344] width 60 height 18
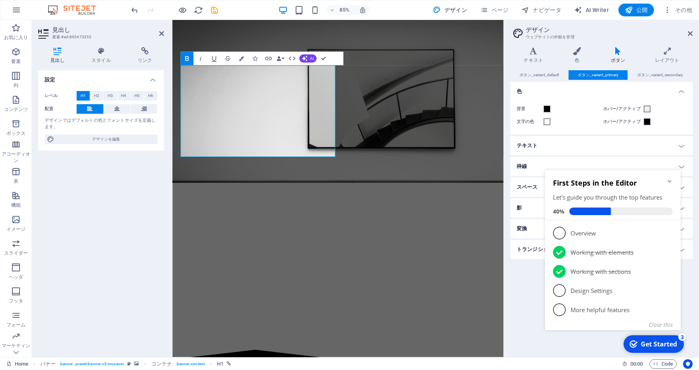
click div "checkmark Get Started 3 First Steps in the Editor Let's guide you through the t…"
click at [565, 287] on span "4" at bounding box center [559, 290] width 13 height 13
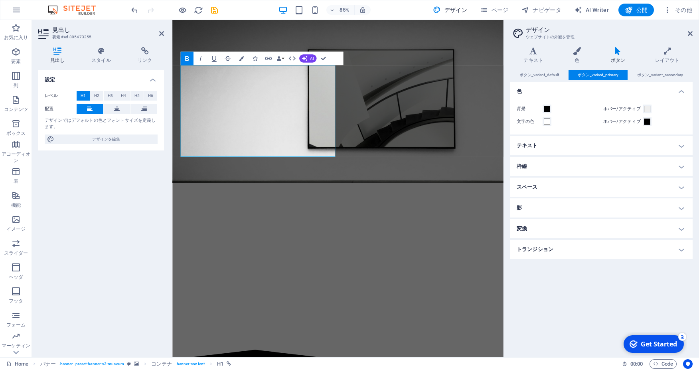
click at [637, 348] on icon "checkmark" at bounding box center [633, 344] width 8 height 8
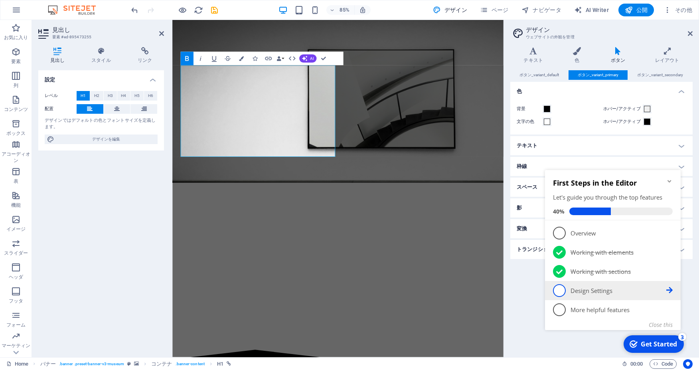
click at [659, 296] on link "4 Design Settings - incomplete" at bounding box center [613, 290] width 120 height 13
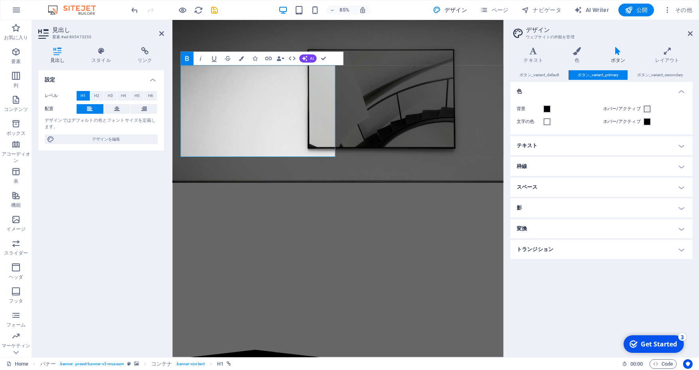
click at [677, 348] on div "Get Started" at bounding box center [658, 343] width 36 height 9
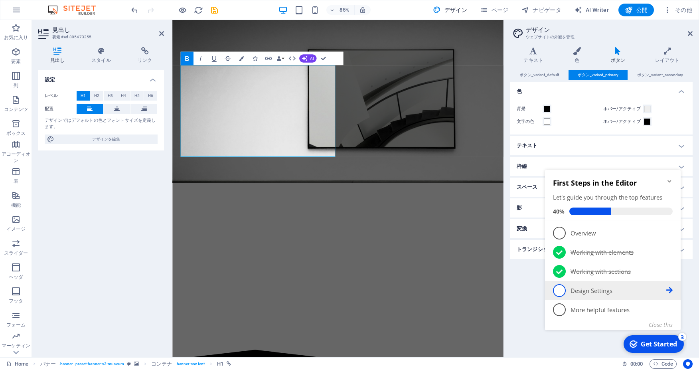
click at [560, 293] on span "4" at bounding box center [559, 290] width 13 height 13
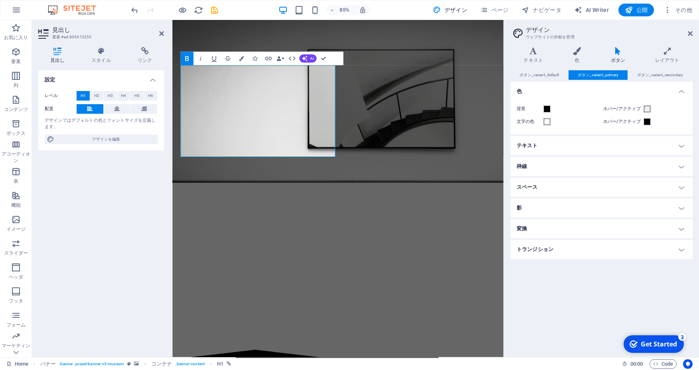
drag, startPoint x: 658, startPoint y: 340, endPoint x: 734, endPoint y: 510, distance: 186.3
click at [658, 340] on div "Get Started" at bounding box center [658, 343] width 36 height 9
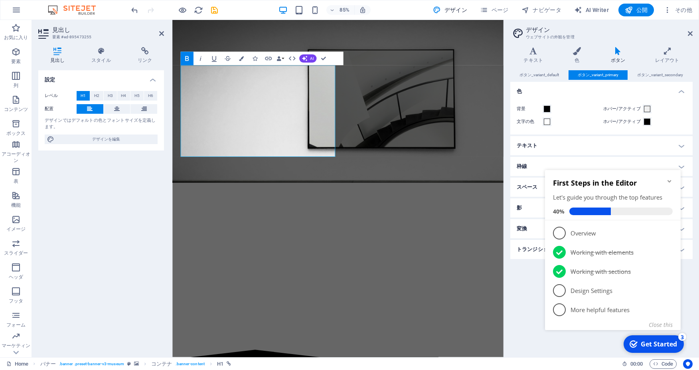
click at [686, 31] on h2 "デザイン" at bounding box center [609, 29] width 167 height 7
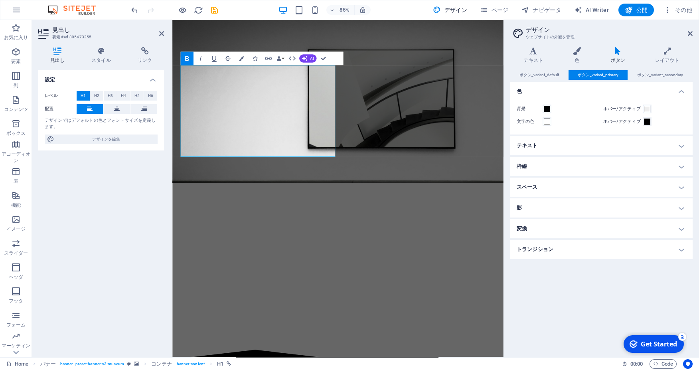
drag, startPoint x: 687, startPoint y: 32, endPoint x: 691, endPoint y: 37, distance: 7.1
click at [691, 37] on header "デザイン ウェブサイトの外観を管理" at bounding box center [602, 30] width 181 height 21
drag, startPoint x: 691, startPoint y: 33, endPoint x: 519, endPoint y: 15, distance: 173.7
click at [691, 33] on icon at bounding box center [689, 33] width 5 height 6
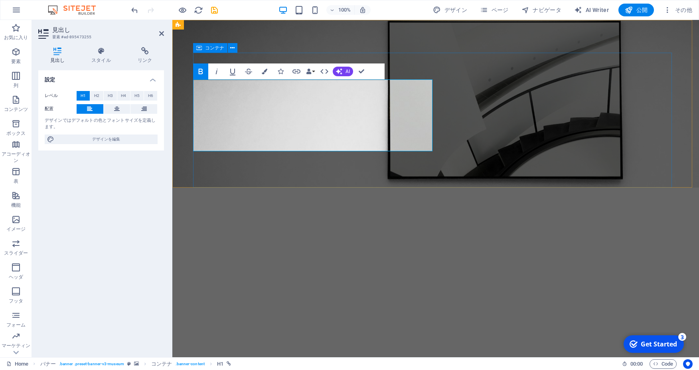
drag, startPoint x: 506, startPoint y: 169, endPoint x: 646, endPoint y: 172, distance: 139.2
click at [647, 220] on div "boobs-boobs-boobs" at bounding box center [435, 287] width 478 height 135
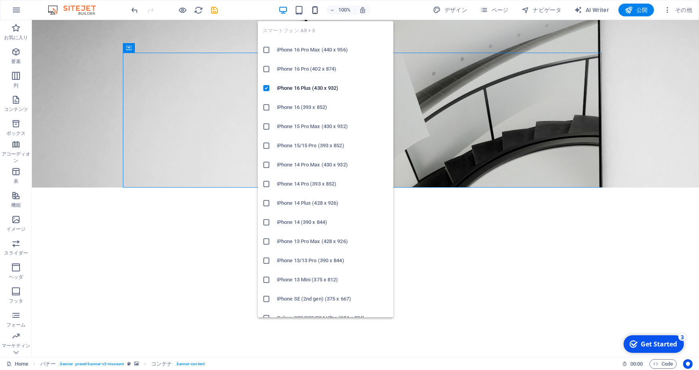
click at [317, 11] on icon "button" at bounding box center [314, 10] width 9 height 9
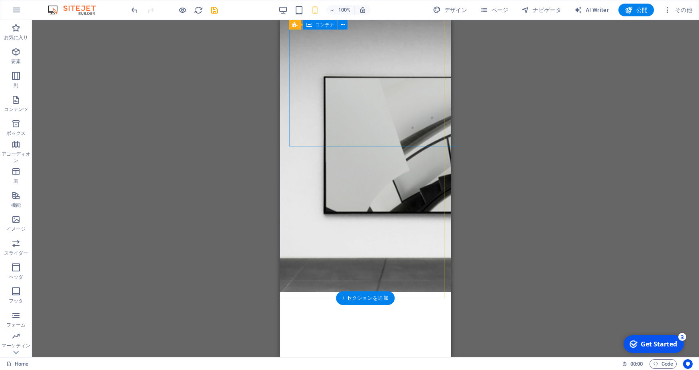
scroll to position [0, 0]
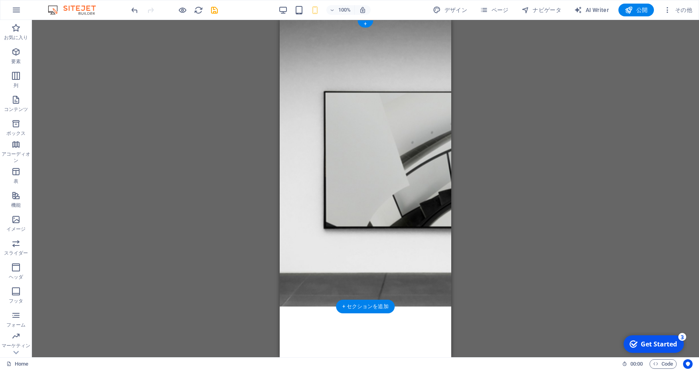
drag, startPoint x: 660, startPoint y: 327, endPoint x: 387, endPoint y: 279, distance: 276.9
click at [341, 38] on button at bounding box center [344, 37] width 10 height 10
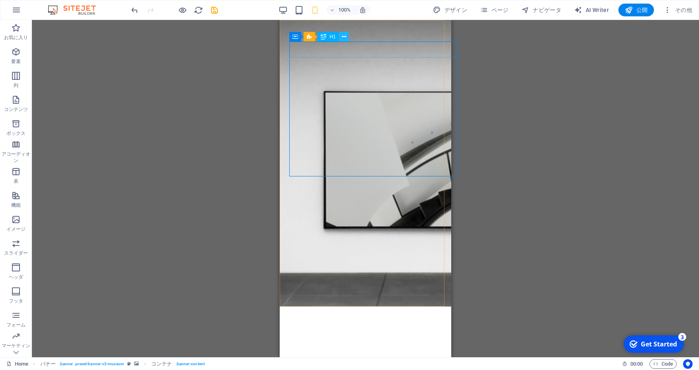
click at [344, 36] on icon at bounding box center [344, 37] width 4 height 8
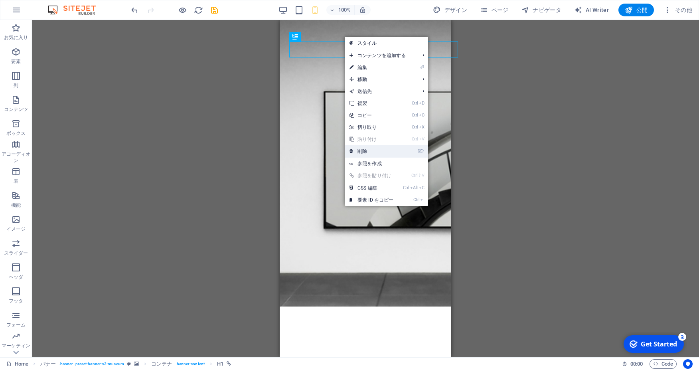
click at [388, 153] on link "⌦ 削除" at bounding box center [371, 151] width 53 height 12
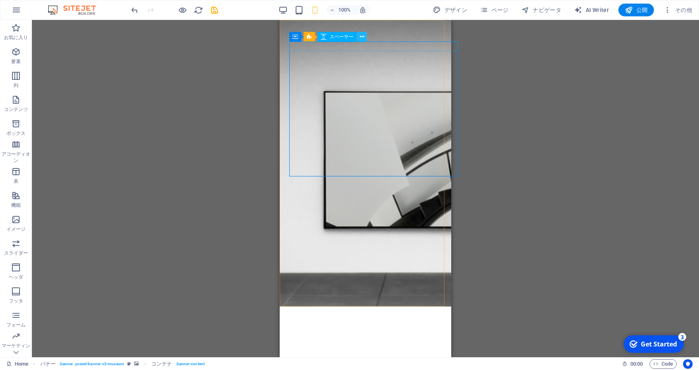
click at [358, 38] on button at bounding box center [362, 37] width 10 height 10
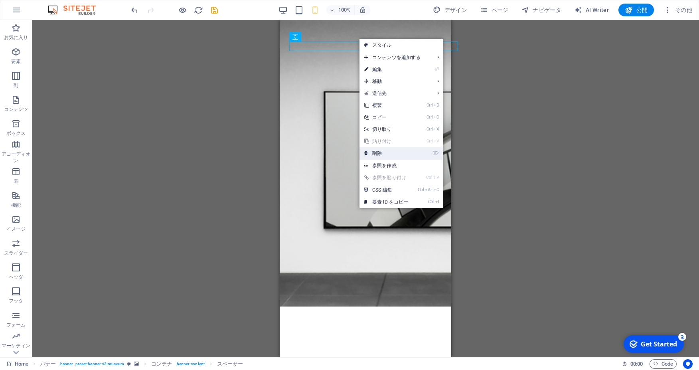
click at [388, 152] on link "⌦ 削除" at bounding box center [385, 153] width 53 height 12
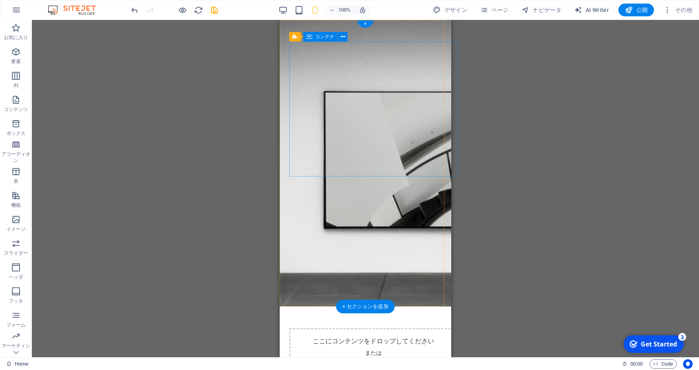
click at [376, 328] on div "ここにコンテンツをドロップしてください または 要素を追加 クリップボードから貼り付ける" at bounding box center [373, 356] width 169 height 57
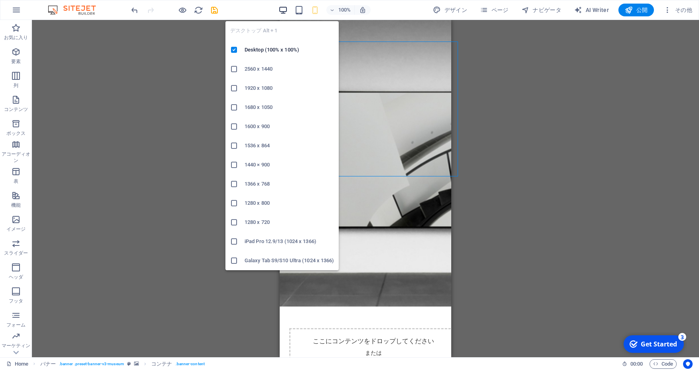
click at [284, 8] on icon "button" at bounding box center [282, 10] width 9 height 9
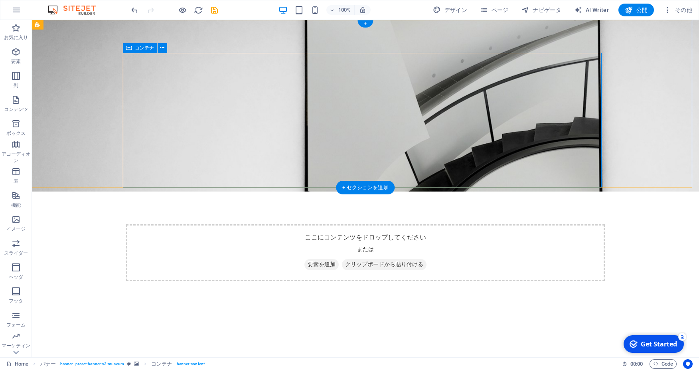
click at [215, 224] on div "ここにコンテンツをドロップしてください または 要素を追加 クリップボードから貼り付ける" at bounding box center [365, 252] width 478 height 57
click at [162, 46] on icon at bounding box center [162, 48] width 4 height 8
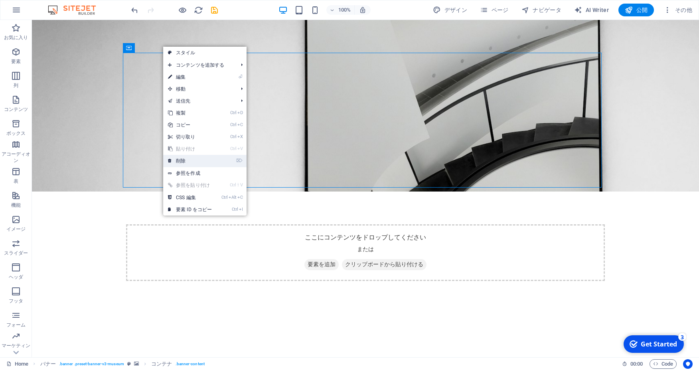
click at [205, 165] on link "⌦ 削除" at bounding box center [189, 161] width 53 height 12
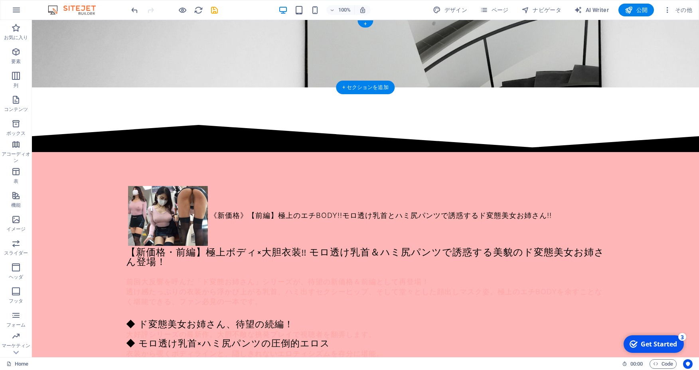
click at [244, 70] on figure at bounding box center [365, 53] width 667 height 67
click at [118, 57] on figure at bounding box center [365, 53] width 667 height 67
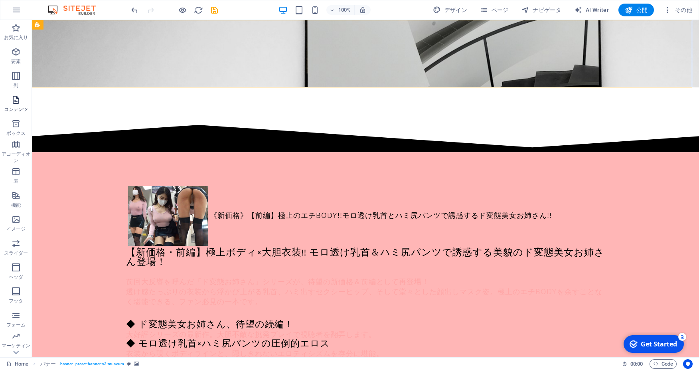
click at [17, 102] on icon "button" at bounding box center [16, 100] width 10 height 10
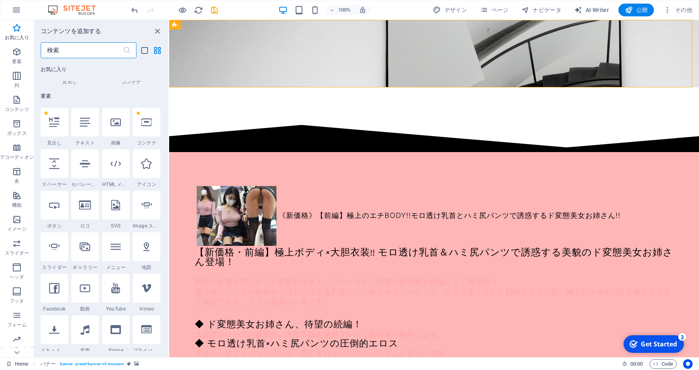
scroll to position [53, 0]
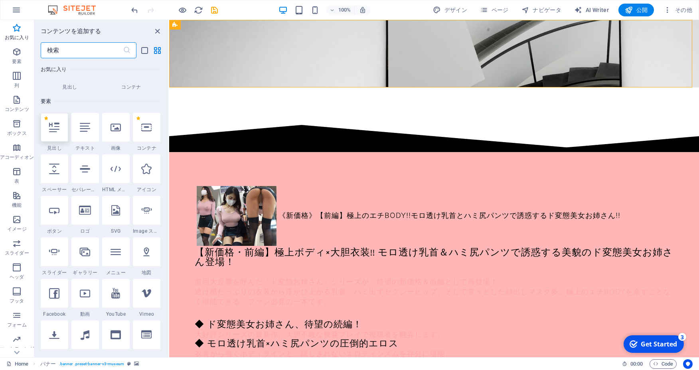
click at [62, 142] on div at bounding box center [55, 127] width 28 height 29
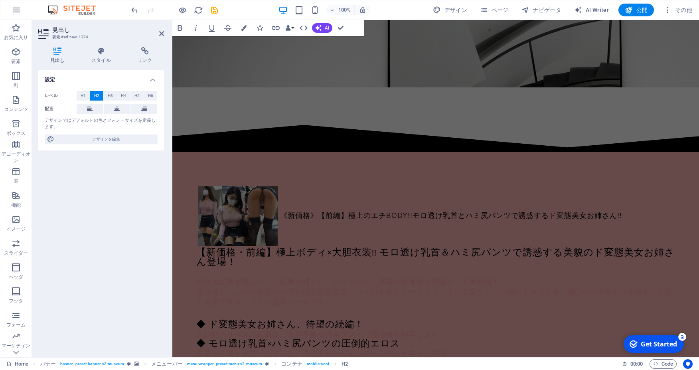
click at [312, 71] on figure at bounding box center [435, 53] width 526 height 67
click at [81, 95] on span "H1" at bounding box center [83, 96] width 5 height 10
click at [93, 107] on button at bounding box center [90, 109] width 27 height 10
click at [240, 87] on div "新しい見出し Home" at bounding box center [435, 103] width 478 height 33
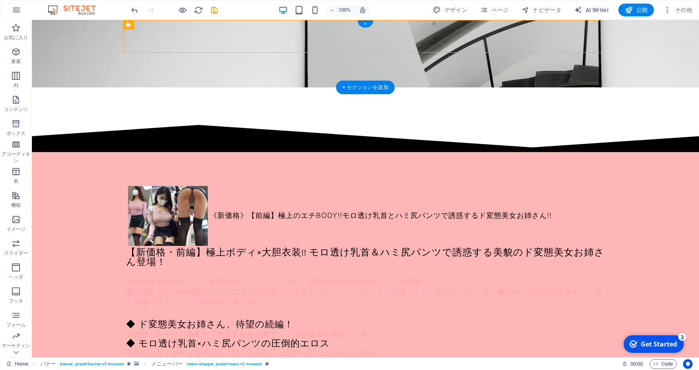
click at [344, 73] on figure at bounding box center [365, 53] width 667 height 67
click at [356, 86] on div "+ セクションを追加" at bounding box center [365, 88] width 59 height 14
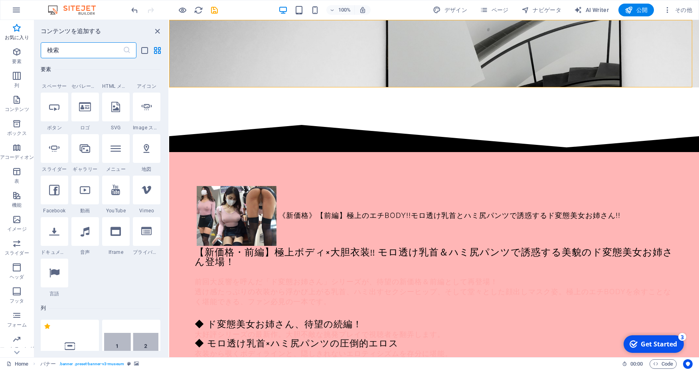
scroll to position [89, 0]
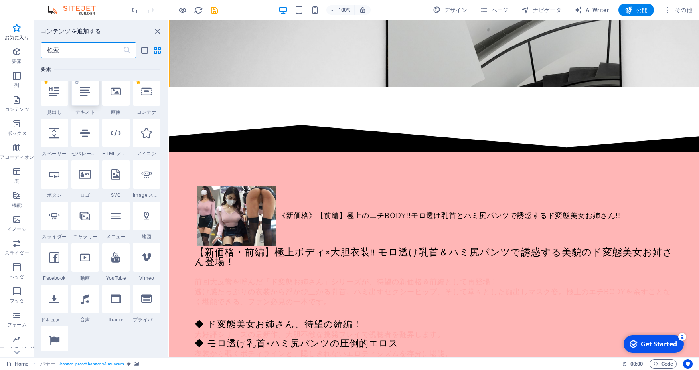
click at [91, 106] on div at bounding box center [85, 91] width 28 height 29
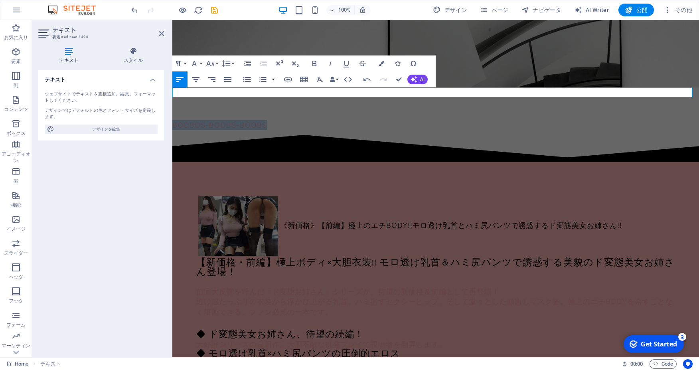
drag, startPoint x: 288, startPoint y: 94, endPoint x: 331, endPoint y: 120, distance: 50.3
click at [202, 63] on button "Font Family" at bounding box center [195, 63] width 15 height 16
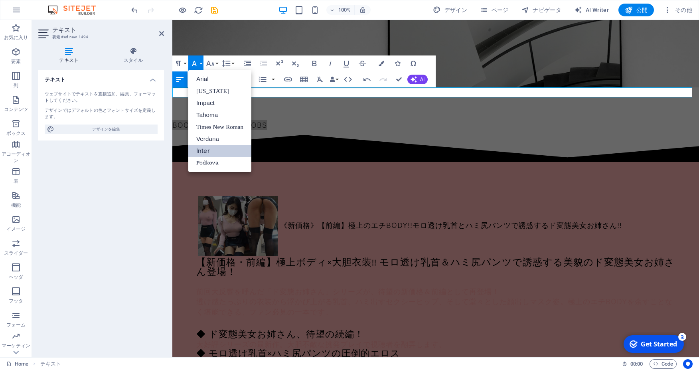
scroll to position [0, 0]
click at [211, 103] on link "Impact" at bounding box center [219, 103] width 63 height 12
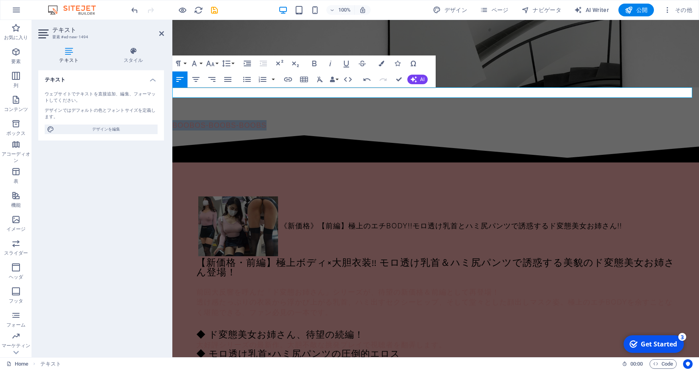
drag, startPoint x: 277, startPoint y: 90, endPoint x: 165, endPoint y: 89, distance: 112.5
click at [249, 120] on p "boobos-boobs-boobs" at bounding box center [435, 125] width 526 height 10
click at [194, 121] on span "boobos-boobs-boobs" at bounding box center [219, 125] width 94 height 8
click at [180, 62] on icon "button" at bounding box center [178, 64] width 5 height 6
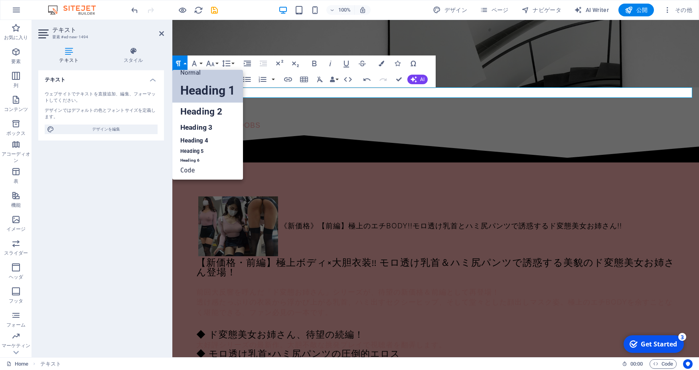
scroll to position [6, 0]
click at [223, 89] on link "Heading 1" at bounding box center [207, 91] width 71 height 24
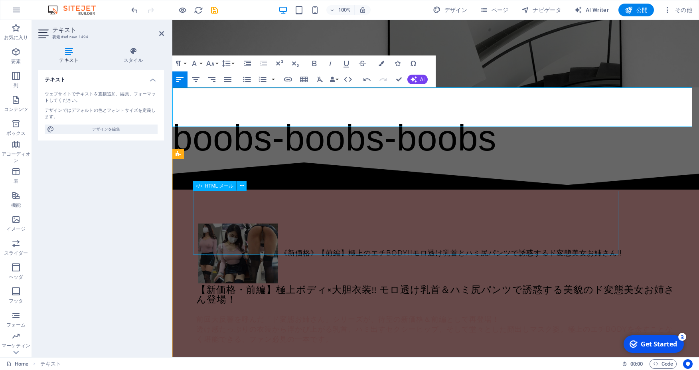
click at [466, 221] on div "《新価格》【前編】極上のエチBODY!!モロ透け乳首とハミ尻パンツで誘惑するド変態美女お姉さん!!" at bounding box center [435, 253] width 478 height 64
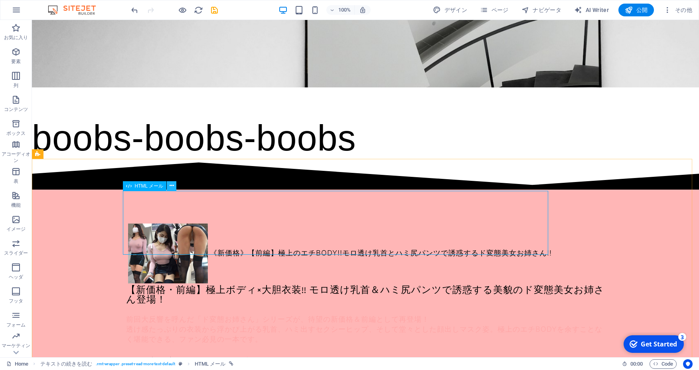
click at [173, 185] on icon at bounding box center [171, 185] width 4 height 8
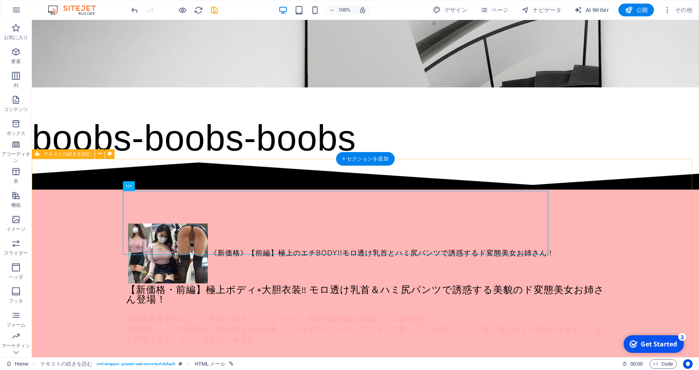
click at [83, 248] on div "《新価格》【前編】極上のエチBODY!!モロ透け乳首とハミ尻パンツで誘惑するド変態美女お姉さん!! 【新価格・前編】極上ボディ×大胆衣装!! モロ透け乳首＆ハ…" at bounding box center [365, 327] width 667 height 276
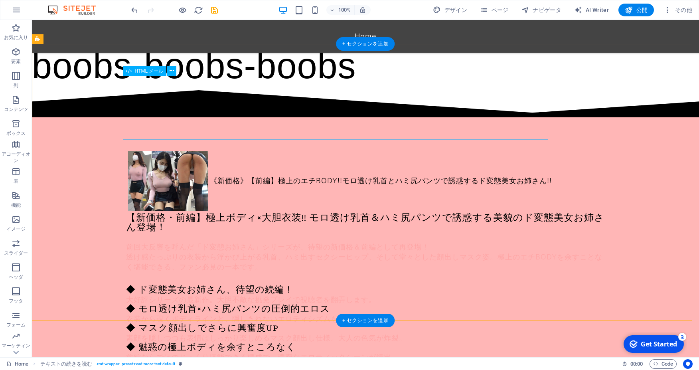
scroll to position [0, 0]
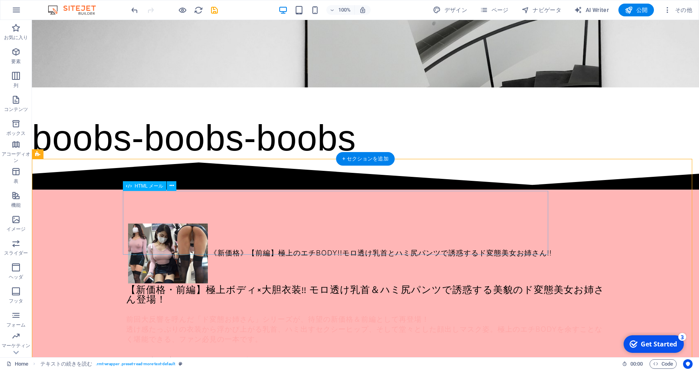
click at [364, 221] on div "《新価格》【前編】極上のエチBODY!!モロ透け乳首とハミ尻パンツで誘惑するド変態美女お姉さん!!" at bounding box center [365, 253] width 478 height 64
click at [171, 186] on icon at bounding box center [171, 185] width 4 height 8
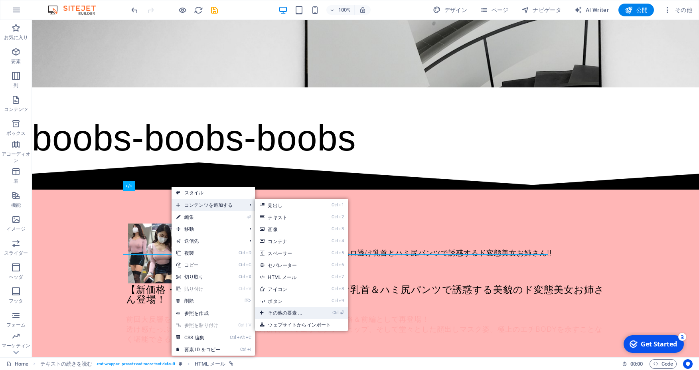
click at [307, 310] on link "Ctrl ⏎ その他の要素 ..." at bounding box center [286, 313] width 63 height 12
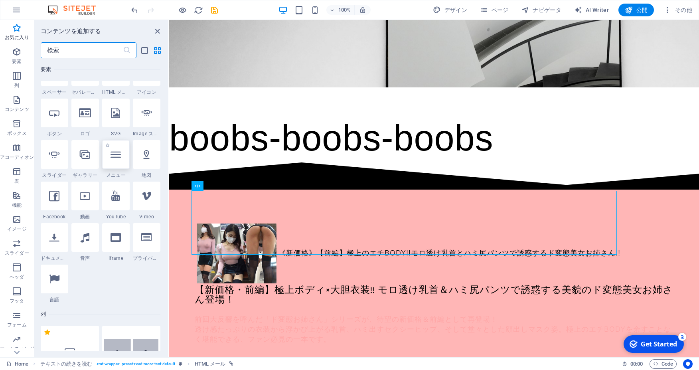
scroll to position [43, 0]
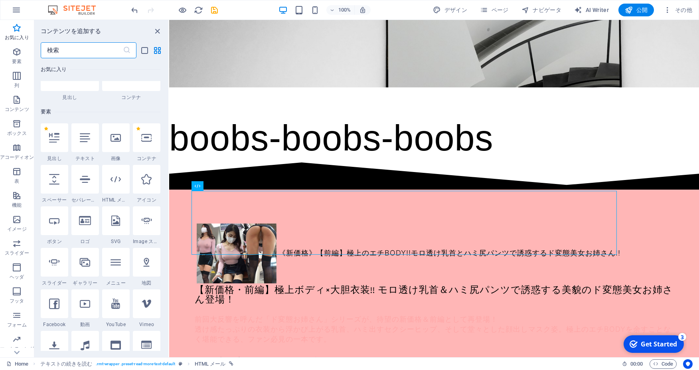
click at [75, 51] on input "text" at bounding box center [82, 50] width 82 height 16
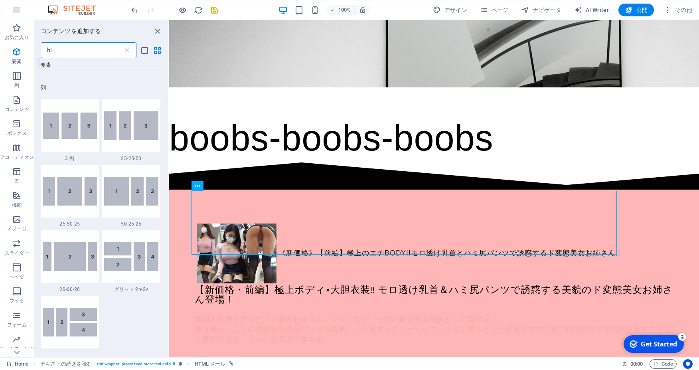
scroll to position [0, 0]
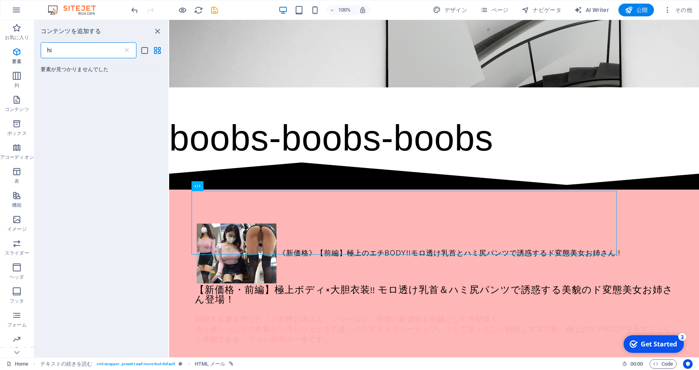
type input "h"
type input "日付"
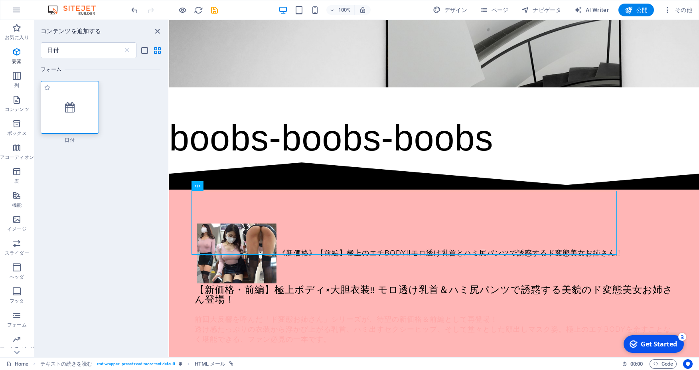
click at [99, 115] on div at bounding box center [70, 107] width 58 height 53
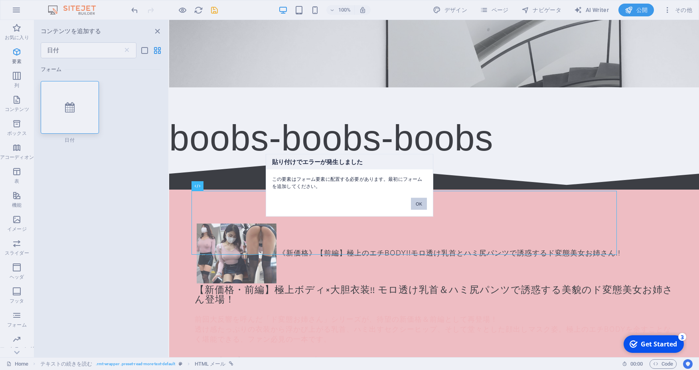
click at [417, 203] on button "OK" at bounding box center [419, 203] width 16 height 12
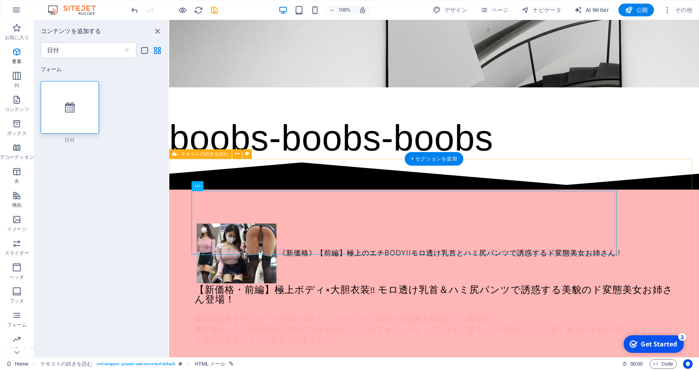
click at [289, 189] on div "《新価格》【前編】極上のエチBODY!!モロ透け乳首とハミ尻パンツで誘惑するド変態美女お姉さん!! 【新価格・前編】極上ボディ×大胆衣装!! モロ透け乳首＆ハ…" at bounding box center [434, 327] width 530 height 276
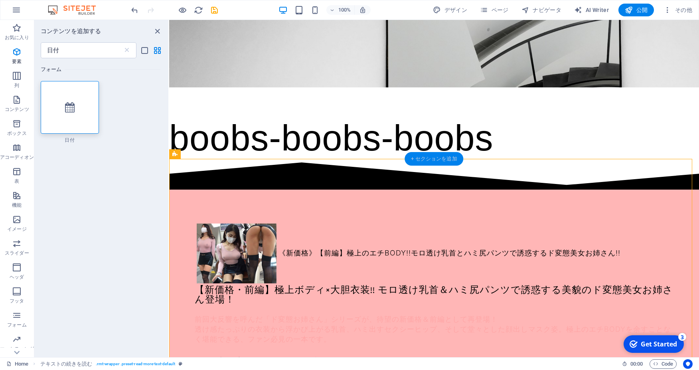
click at [439, 161] on div "+ セクションを追加" at bounding box center [433, 159] width 59 height 14
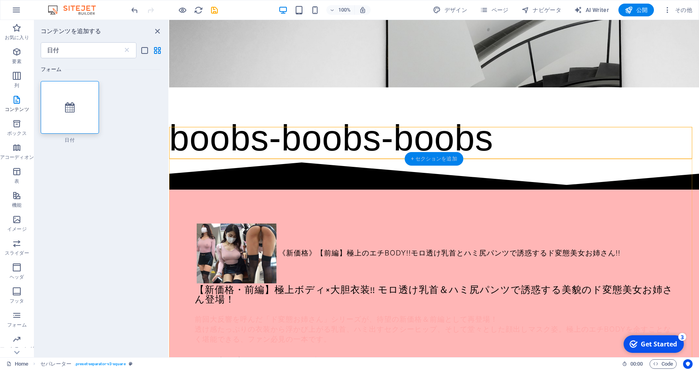
click at [439, 163] on div "+ セクションを追加" at bounding box center [433, 159] width 59 height 14
click at [99, 118] on div at bounding box center [70, 107] width 58 height 53
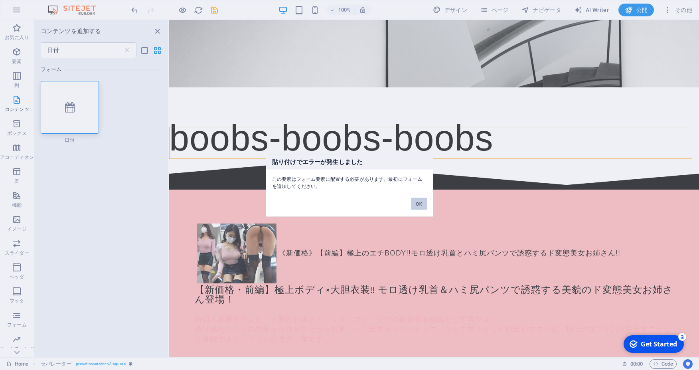
click at [422, 205] on button "OK" at bounding box center [419, 203] width 16 height 12
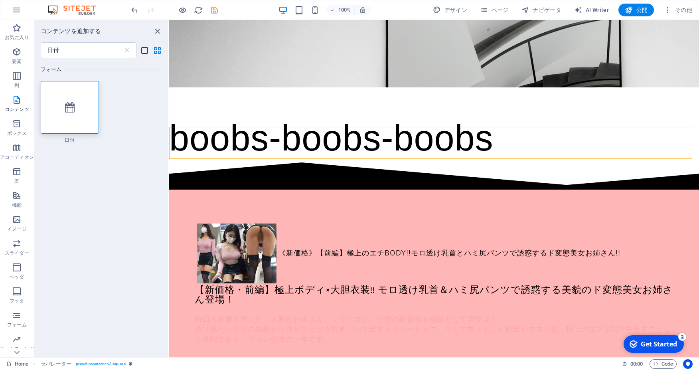
click at [144, 48] on icon "list-view" at bounding box center [144, 50] width 9 height 9
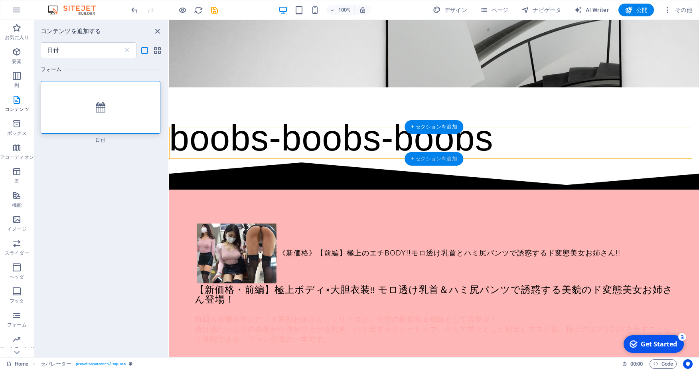
click at [442, 159] on div "+ セクションを追加" at bounding box center [433, 159] width 59 height 14
click at [13, 100] on icon "button" at bounding box center [17, 100] width 10 height 10
click at [155, 33] on icon "close panel" at bounding box center [157, 31] width 9 height 9
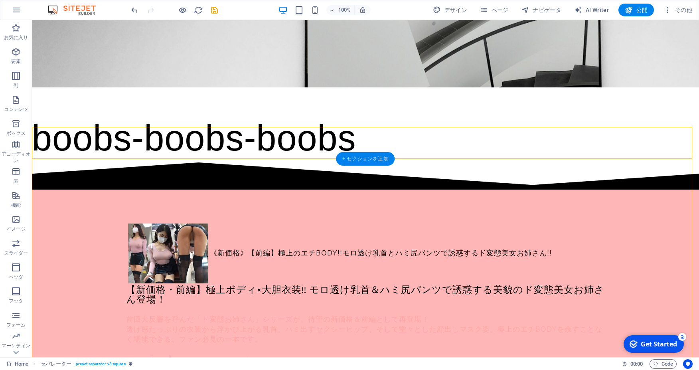
click at [371, 162] on div "+ セクションを追加" at bounding box center [365, 159] width 59 height 14
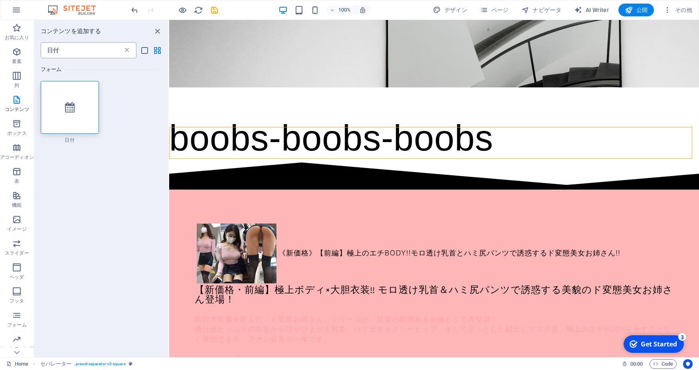
click at [129, 53] on icon at bounding box center [127, 50] width 8 height 8
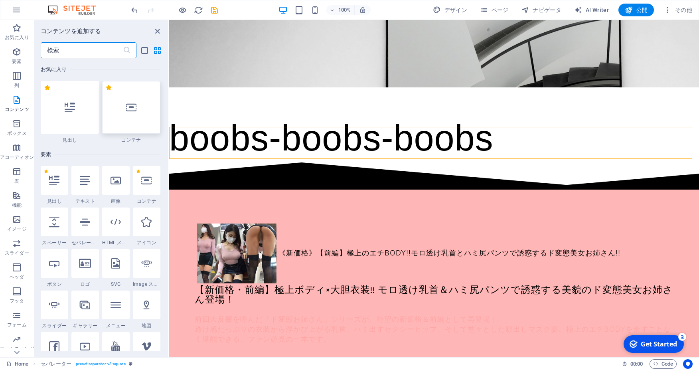
drag, startPoint x: 121, startPoint y: 178, endPoint x: 125, endPoint y: 175, distance: 4.3
click at [125, 134] on div at bounding box center [131, 107] width 58 height 53
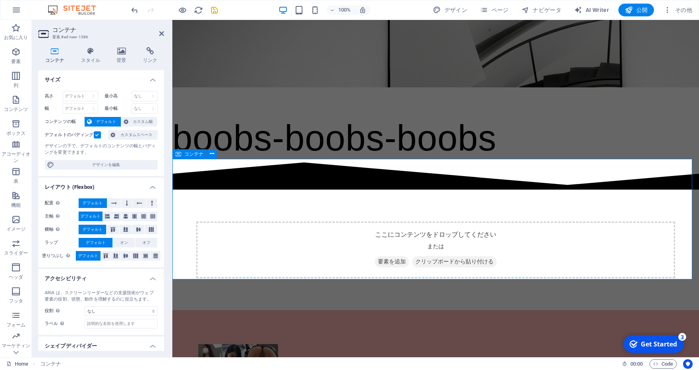
click at [386, 221] on div "ここにコンテンツをドロップしてください または 要素を追加 クリップボードから貼り付ける" at bounding box center [435, 249] width 478 height 57
click at [16, 101] on icon "button" at bounding box center [16, 100] width 10 height 10
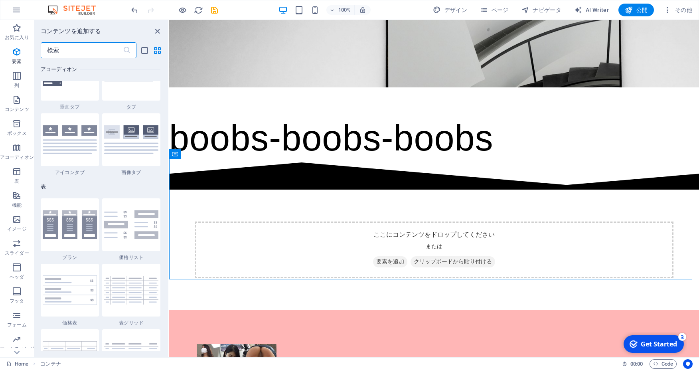
scroll to position [2709, 0]
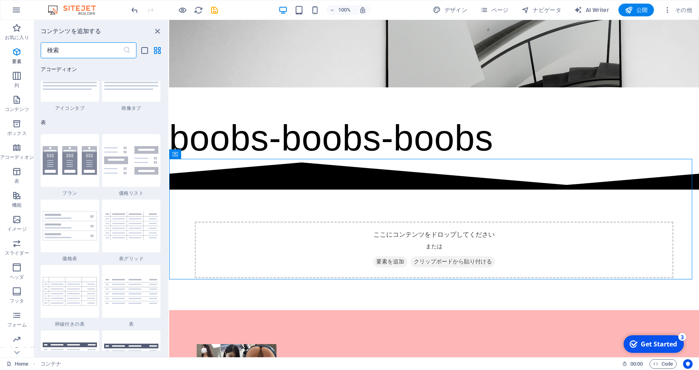
click at [94, 50] on input "text" at bounding box center [82, 50] width 82 height 16
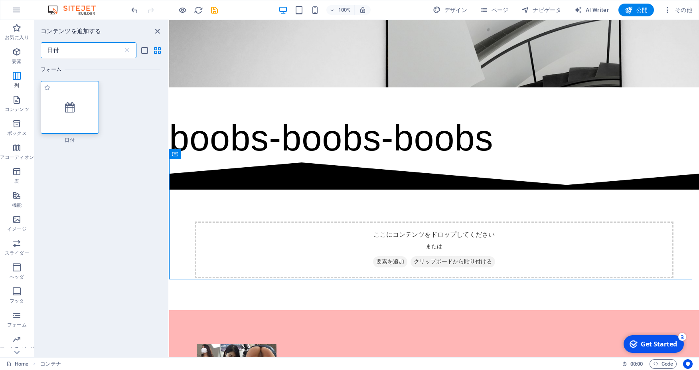
type input "日付"
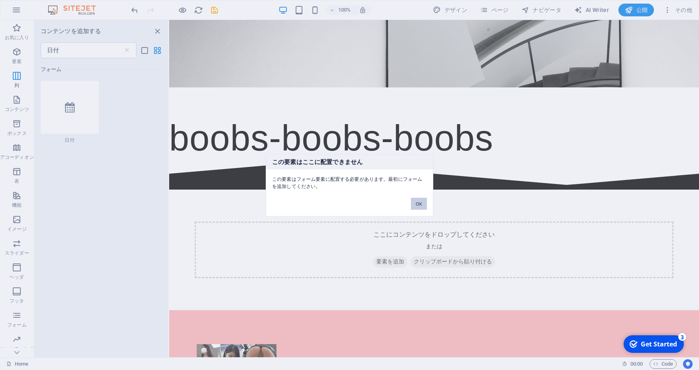
click at [425, 199] on button "OK" at bounding box center [419, 203] width 16 height 12
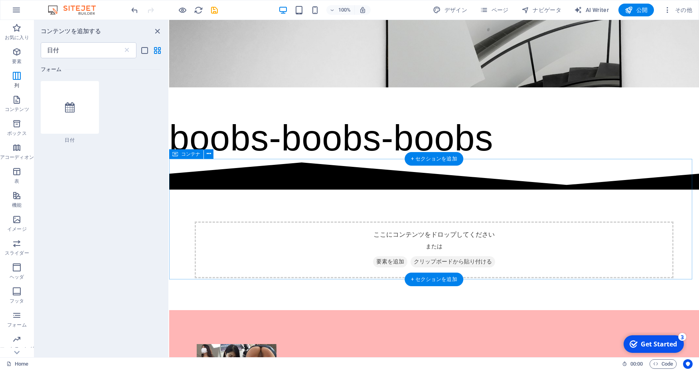
click at [390, 256] on span "要素を追加" at bounding box center [390, 261] width 34 height 11
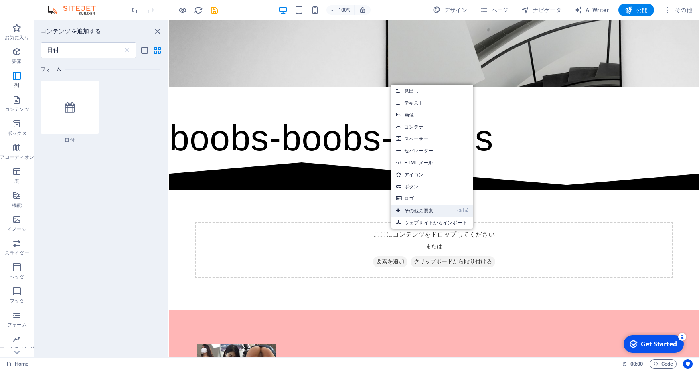
click at [417, 209] on link "Ctrl ⏎ その他の要素 ..." at bounding box center [416, 211] width 51 height 12
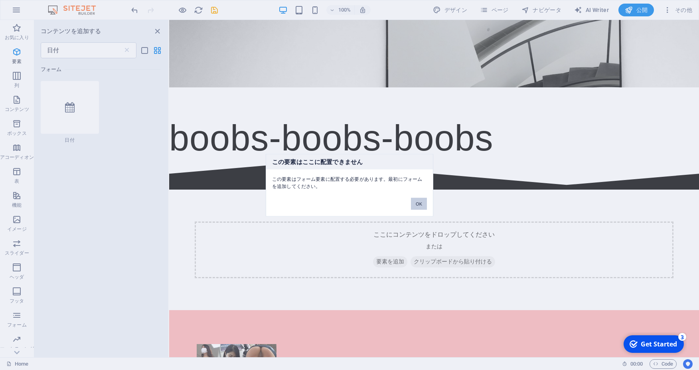
click at [418, 205] on button "OK" at bounding box center [419, 203] width 16 height 12
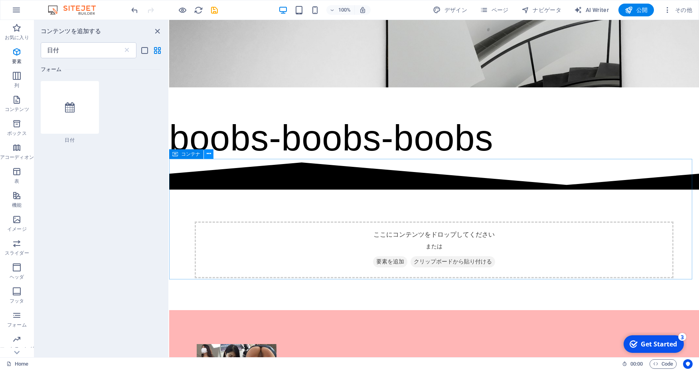
click at [209, 154] on icon at bounding box center [209, 154] width 4 height 8
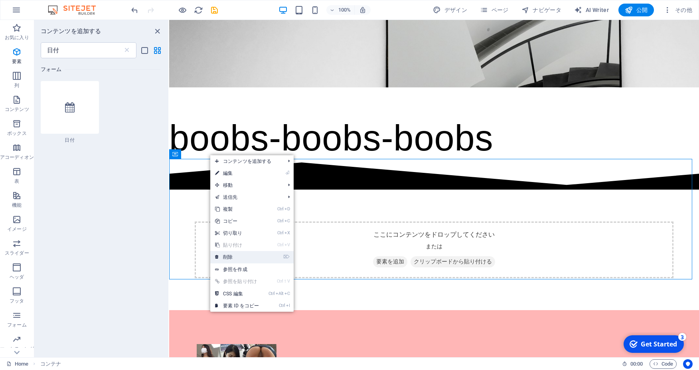
click at [268, 259] on li "⌦ 削除" at bounding box center [251, 257] width 83 height 12
click at [278, 256] on li "⌦ 削除" at bounding box center [251, 257] width 83 height 12
click at [289, 257] on icon "⌦" at bounding box center [286, 256] width 6 height 5
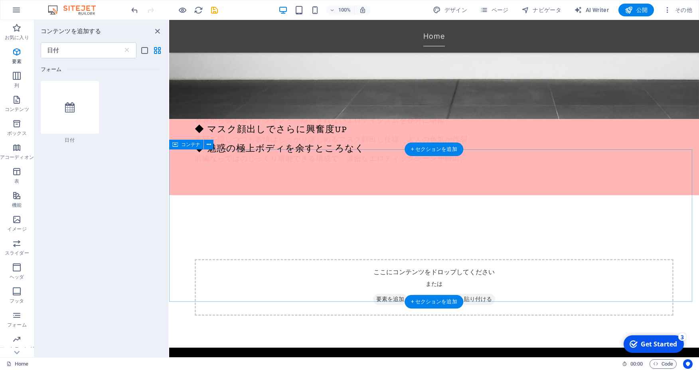
scroll to position [287, 0]
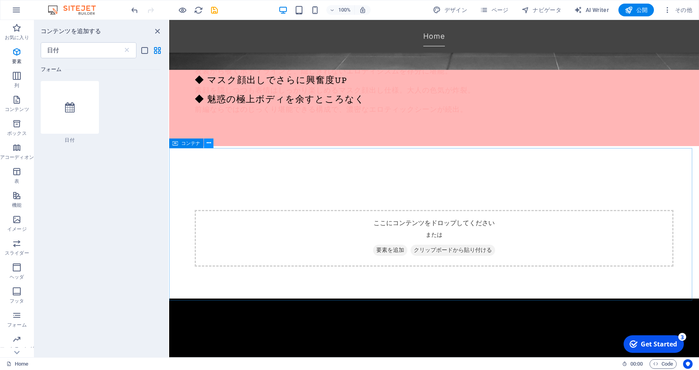
click at [206, 145] on button at bounding box center [209, 143] width 10 height 10
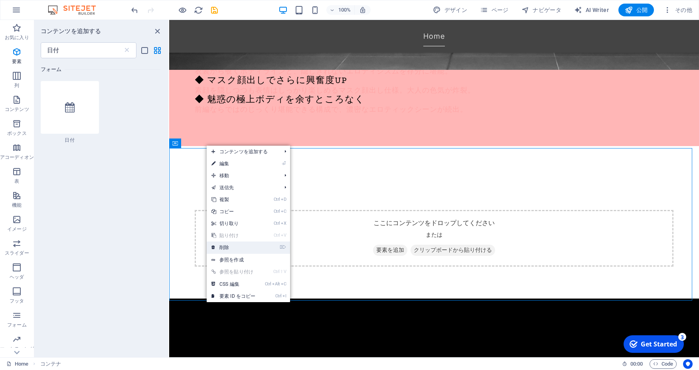
click at [285, 247] on icon "⌦" at bounding box center [283, 246] width 6 height 5
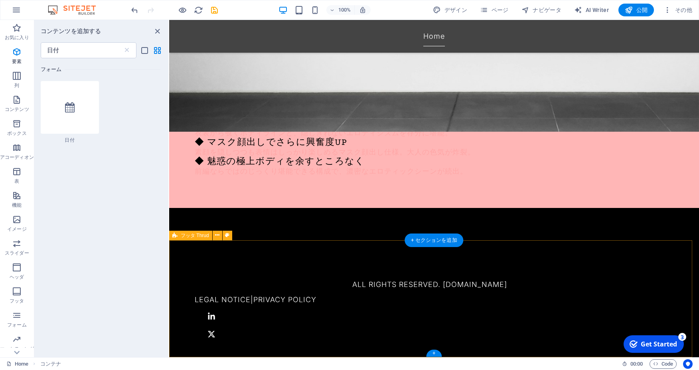
scroll to position [195, 0]
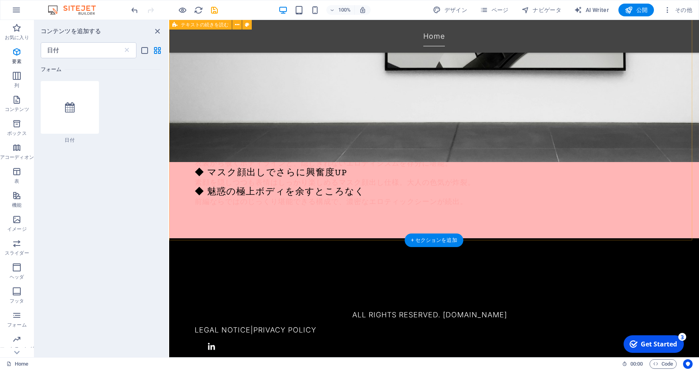
click at [374, 223] on div "《新価格》【前編】極上のエチBODY!!モロ透け乳首とハミ尻パンツで誘惑するド変態美女お姉さん!! 【新価格・前編】極上ボディ×大胆衣装!! モロ透け乳首＆ハ…" at bounding box center [434, 100] width 530 height 276
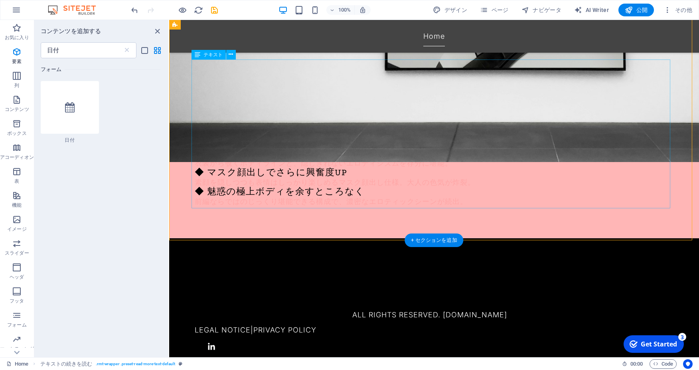
click at [414, 161] on div "【新価格・前編】極上ボディ×大胆衣装!! モロ透け乳首＆ハミ尻パンツで誘惑する美貌のド変態美女お姉さん登場！ 前回大反響を呼んだ「ド変態お姉さん」シリーズが、…" at bounding box center [434, 131] width 478 height 149
click at [374, 108] on div "【新価格・前編】極上ボディ×大胆衣装!! モロ透け乳首＆ハミ尻パンツで誘惑する美貌のド変態美女お姉さん登場！ 前回大反響を呼んだ「ド変態お姉さん」シリーズが、…" at bounding box center [434, 131] width 478 height 149
drag, startPoint x: 372, startPoint y: 105, endPoint x: 372, endPoint y: 110, distance: 4.4
click at [372, 106] on div "【新価格・前編】極上ボディ×大胆衣装!! モロ透け乳首＆ハミ尻パンツで誘惑する美貌のド変態美女お姉さん登場！ 前回大反響を呼んだ「ド変態お姉さん」シリーズが、…" at bounding box center [434, 131] width 478 height 149
click at [354, 125] on div "【新価格・前編】極上ボディ×大胆衣装!! モロ透け乳首＆ハミ尻パンツで誘惑する美貌のド変態美女お姉さん登場！ 前回大反響を呼んだ「ド変態お姉さん」シリーズが、…" at bounding box center [434, 131] width 478 height 149
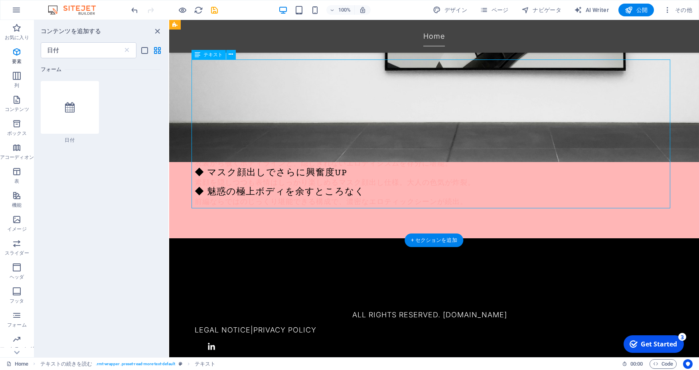
click at [354, 125] on div "【新価格・前編】極上ボディ×大胆衣装!! モロ透け乳首＆ハミ尻パンツで誘惑する美貌のド変態美女お姉さん登場！ 前回大反響を呼んだ「ド変態お姉さん」シリーズが、…" at bounding box center [434, 131] width 478 height 149
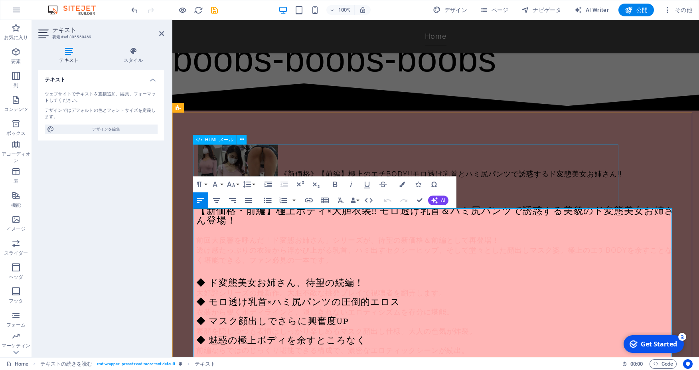
click at [303, 156] on div "《新価格》【前編】極上のエチBODY!!モロ透け乳首とハミ尻パンツで誘惑するド変態美女お姉さん!!" at bounding box center [435, 174] width 478 height 64
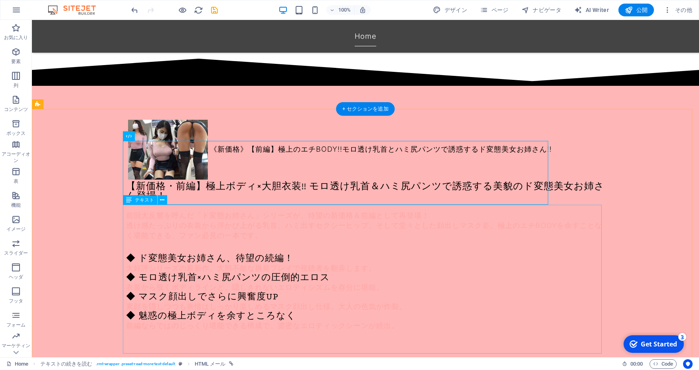
scroll to position [161, 0]
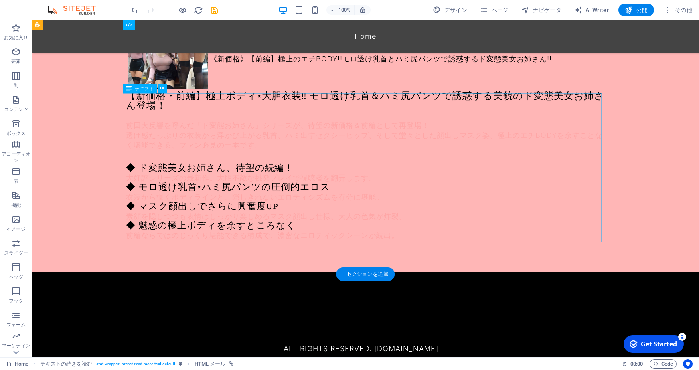
click at [297, 191] on div "【新価格・前編】極上ボディ×大胆衣装!! モロ透け乳首＆ハミ尻パンツで誘惑する美貌のド変態美女お姉さん登場！ 前回大反響を呼んだ「ド変態お姉さん」シリーズが、…" at bounding box center [365, 165] width 478 height 149
click at [226, 202] on div "【新価格・前編】極上ボディ×大胆衣装!! モロ透け乳首＆ハミ尻パンツで誘惑する美貌のド変態美女お姉さん登場！ 前回大反響を呼んだ「ド変態お姉さん」シリーズが、…" at bounding box center [365, 165] width 478 height 149
click at [165, 87] on button at bounding box center [163, 89] width 10 height 10
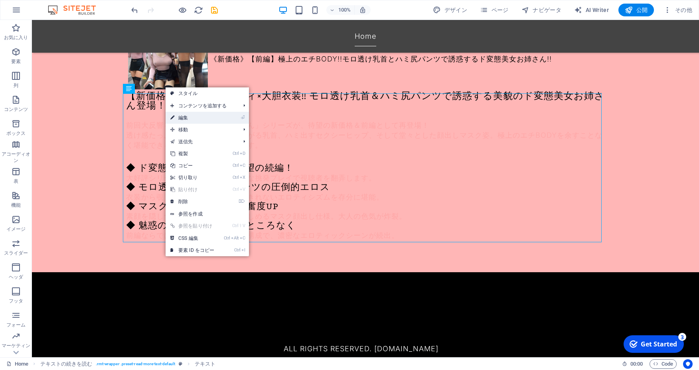
click at [209, 113] on link "⏎ 編集" at bounding box center [191, 118] width 53 height 12
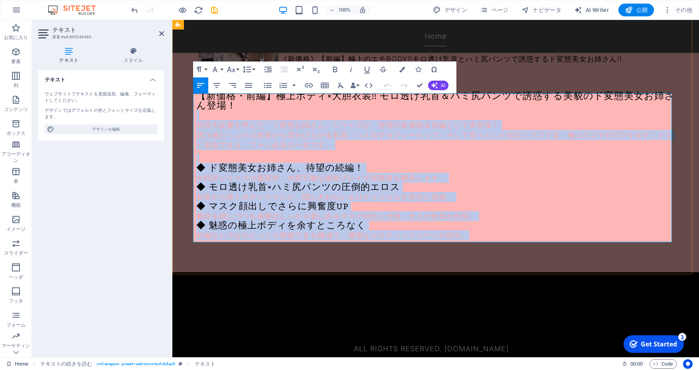
drag, startPoint x: 632, startPoint y: 235, endPoint x: 234, endPoint y: 120, distance: 415.1
click at [234, 120] on div "【新価格・前編】極上ボディ×大胆衣装!! モロ透け乳首＆ハミ尻パンツで誘惑する美貌のド変態美女お姉さん登場！ 前回大反響を呼んだ「ド変態お姉さん」シリーズが、…" at bounding box center [435, 165] width 478 height 149
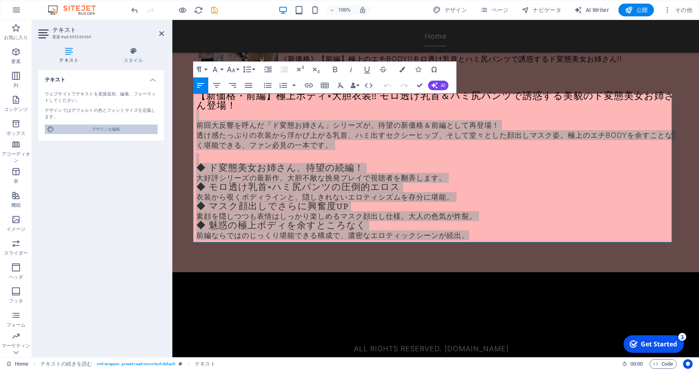
click at [128, 132] on span "デザインを編集" at bounding box center [106, 129] width 98 height 10
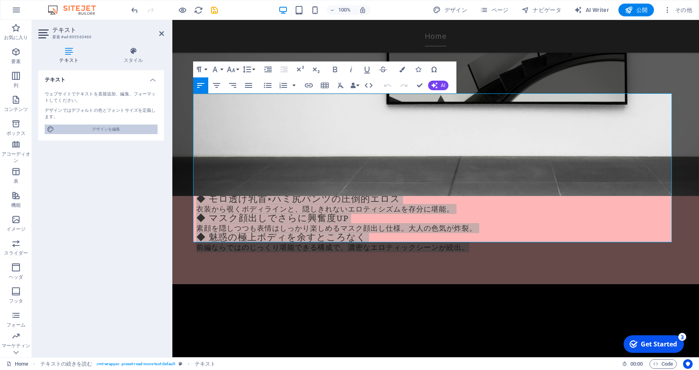
select select "px"
select select "300"
select select "px"
select select "300"
select select "px"
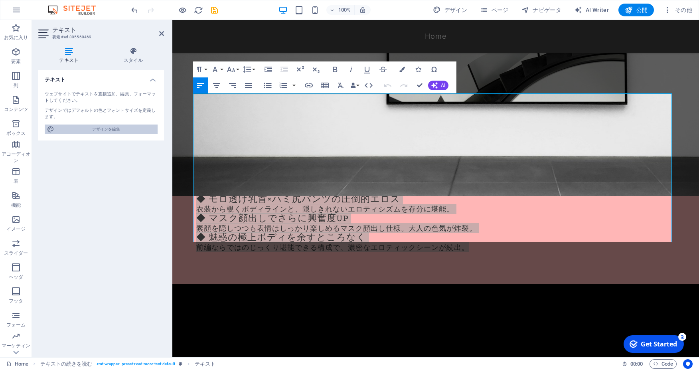
select select "rem"
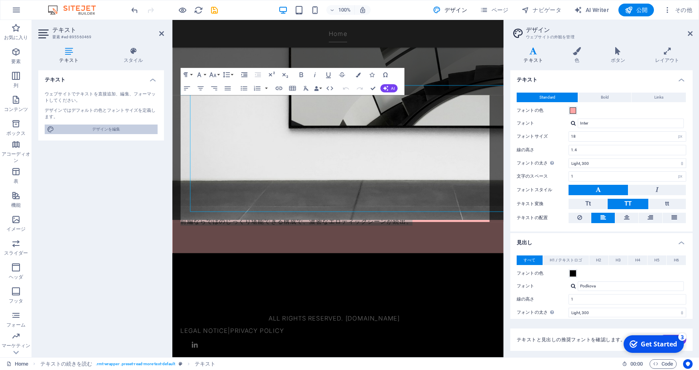
scroll to position [158, 0]
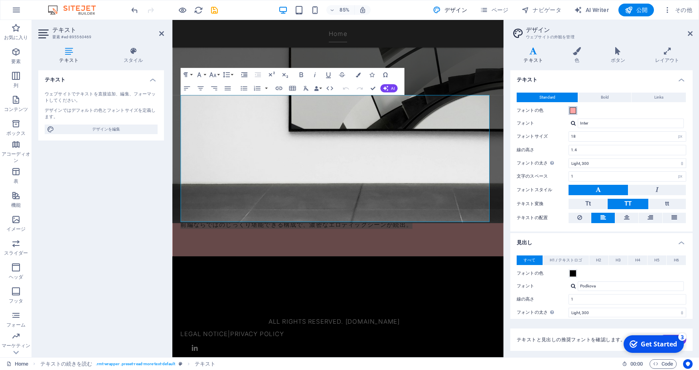
click at [569, 112] on span at bounding box center [572, 110] width 6 height 6
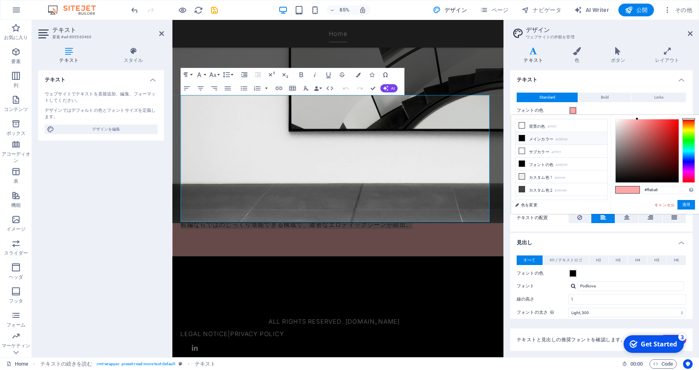
click at [538, 137] on li "メインカラー #000000" at bounding box center [561, 138] width 92 height 13
type input "#000000"
click at [689, 206] on button "適用" at bounding box center [686, 205] width 18 height 10
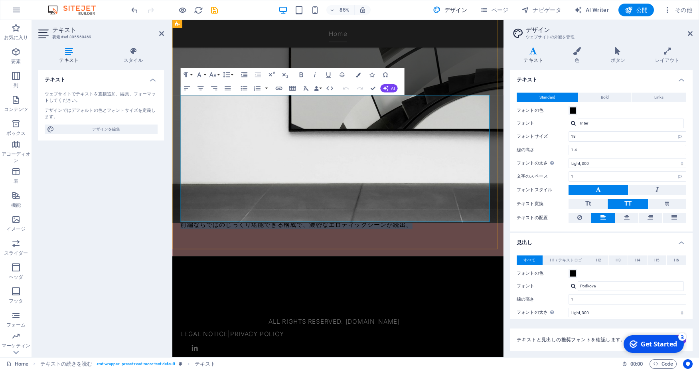
drag, startPoint x: 494, startPoint y: 208, endPoint x: 491, endPoint y: 219, distance: 11.1
click at [494, 208] on h4 "◆ モロ透け乳首×ハミ尻パンツの圧倒的エロス" at bounding box center [367, 212] width 370 height 9
click at [416, 283] on div "《新価格》【前編】極上のエチBODY!!モロ透け乳首とハミ尻パンツで誘惑するド変態美女お姉さん!! 【新価格・前編】極上ボディ×大胆衣装!! モロ透け乳首＆ハ…" at bounding box center [366, 154] width 389 height 287
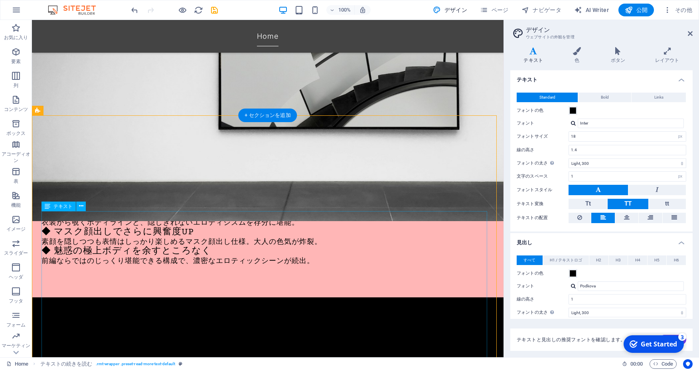
scroll to position [0, 0]
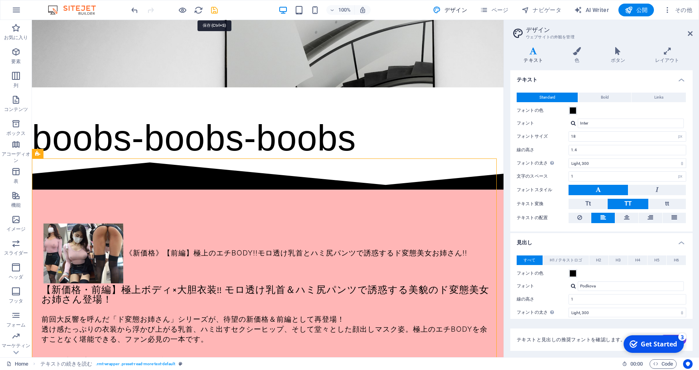
click at [217, 9] on icon "save" at bounding box center [214, 10] width 9 height 9
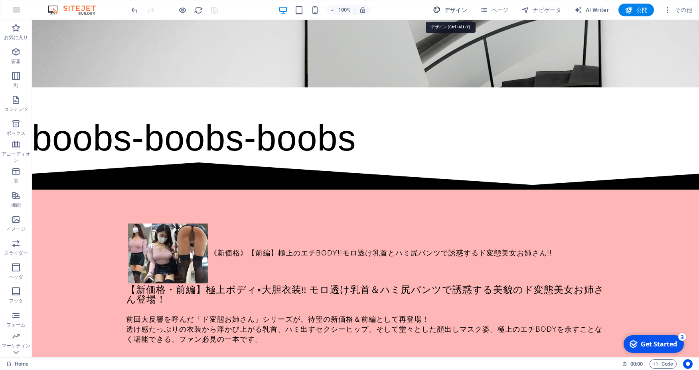
click at [454, 10] on span "デザイン" at bounding box center [450, 10] width 34 height 8
select select "px"
select select "300"
select select "px"
select select "300"
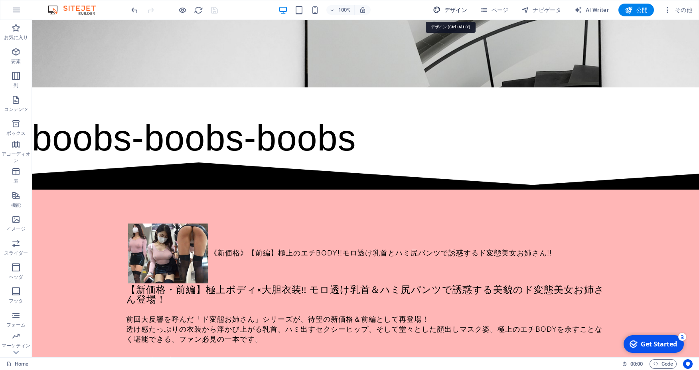
select select "px"
select select "rem"
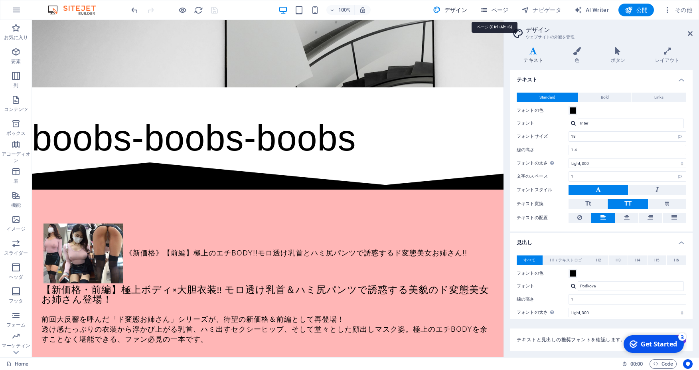
click at [488, 10] on icon "button" at bounding box center [484, 10] width 8 height 8
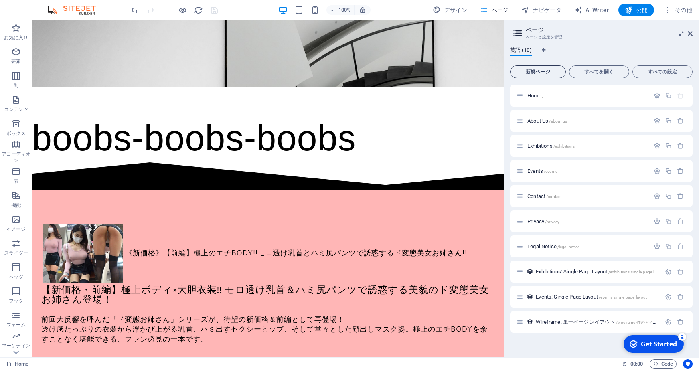
click at [542, 73] on span "新規ページ" at bounding box center [538, 71] width 48 height 5
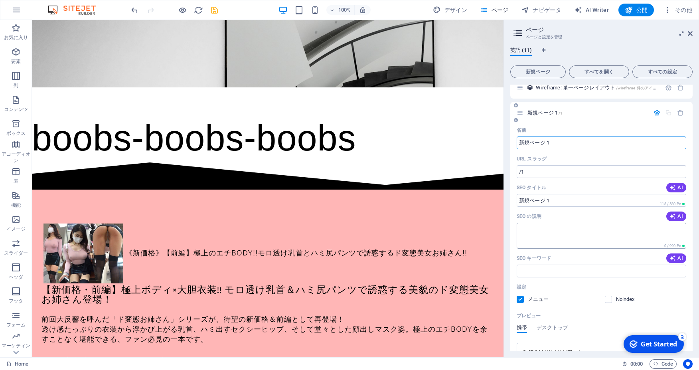
scroll to position [181, 0]
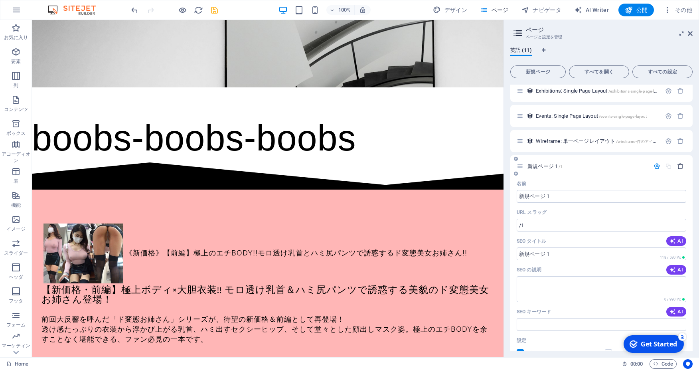
click at [677, 164] on icon "button" at bounding box center [680, 166] width 7 height 7
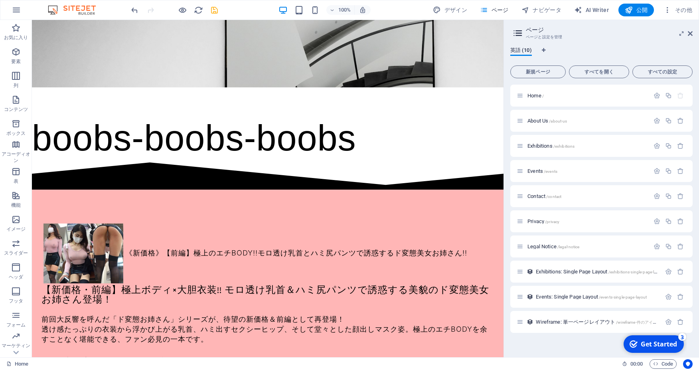
scroll to position [0, 0]
click at [378, 189] on div "《新価格》【前編】極上のエチBODY!!モロ透け乳首とハミ尻パンツで誘惑するド変態美女お姉さん!! 【新価格・前編】極上ボディ×大胆衣装!! モロ透け乳首＆ハ…" at bounding box center [267, 327] width 471 height 276
drag, startPoint x: 10, startPoint y: 173, endPoint x: 26, endPoint y: 175, distance: 16.0
click at [11, 175] on span "表" at bounding box center [16, 176] width 32 height 19
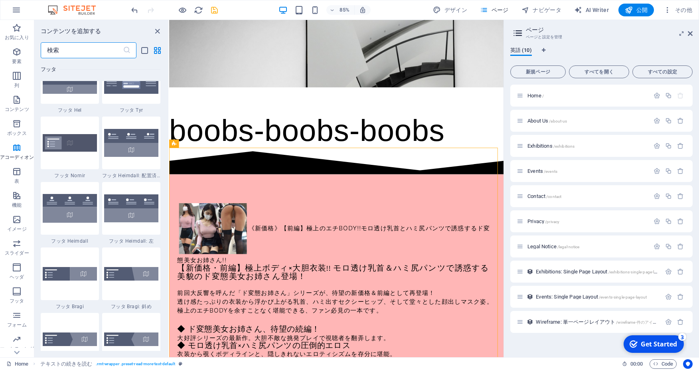
scroll to position [5280, 0]
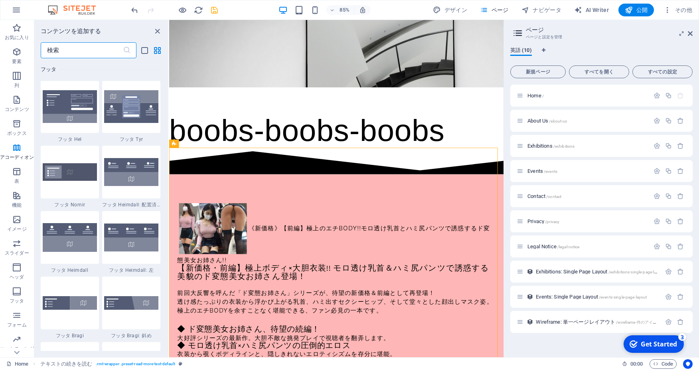
click at [88, 46] on input "text" at bounding box center [82, 50] width 82 height 16
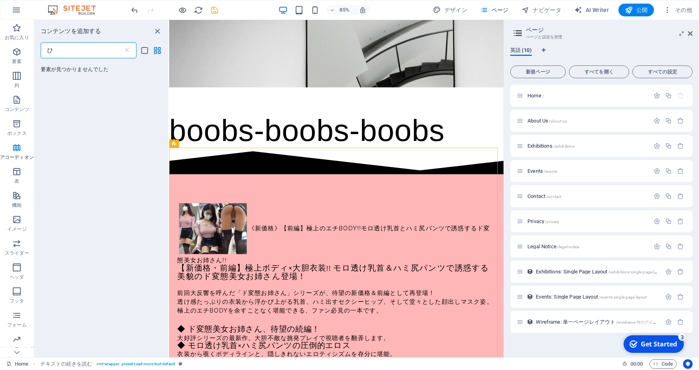
scroll to position [0, 0]
type input "日付"
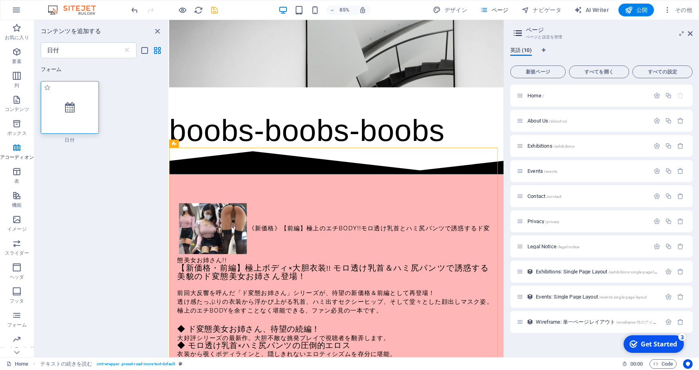
click at [99, 101] on div at bounding box center [70, 107] width 58 height 53
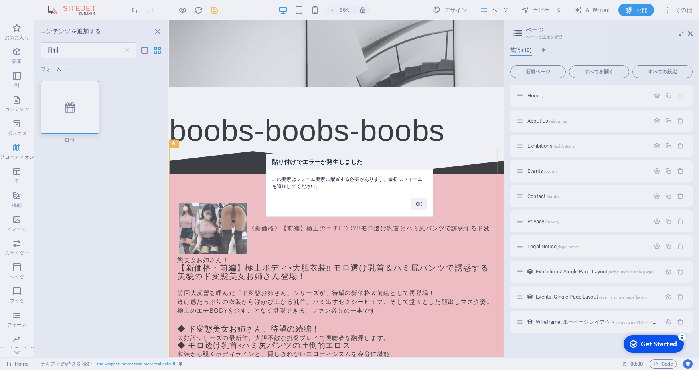
drag, startPoint x: 420, startPoint y: 206, endPoint x: 429, endPoint y: 201, distance: 11.1
click at [429, 201] on div "OK" at bounding box center [419, 199] width 28 height 20
click at [423, 201] on button "OK" at bounding box center [419, 203] width 16 height 12
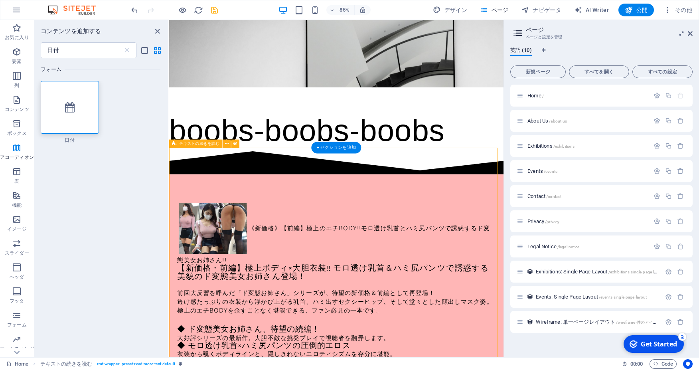
click at [277, 201] on div "《新価格》【前編】極上のエチBODY!!モロ透け乳首とハミ尻パンツで誘惑するド変態美女お姉さん!! 【新価格・前編】極上ボディ×大胆衣装!! モロ透け乳首＆ハ…" at bounding box center [365, 344] width 393 height 287
click at [536, 71] on span "新規ページ" at bounding box center [538, 71] width 48 height 5
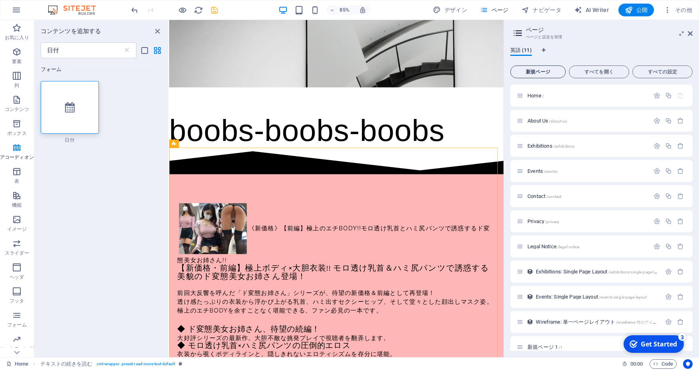
scroll to position [159, 0]
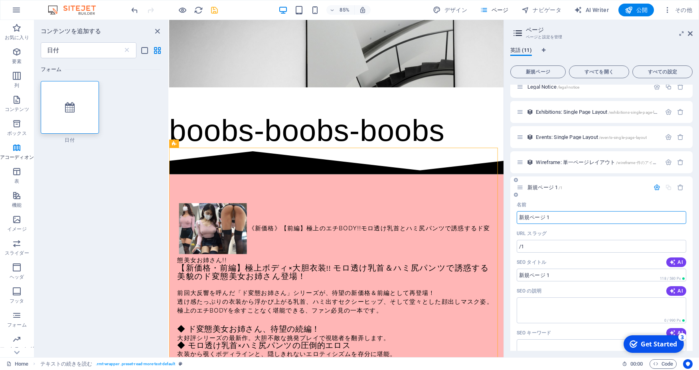
drag, startPoint x: 574, startPoint y: 218, endPoint x: 487, endPoint y: 220, distance: 86.6
click at [516, 220] on input "新規ページ 1" at bounding box center [600, 217] width 169 height 13
type input "日付"
type input "/"
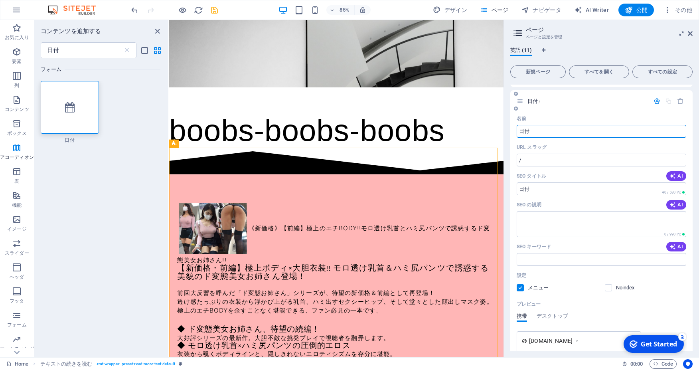
scroll to position [217, 0]
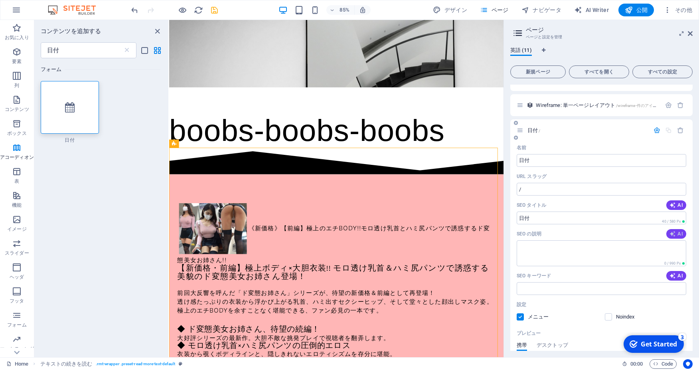
click at [674, 234] on span "AI" at bounding box center [676, 233] width 14 height 6
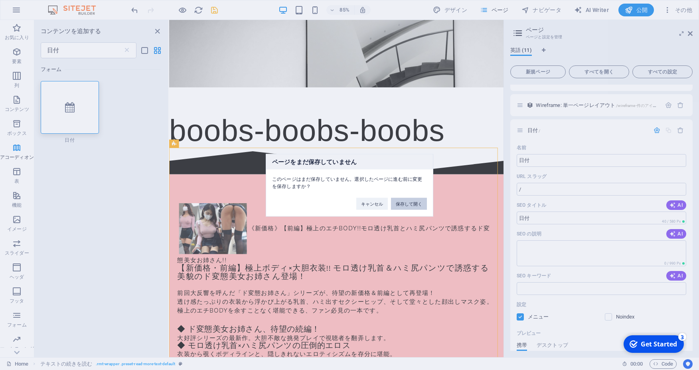
drag, startPoint x: 406, startPoint y: 205, endPoint x: 411, endPoint y: 204, distance: 5.7
click at [411, 204] on button "保存して開く" at bounding box center [409, 203] width 36 height 12
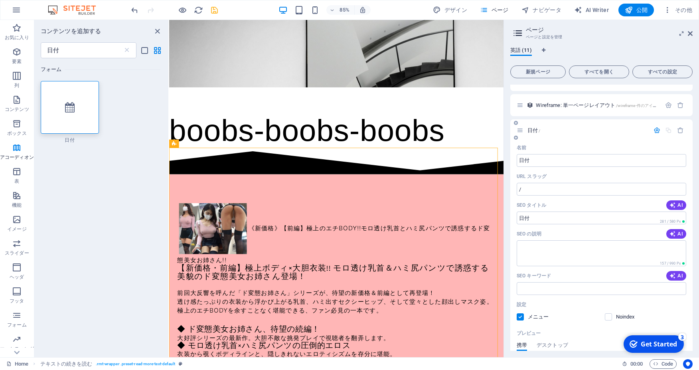
click at [653, 133] on icon "button" at bounding box center [656, 130] width 7 height 7
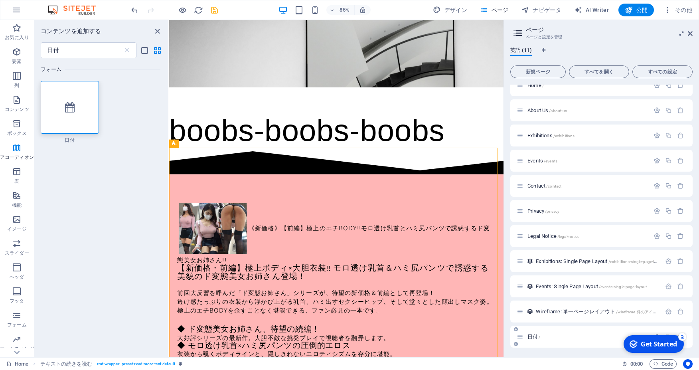
click at [579, 340] on div "日付 /" at bounding box center [601, 336] width 182 height 22
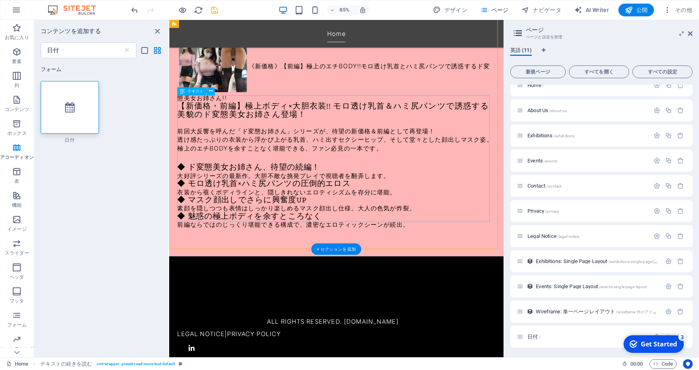
scroll to position [42, 0]
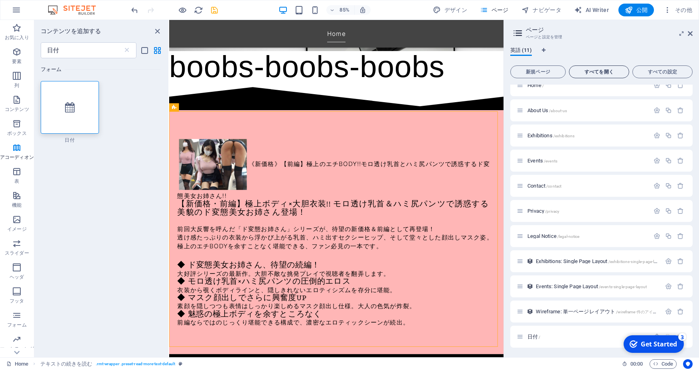
click at [610, 73] on span "すべてを開く" at bounding box center [598, 71] width 53 height 5
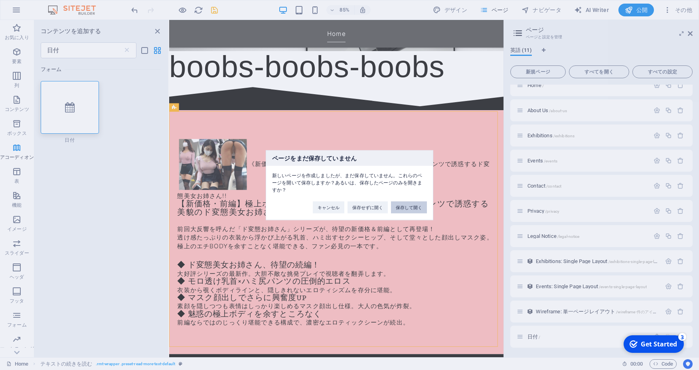
click at [410, 204] on button "保存して開く" at bounding box center [409, 207] width 36 height 12
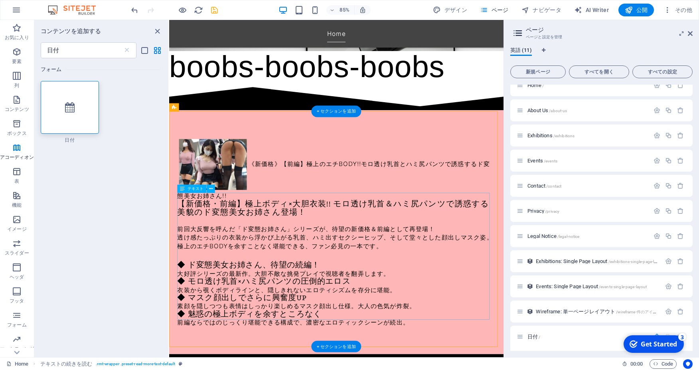
scroll to position [159, 0]
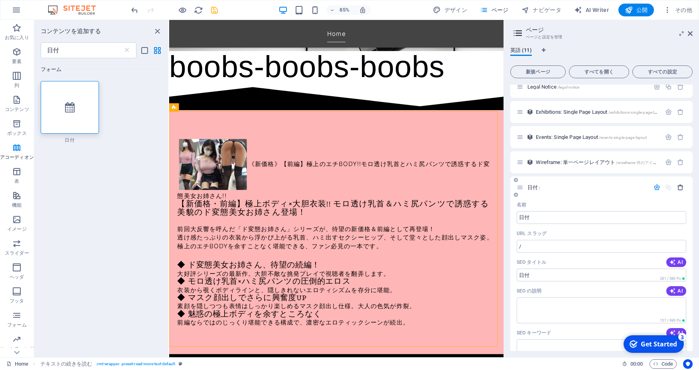
click at [677, 187] on icon "button" at bounding box center [680, 187] width 7 height 7
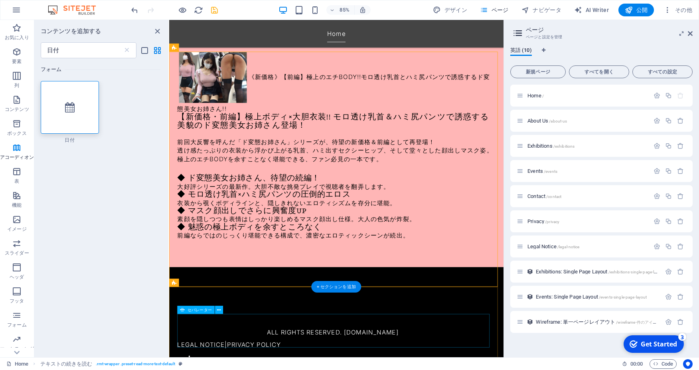
scroll to position [158, 0]
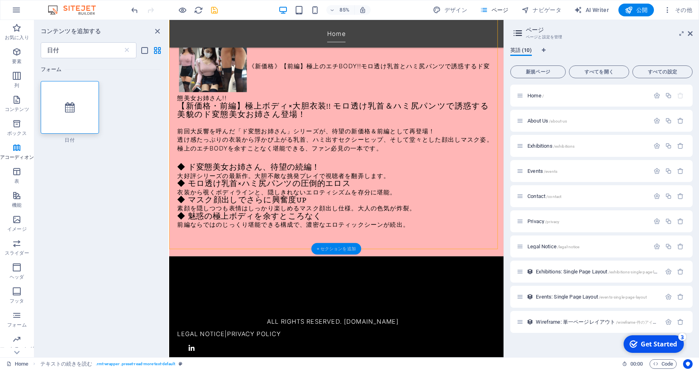
click at [342, 247] on div "+ セクションを追加" at bounding box center [336, 249] width 50 height 12
click at [347, 251] on div "+ セクションを追加" at bounding box center [336, 249] width 50 height 12
click at [251, 332] on div at bounding box center [366, 349] width 374 height 39
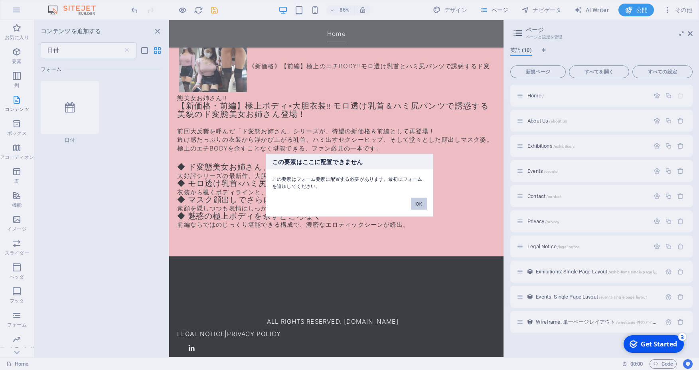
click at [412, 203] on button "OK" at bounding box center [419, 203] width 16 height 12
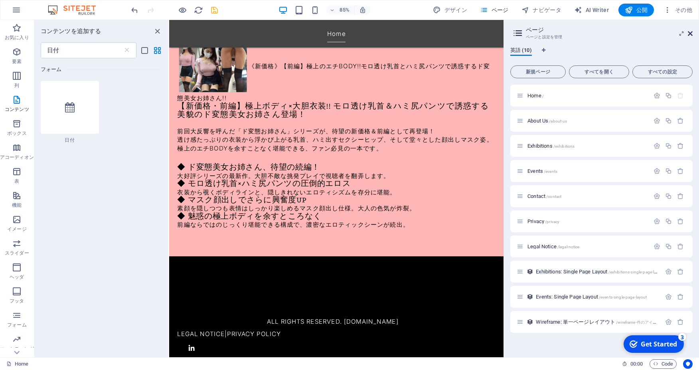
click at [689, 34] on icon at bounding box center [689, 33] width 5 height 6
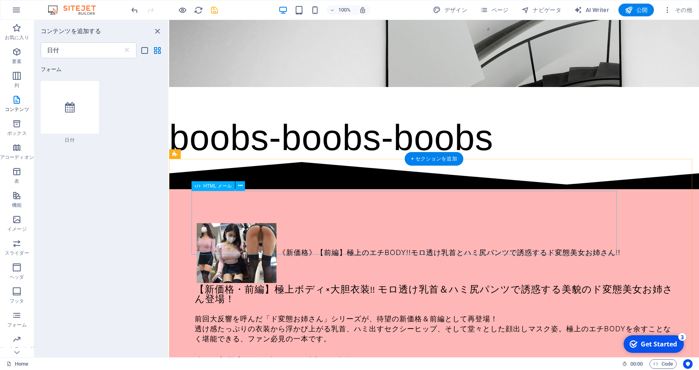
scroll to position [0, 0]
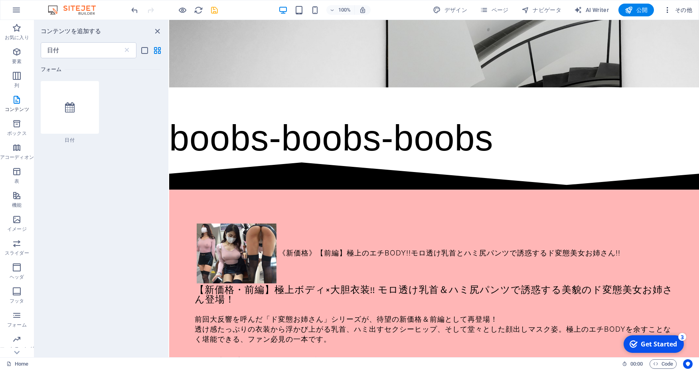
click at [668, 11] on icon "button" at bounding box center [667, 10] width 8 height 8
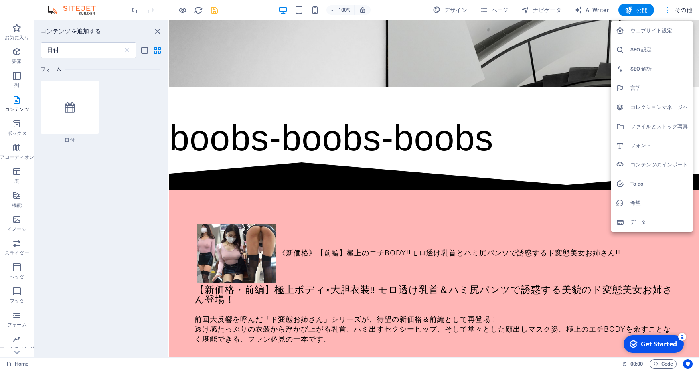
click at [662, 28] on h6 "ウェブサイト設定" at bounding box center [658, 31] width 57 height 10
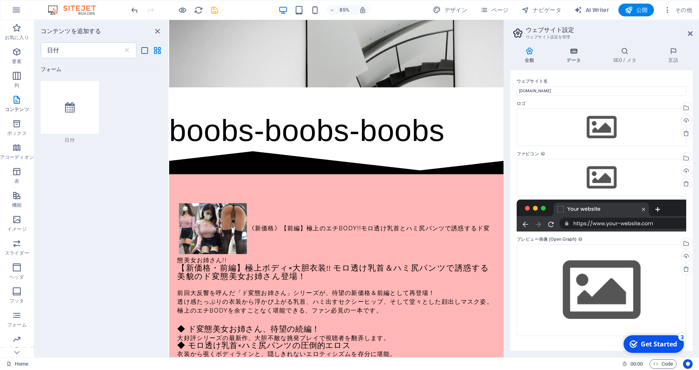
click at [575, 57] on h4 "データ" at bounding box center [575, 55] width 47 height 17
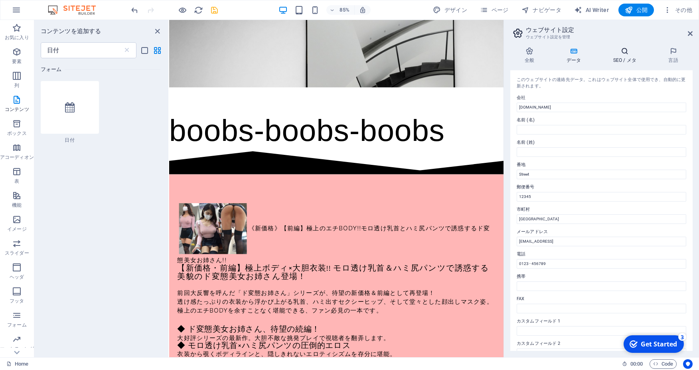
click at [634, 55] on h4 "SEO / メタ" at bounding box center [626, 55] width 55 height 17
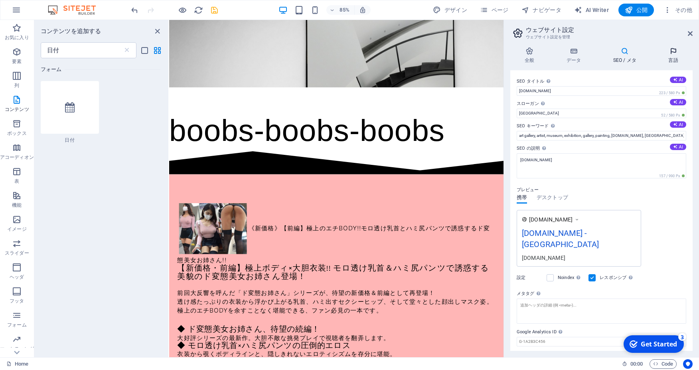
click at [676, 51] on icon at bounding box center [673, 51] width 39 height 8
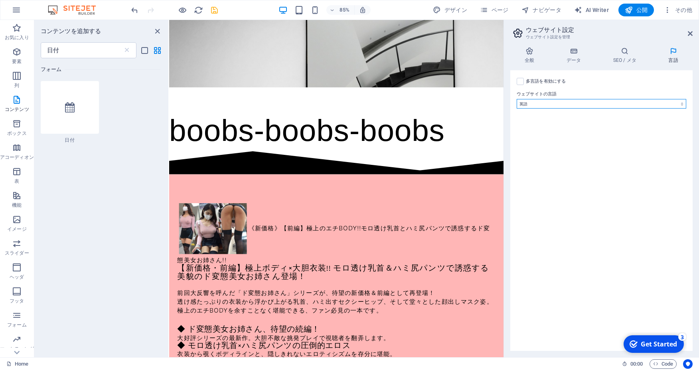
select select "183"
click option "日本語" at bounding box center [0, 0] width 0 height 0
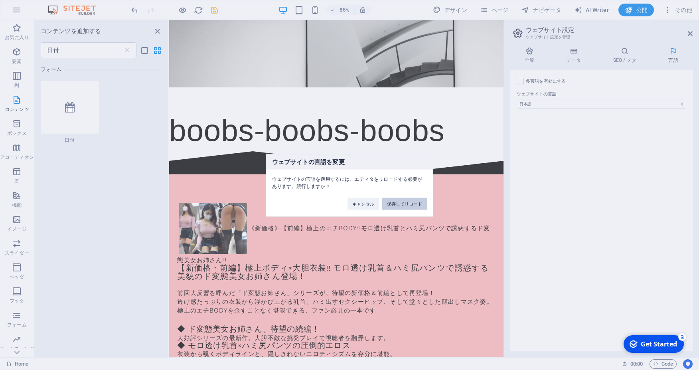
click at [396, 202] on button "保存してリロード" at bounding box center [404, 203] width 45 height 12
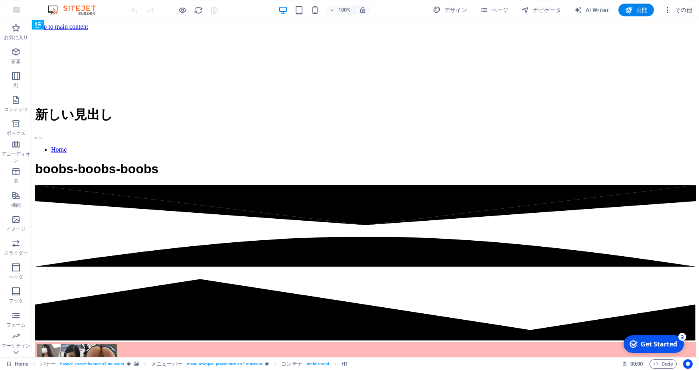
click at [684, 8] on span "その他" at bounding box center [677, 10] width 29 height 8
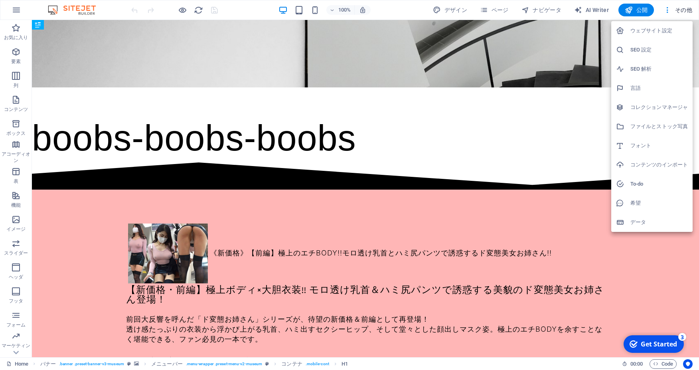
click at [671, 106] on h6 "コレクションマネージャ" at bounding box center [658, 107] width 57 height 10
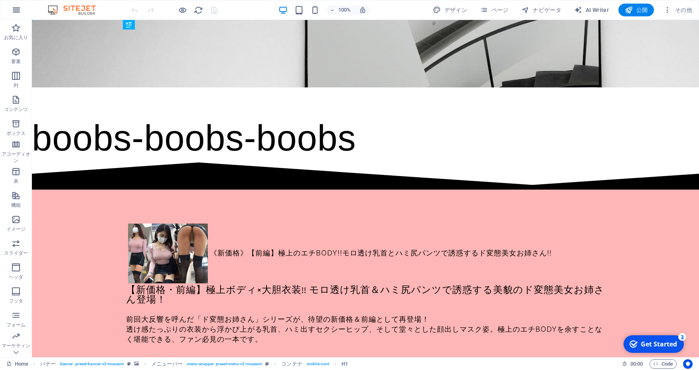
click at [17, 12] on icon "button" at bounding box center [17, 10] width 10 height 10
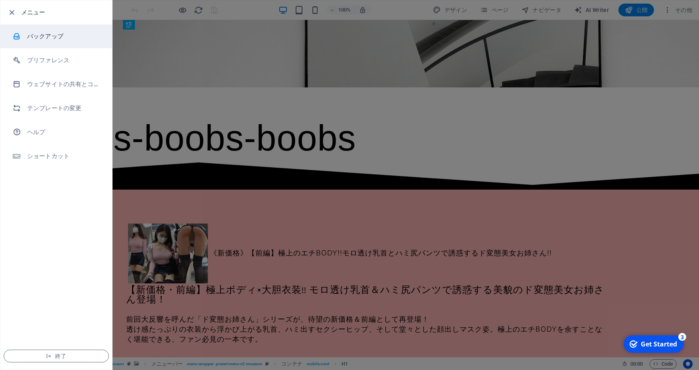
click at [50, 37] on h6 "バックアップ" at bounding box center [64, 37] width 74 height 10
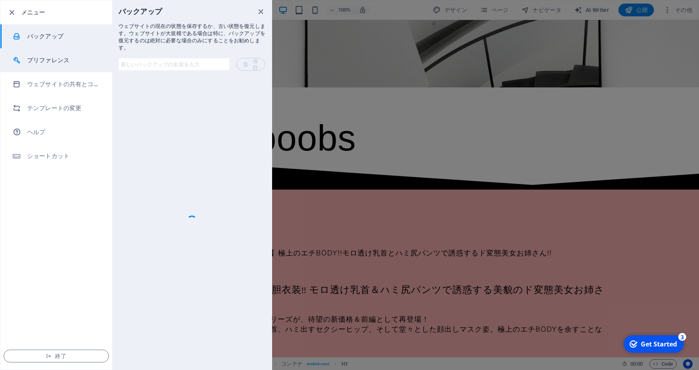
click at [49, 59] on h6 "プリファレンス" at bounding box center [64, 60] width 74 height 10
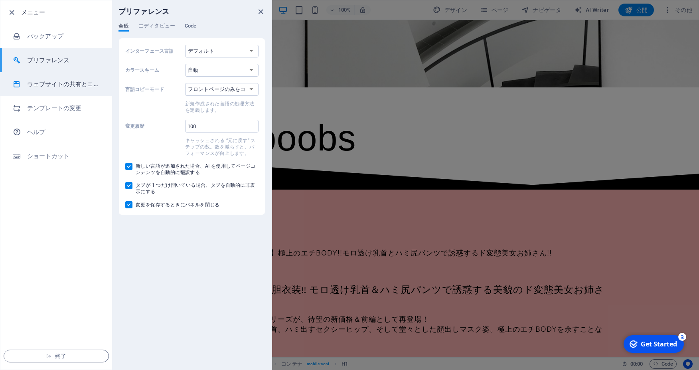
click at [57, 80] on h6 "ウェブサイトの共有とコピー" at bounding box center [64, 84] width 74 height 10
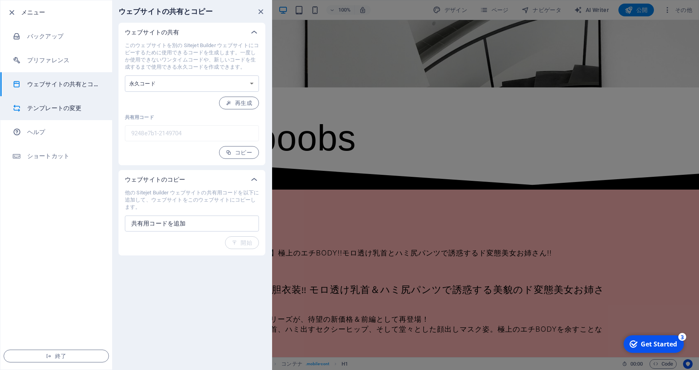
click at [62, 112] on h6 "テンプレートの変更" at bounding box center [64, 108] width 74 height 10
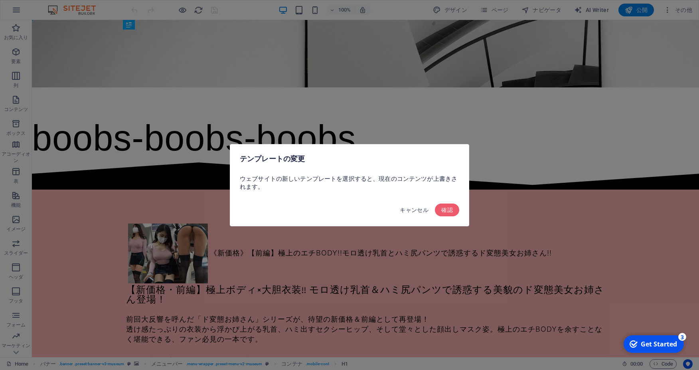
click at [415, 211] on span "キャンセル" at bounding box center [414, 210] width 29 height 6
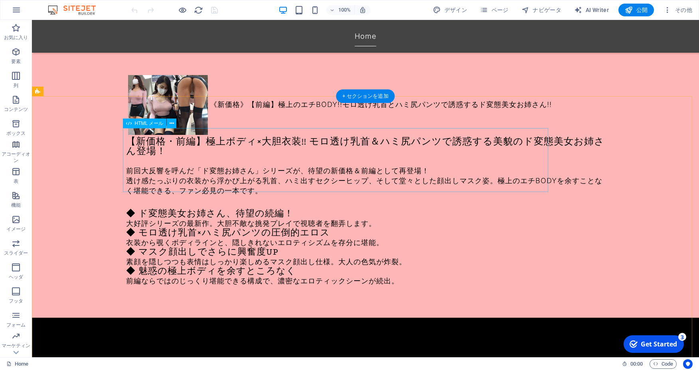
scroll to position [23, 0]
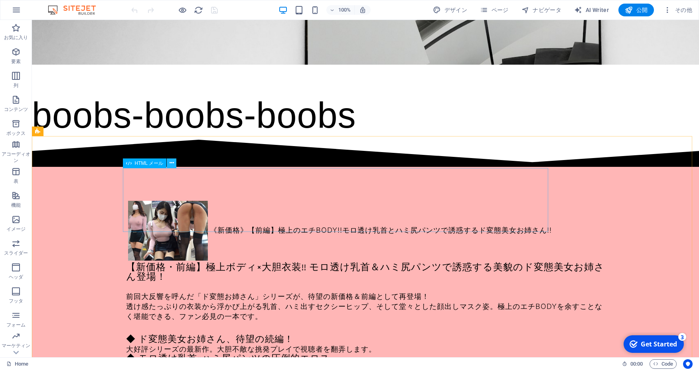
click at [171, 160] on icon at bounding box center [171, 163] width 4 height 8
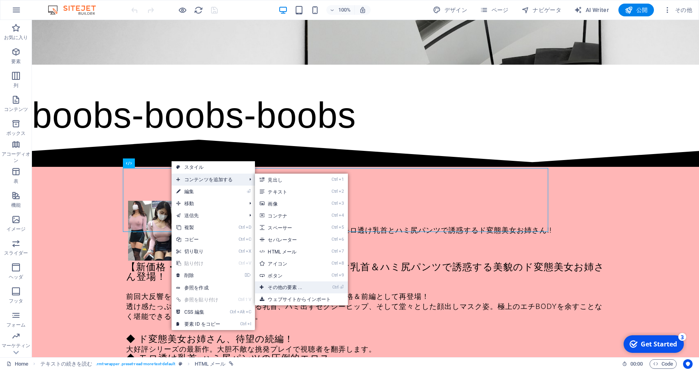
click at [296, 291] on link "Ctrl ⏎ その他の要素 ..." at bounding box center [286, 287] width 63 height 12
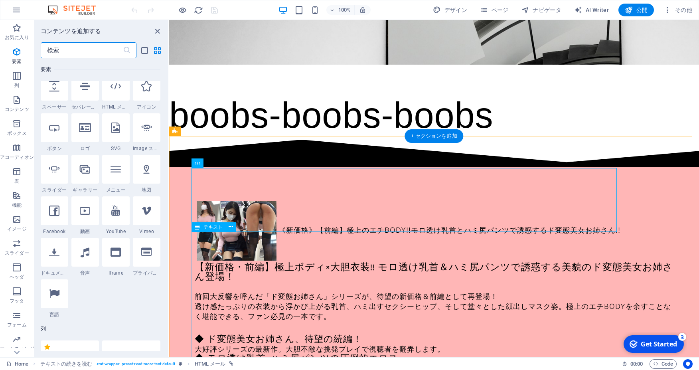
scroll to position [150, 0]
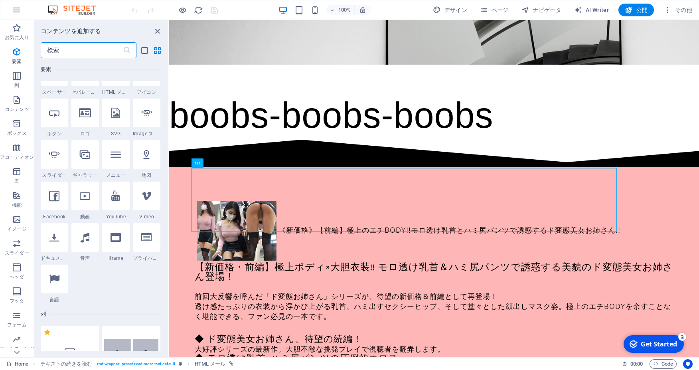
click at [95, 50] on input "text" at bounding box center [82, 50] width 82 height 16
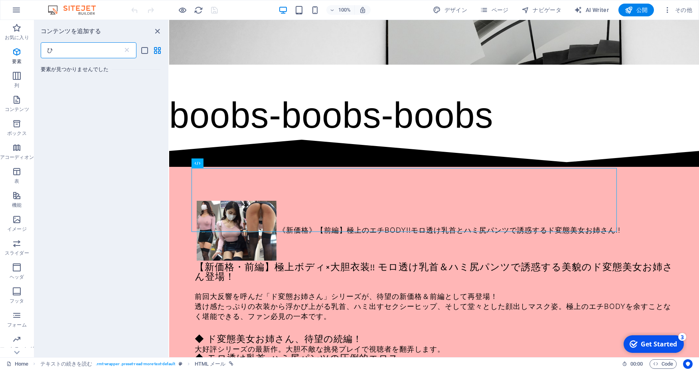
scroll to position [0, 0]
type input "火"
type input "日付"
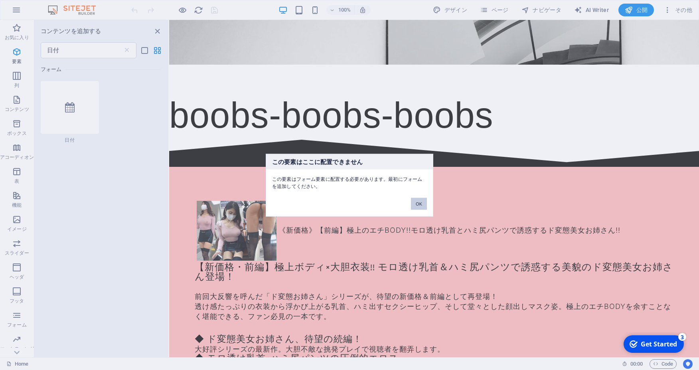
drag, startPoint x: 417, startPoint y: 205, endPoint x: 244, endPoint y: 189, distance: 173.4
click at [417, 205] on button "OK" at bounding box center [419, 203] width 16 height 12
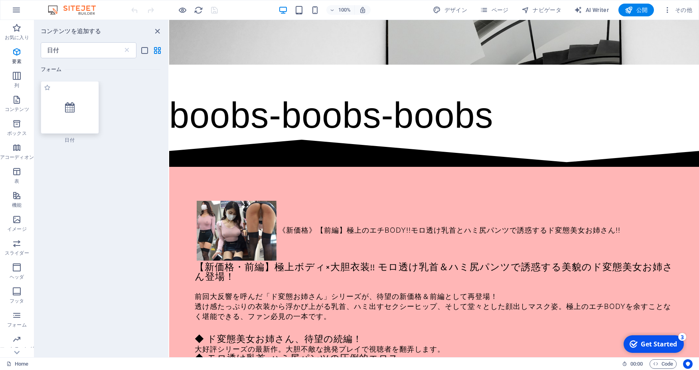
click at [99, 92] on div at bounding box center [70, 107] width 58 height 53
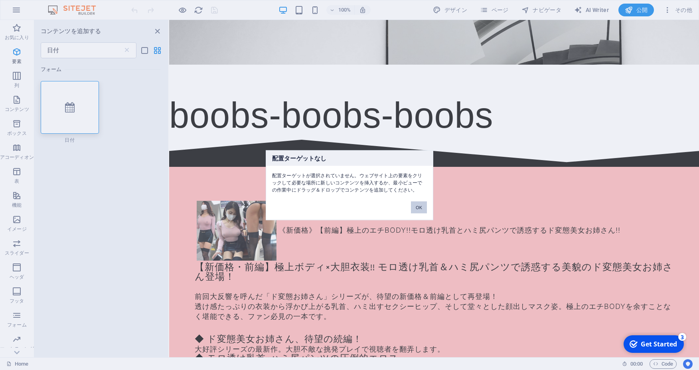
click at [420, 205] on button "OK" at bounding box center [419, 207] width 16 height 12
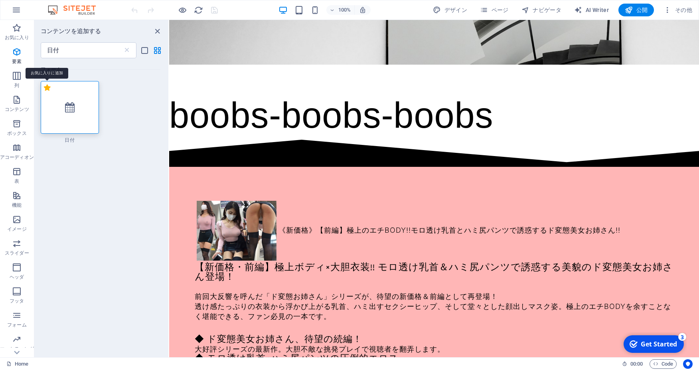
click at [45, 89] on label "1 Star" at bounding box center [47, 87] width 7 height 7
click at [44, 92] on input "1 Star" at bounding box center [43, 92] width 0 height 0
radio input "true"
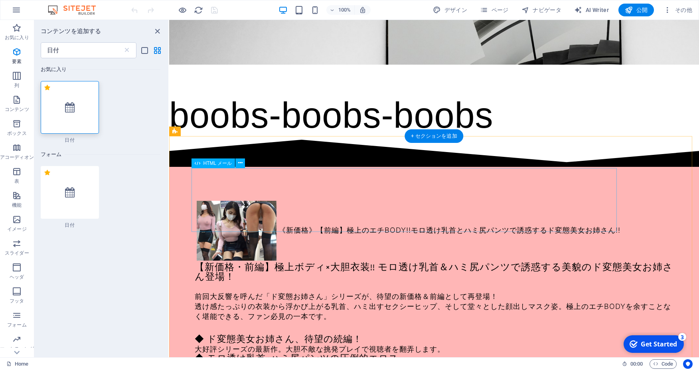
click at [319, 211] on div "《新価格》【前編】極上のエチBODY!!モロ透け乳首とハミ尻パンツで誘惑するド変態美女お姉さん!!" at bounding box center [434, 231] width 478 height 64
click at [208, 165] on span "HTML メール" at bounding box center [217, 163] width 29 height 5
click at [237, 163] on button at bounding box center [240, 163] width 10 height 10
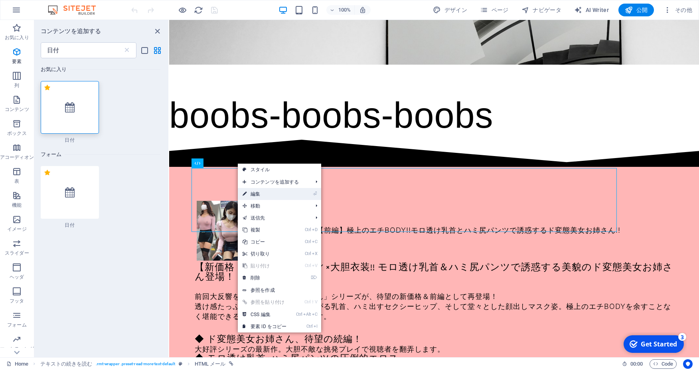
click at [269, 193] on link "⏎ 編集" at bounding box center [264, 194] width 53 height 12
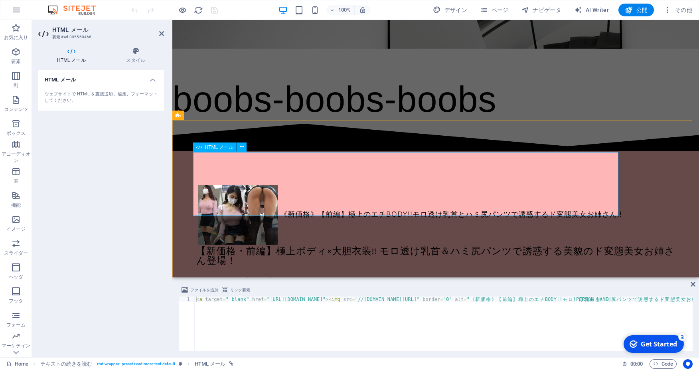
click at [260, 183] on div "《新価格》【前編】極上のエチBODY!!モロ透け乳首とハミ尻パンツで誘惑するド変態美女お姉さん!!" at bounding box center [435, 215] width 478 height 64
click at [130, 61] on h4 "スタイル" at bounding box center [135, 55] width 57 height 17
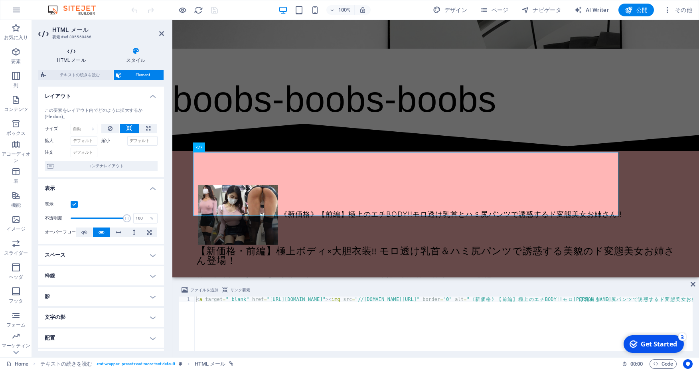
click at [68, 52] on icon at bounding box center [71, 51] width 66 height 8
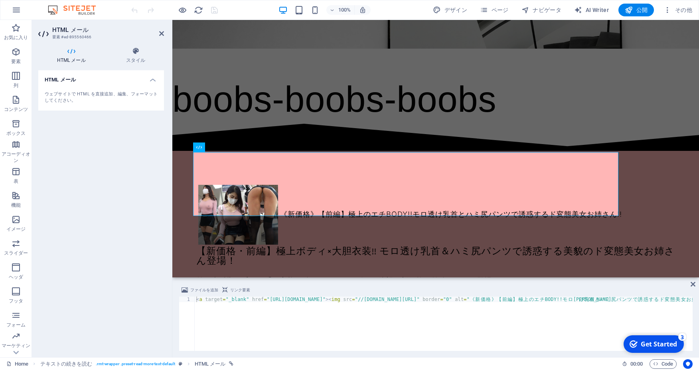
click at [87, 95] on div "ウェブサイトで HTML を直接追加、編集、フォーマットしてください。" at bounding box center [101, 97] width 113 height 13
click at [229, 183] on div "《新価格》【前編】極上のエチBODY!!モロ透け乳首とハミ尻パンツで誘惑するド変態美女お姉さん!!" at bounding box center [435, 215] width 478 height 64
click at [242, 148] on icon at bounding box center [242, 147] width 4 height 8
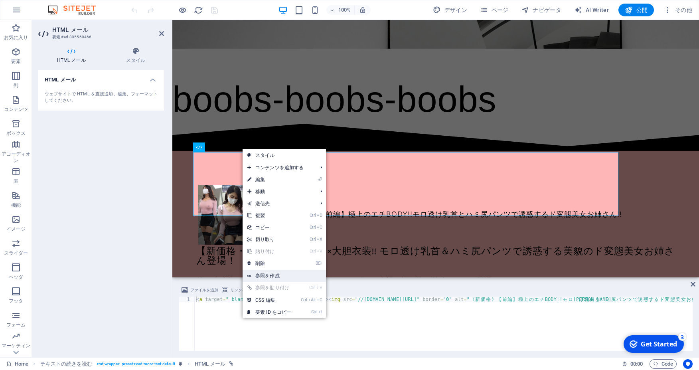
click at [273, 273] on link "参照を作成" at bounding box center [283, 276] width 83 height 12
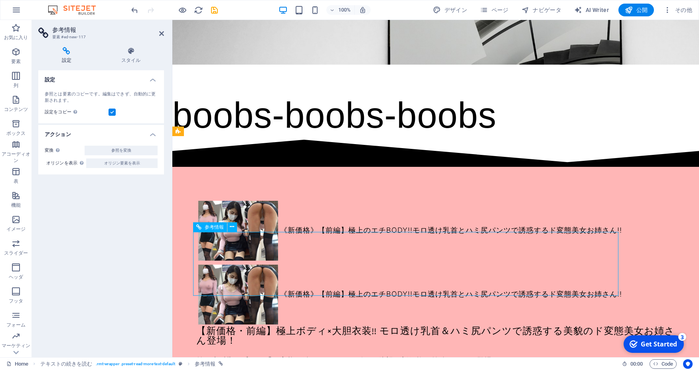
click at [300, 262] on div "《新価格》【前編】極上のエチBODY!!モロ透け乳首とハミ尻パンツで誘惑するド変態美女お姉さん!!" at bounding box center [435, 294] width 478 height 64
click at [301, 262] on div "《新価格》【前編】極上のエチBODY!!モロ透け乳首とハミ尻パンツで誘惑するド変態美女お姉さん!!" at bounding box center [435, 294] width 478 height 64
drag, startPoint x: 217, startPoint y: 224, endPoint x: 213, endPoint y: 226, distance: 4.3
click at [214, 225] on span "参考情報" at bounding box center [214, 226] width 19 height 5
click at [213, 226] on span "参考情報" at bounding box center [214, 226] width 19 height 5
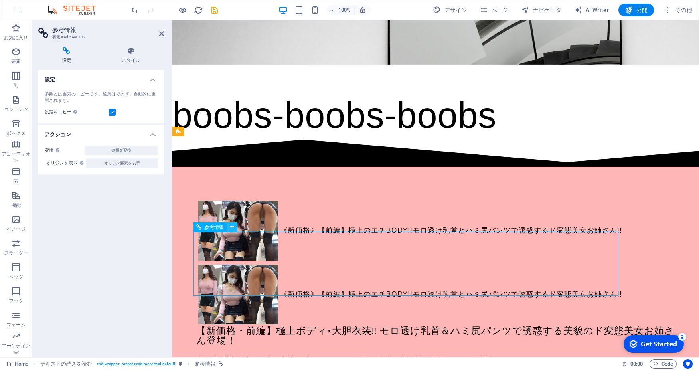
click at [233, 225] on icon at bounding box center [232, 227] width 4 height 8
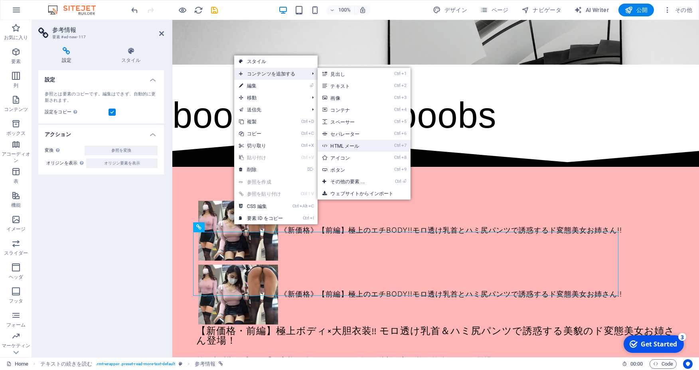
click at [366, 146] on link "Ctrl 7 HTML メール" at bounding box center [348, 146] width 63 height 12
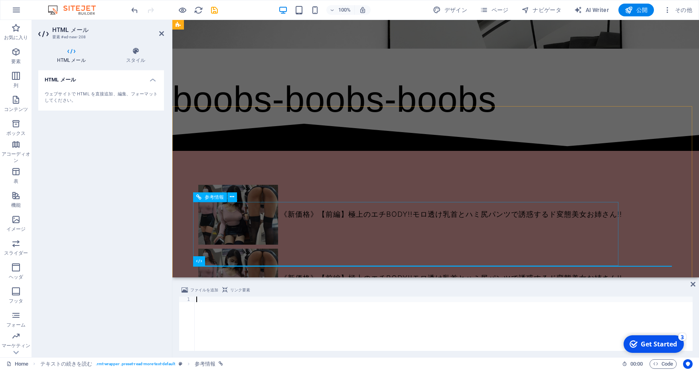
scroll to position [154, 0]
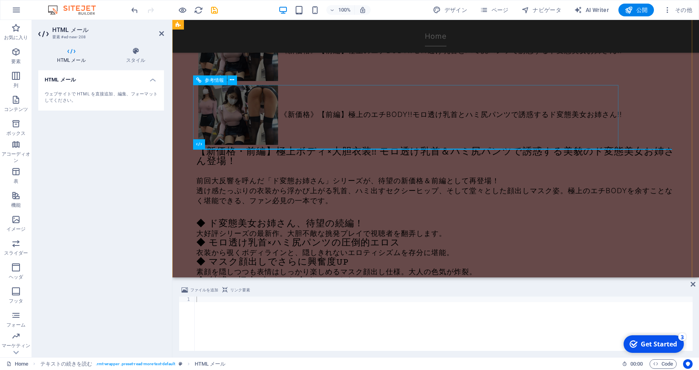
click at [236, 114] on div "《新価格》【前編】極上のエチBODY!!モロ透け乳首とハミ尻パンツで誘惑するド変態美女お姉さん!!" at bounding box center [435, 115] width 478 height 64
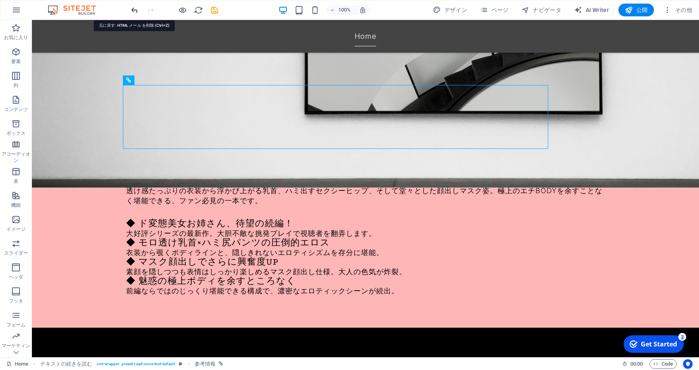
click at [138, 11] on icon "undo" at bounding box center [134, 10] width 9 height 9
click at [136, 10] on icon "undo" at bounding box center [134, 10] width 9 height 9
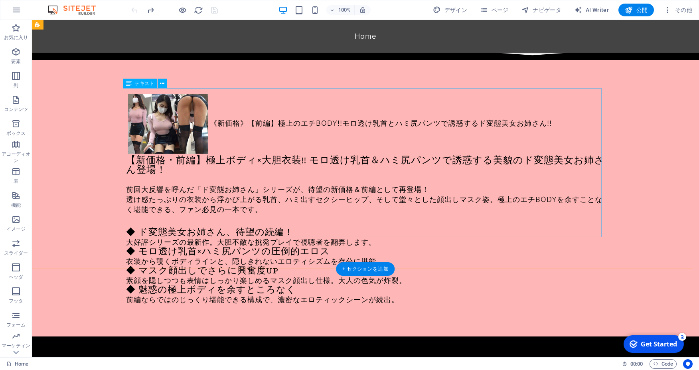
scroll to position [55, 0]
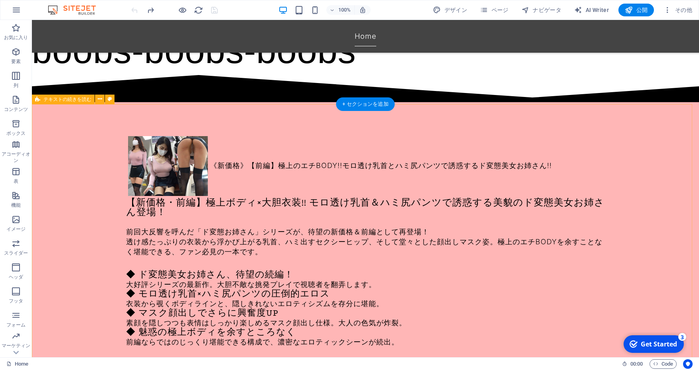
click at [144, 125] on div "《新価格》【前編】極上のエチBODY!!モロ透け乳首とハミ尻パンツで誘惑するド変態美女お姉さん!! 【新価格・前編】極上ボディ×大胆衣装!! モロ透け乳首＆ハ…" at bounding box center [365, 240] width 667 height 276
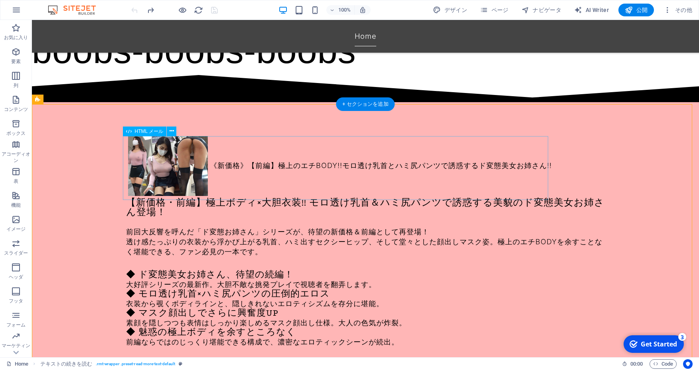
click at [205, 170] on div "《新価格》【前編】極上のエチBODY!!モロ透け乳首とハミ尻パンツで誘惑するド変態美女お姉さん!!" at bounding box center [365, 166] width 478 height 64
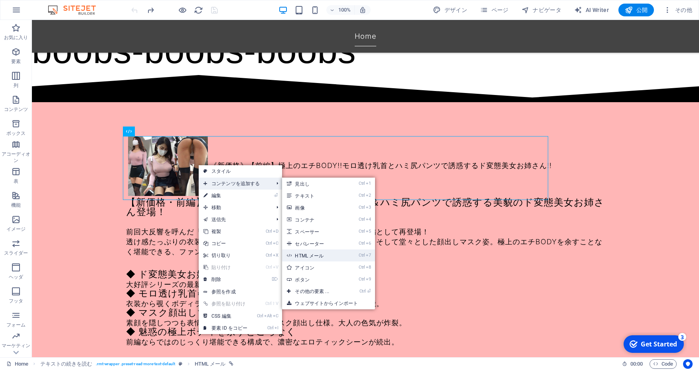
click at [321, 255] on link "Ctrl 7 HTML メール" at bounding box center [313, 255] width 63 height 12
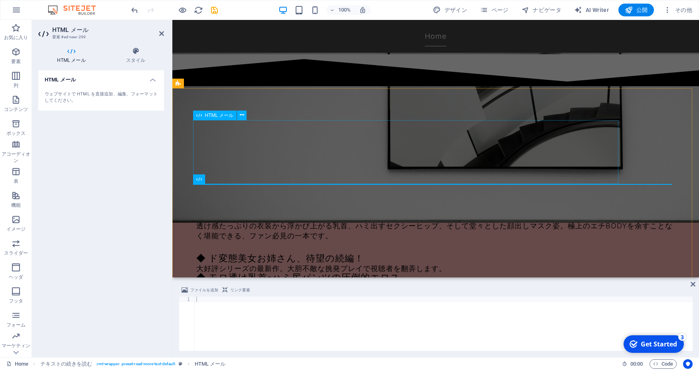
click at [280, 142] on div "《新価格》【前編】極上のエチBODY!!モロ透け乳首とハミ尻パンツで誘惑するド変態美女お姉さん!!" at bounding box center [435, 150] width 478 height 64
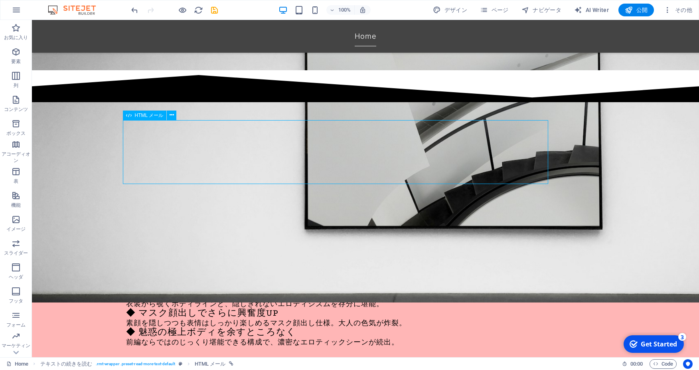
scroll to position [71, 0]
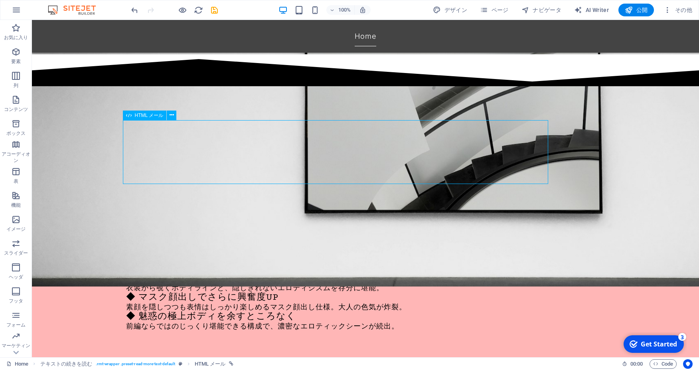
click at [287, 146] on div "《新価格》【前編】極上のエチBODY!!モロ透け乳首とハミ尻パンツで誘惑するド変態美女お姉さん!!" at bounding box center [365, 150] width 478 height 64
click at [270, 148] on div "《新価格》【前編】極上のエチBODY!!モロ透け乳首とハミ尻パンツで誘惑するド変態美女お姉さん!!" at bounding box center [365, 150] width 478 height 64
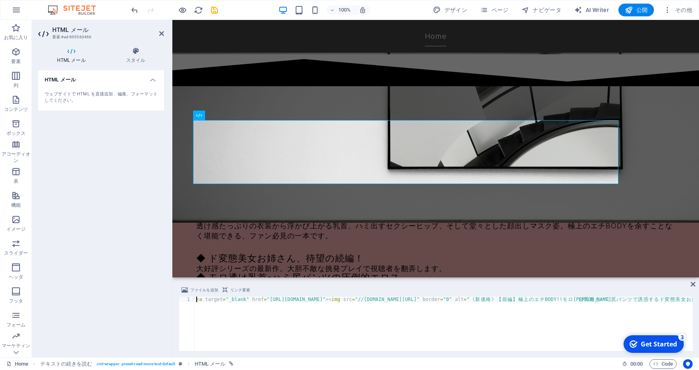
paste textarea "input type="date"><a target="_blank" href="[URL][DOMAIN_NAME]"><img src="//[DOM…"
type textarea "<input type="date"><a target="_blank" href="[URL][DOMAIN_NAME]"><img src="//[DO…"
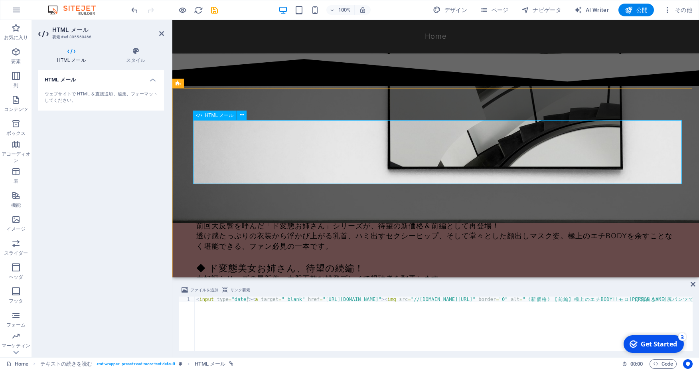
click at [209, 153] on input "date" at bounding box center [228, 149] width 65 height 12
type input "[DATE]"
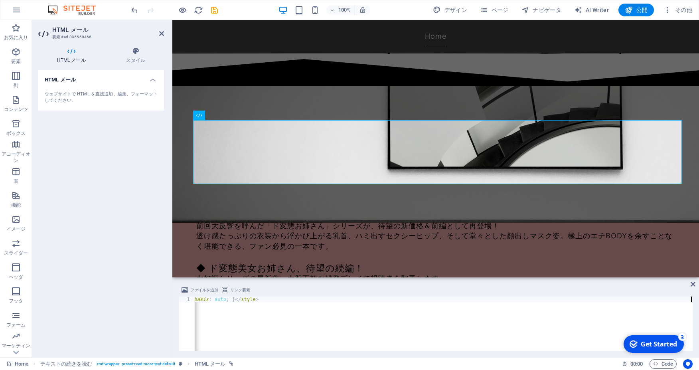
scroll to position [0, 1227]
click at [244, 289] on span "リンク要素" at bounding box center [240, 290] width 20 height 10
click at [208, 289] on span "ファイルを追加" at bounding box center [204, 290] width 28 height 10
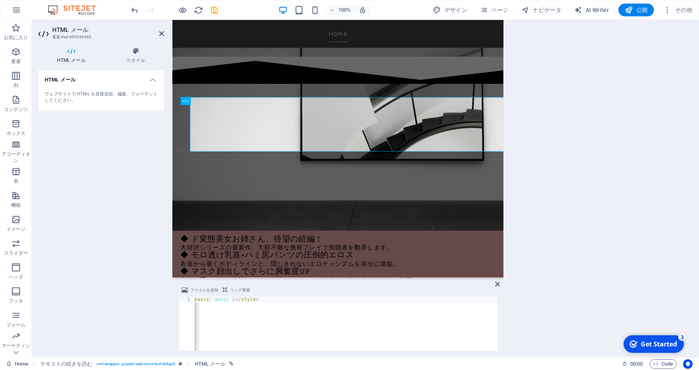
scroll to position [63, 0]
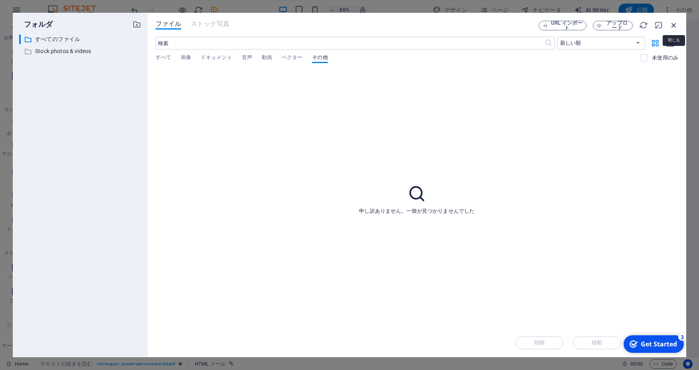
click at [672, 24] on icon "button" at bounding box center [673, 25] width 9 height 9
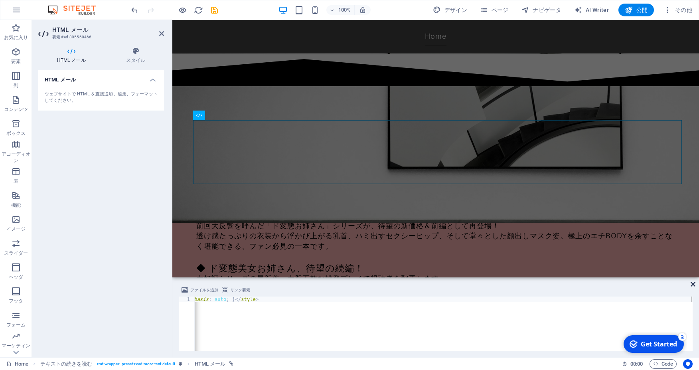
click at [691, 286] on icon at bounding box center [692, 284] width 5 height 6
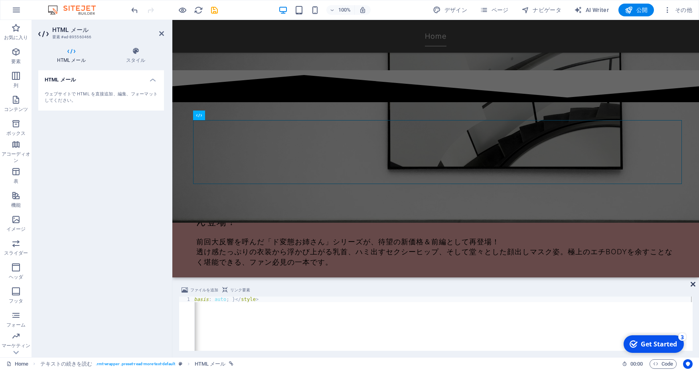
scroll to position [71, 0]
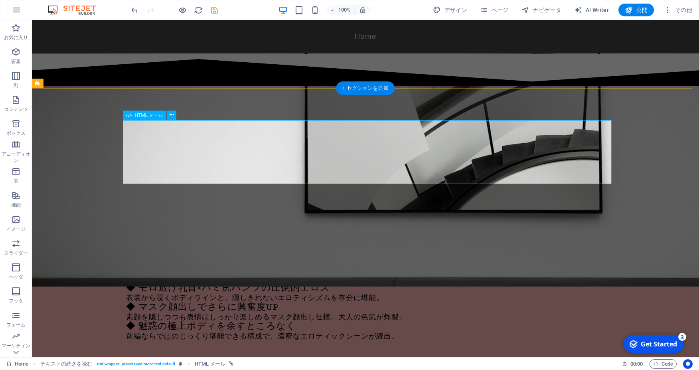
click at [162, 151] on div "《新価格》【前編】極上のエチBODY!!モロ透け乳首とハミ尻パンツで誘惑するド変態美女お姉さん!!" at bounding box center [365, 155] width 478 height 74
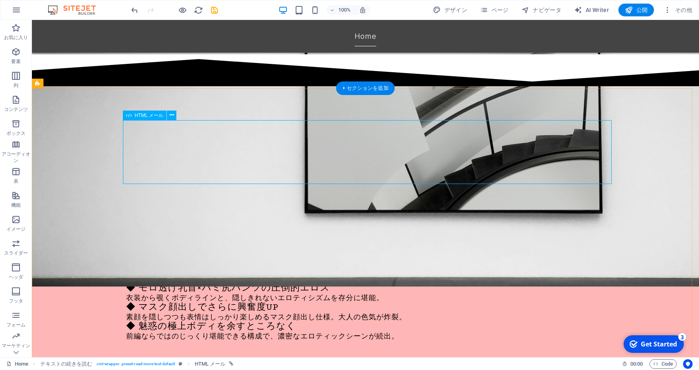
click at [154, 151] on div "《新価格》【前編】極上のエチBODY!!モロ透け乳首とハミ尻パンツで誘惑するド変態美女お姉さん!!" at bounding box center [365, 155] width 478 height 74
click at [179, 150] on div "《新価格》【前編】極上のエチBODY!!モロ透け乳首とハミ尻パンツで誘惑するド変態美女お姉さん!!" at bounding box center [365, 155] width 478 height 74
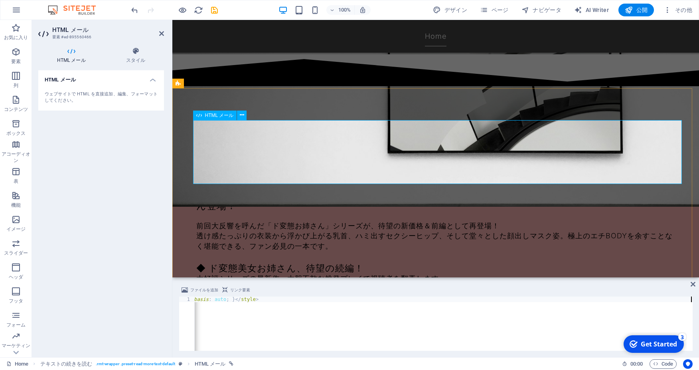
scroll to position [55, 0]
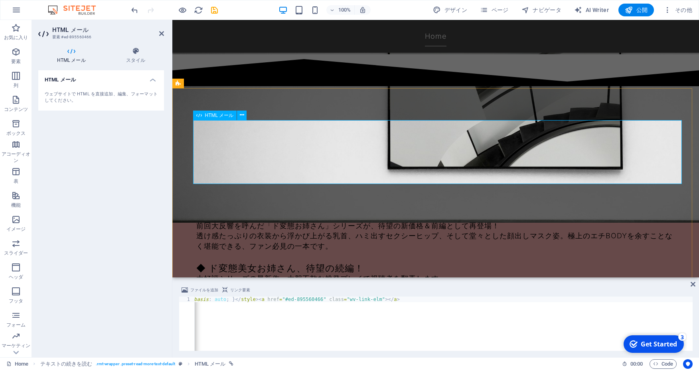
click at [211, 152] on input "date" at bounding box center [228, 149] width 65 height 12
click at [213, 152] on input "date" at bounding box center [228, 149] width 65 height 12
click at [212, 150] on input "date" at bounding box center [228, 149] width 65 height 12
type input "[DATE]"
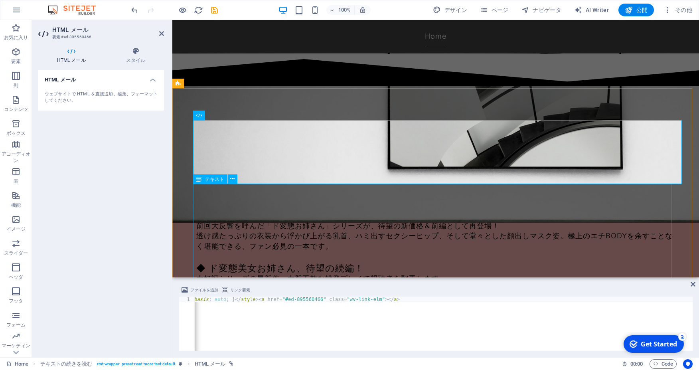
click at [418, 263] on div "【新価格・前編】極上ボディ×大胆衣装!! モロ透け乳首＆ハミ尻パンツで誘惑する美貌のド変態美女お姉さん登場！ 前回大反響を呼んだ「ド変態お姉さん」シリーズが、…" at bounding box center [435, 266] width 478 height 149
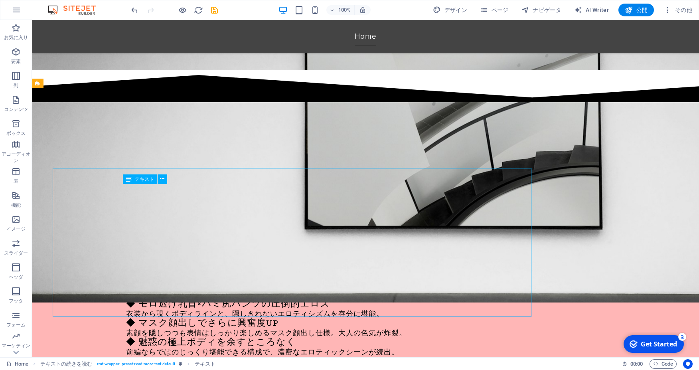
scroll to position [71, 0]
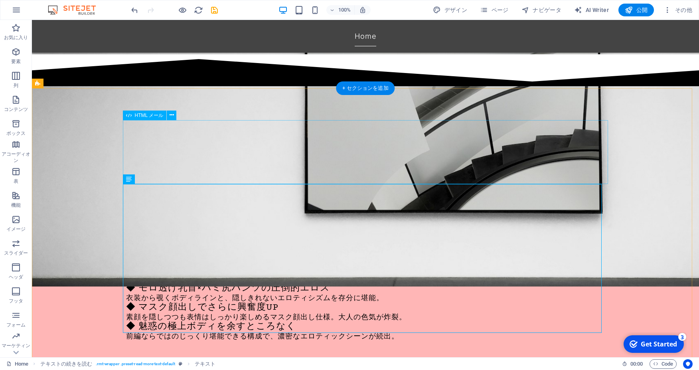
click at [392, 159] on div "[DATE] 《新価格》【前編】極上のエチBODY!!モロ透け乳首とハミ尻パンツで誘惑するド変態美女お姉さん!!" at bounding box center [365, 155] width 478 height 74
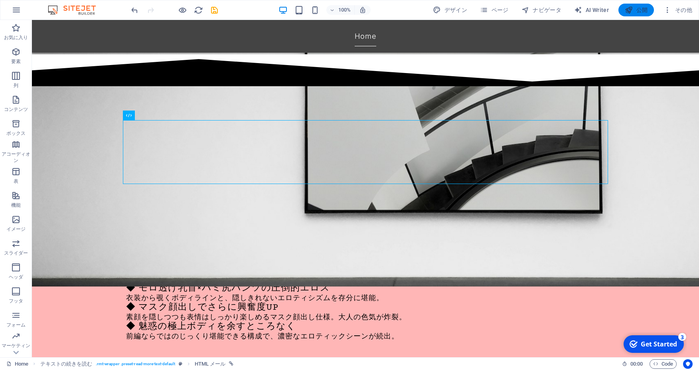
click at [627, 11] on icon "button" at bounding box center [628, 10] width 8 height 8
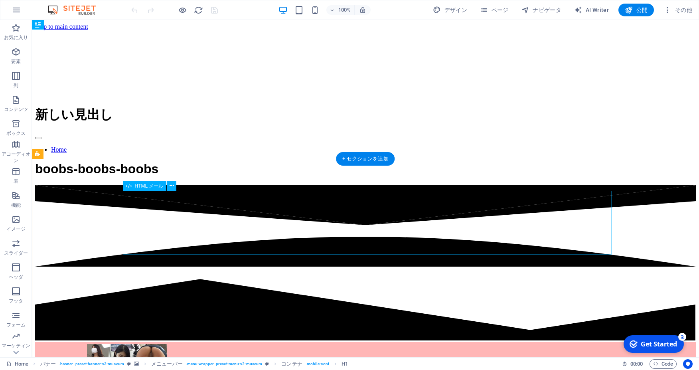
click at [313, 342] on div "《新価格》【前編】極上のエチBODY!!モロ透け乳首とハミ尻パンツで誘惑するド変態美女お姉さん!!" at bounding box center [365, 375] width 660 height 66
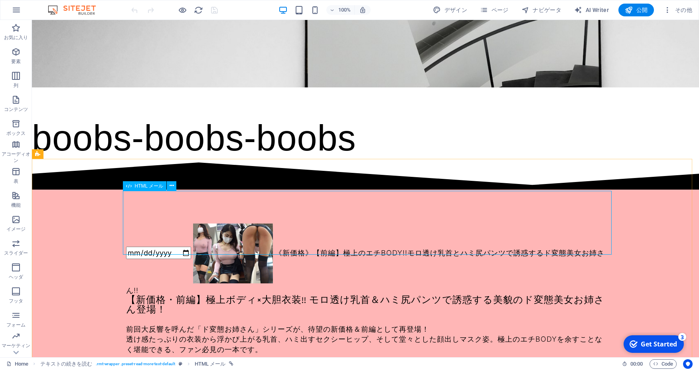
click at [158, 187] on span "HTML メール" at bounding box center [149, 185] width 29 height 5
click at [175, 184] on button at bounding box center [172, 186] width 10 height 10
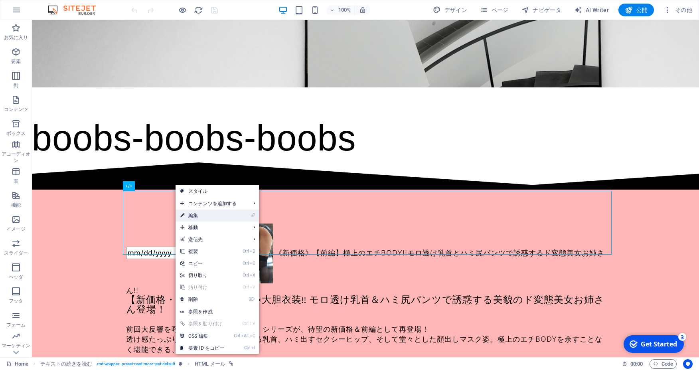
click at [191, 216] on link "⏎ 編集" at bounding box center [201, 215] width 53 height 12
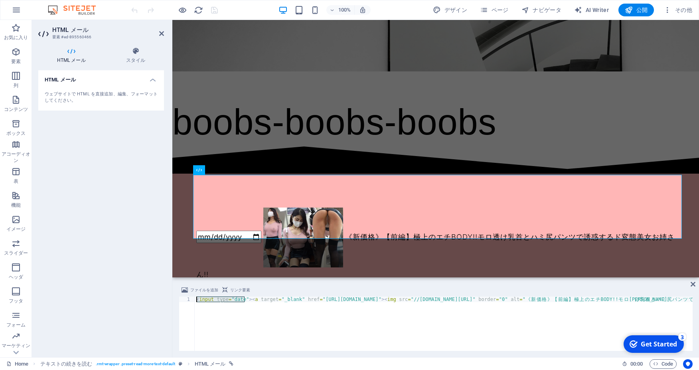
drag, startPoint x: 246, startPoint y: 299, endPoint x: 192, endPoint y: 294, distance: 53.6
click at [195, 296] on div "< input type = "date" > < a target = "_blank" href = "[URL][DOMAIN_NAME]" > < i…" at bounding box center [444, 323] width 498 height 54
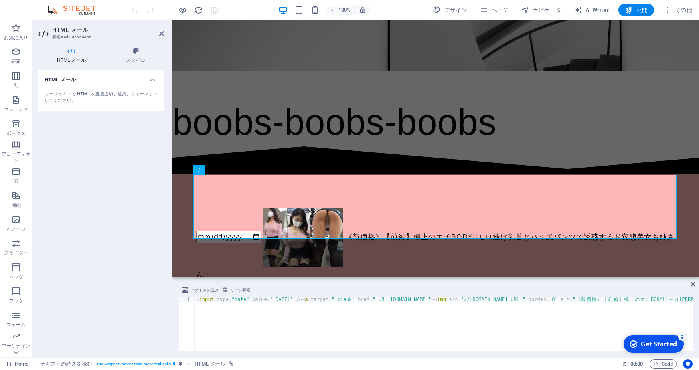
type textarea "<input type="date" value="[DATE]" /><a target="_blank" href="[URL][DOMAIN_NAME]…"
type textarea "２"
type textarea "<input type="date" value="[DATE]" /><a target="_blank" href="[URL][DOMAIN_NAME]…"
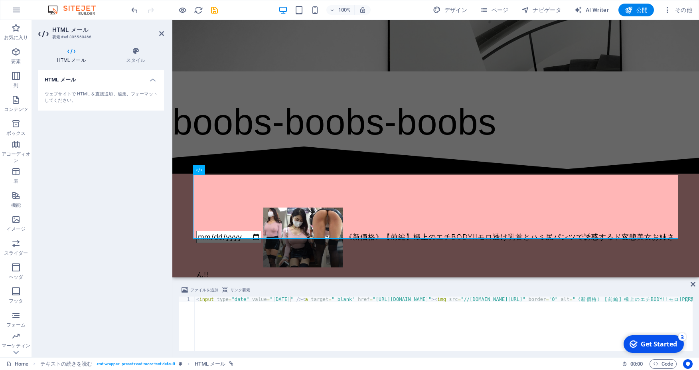
click at [610, 293] on div "ファイルを追加 リンク要素" at bounding box center [436, 291] width 514 height 12
click at [691, 286] on icon at bounding box center [692, 284] width 5 height 6
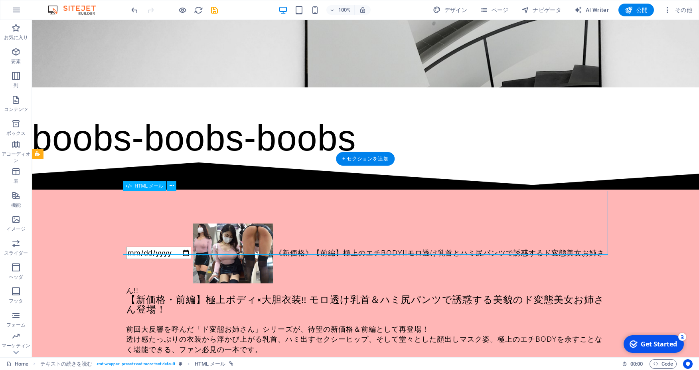
click at [175, 222] on div "[DATE] 《新価格》【前編】極上のエチBODY!!モロ透け乳首とハミ尻パンツで誘惑するド変態美女お姉さん!!" at bounding box center [365, 258] width 478 height 74
click at [76, 189] on div "[DATE] 《新価格》【前編】極上のエチBODY!!モロ透け乳首とハミ尻パンツで誘惑するド変態美女お姉さん!! 【新価格・前編】極上ボディ×大胆衣装!! モ…" at bounding box center [365, 332] width 667 height 287
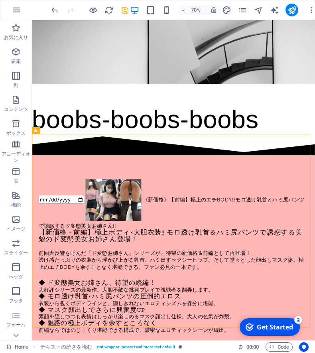
click at [16, 11] on icon "button" at bounding box center [17, 10] width 10 height 10
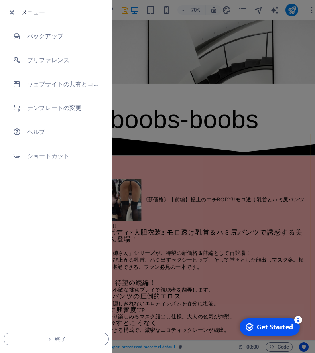
click at [34, 15] on h6 "メニュー" at bounding box center [63, 13] width 85 height 10
click at [13, 14] on icon "button" at bounding box center [11, 12] width 9 height 9
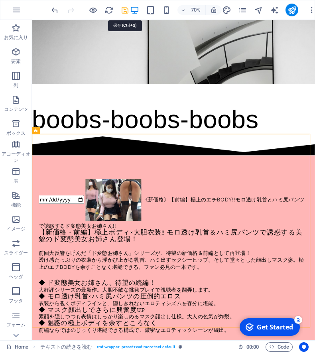
click at [126, 10] on icon "save" at bounding box center [124, 10] width 9 height 9
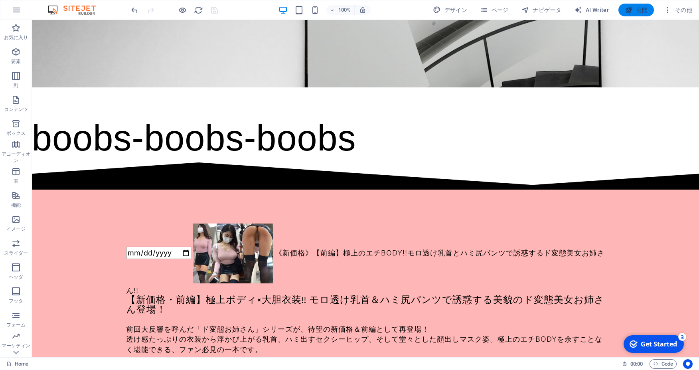
click at [633, 13] on span "公開" at bounding box center [635, 10] width 23 height 8
